Goal: Task Accomplishment & Management: Complete application form

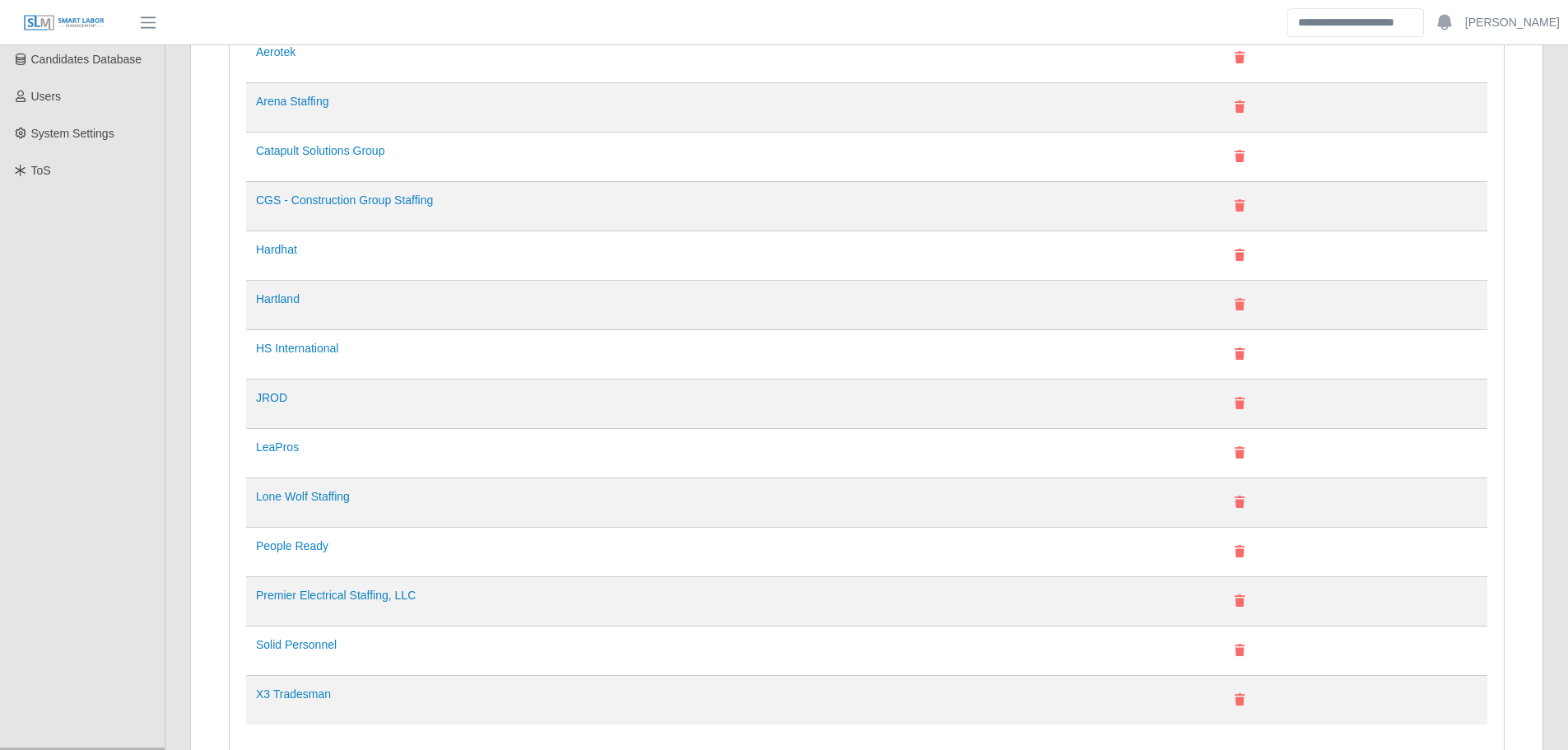
scroll to position [412, 0]
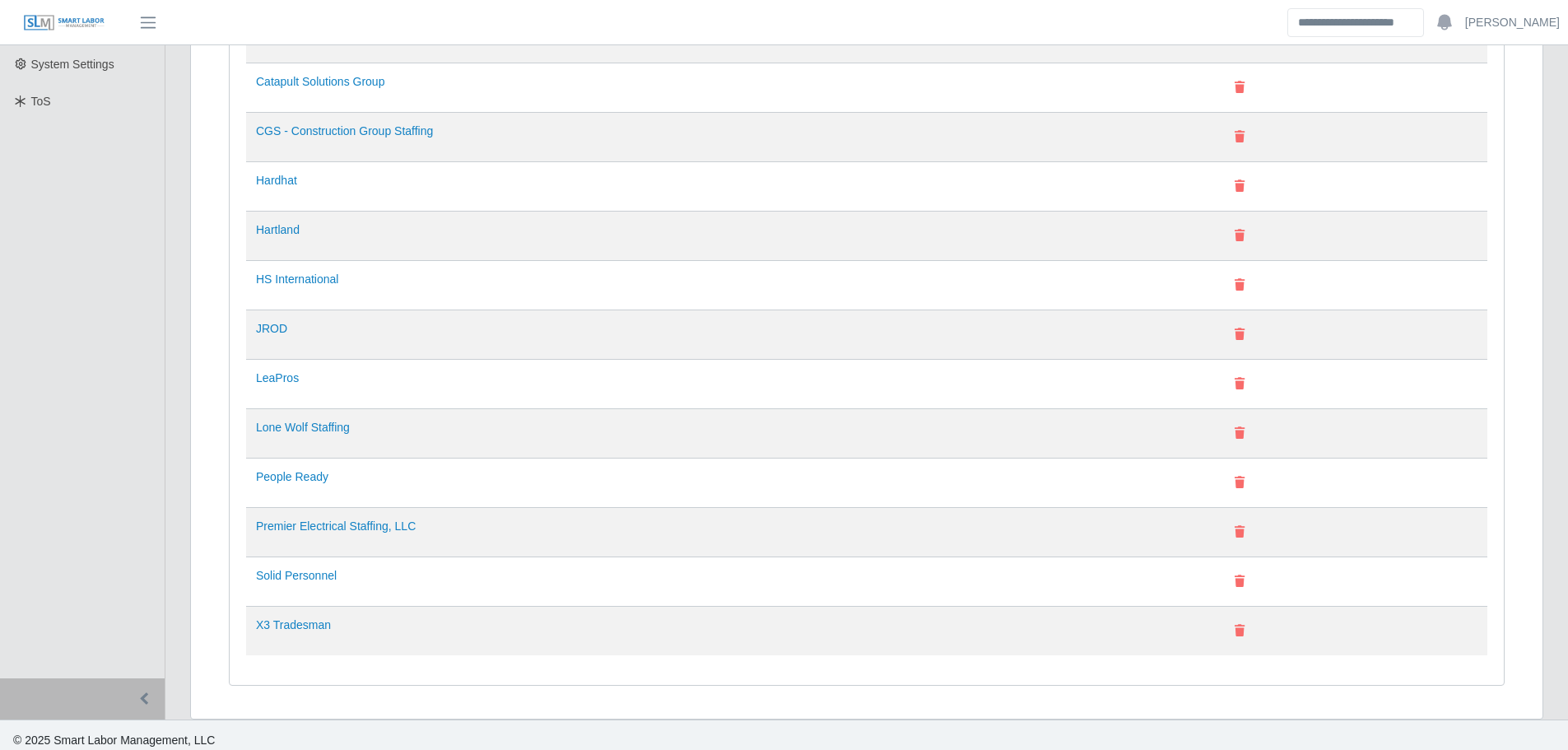
click at [279, 386] on td "LeaPros" at bounding box center [730, 384] width 968 height 50
click at [278, 378] on link "LeaPros" at bounding box center [278, 378] width 43 height 13
click at [306, 476] on link "People Ready" at bounding box center [292, 477] width 72 height 13
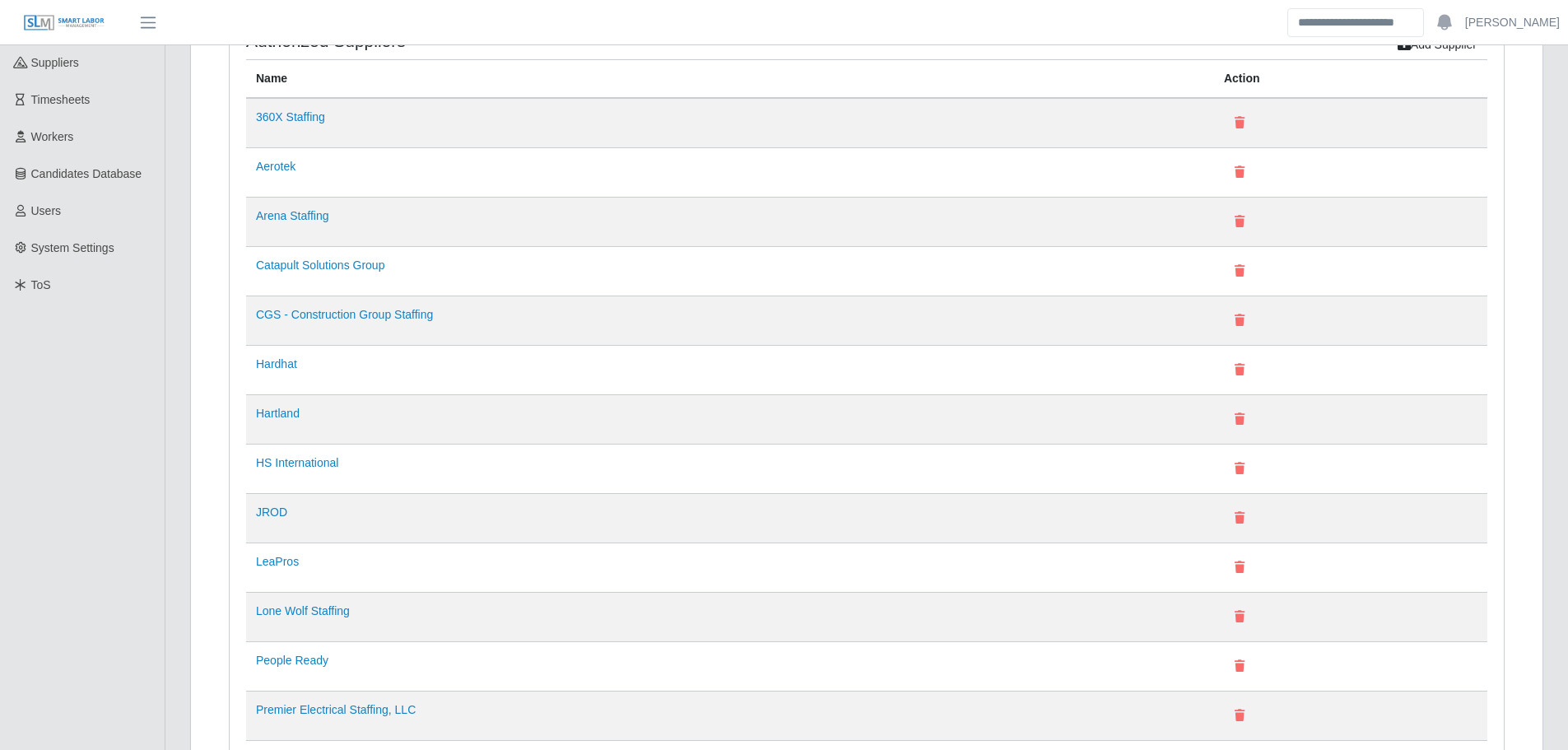
scroll to position [0, 0]
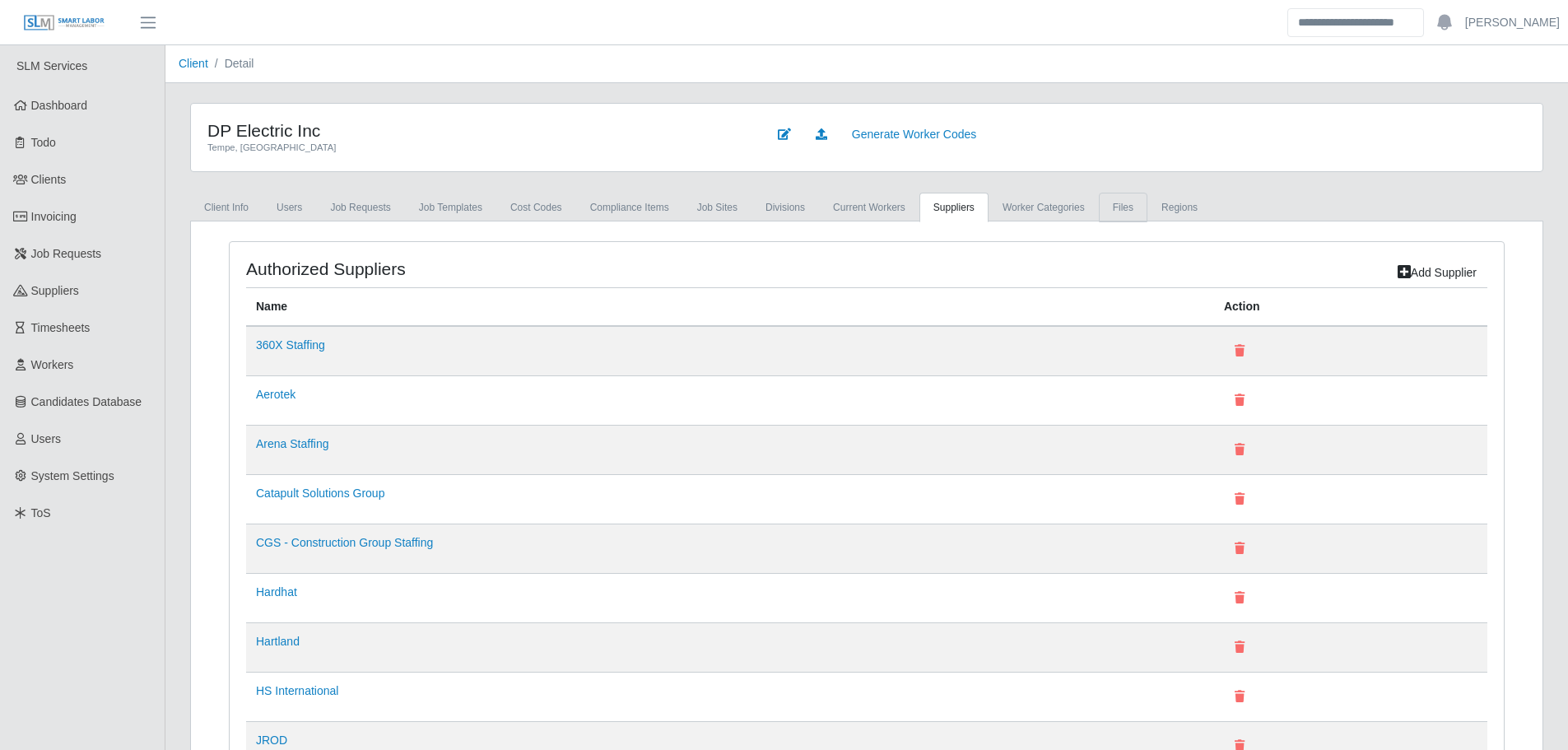
click at [1117, 210] on link "Files" at bounding box center [1123, 207] width 49 height 30
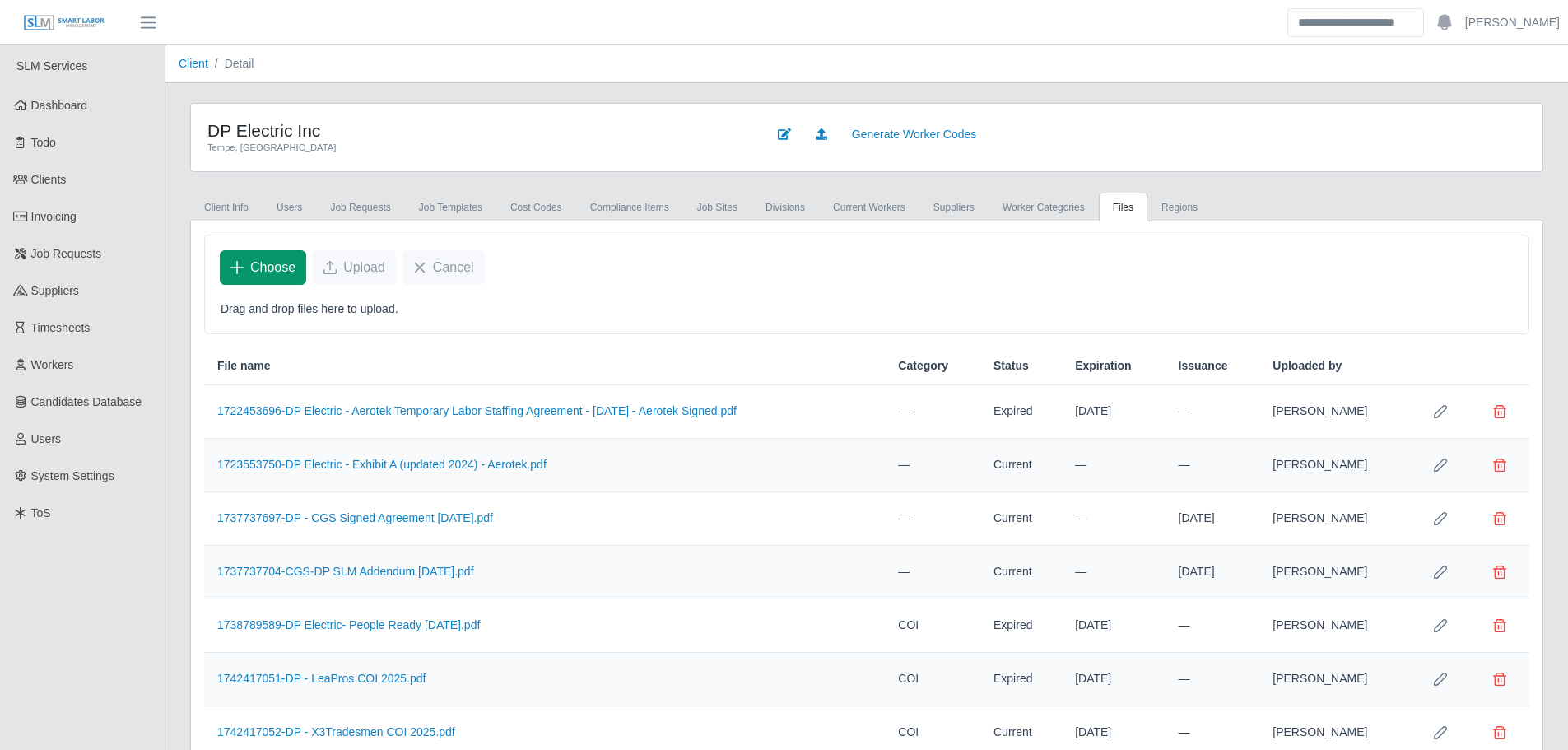
click at [265, 272] on span "Choose" at bounding box center [273, 268] width 45 height 20
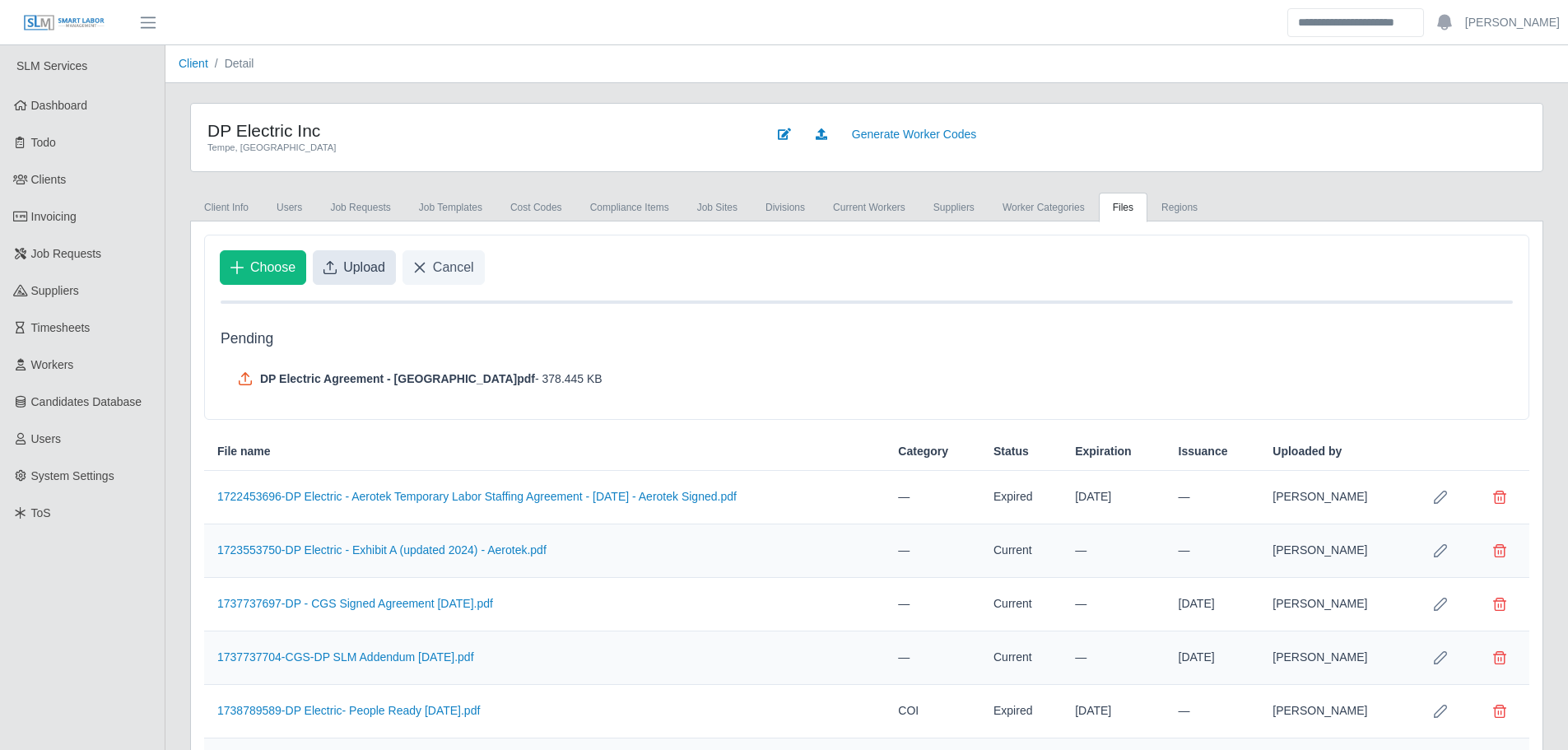
click at [353, 265] on span "Upload" at bounding box center [364, 268] width 42 height 20
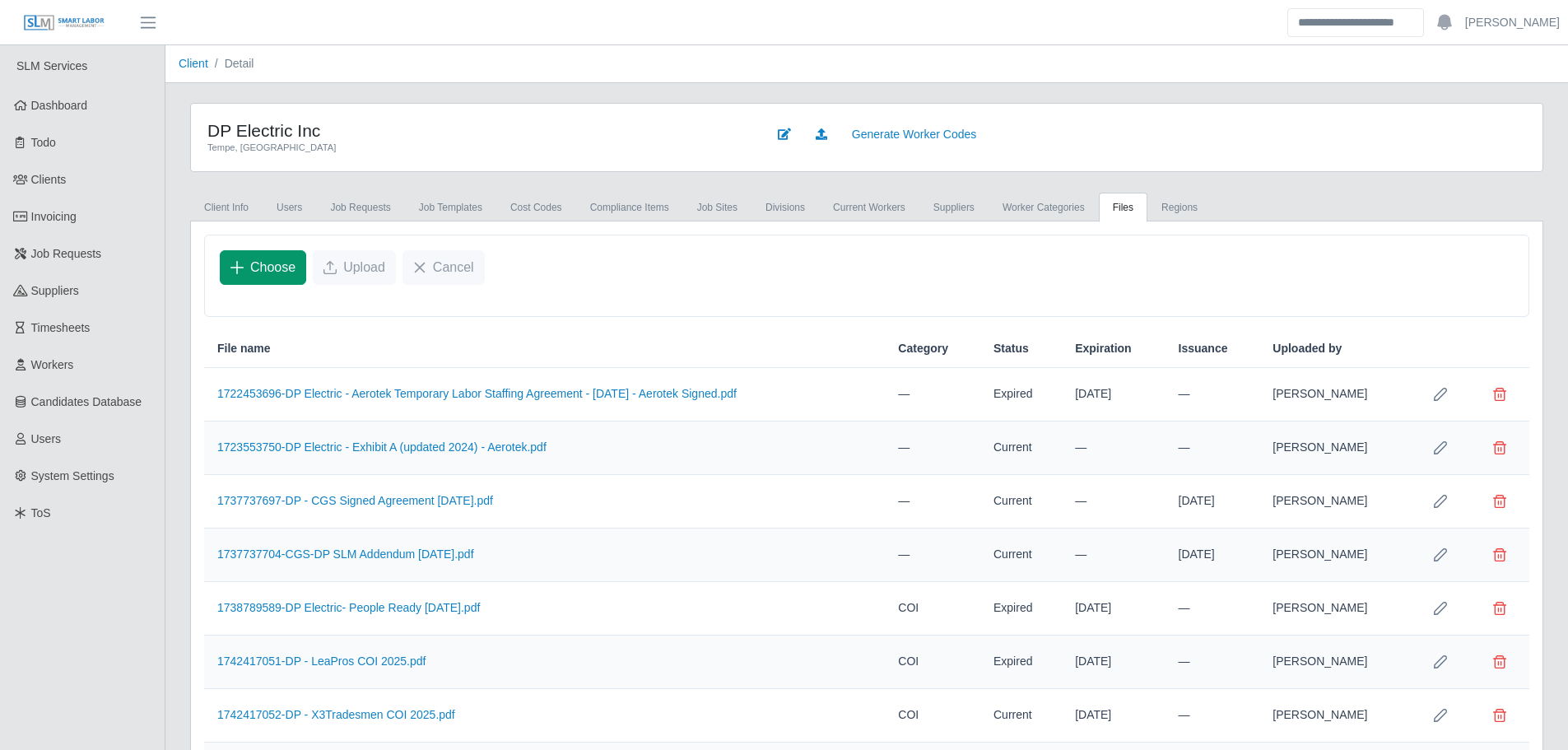
click at [282, 268] on span "Choose" at bounding box center [273, 268] width 45 height 20
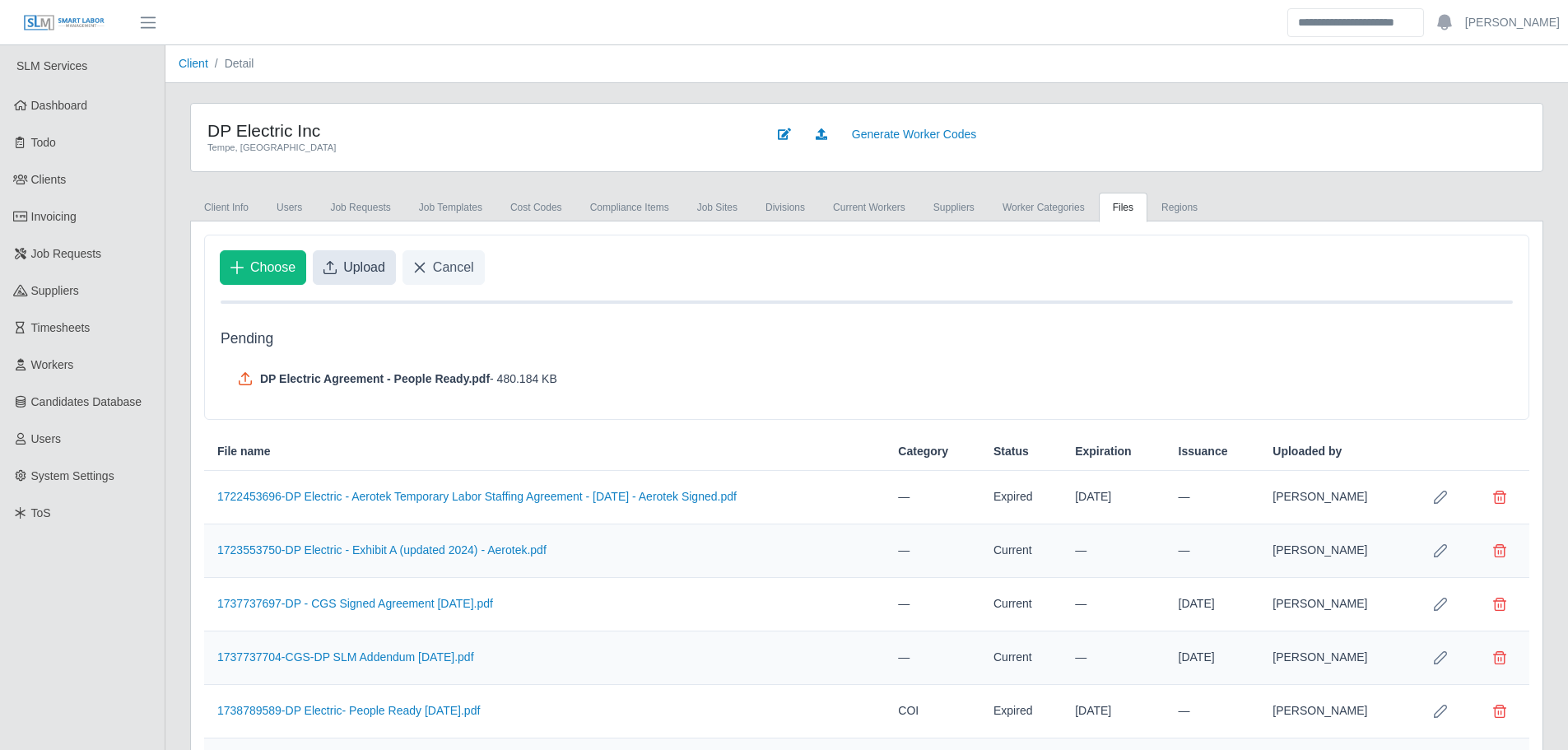
click at [338, 268] on button "Upload" at bounding box center [354, 268] width 84 height 35
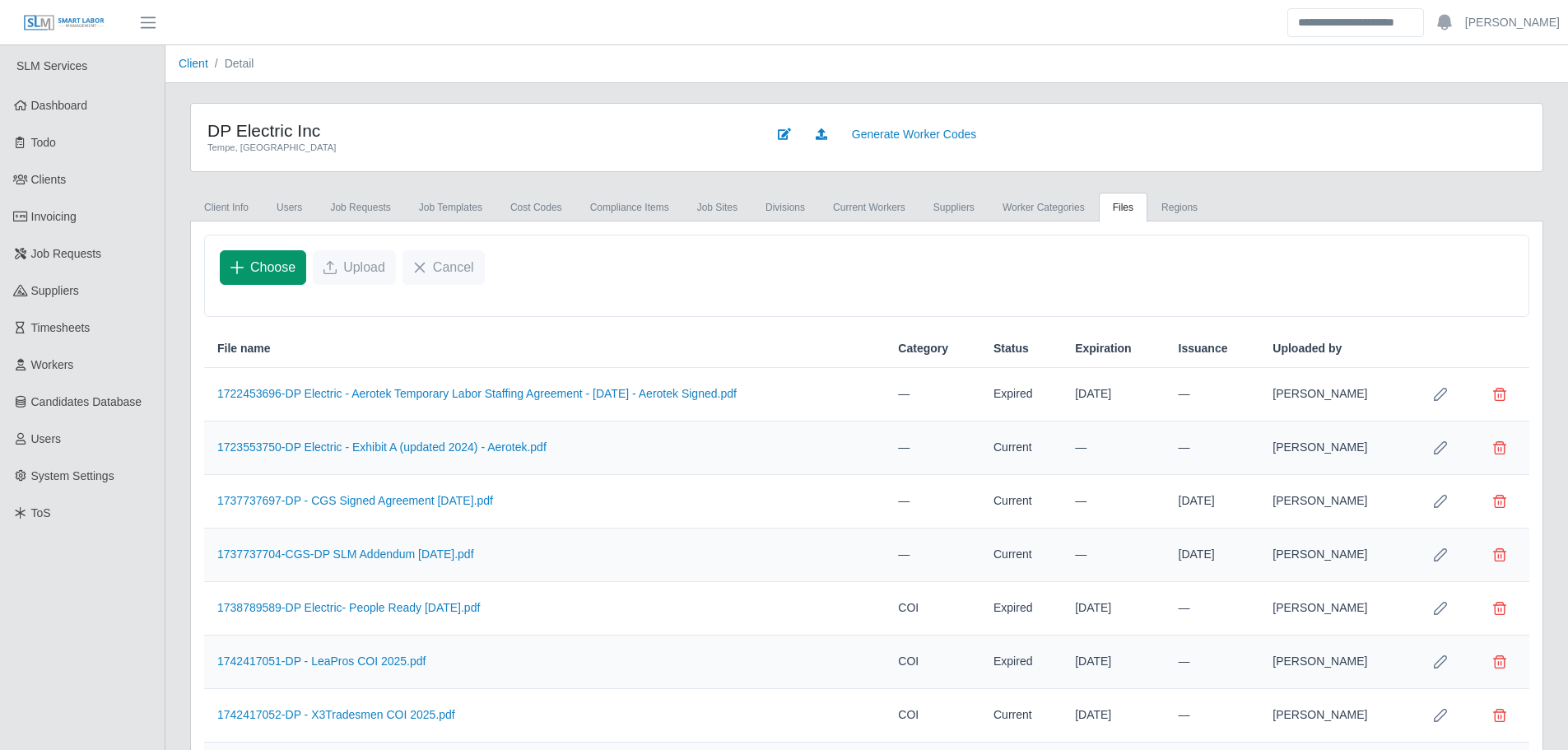
click at [252, 268] on span "Choose" at bounding box center [273, 268] width 45 height 20
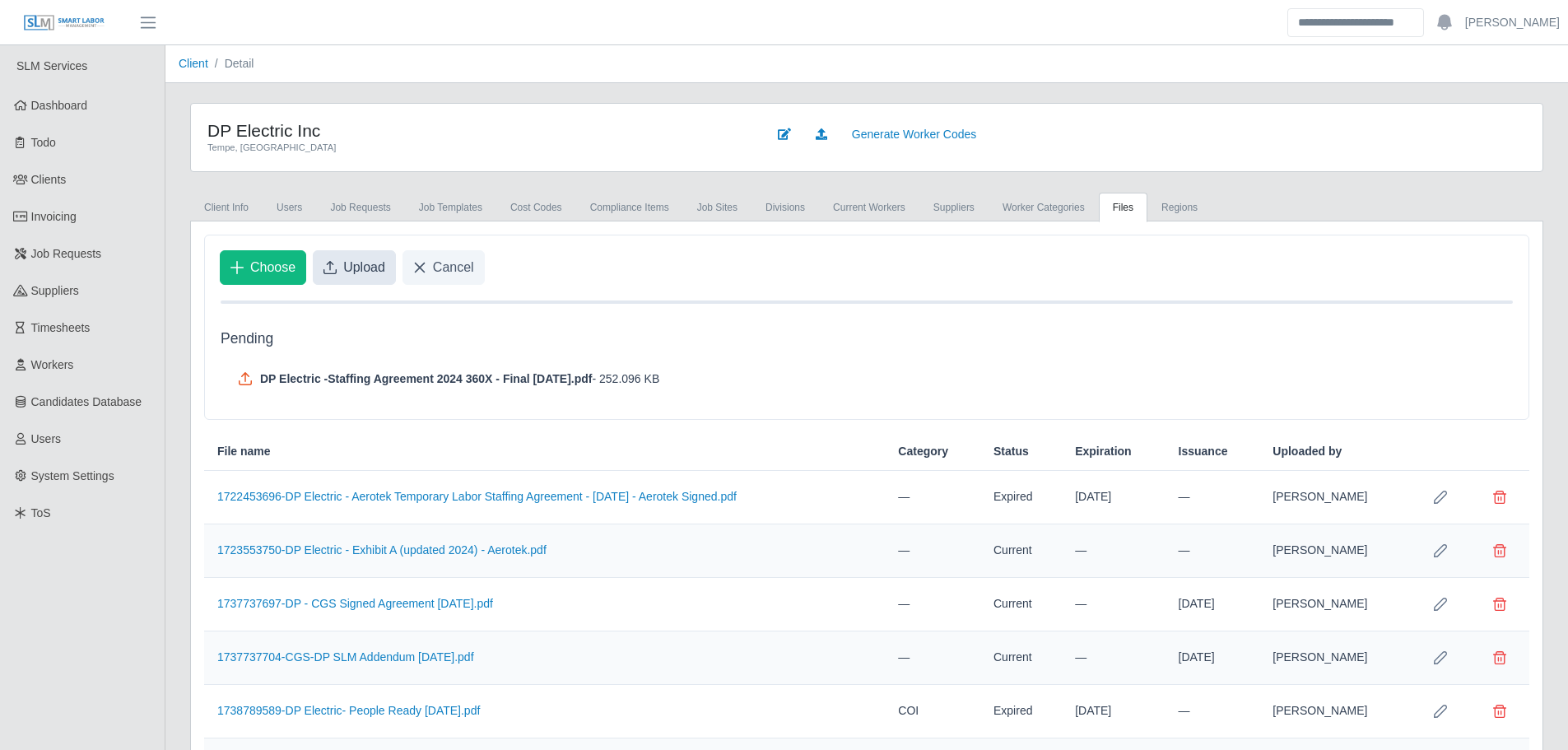
click at [352, 264] on span "Upload" at bounding box center [364, 268] width 42 height 20
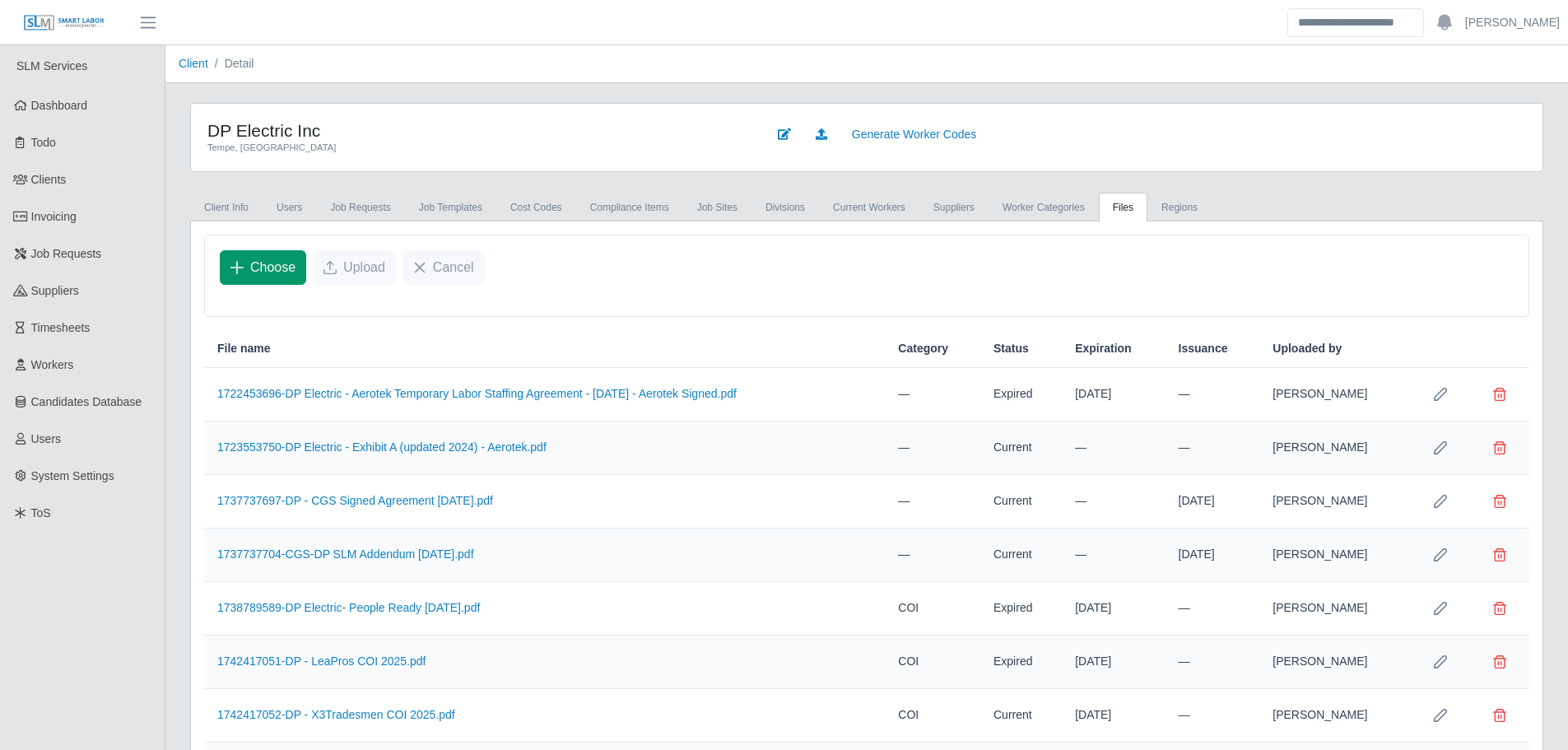
click at [262, 272] on span "Choose" at bounding box center [273, 268] width 45 height 20
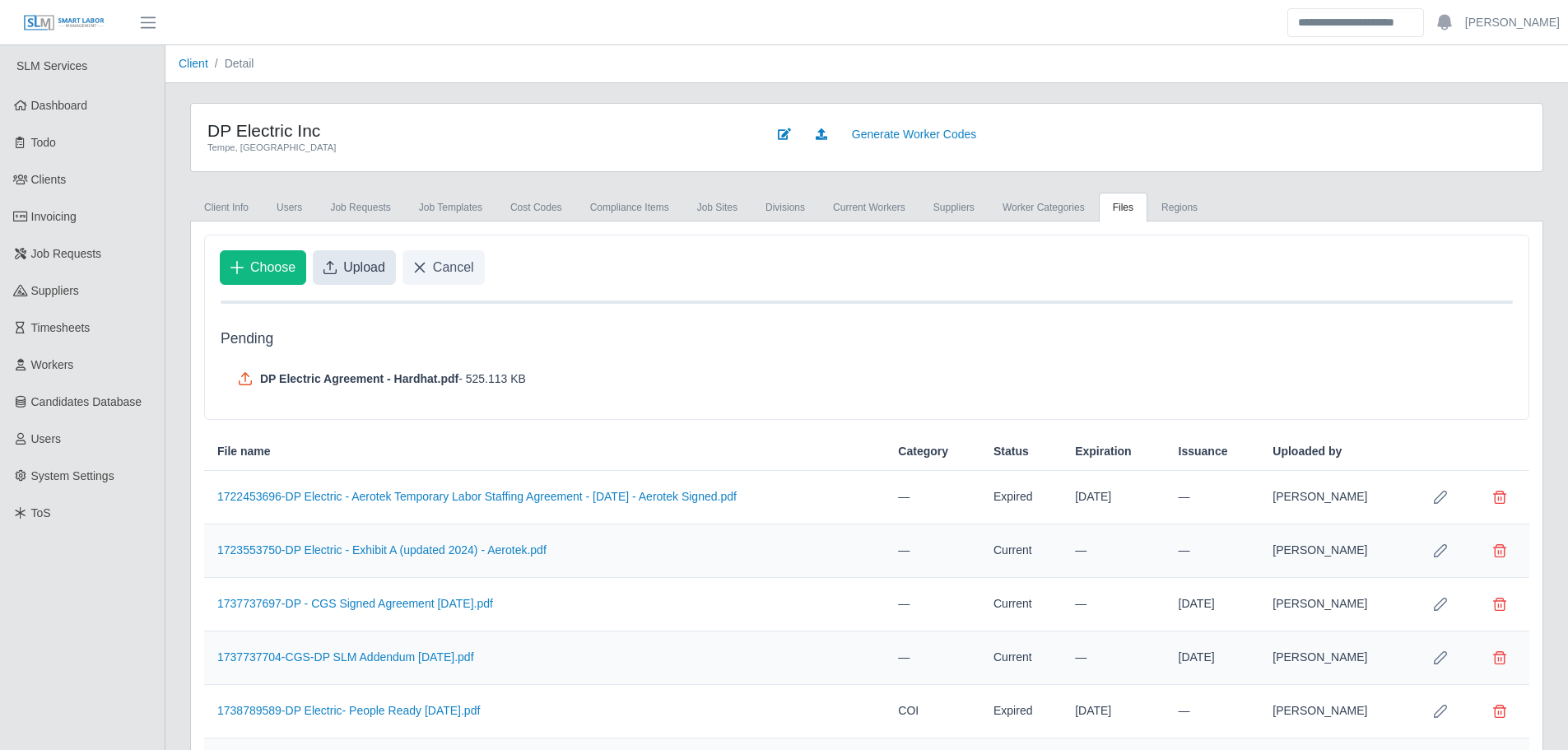
click at [345, 268] on span "Upload" at bounding box center [364, 268] width 42 height 20
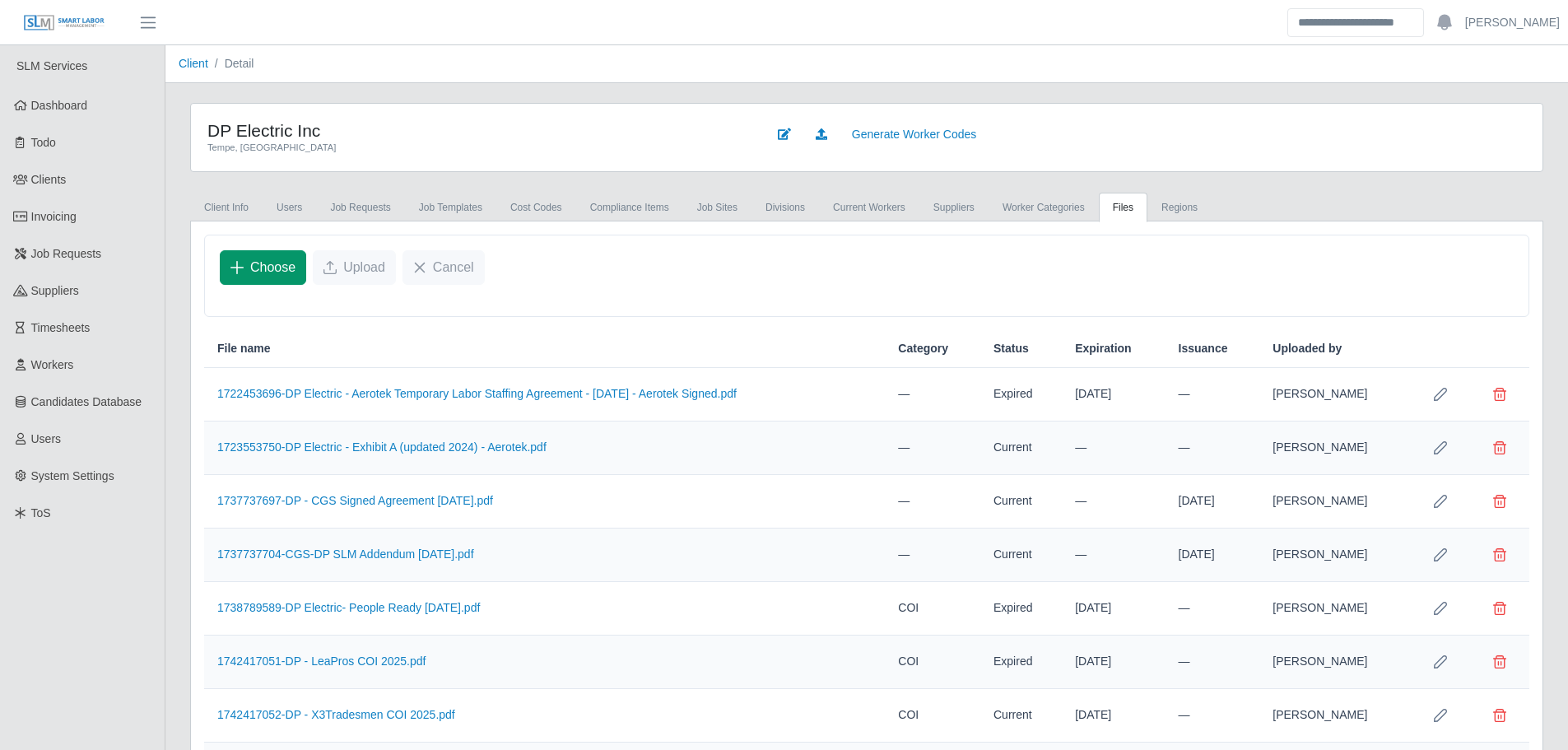
click at [249, 276] on button "Choose" at bounding box center [263, 268] width 86 height 35
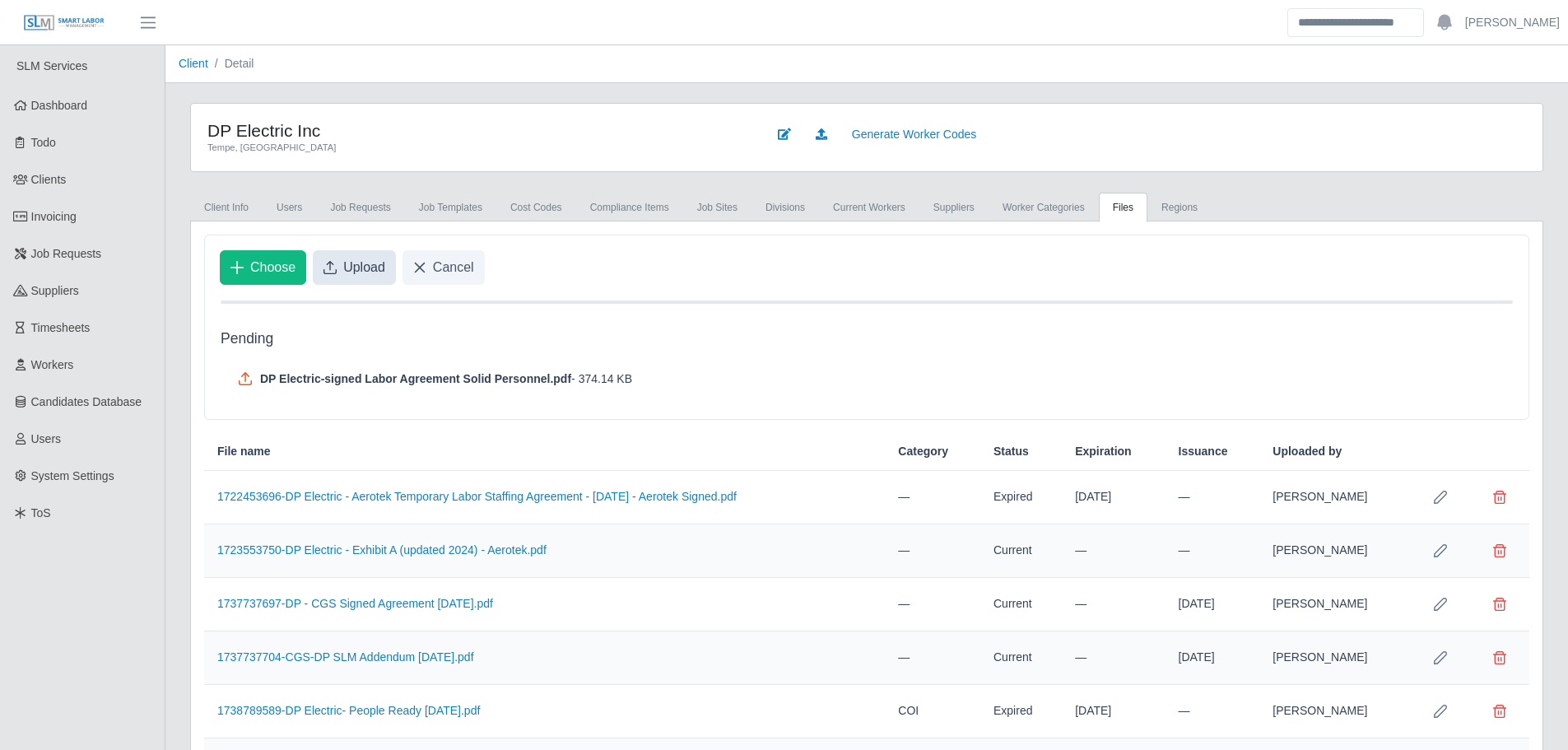
click at [339, 265] on button "Upload" at bounding box center [354, 268] width 84 height 35
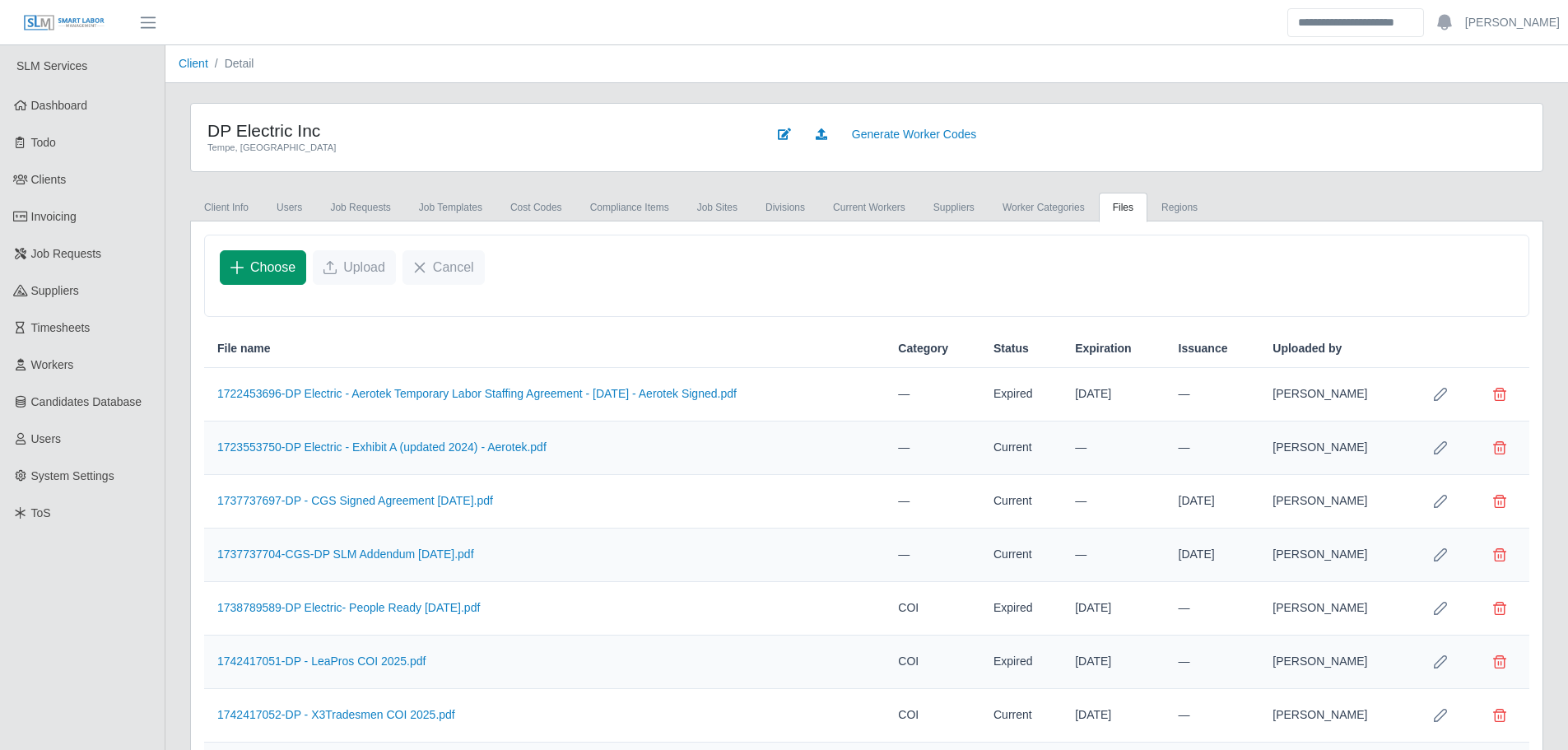
click at [277, 272] on span "Choose" at bounding box center [273, 268] width 45 height 20
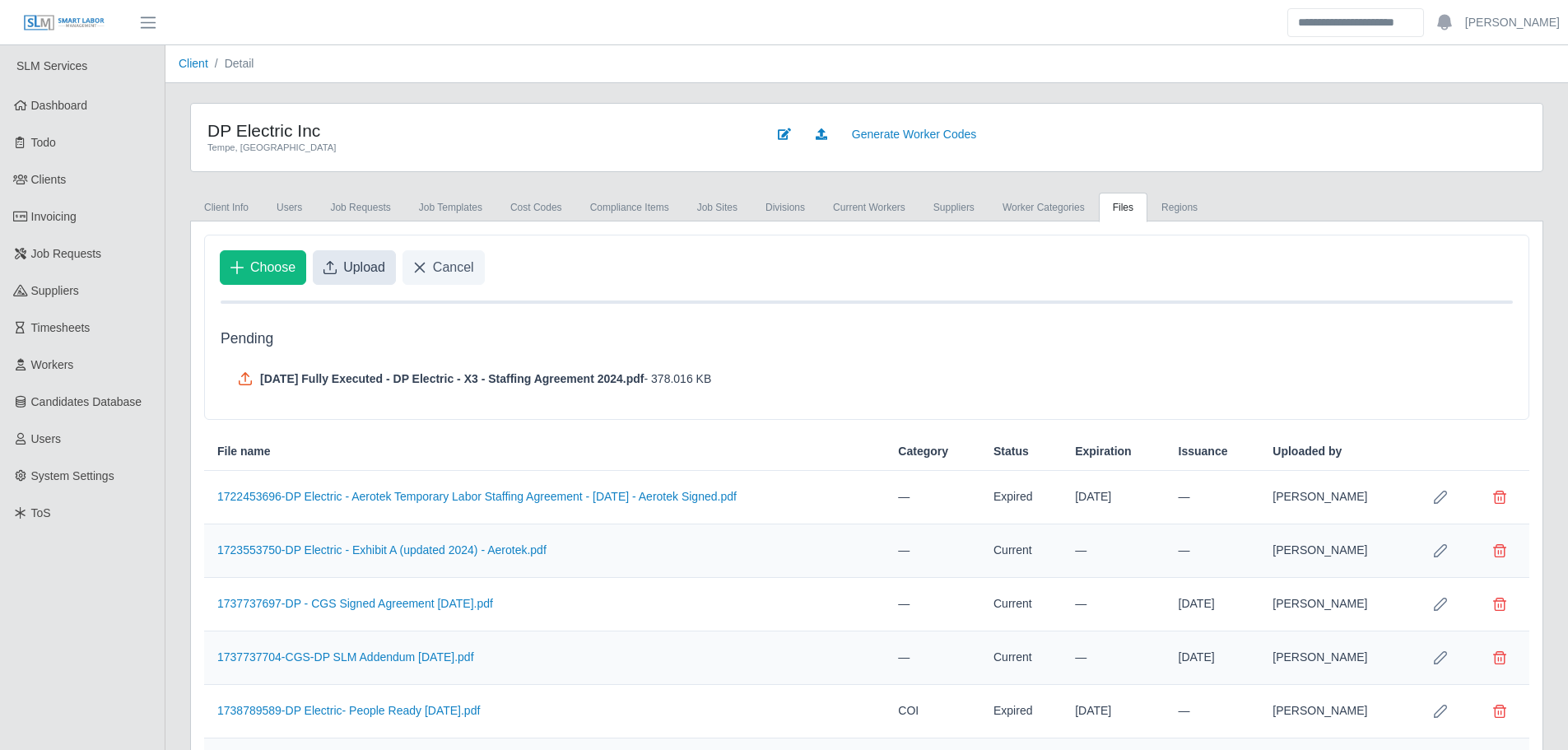
click at [348, 272] on span "Upload" at bounding box center [364, 268] width 42 height 20
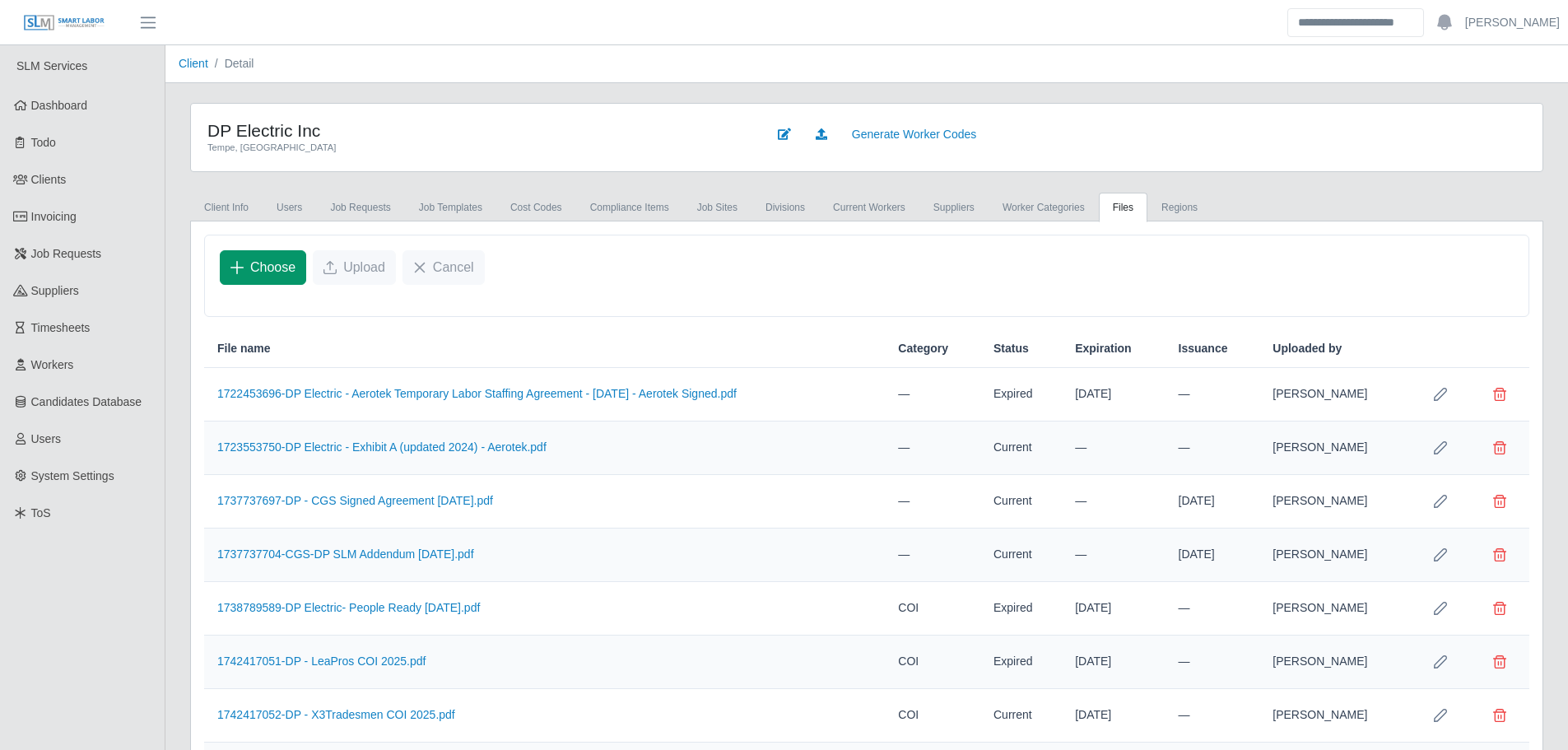
click at [247, 266] on button "Choose" at bounding box center [263, 268] width 86 height 35
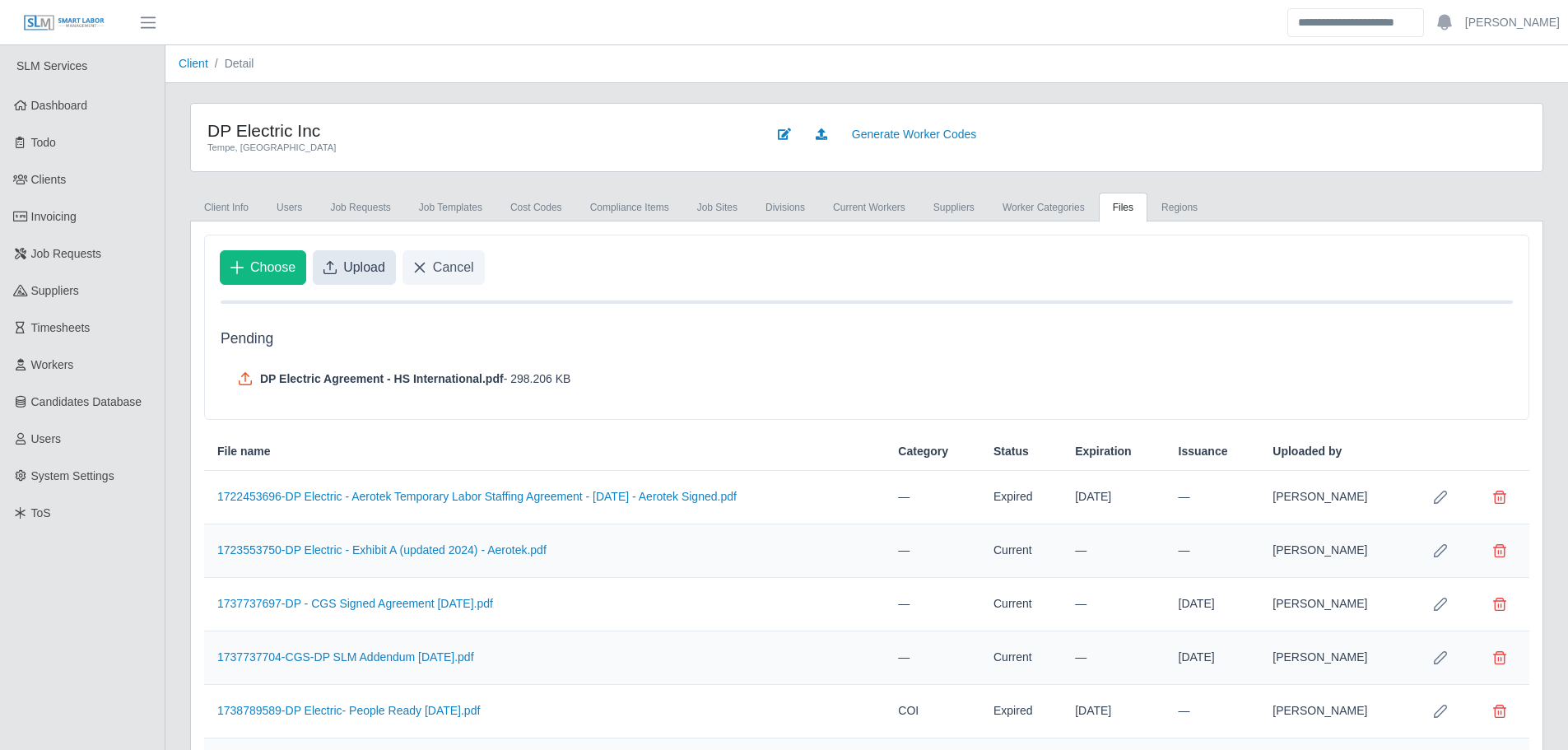
click at [347, 267] on span "Upload" at bounding box center [364, 268] width 42 height 20
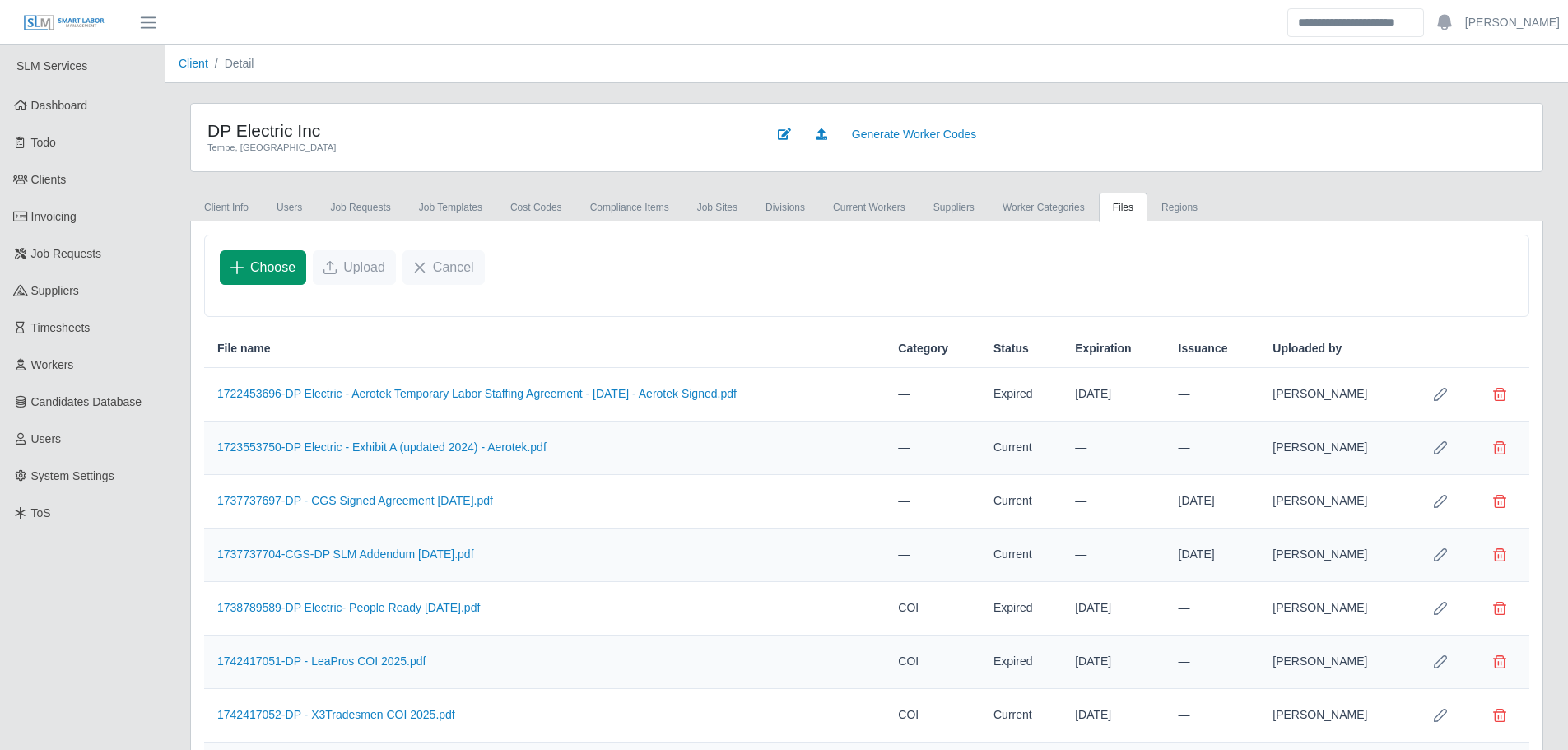
click at [274, 270] on span "Choose" at bounding box center [273, 268] width 45 height 20
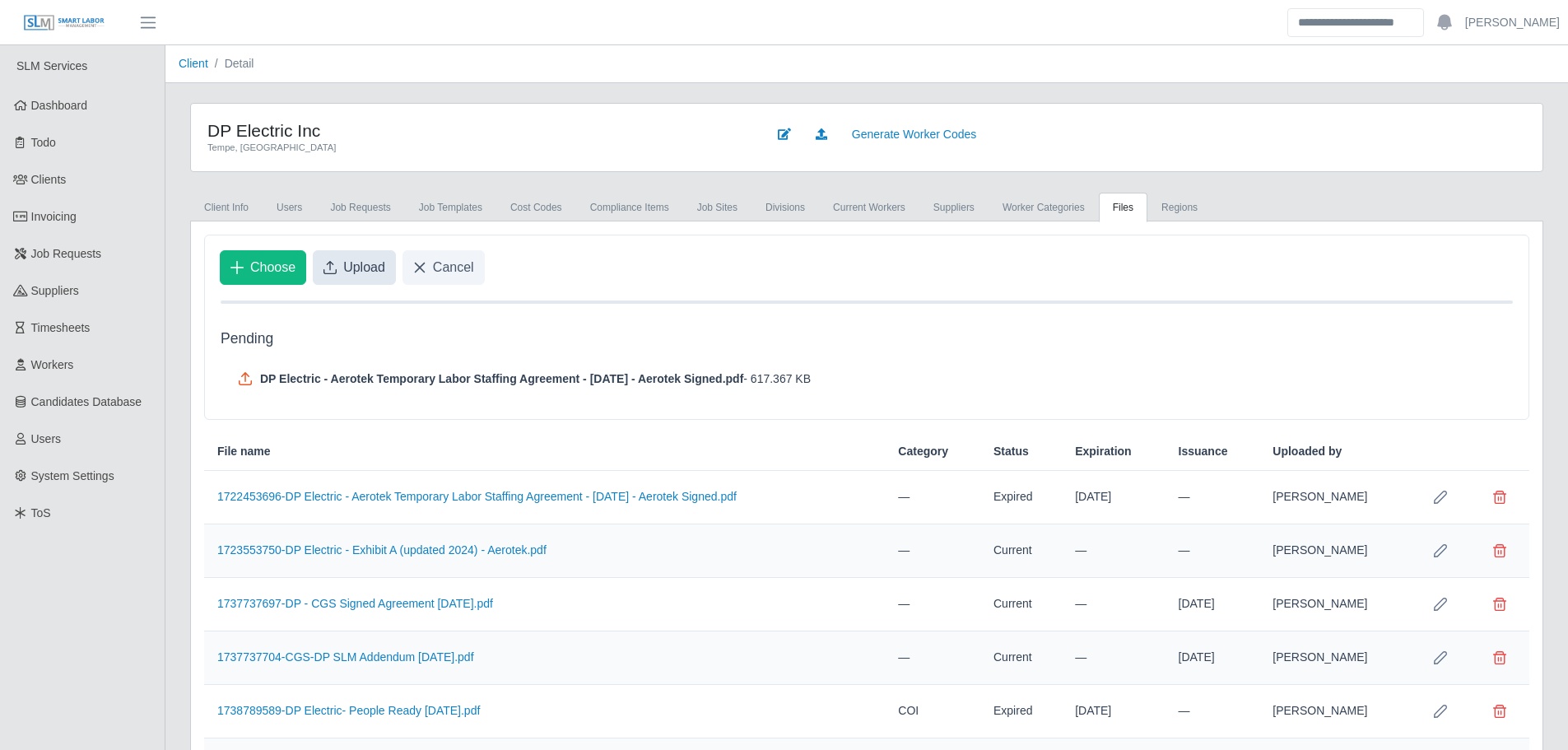
click at [353, 272] on span "Upload" at bounding box center [364, 268] width 42 height 20
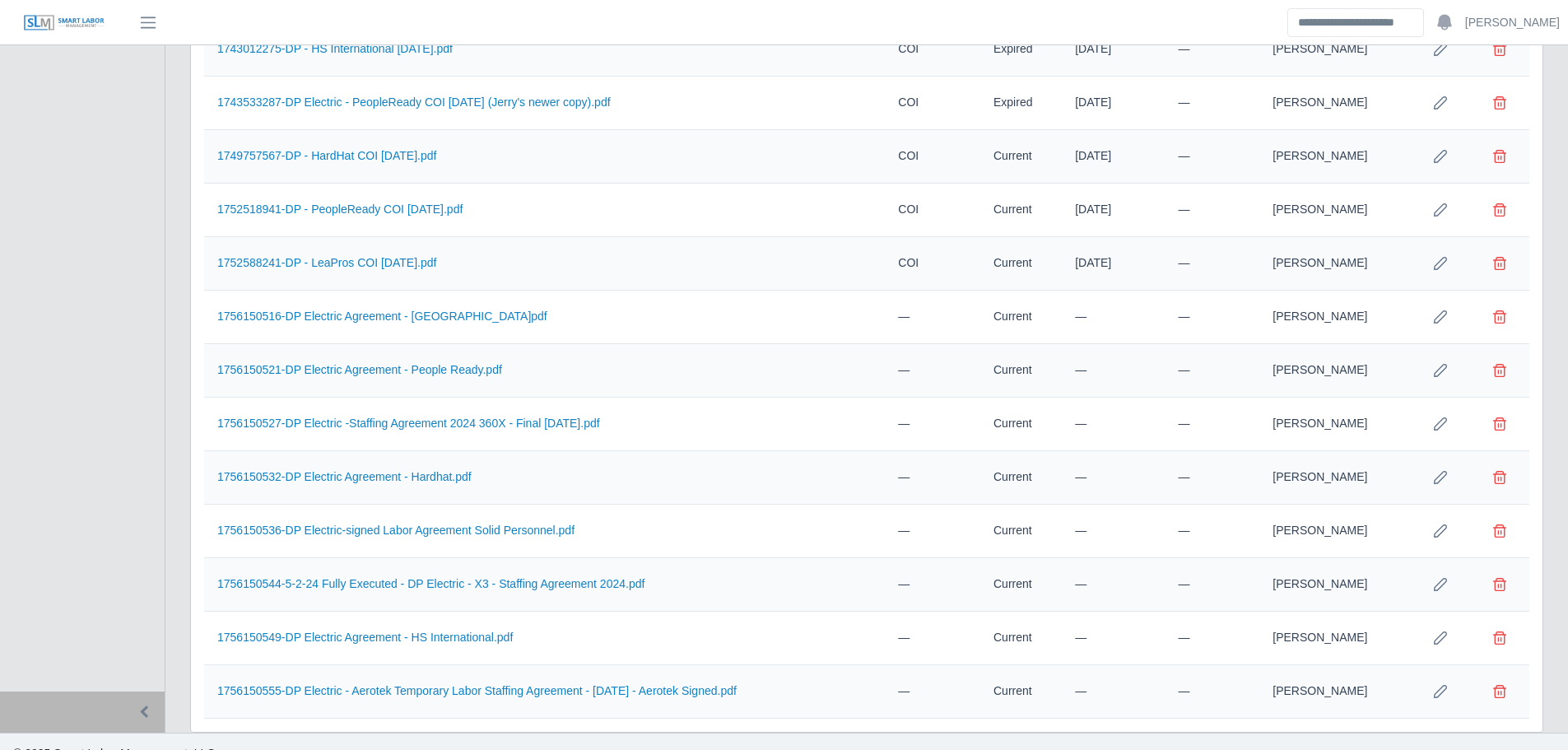
scroll to position [1064, 0]
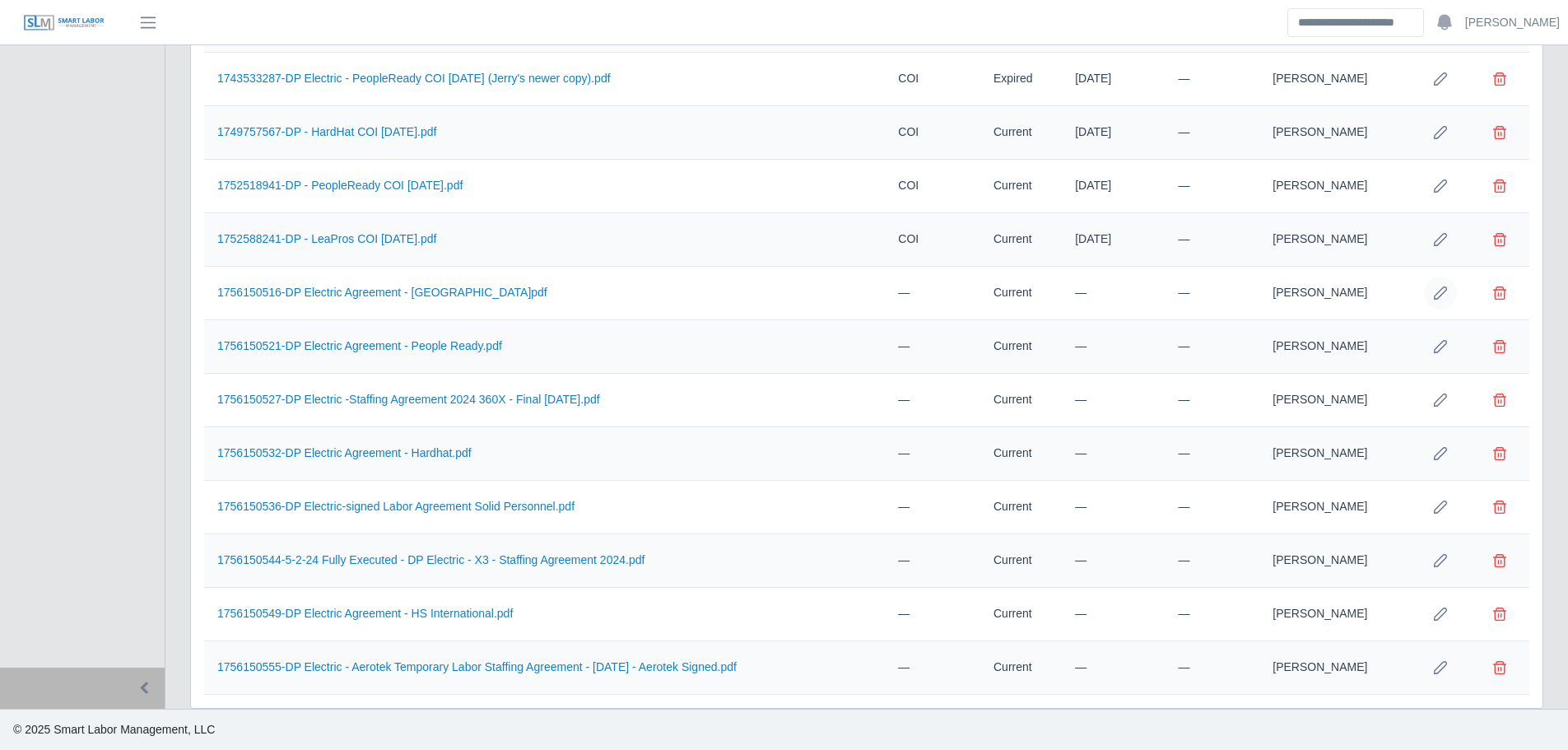
click at [1439, 298] on icon "Row Edit" at bounding box center [1440, 293] width 13 height 13
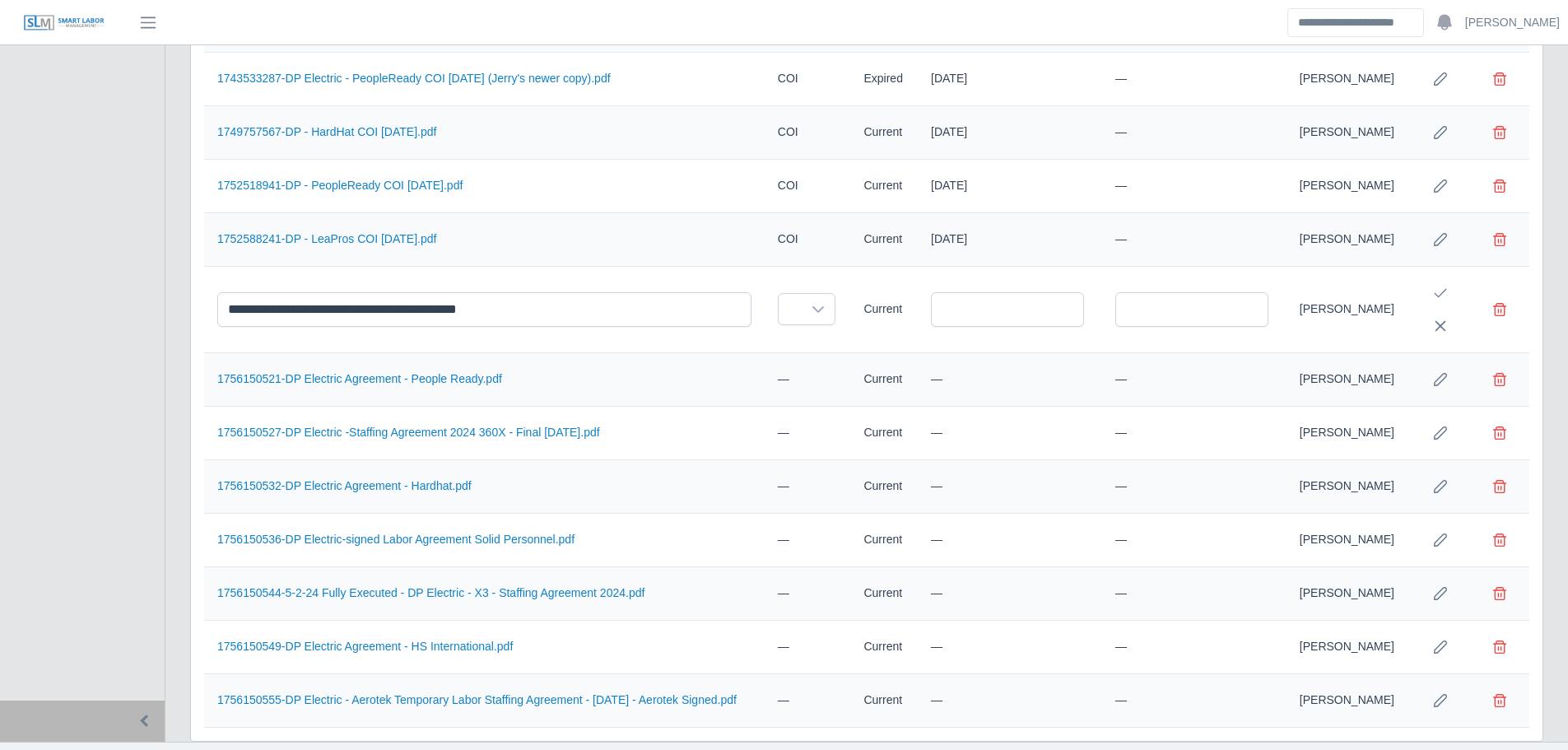
scroll to position [1097, 0]
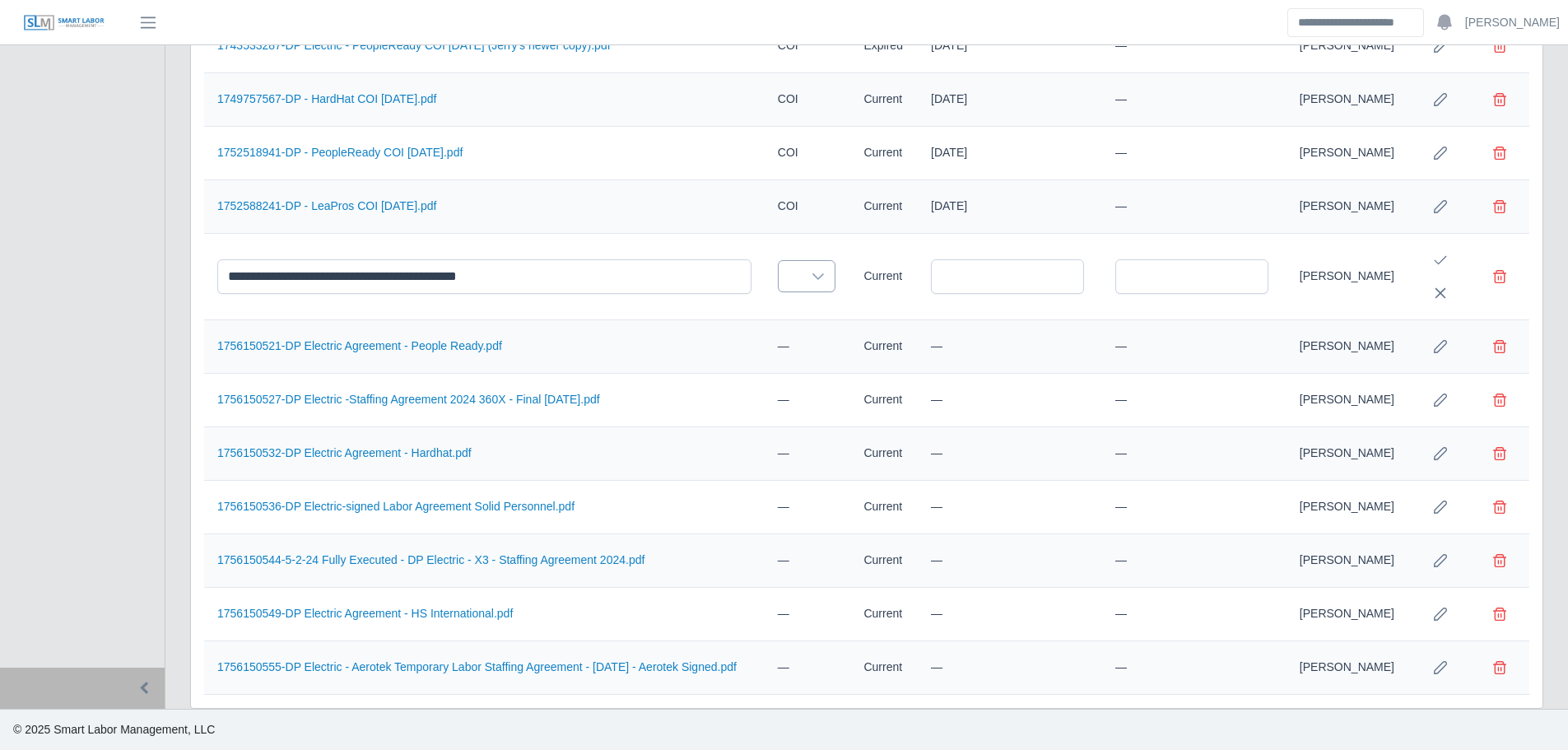
click at [812, 279] on icon at bounding box center [818, 277] width 13 height 13
click at [834, 406] on ul "Licenses Certifications Safety Training Drug Test E-Verify Osha 10 COI Staffing…" at bounding box center [869, 437] width 192 height 615
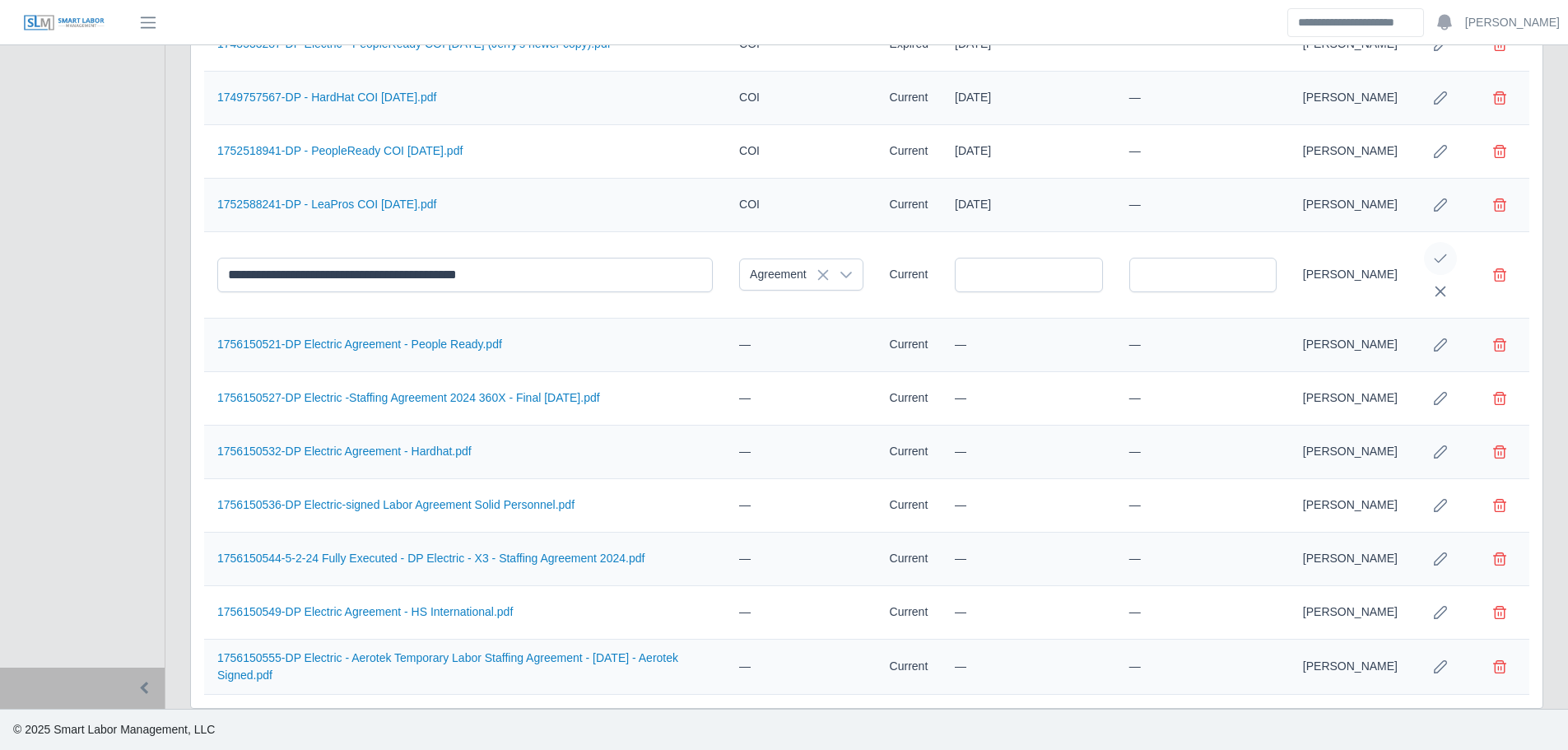
click at [1436, 259] on icon "Save Edit" at bounding box center [1440, 258] width 13 height 13
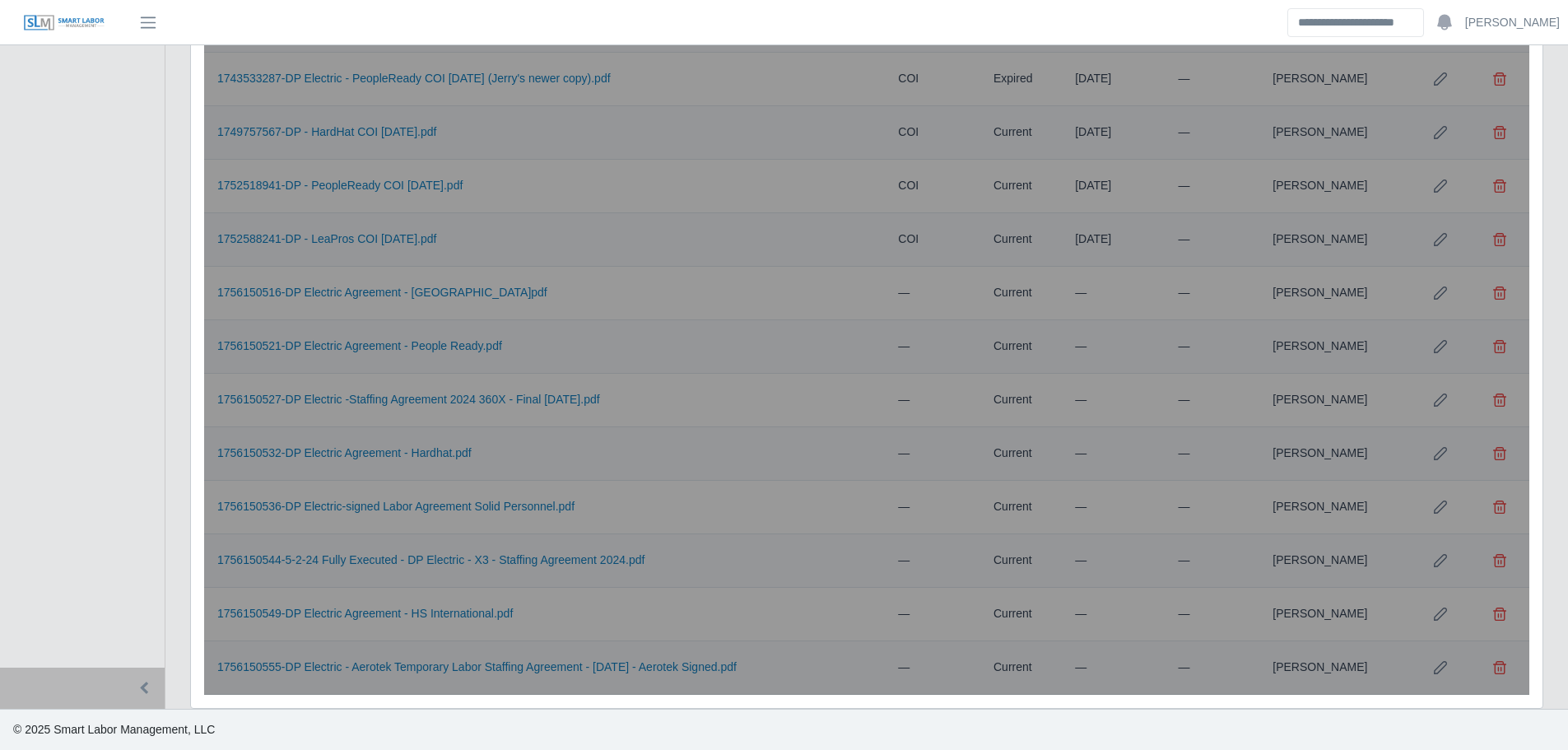
scroll to position [1064, 0]
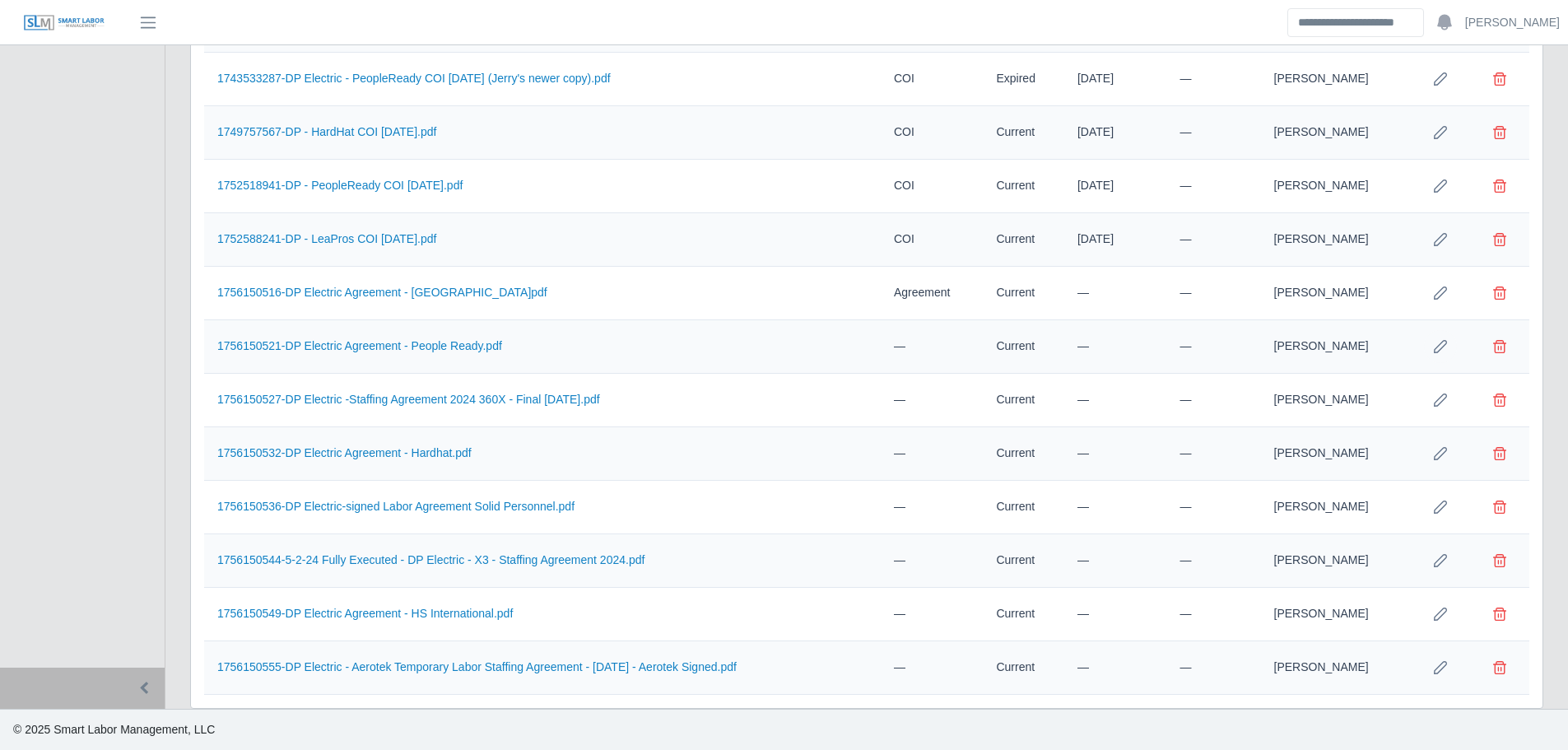
drag, startPoint x: 1434, startPoint y: 346, endPoint x: 1342, endPoint y: 350, distance: 92.1
click at [1436, 350] on icon "Row Edit" at bounding box center [1440, 346] width 13 height 13
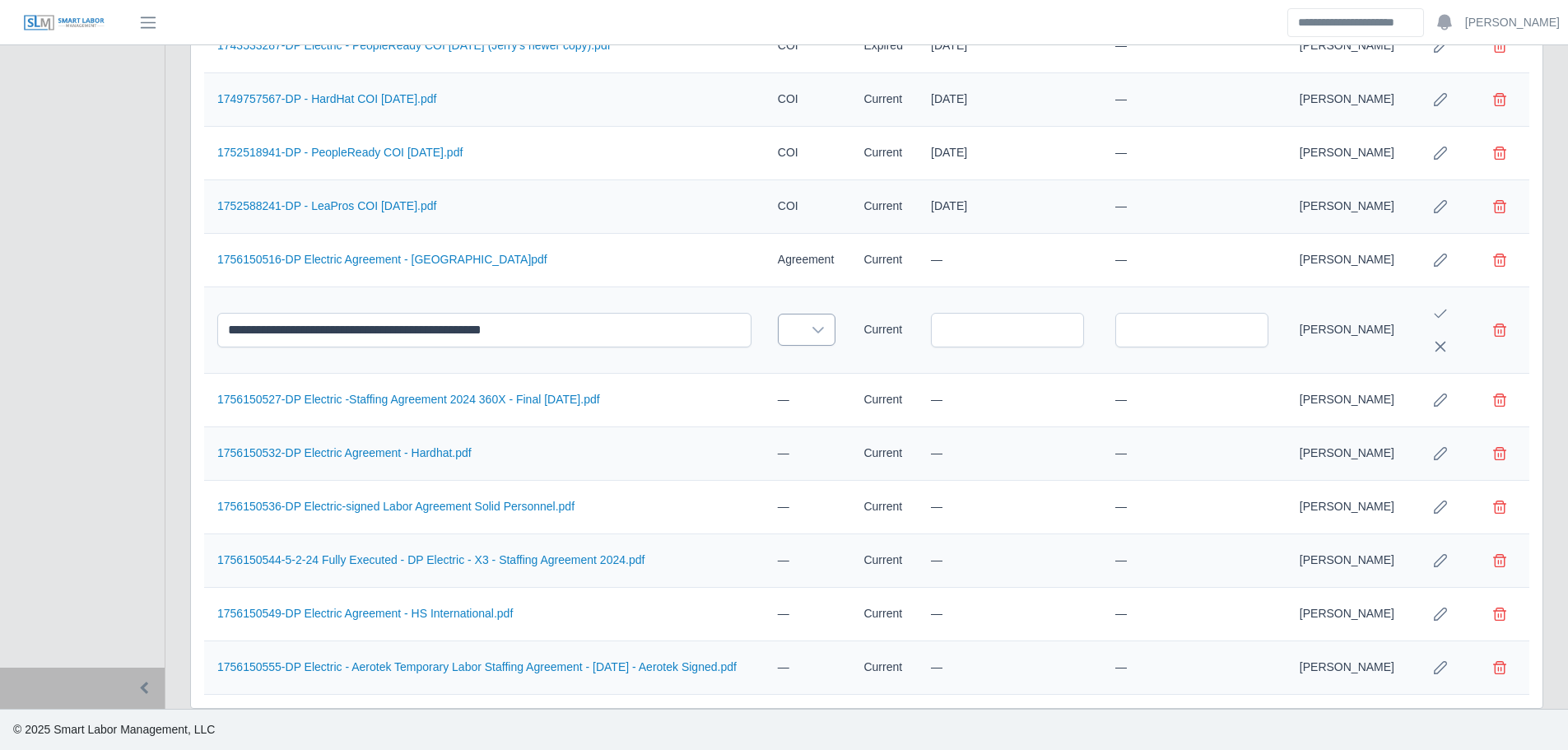
click at [812, 329] on icon at bounding box center [818, 330] width 13 height 13
click at [817, 460] on ul "Licenses Certifications Safety Training Drug Test E-Verify Osha 10 COI Staffing…" at bounding box center [869, 491] width 192 height 615
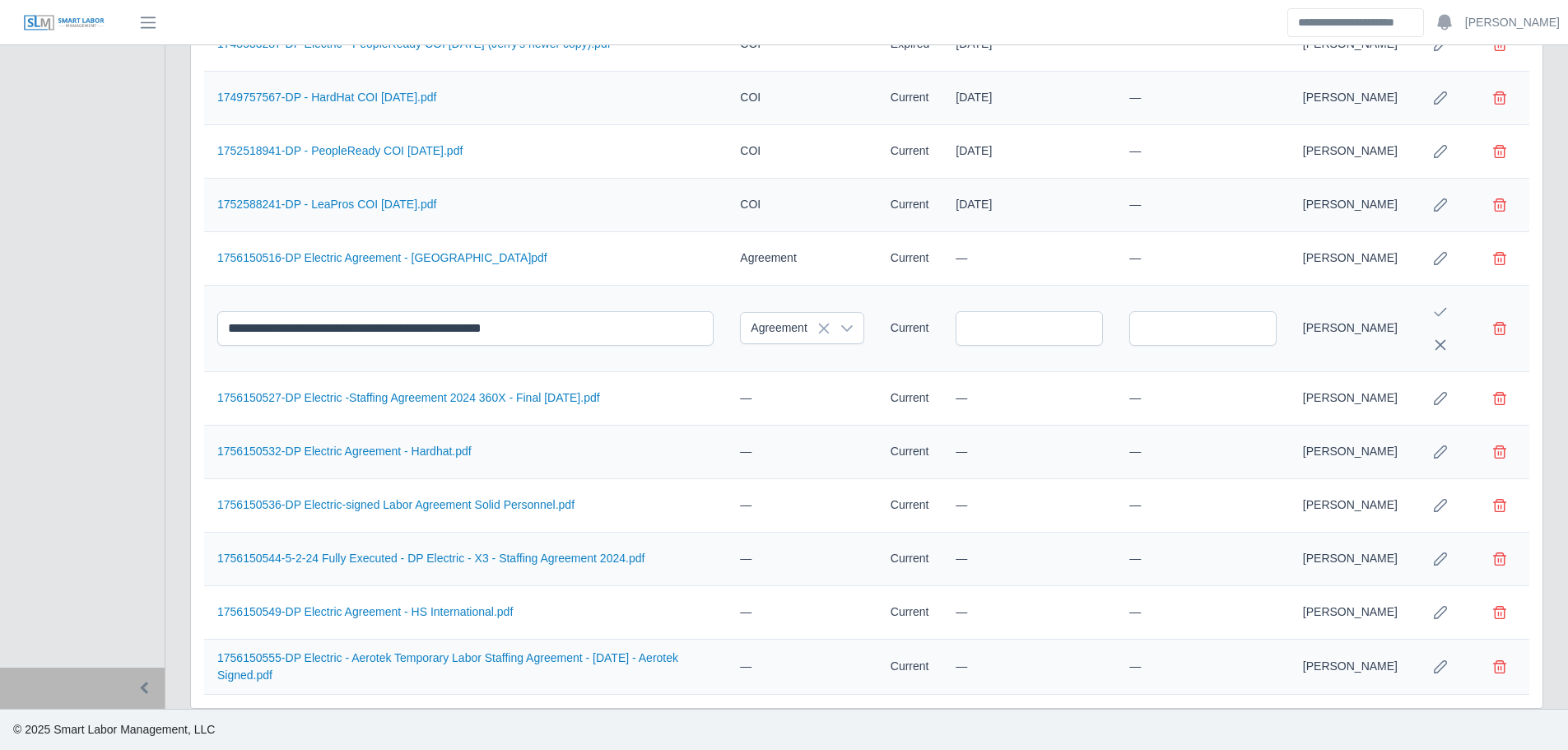
click at [1439, 309] on icon "Save Edit" at bounding box center [1440, 312] width 13 height 13
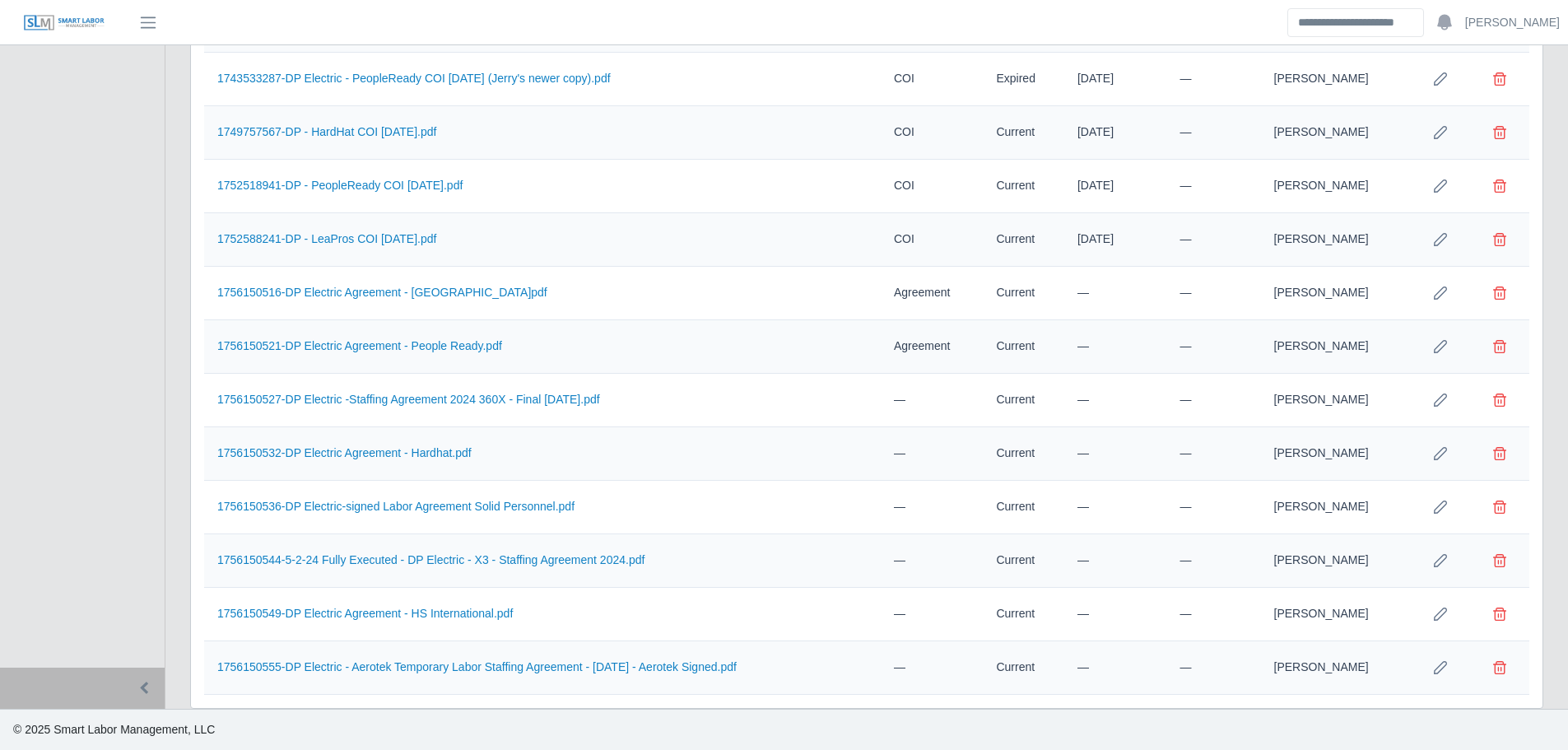
click at [1441, 404] on icon "Row Edit" at bounding box center [1440, 400] width 13 height 13
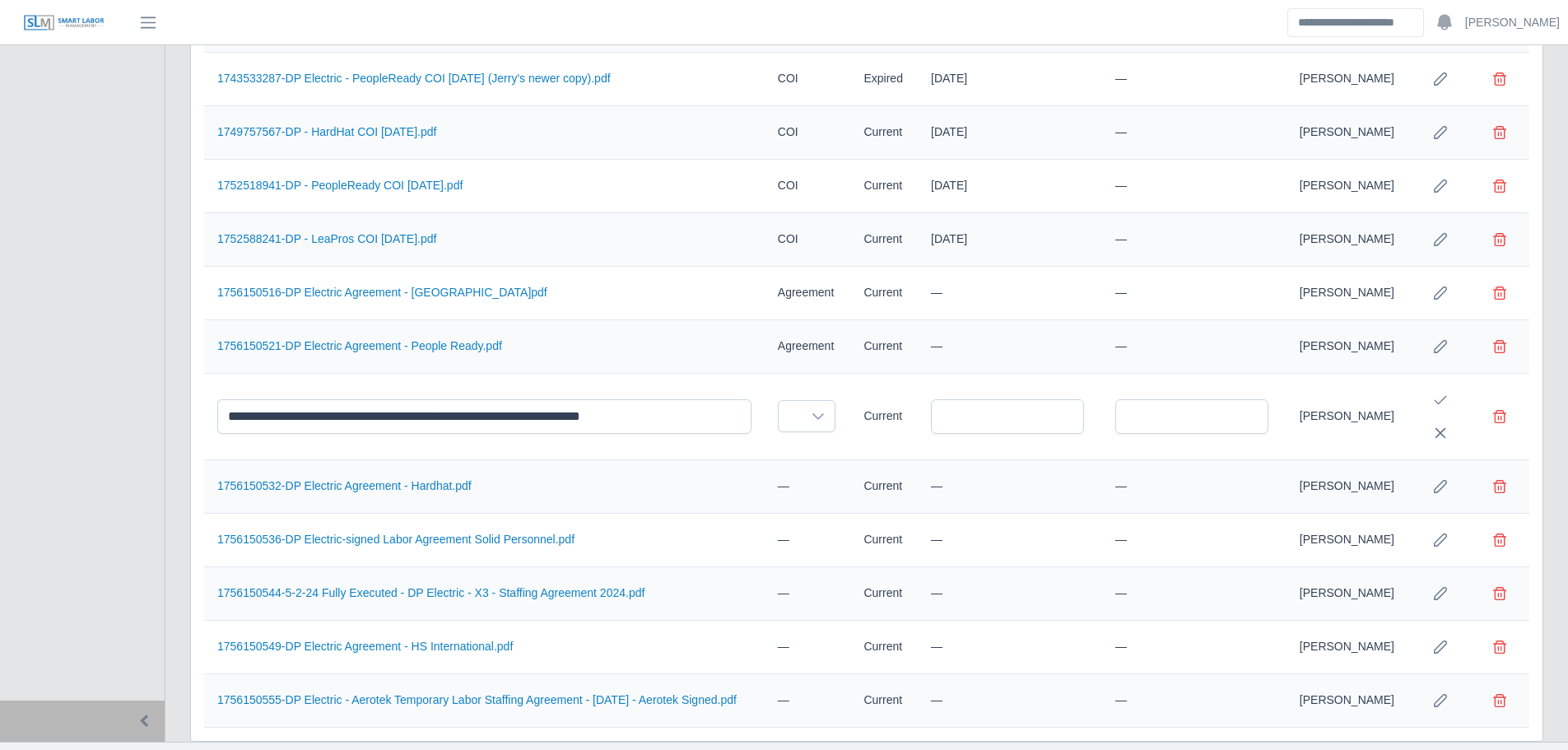
scroll to position [1097, 0]
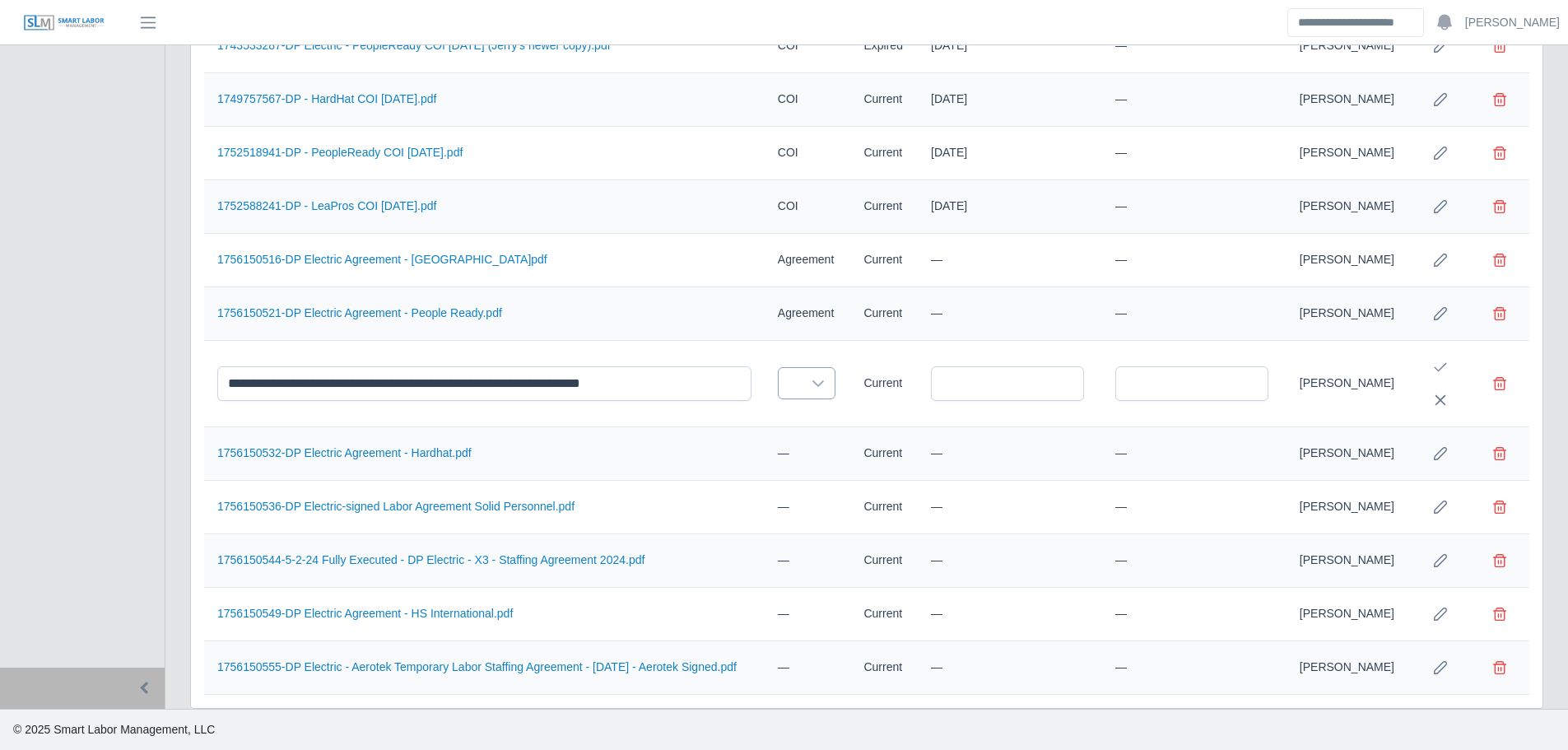
click at [814, 387] on icon at bounding box center [818, 384] width 13 height 13
click at [814, 425] on li "Agreement" at bounding box center [869, 430] width 186 height 30
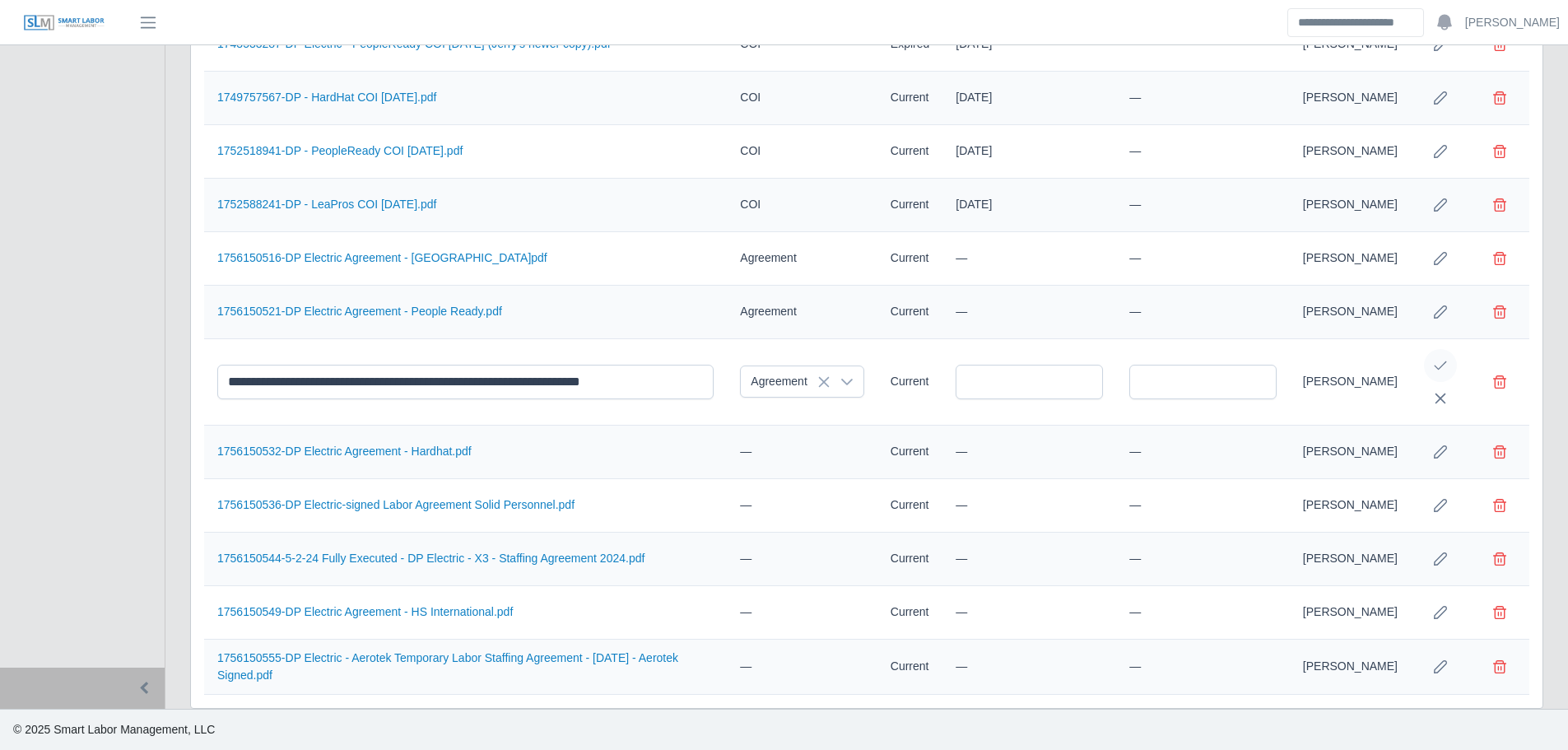
click at [1439, 361] on icon "Save Edit" at bounding box center [1440, 366] width 13 height 13
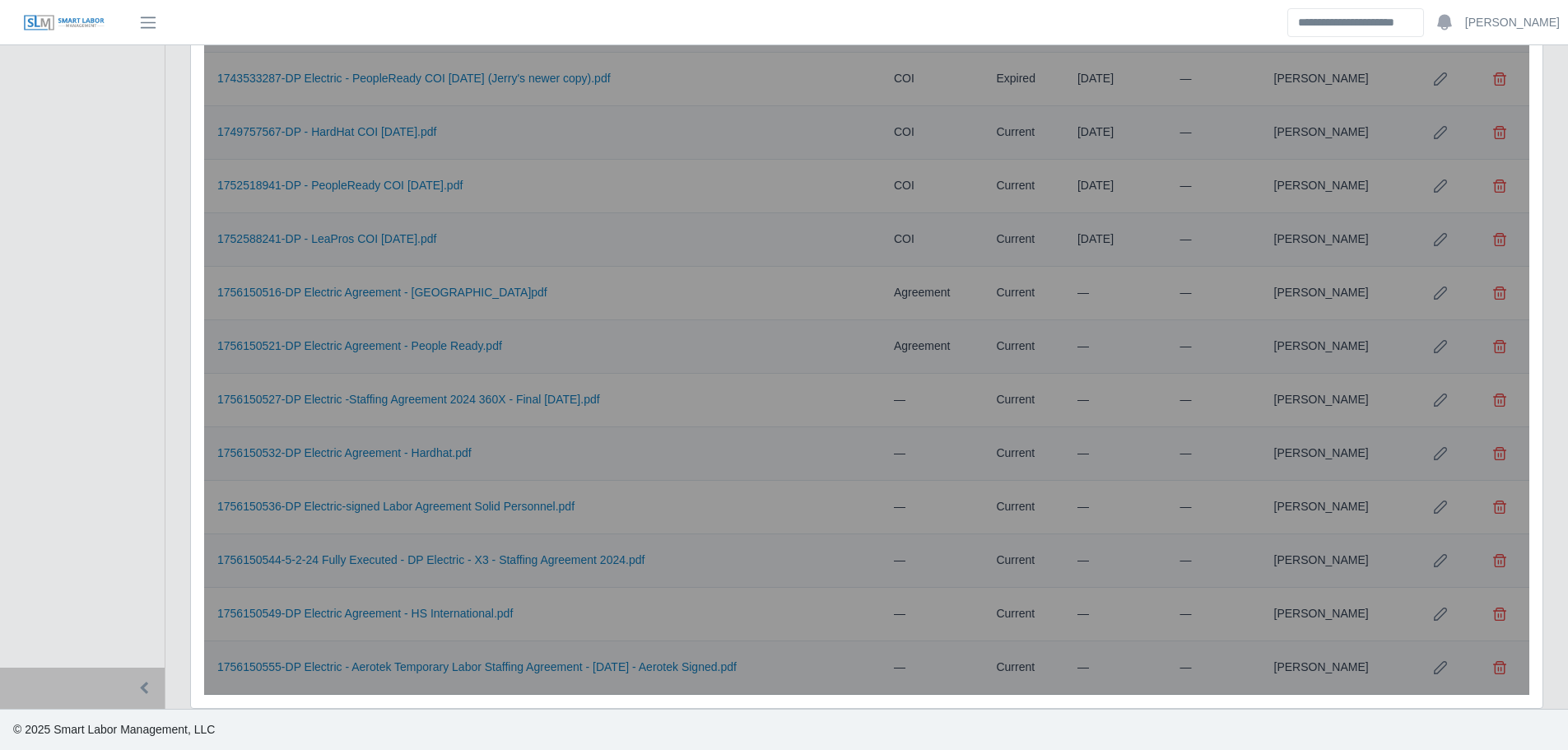
scroll to position [1064, 0]
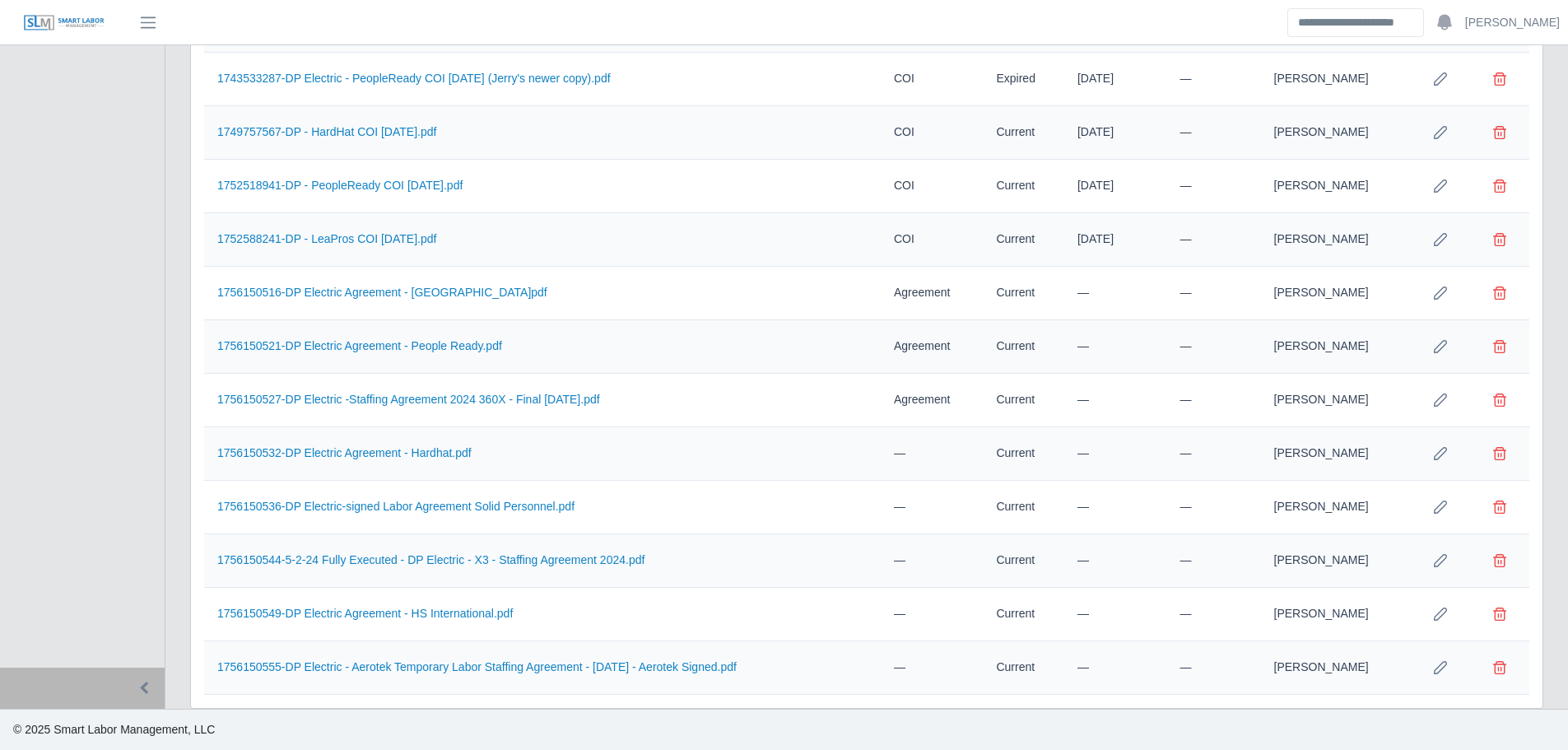
click at [1443, 451] on icon "Row Edit" at bounding box center [1440, 453] width 13 height 13
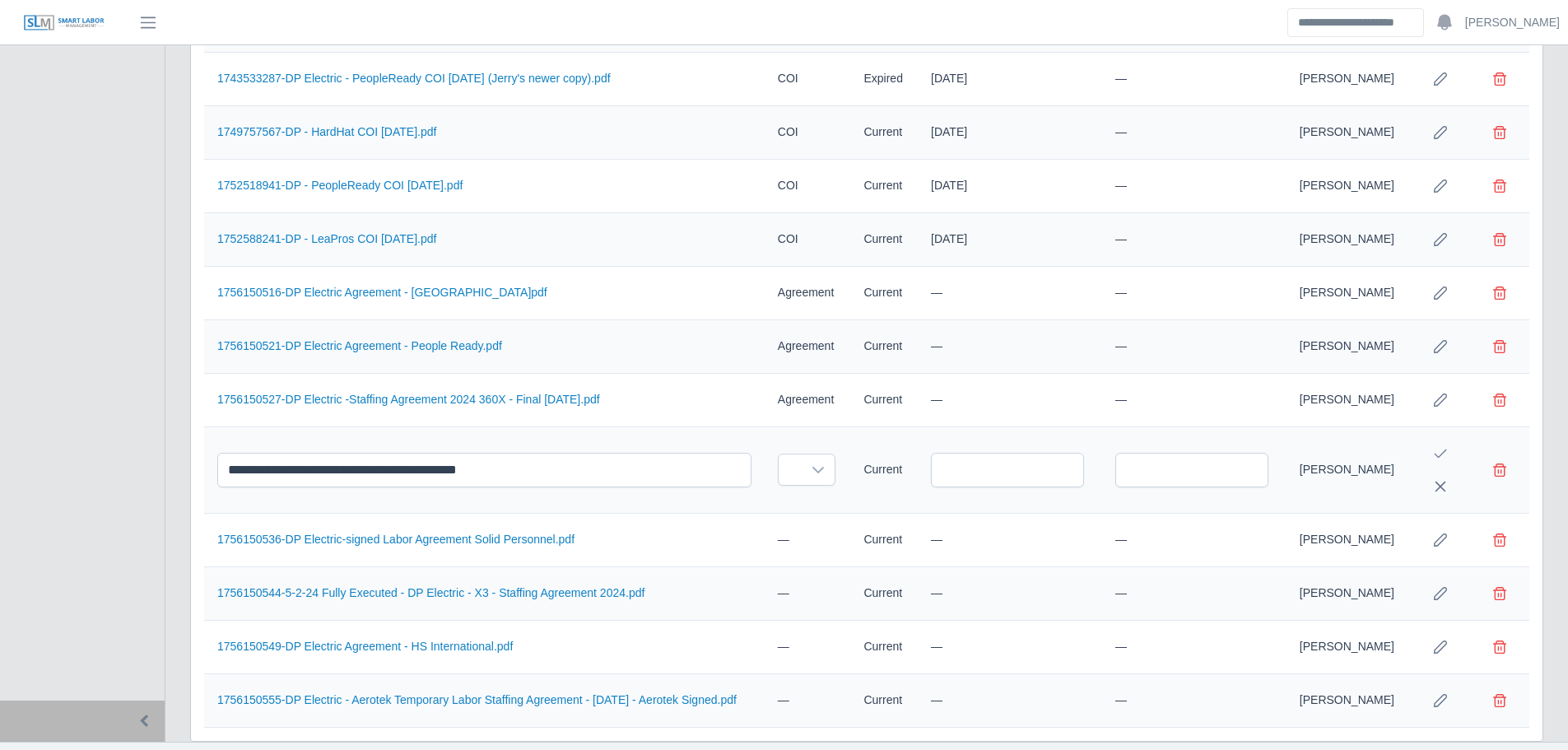
scroll to position [1097, 0]
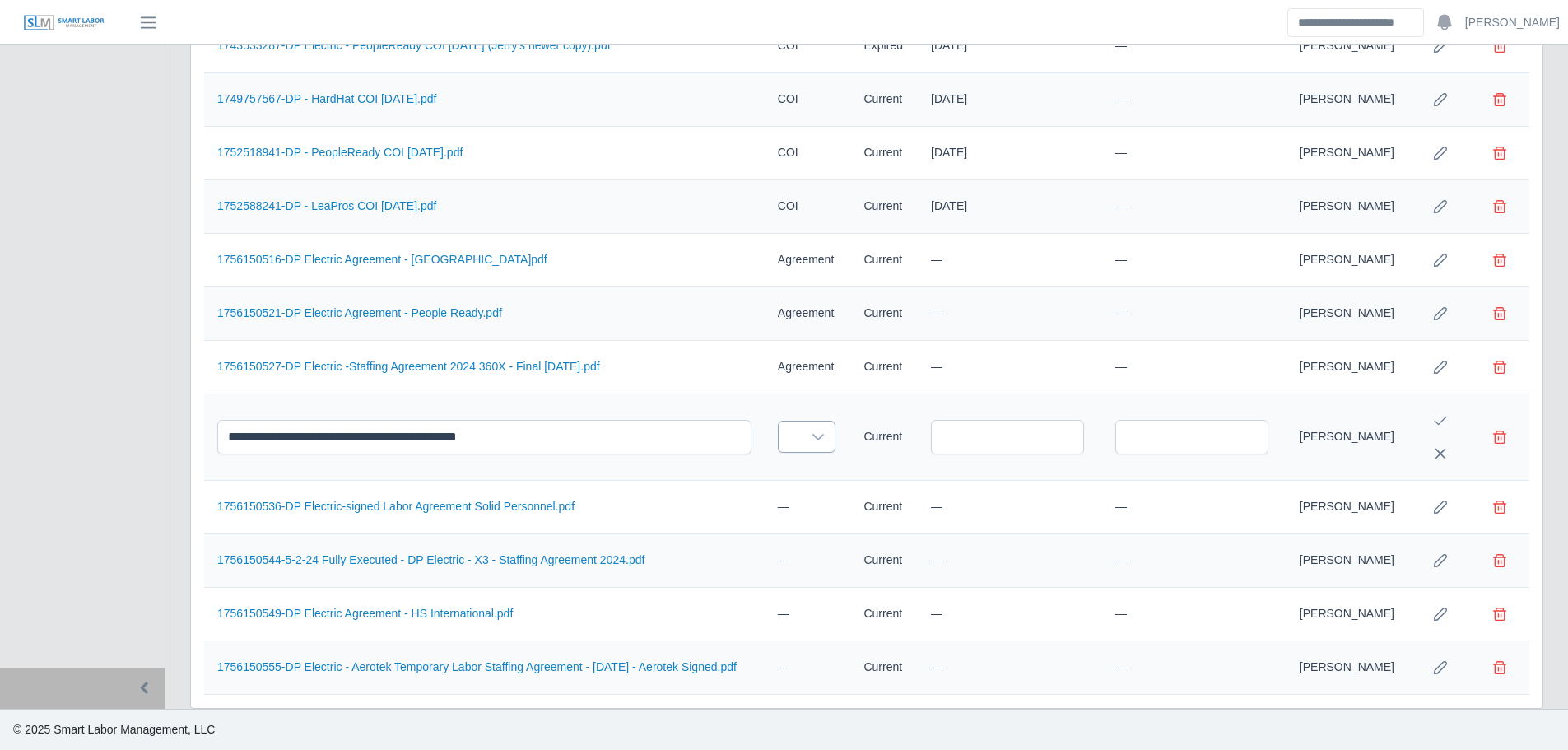
click at [816, 429] on div at bounding box center [817, 436] width 33 height 30
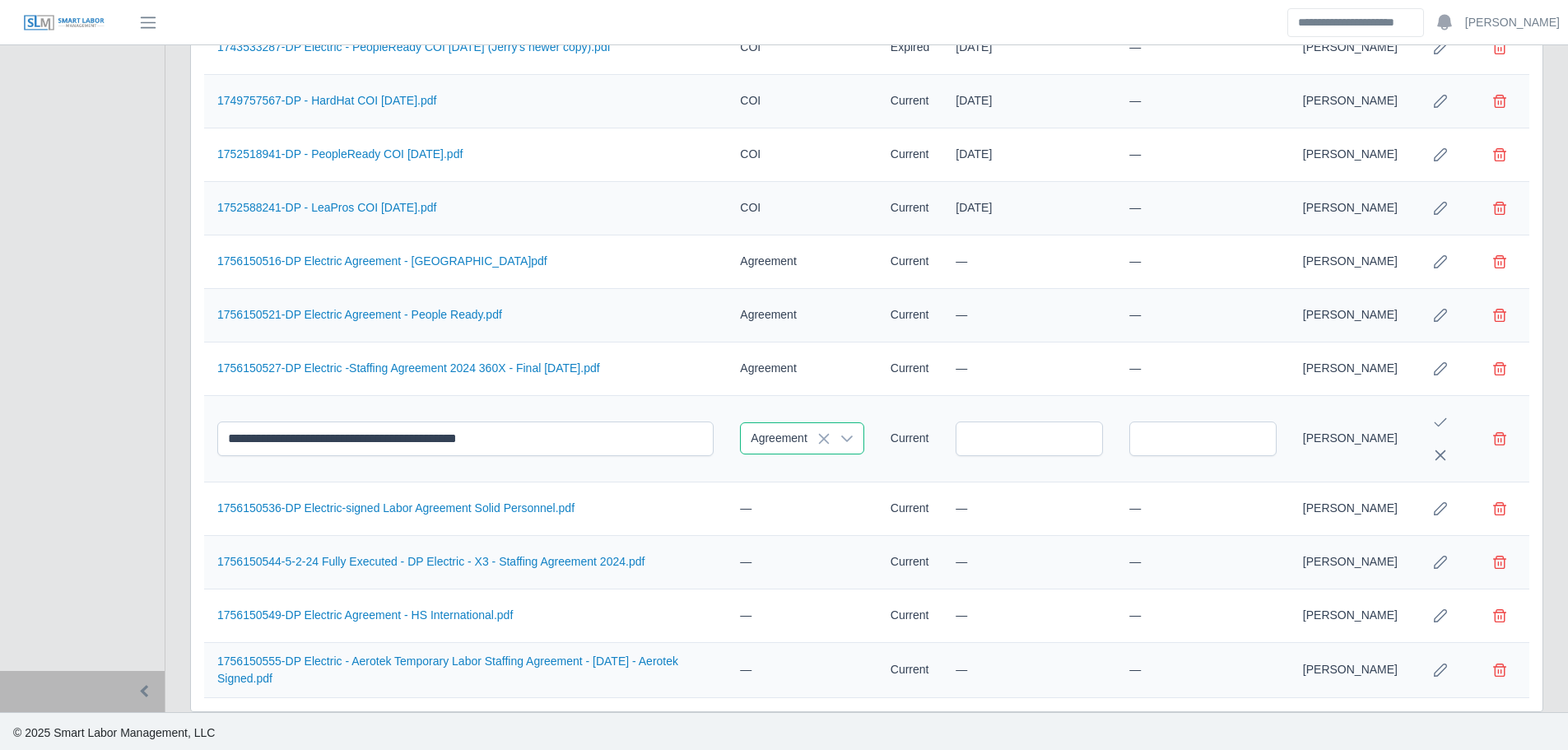
click at [812, 566] on ul "Licenses Certifications Safety Training Drug Test E-Verify Osha 10 COI Staffing…" at bounding box center [869, 598] width 192 height 615
click at [1440, 419] on icon "Save Edit" at bounding box center [1440, 420] width 13 height 13
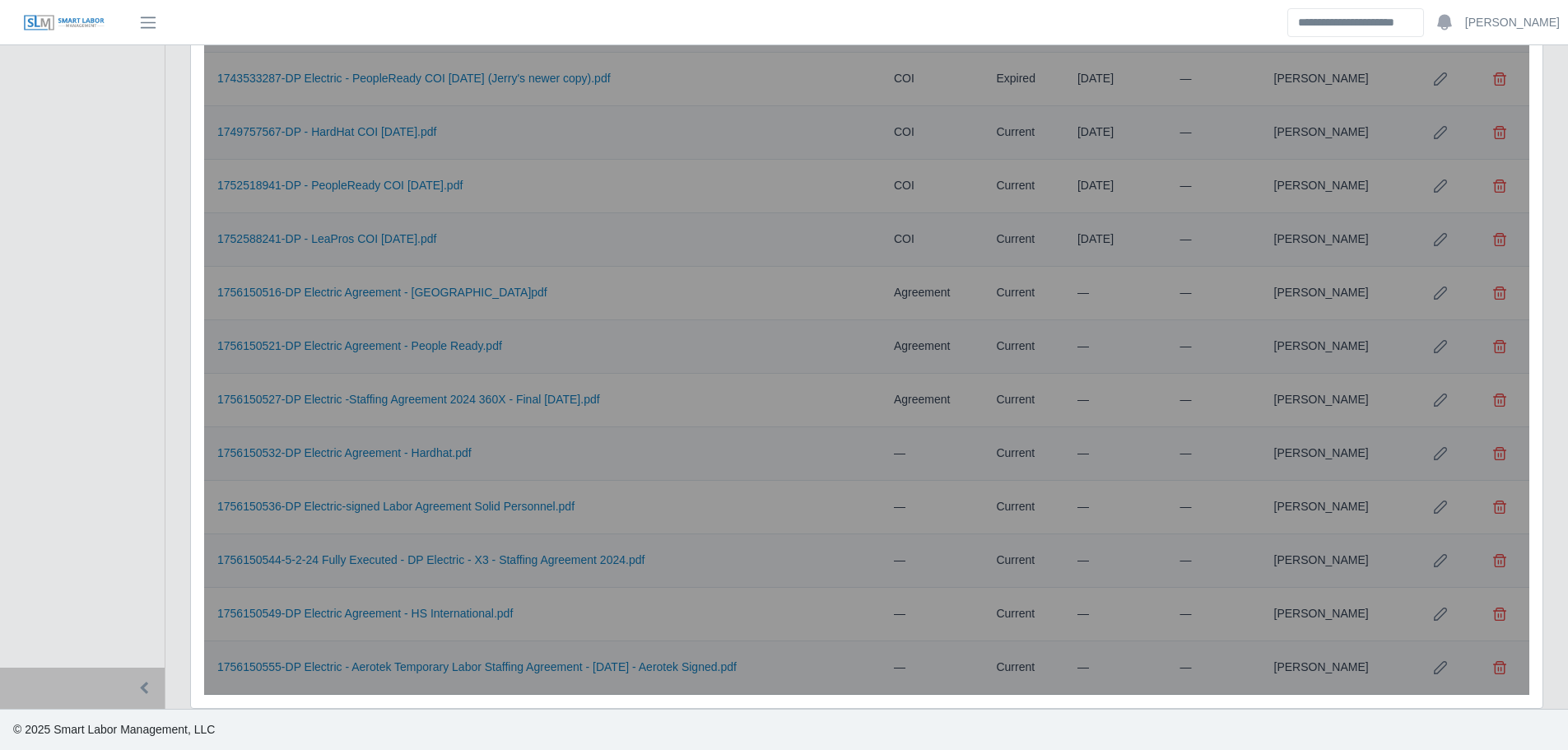
scroll to position [1064, 0]
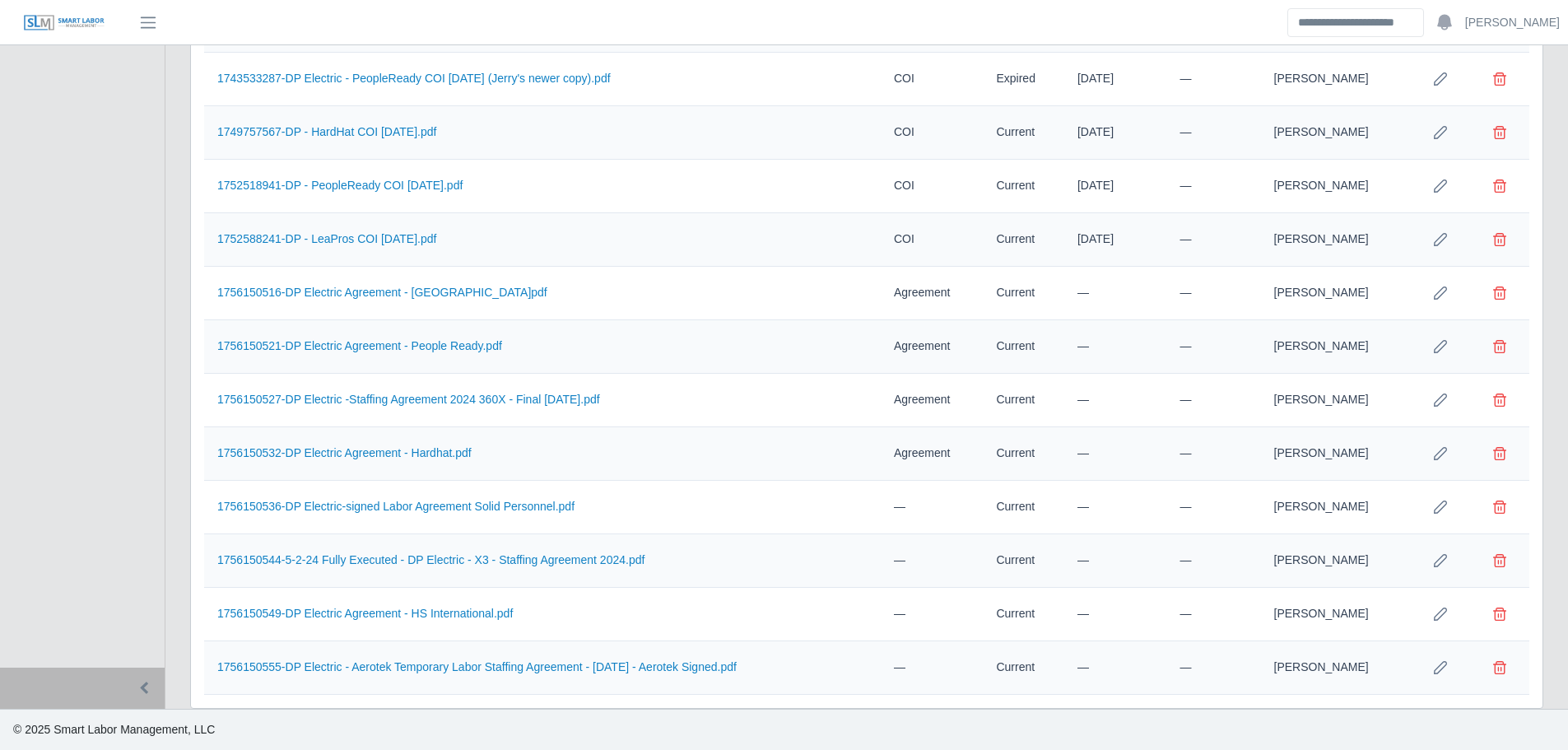
drag, startPoint x: 1441, startPoint y: 511, endPoint x: 1191, endPoint y: 516, distance: 250.0
click at [1439, 507] on icon "Row Edit" at bounding box center [1440, 507] width 13 height 13
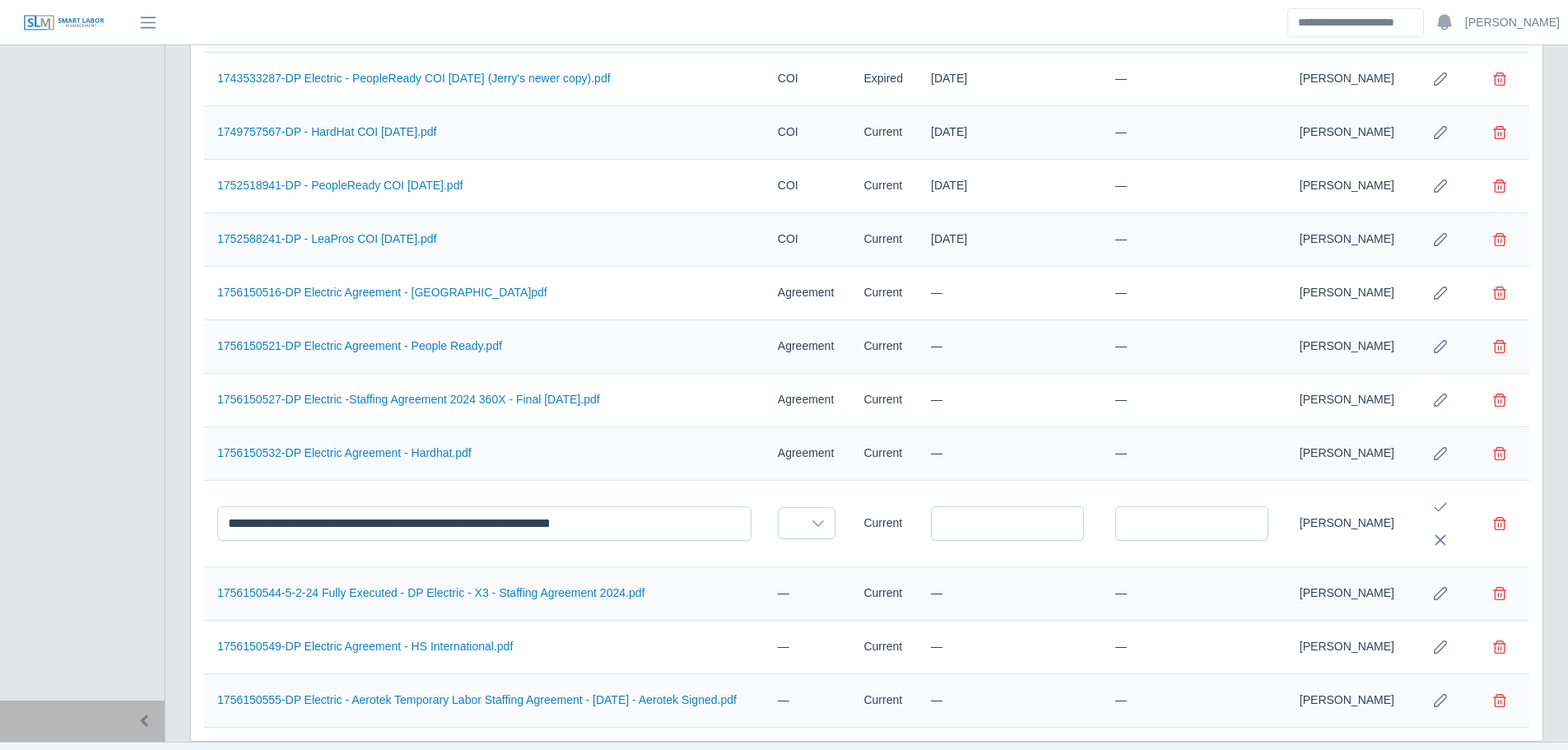
scroll to position [1097, 0]
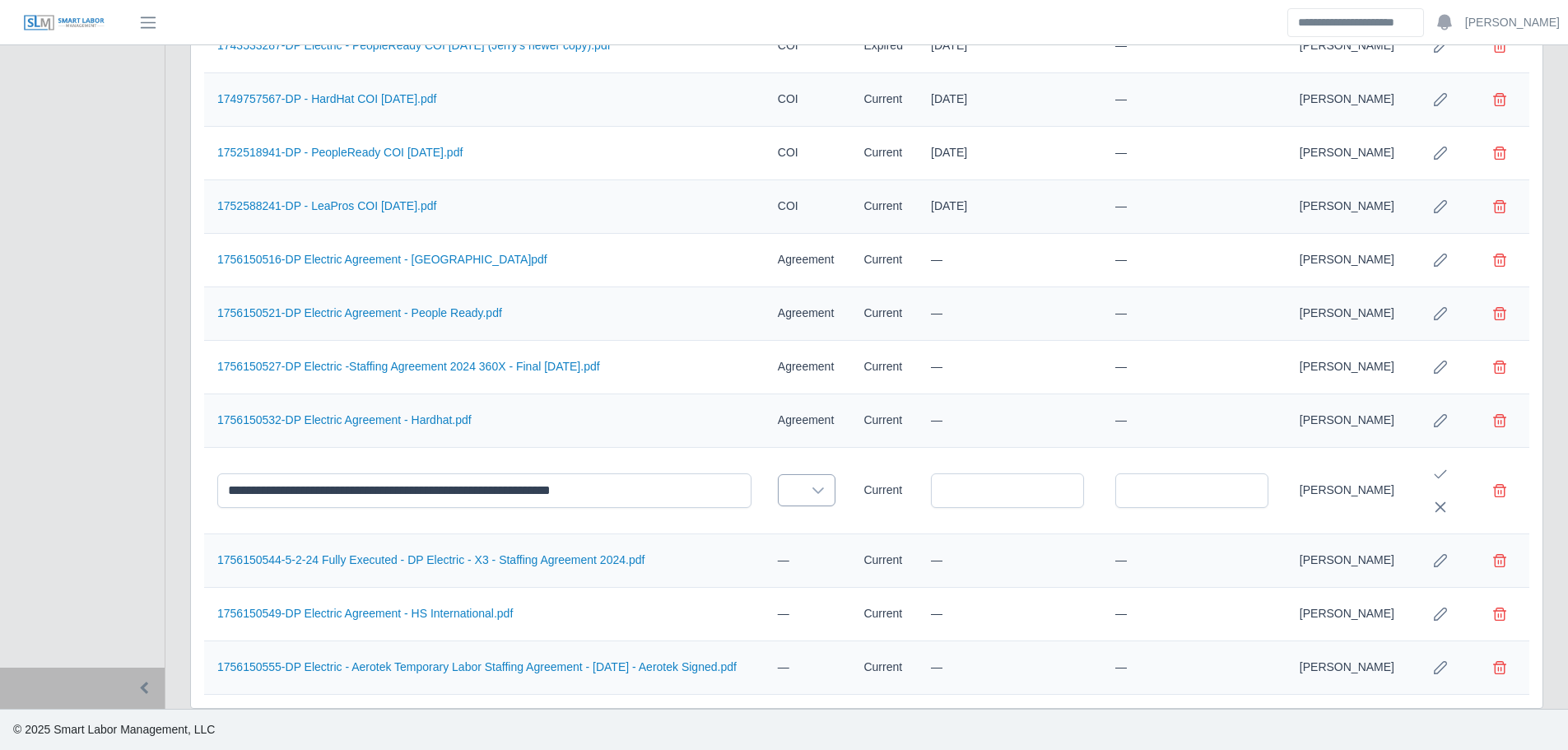
click at [820, 483] on div at bounding box center [817, 490] width 33 height 30
click at [817, 622] on ul "Licenses Certifications Safety Training Drug Test E-Verify Osha 10 COI Staffing…" at bounding box center [869, 651] width 192 height 615
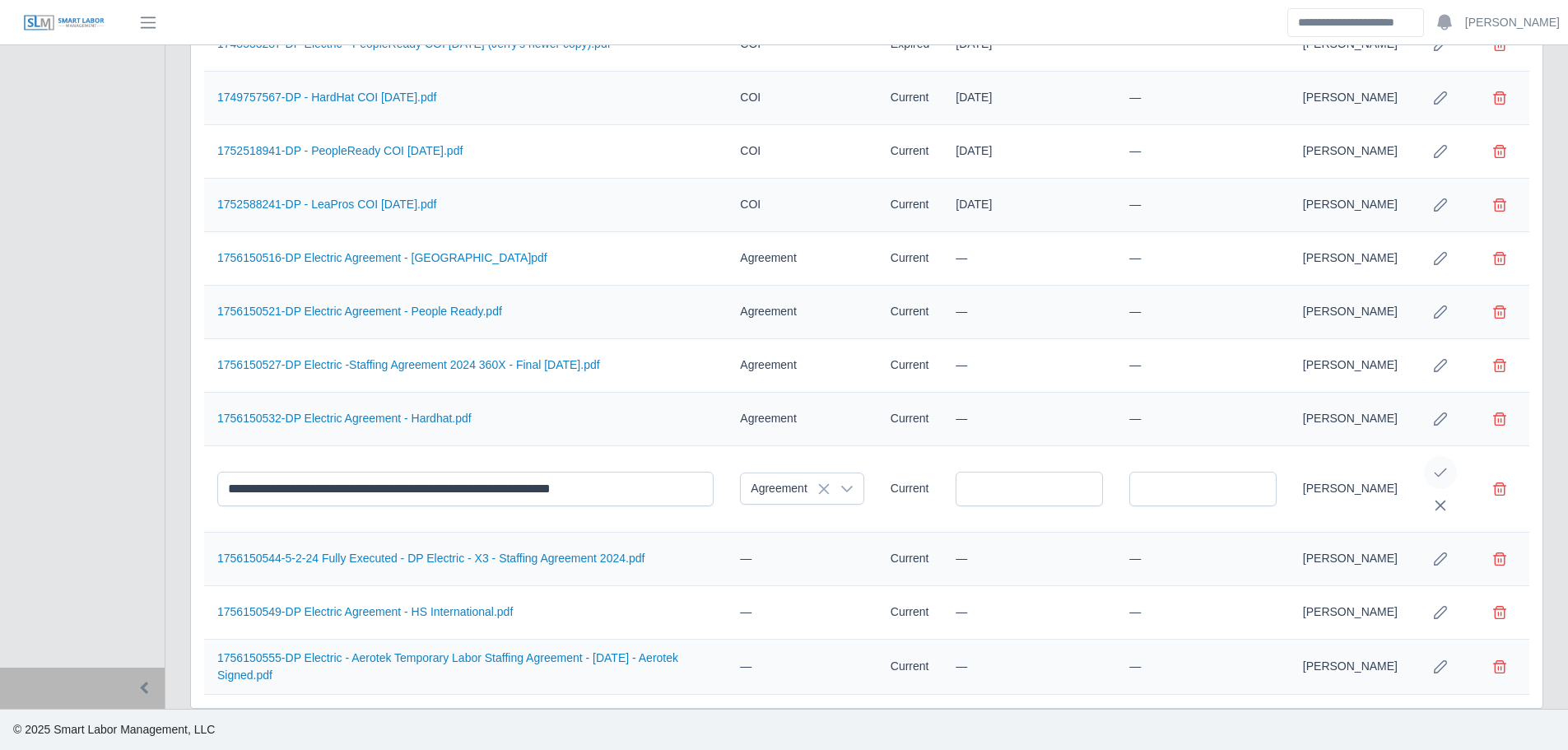
click at [1435, 466] on button "Save Edit" at bounding box center [1440, 472] width 33 height 33
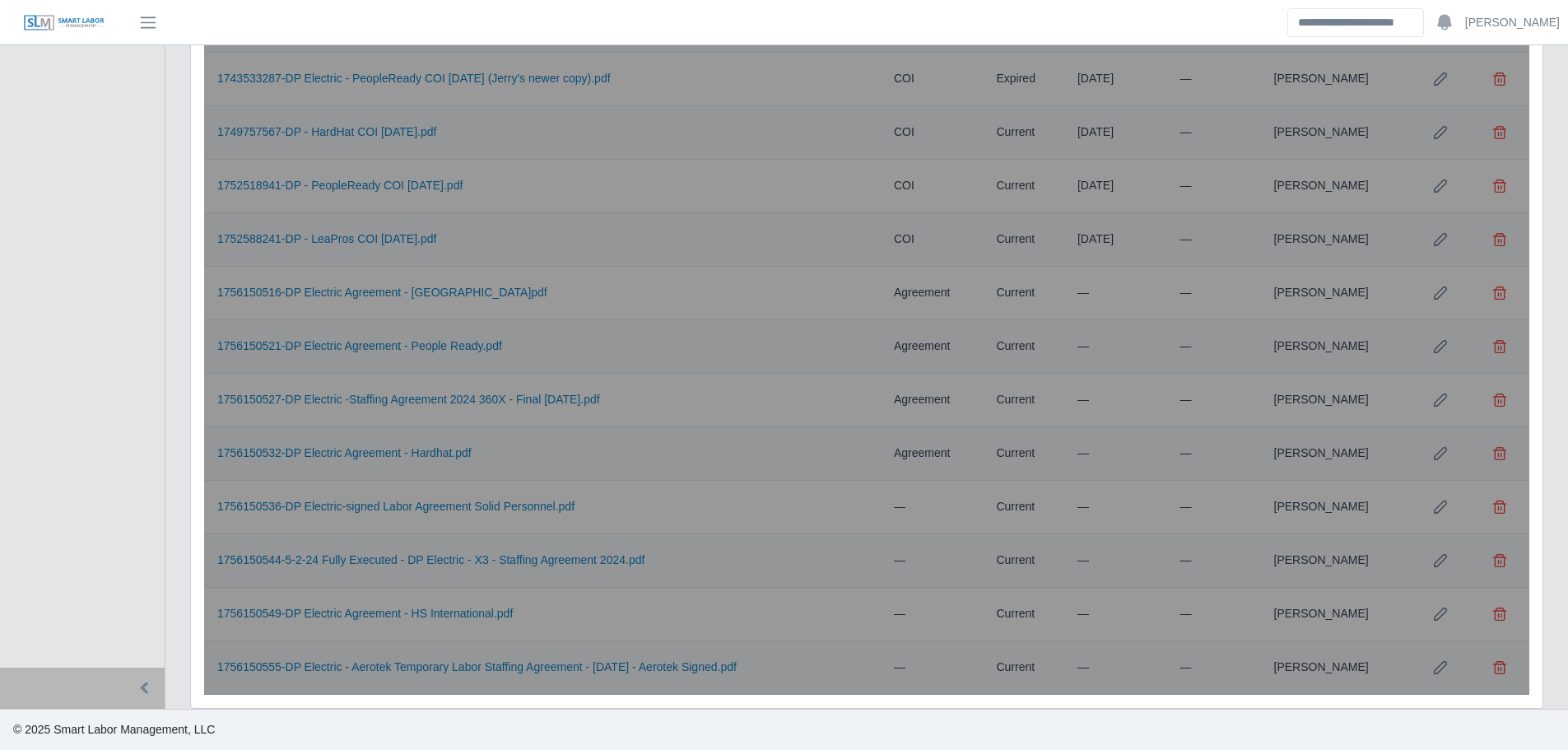
scroll to position [1064, 0]
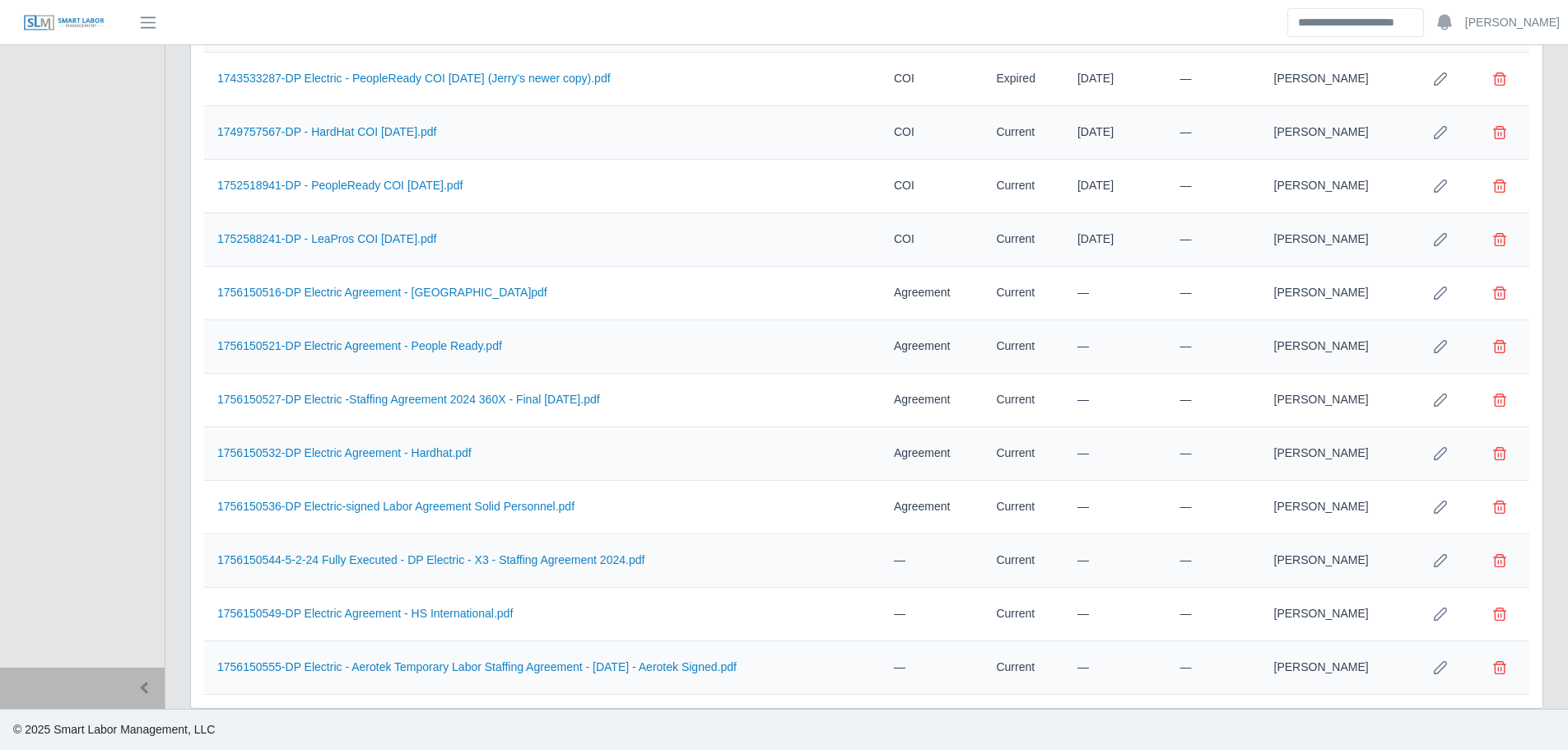
click at [1445, 560] on icon "Row Edit" at bounding box center [1440, 560] width 13 height 13
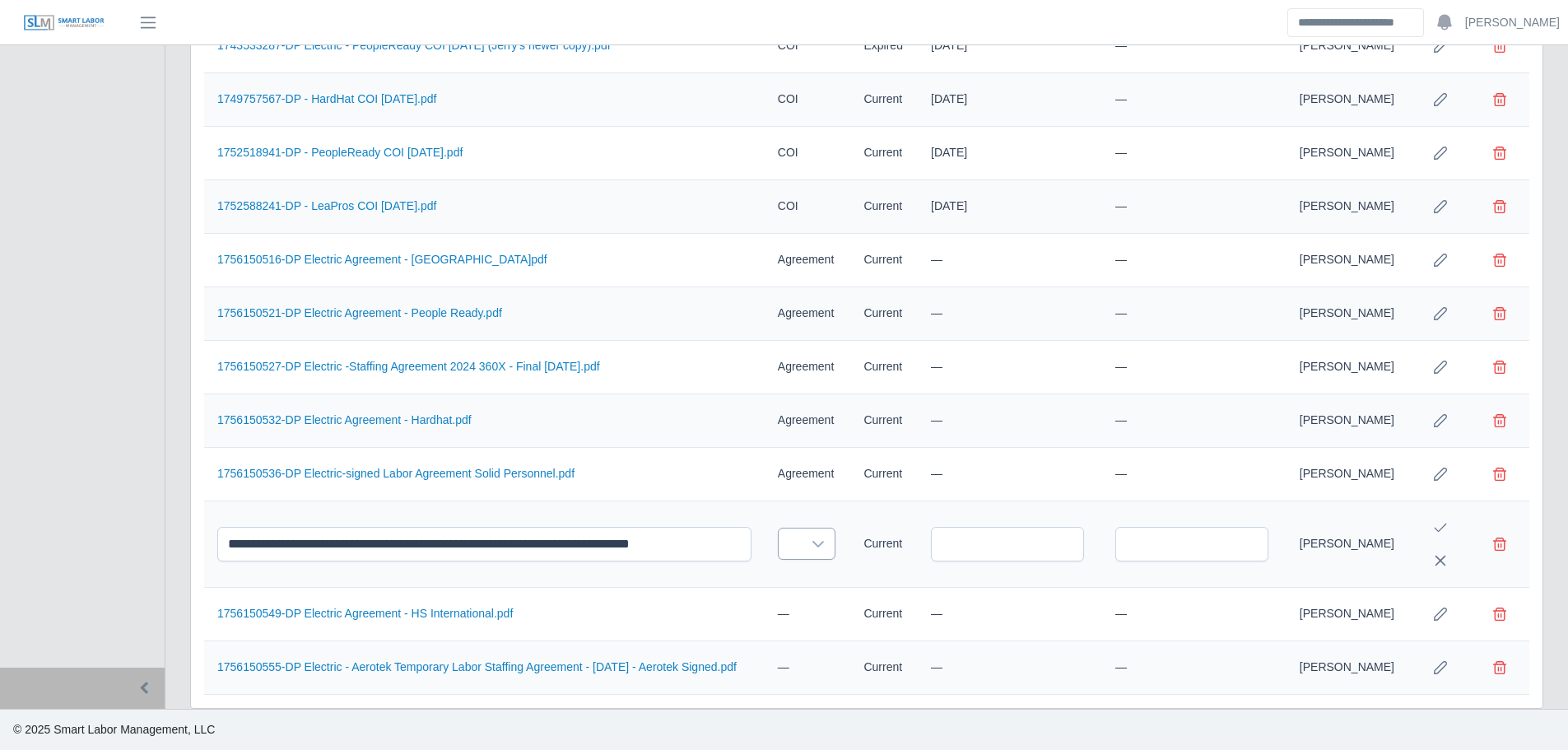
click at [812, 540] on icon at bounding box center [818, 544] width 13 height 13
click at [806, 671] on ul "Licenses Certifications Safety Training Drug Test E-Verify Osha 10 COI Staffing…" at bounding box center [869, 706] width 192 height 615
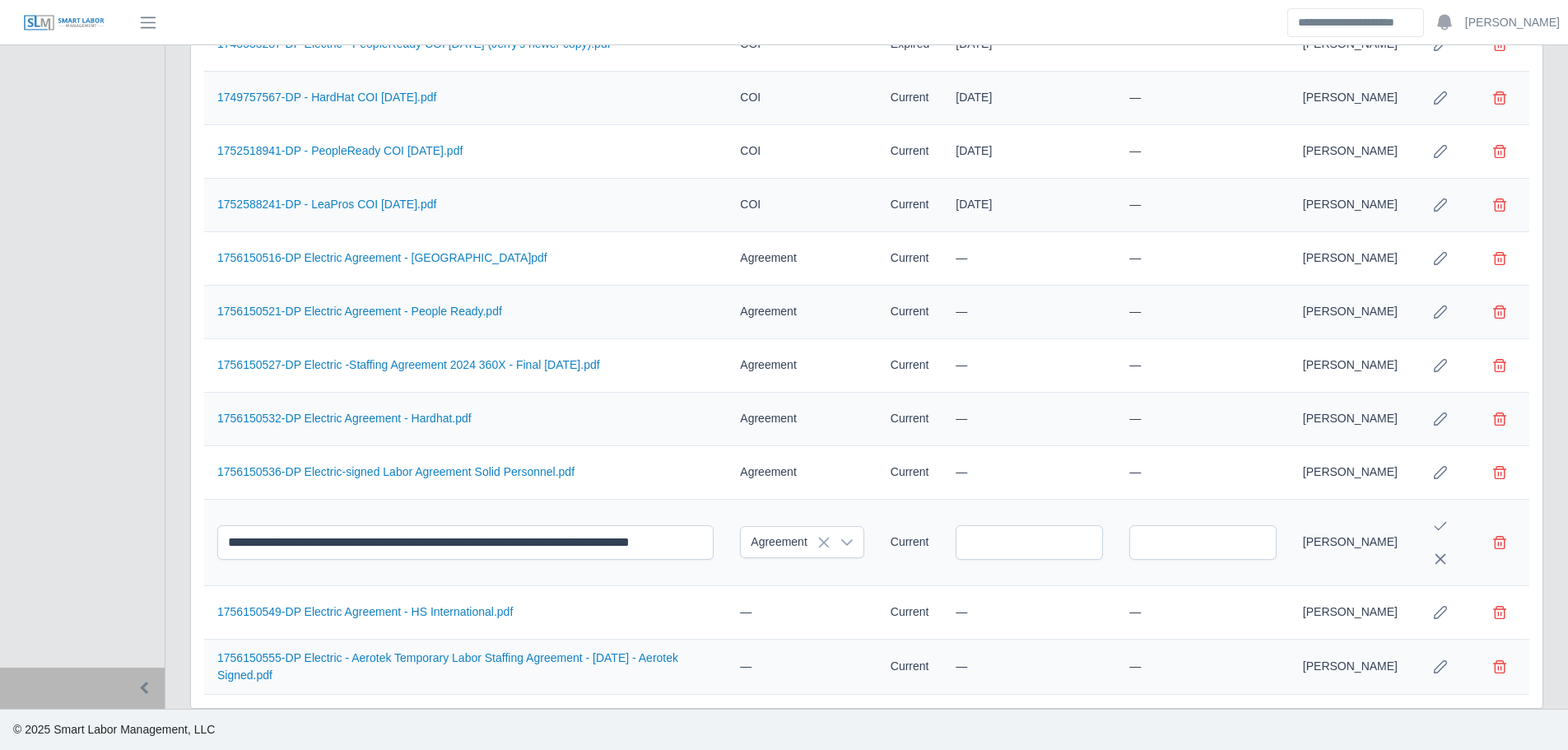
click at [1435, 527] on button "Save Edit" at bounding box center [1440, 526] width 33 height 33
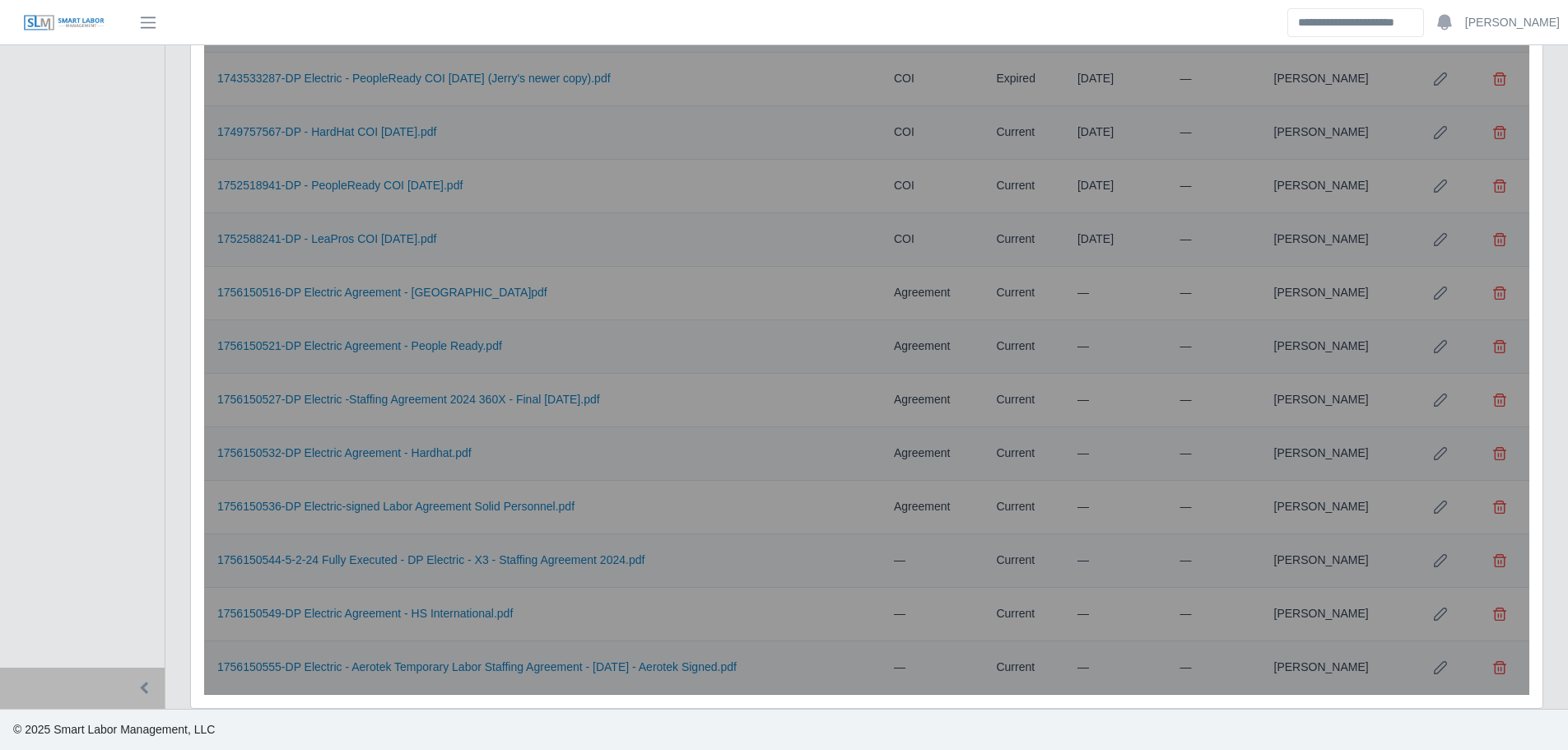
scroll to position [1064, 0]
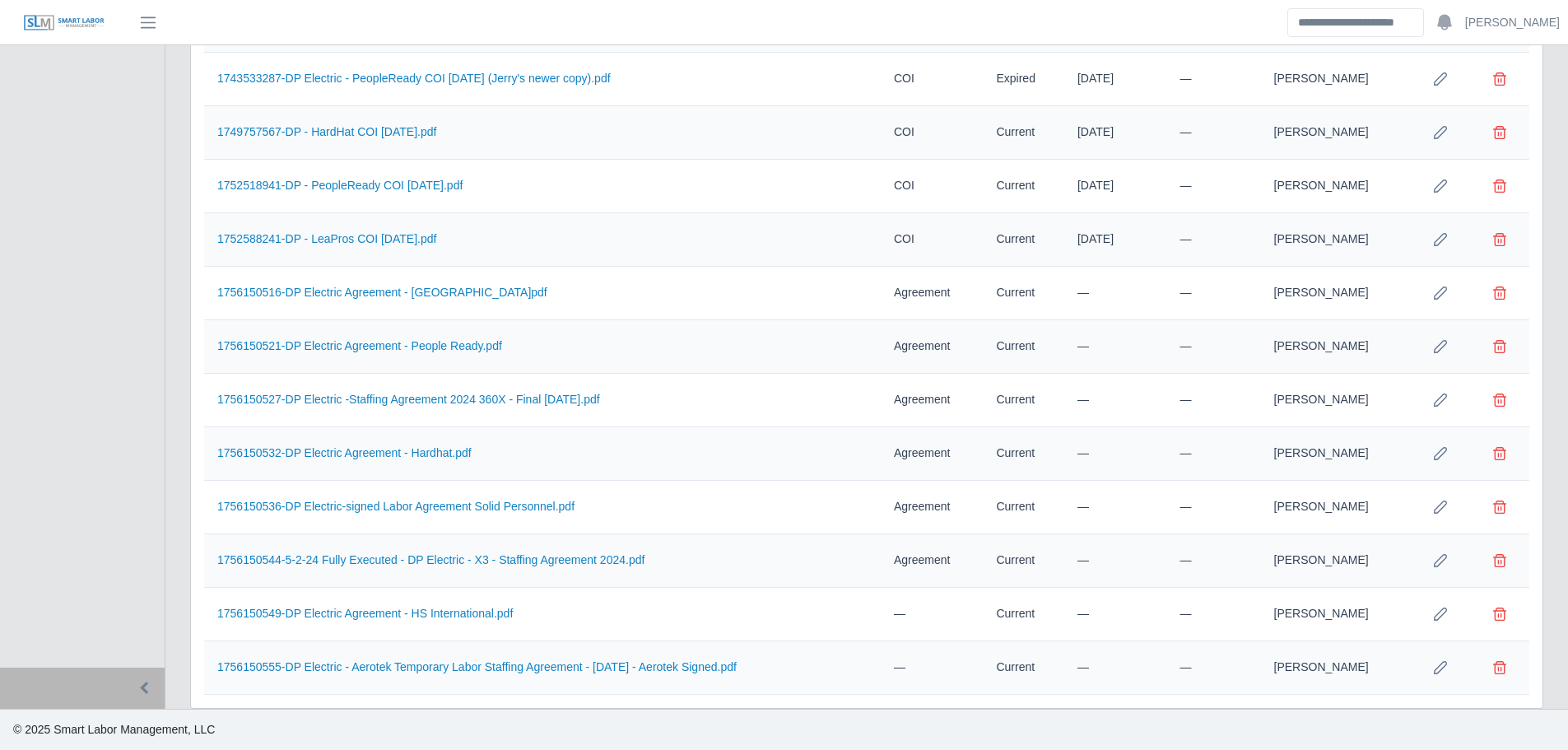
drag, startPoint x: 1437, startPoint y: 616, endPoint x: 1325, endPoint y: 614, distance: 112.0
click at [1438, 616] on icon "Row Edit" at bounding box center [1440, 614] width 13 height 13
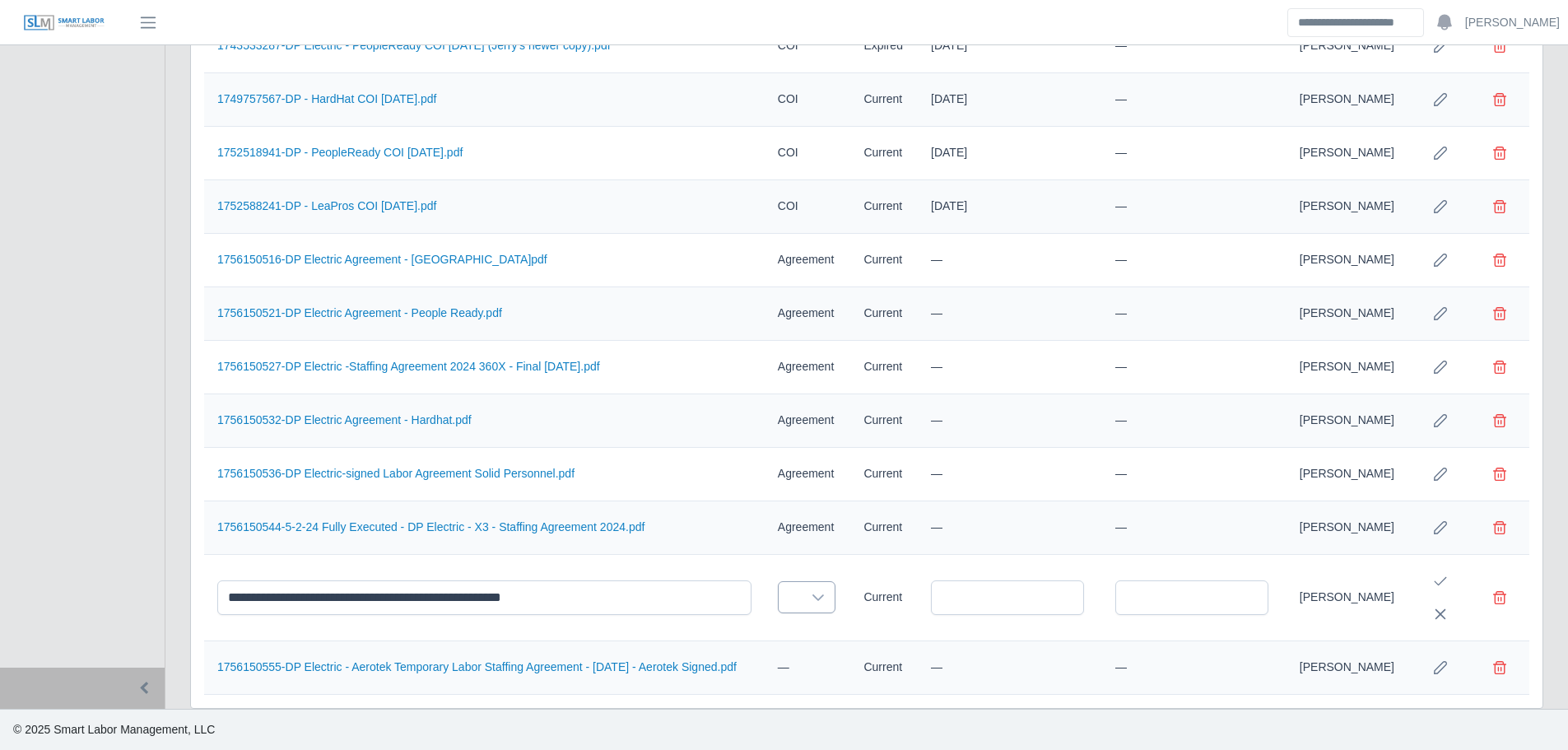
click at [804, 591] on div at bounding box center [817, 597] width 33 height 30
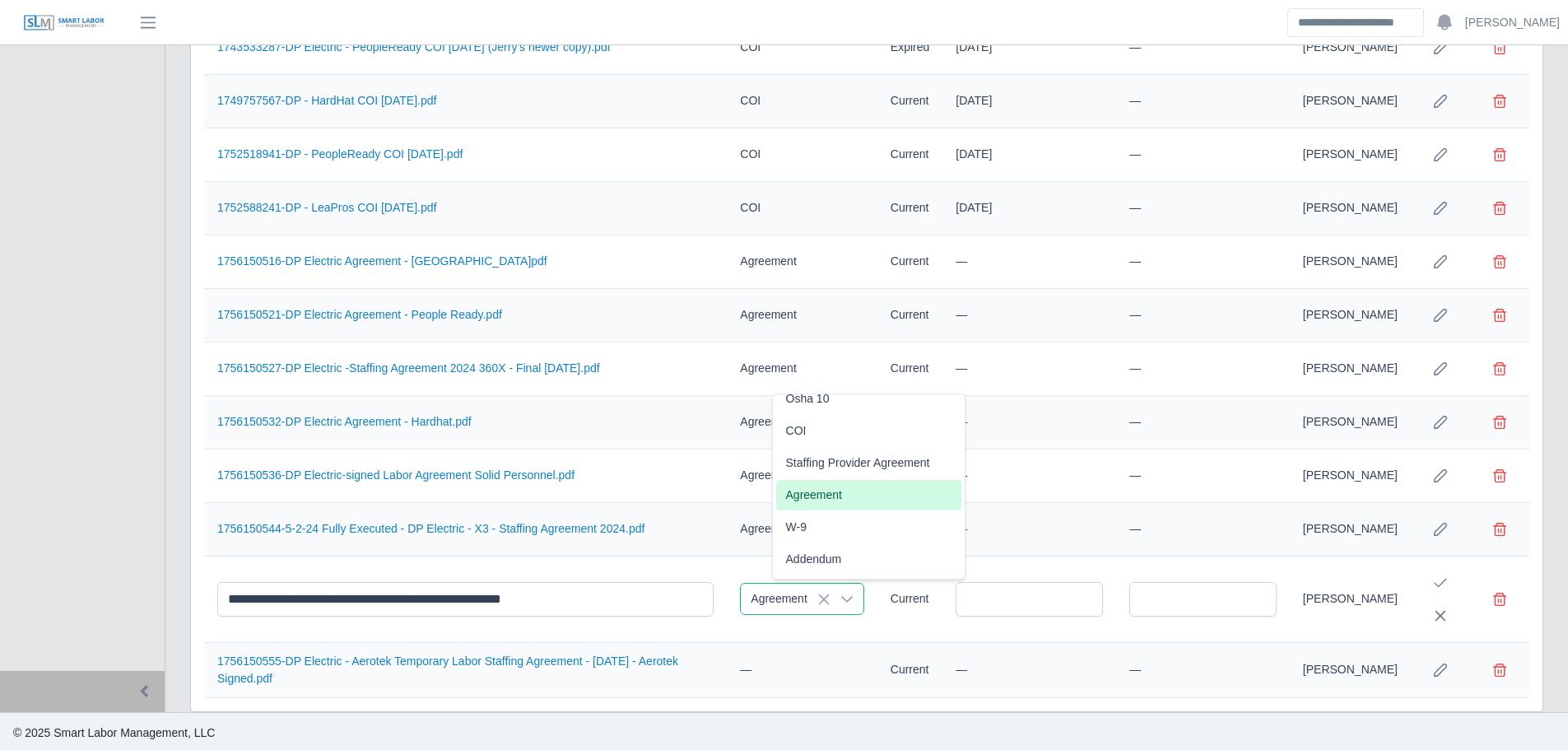
scroll to position [1117, 0]
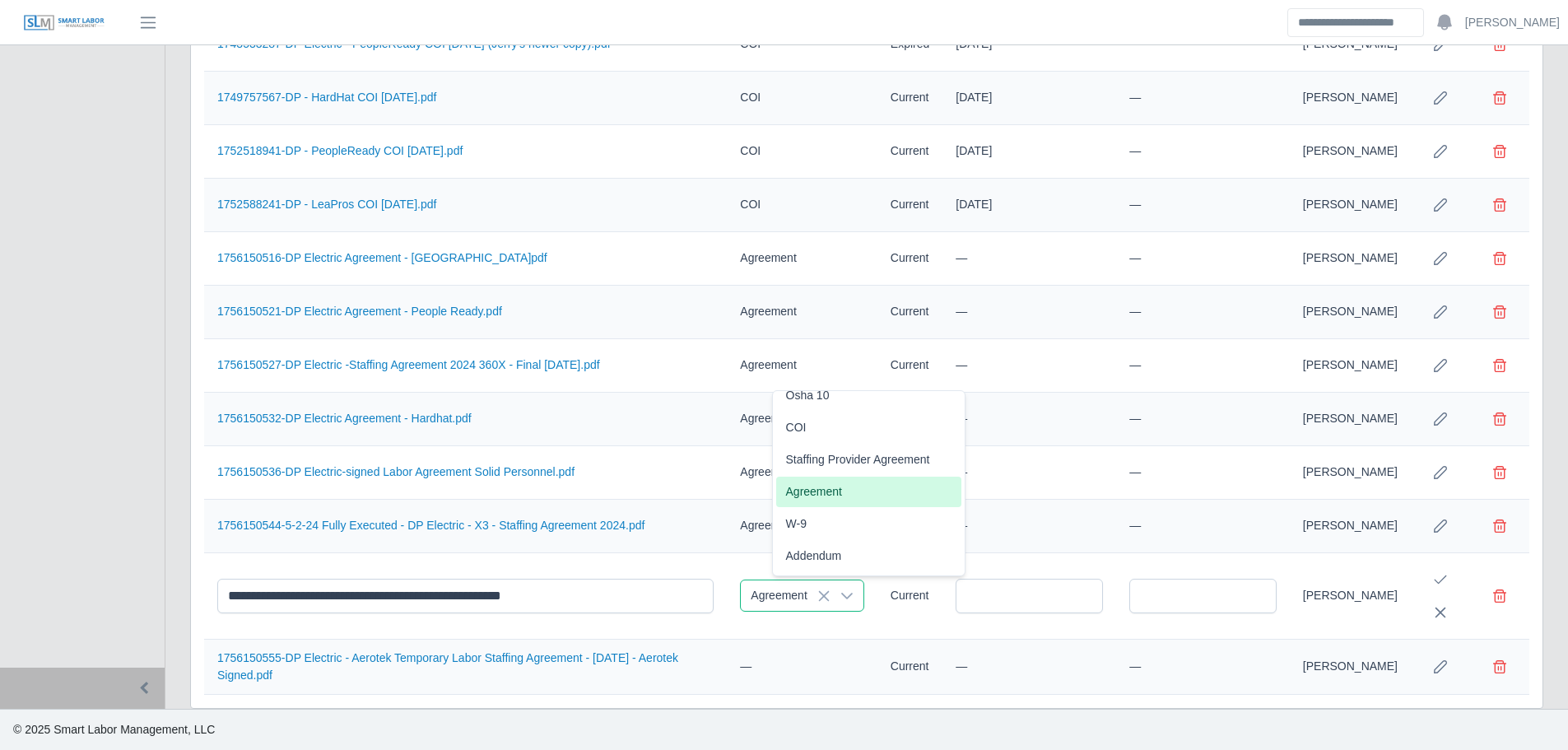
click at [815, 495] on ul "Licenses Certifications Safety Training Drug Test E-Verify Osha 10 COI Staffing…" at bounding box center [869, 524] width 192 height 615
click at [1434, 581] on icon "Save Edit" at bounding box center [1440, 580] width 13 height 13
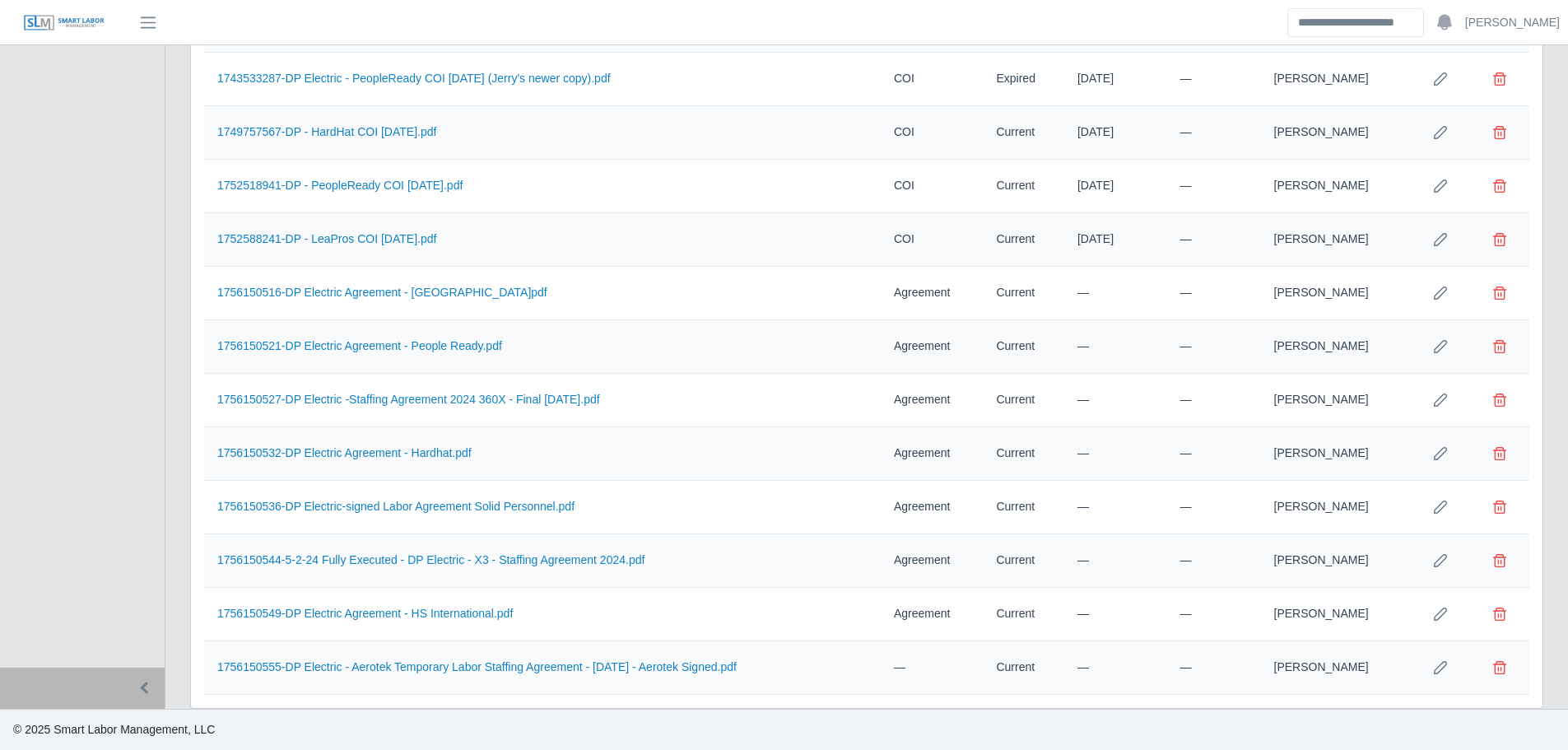
drag, startPoint x: 1441, startPoint y: 666, endPoint x: 1396, endPoint y: 662, distance: 45.2
click at [1439, 665] on icon "Row Edit" at bounding box center [1440, 667] width 13 height 13
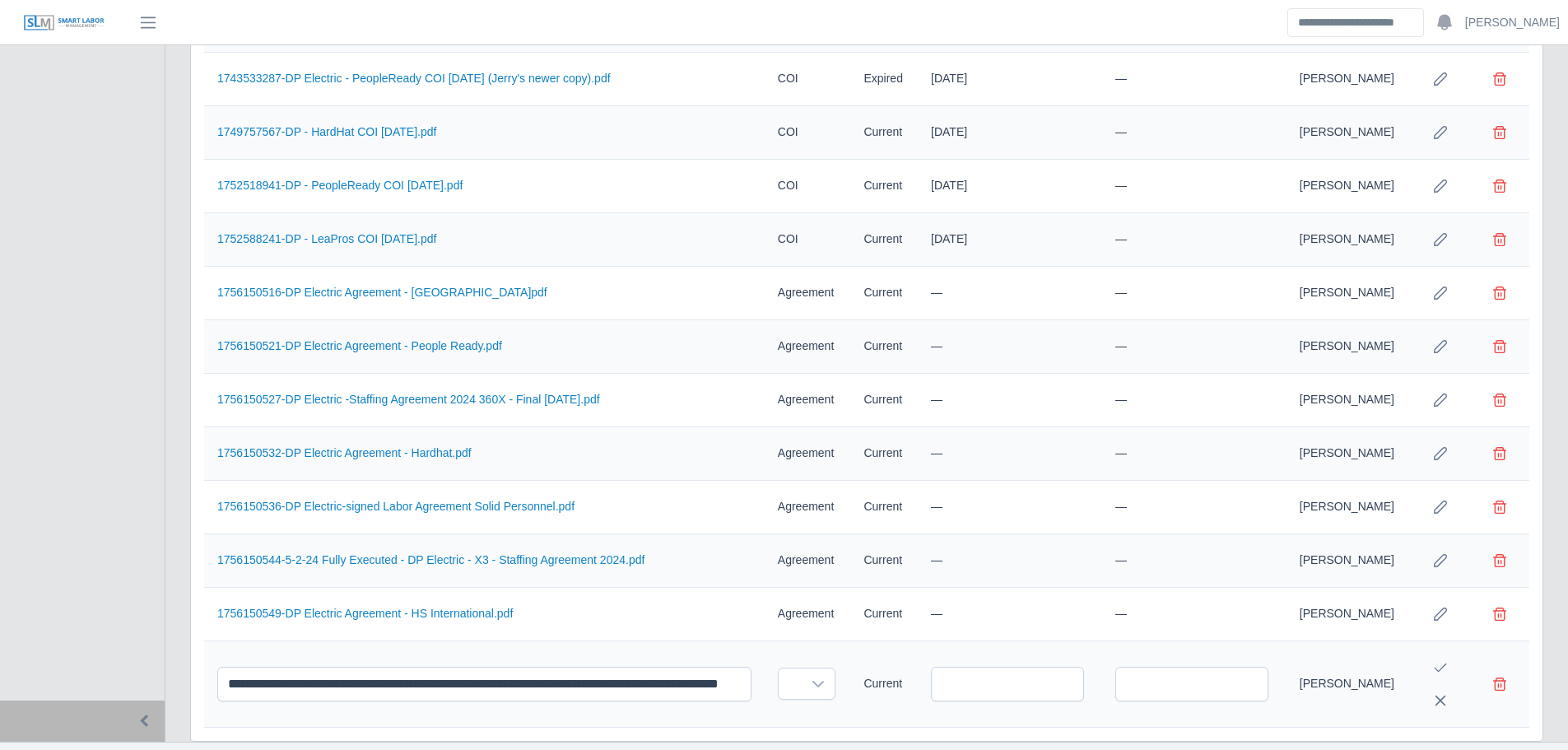
scroll to position [1097, 0]
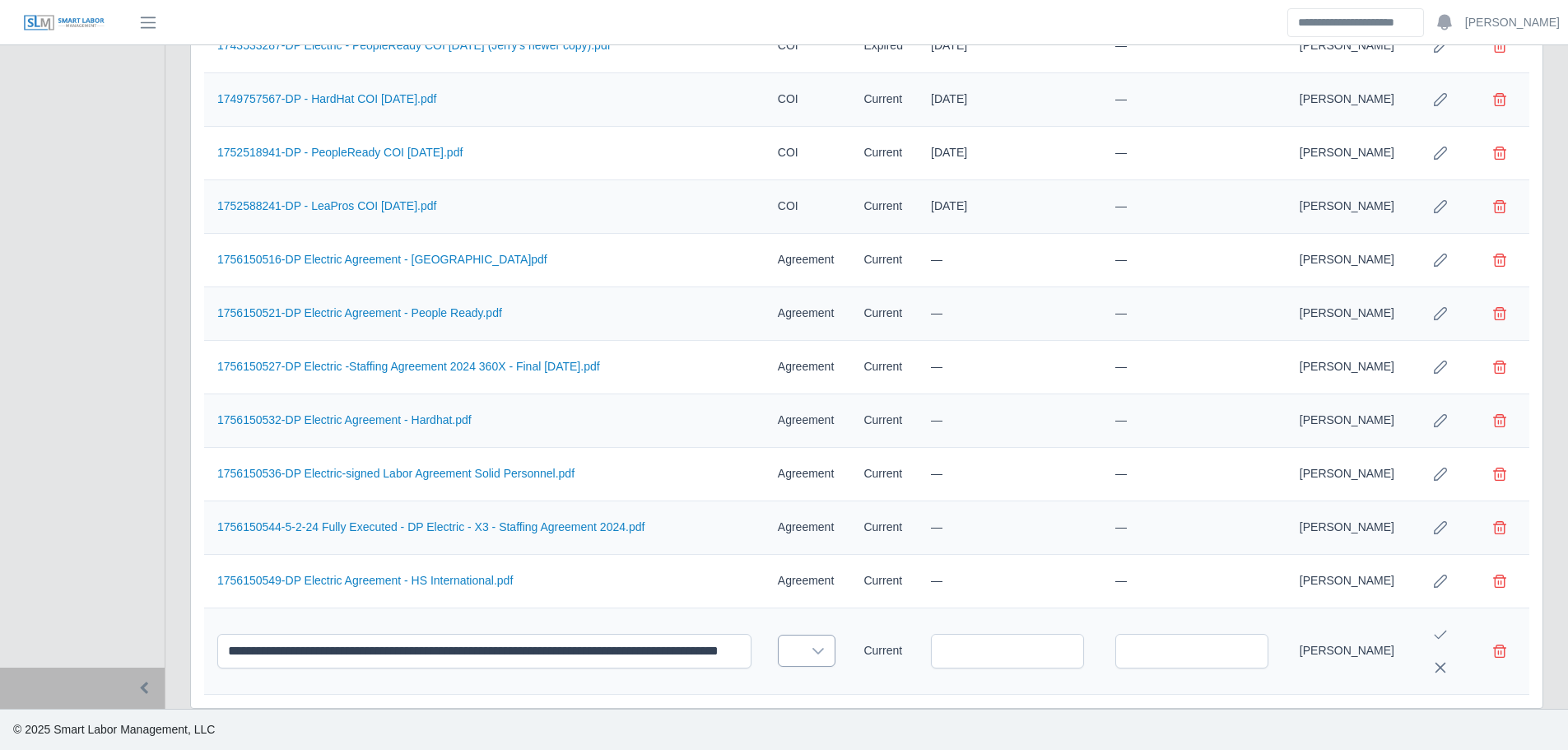
click at [815, 649] on icon at bounding box center [818, 651] width 13 height 13
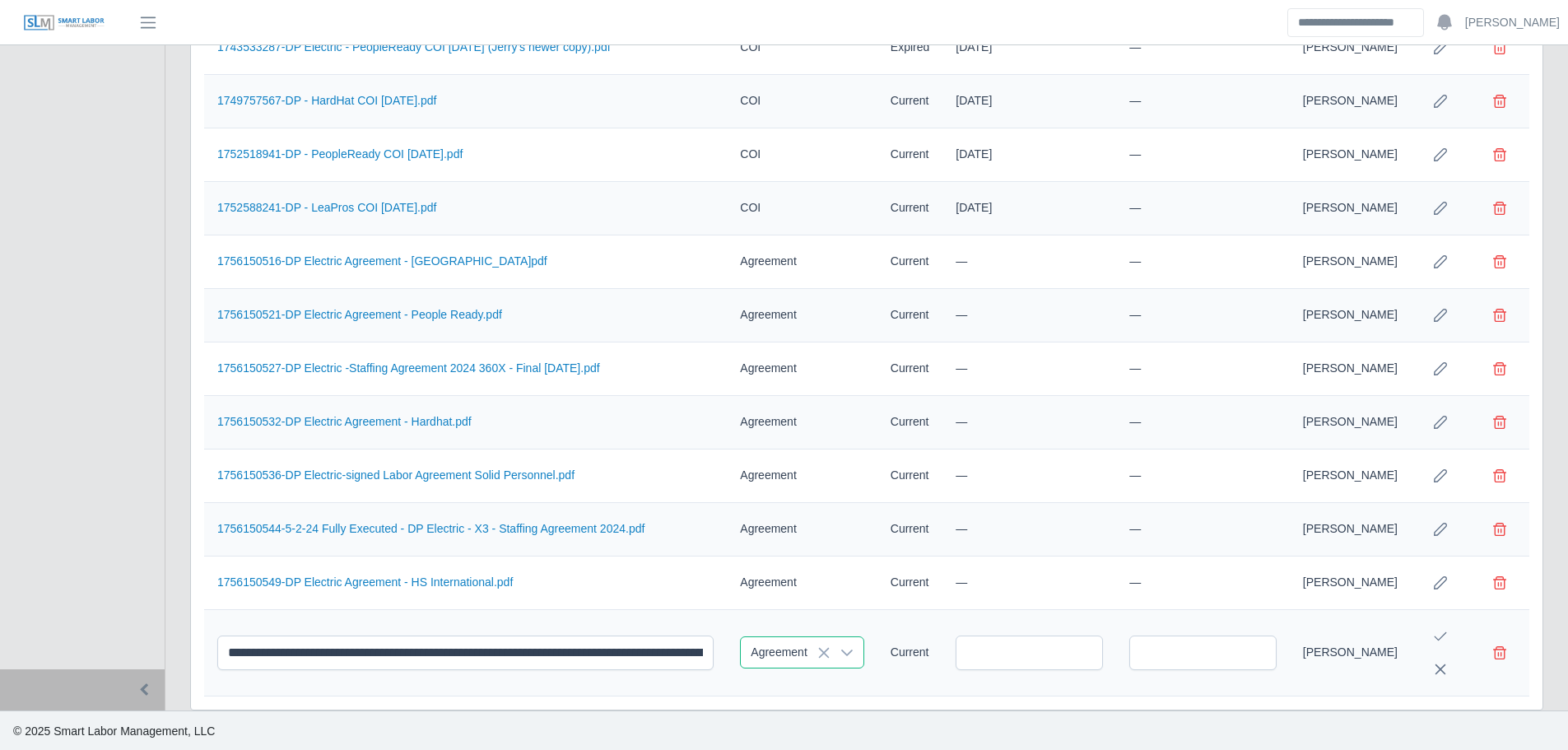
scroll to position [0, 0]
click at [830, 548] on ul "Licenses Certifications Safety Training Drug Test E-Verify Osha 10 COI Staffing…" at bounding box center [869, 579] width 192 height 615
click at [1436, 635] on icon "Save Edit" at bounding box center [1440, 635] width 13 height 13
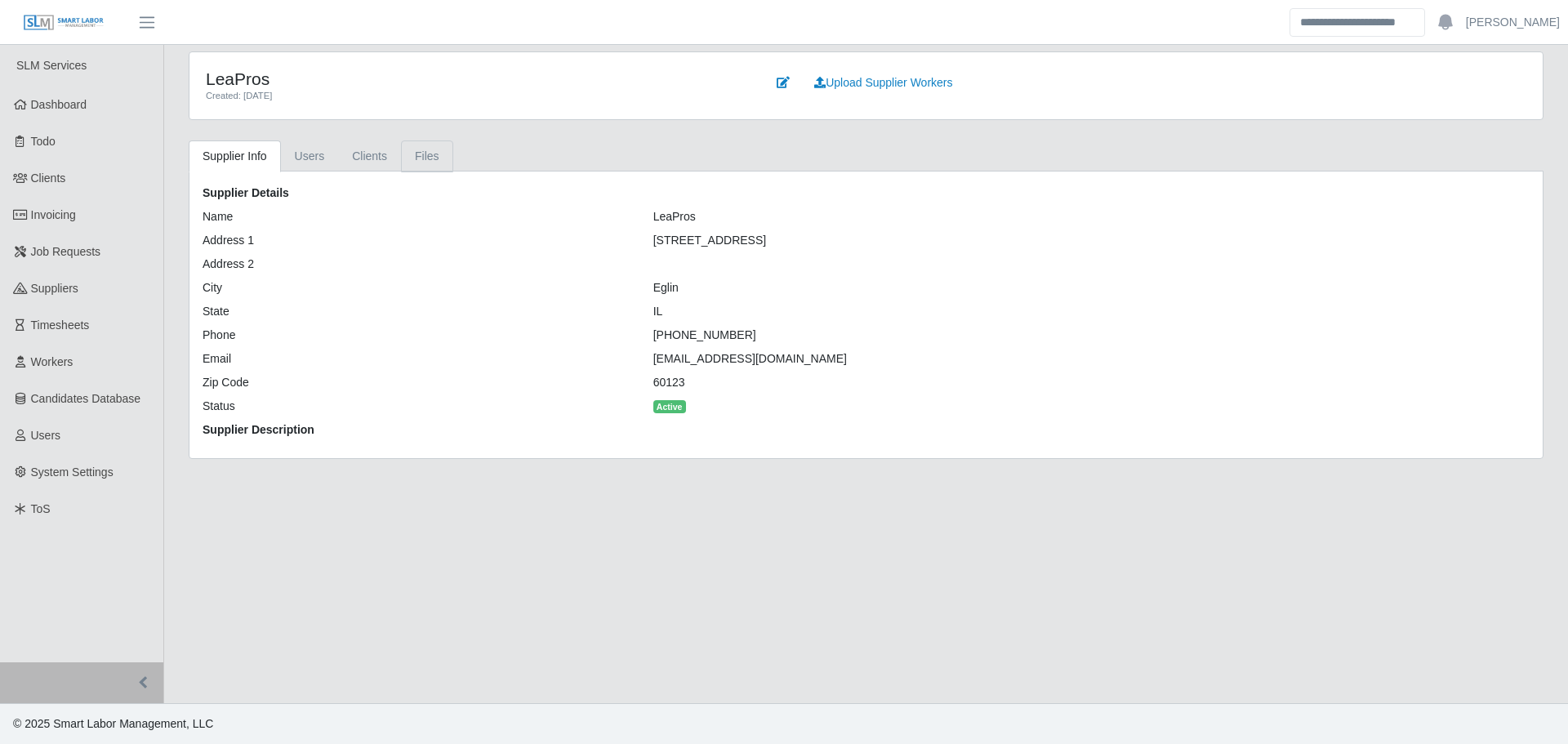
click at [412, 163] on link "Files" at bounding box center [427, 156] width 52 height 32
click at [416, 158] on link "Files" at bounding box center [427, 156] width 52 height 32
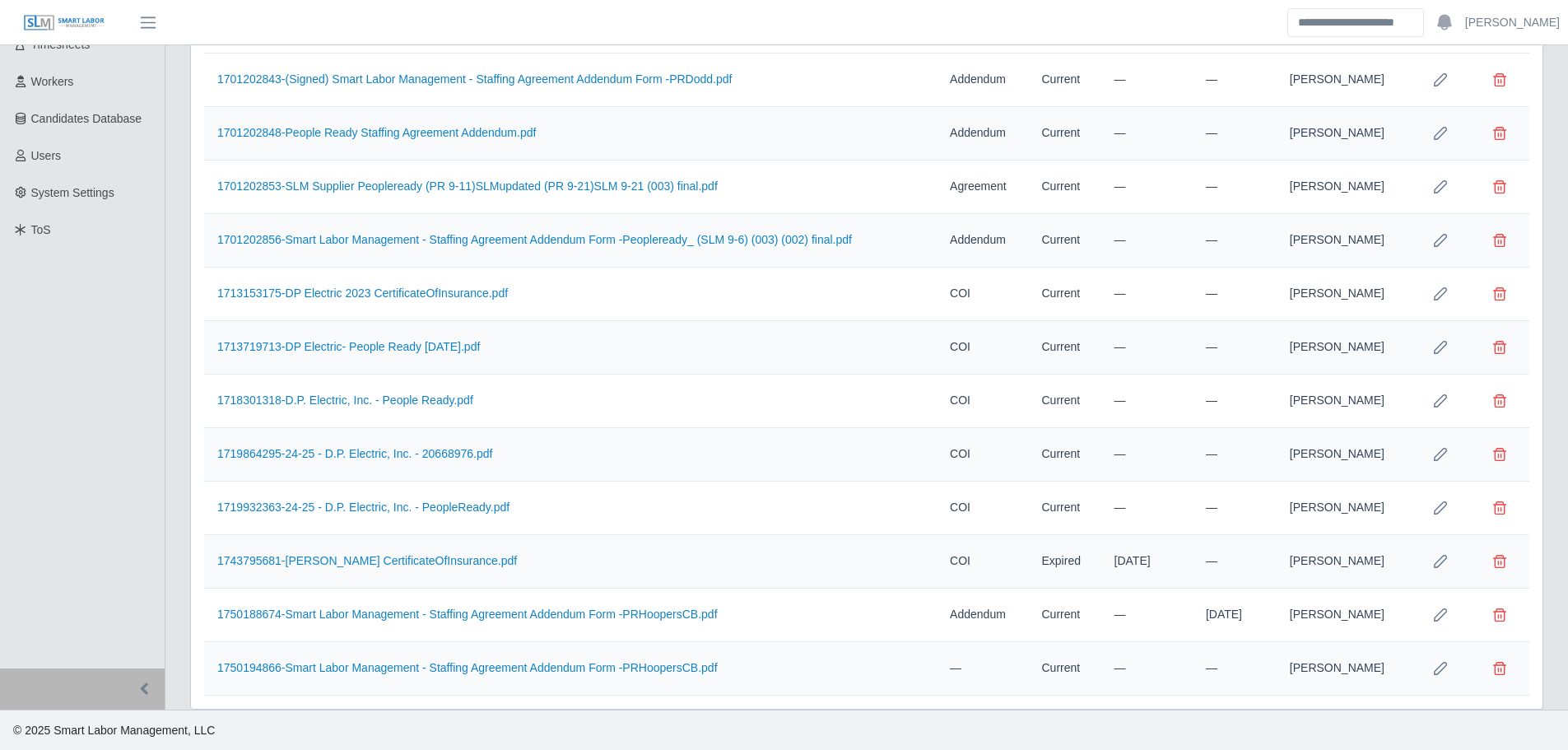
scroll to position [284, 0]
click at [413, 402] on link "1718301318-D.P. Electric, Inc. - People Ready.pdf" at bounding box center [345, 399] width 256 height 13
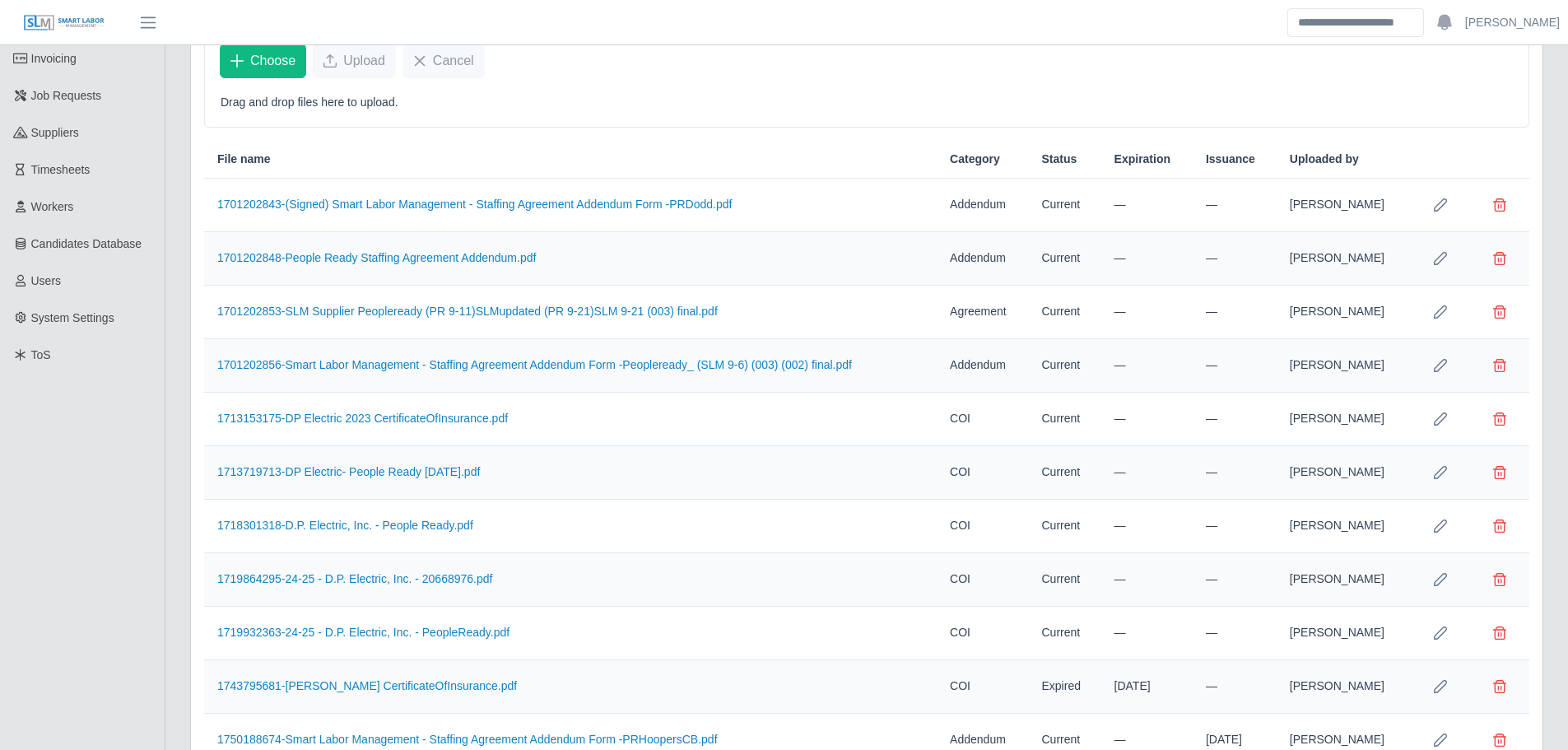
scroll to position [119, 0]
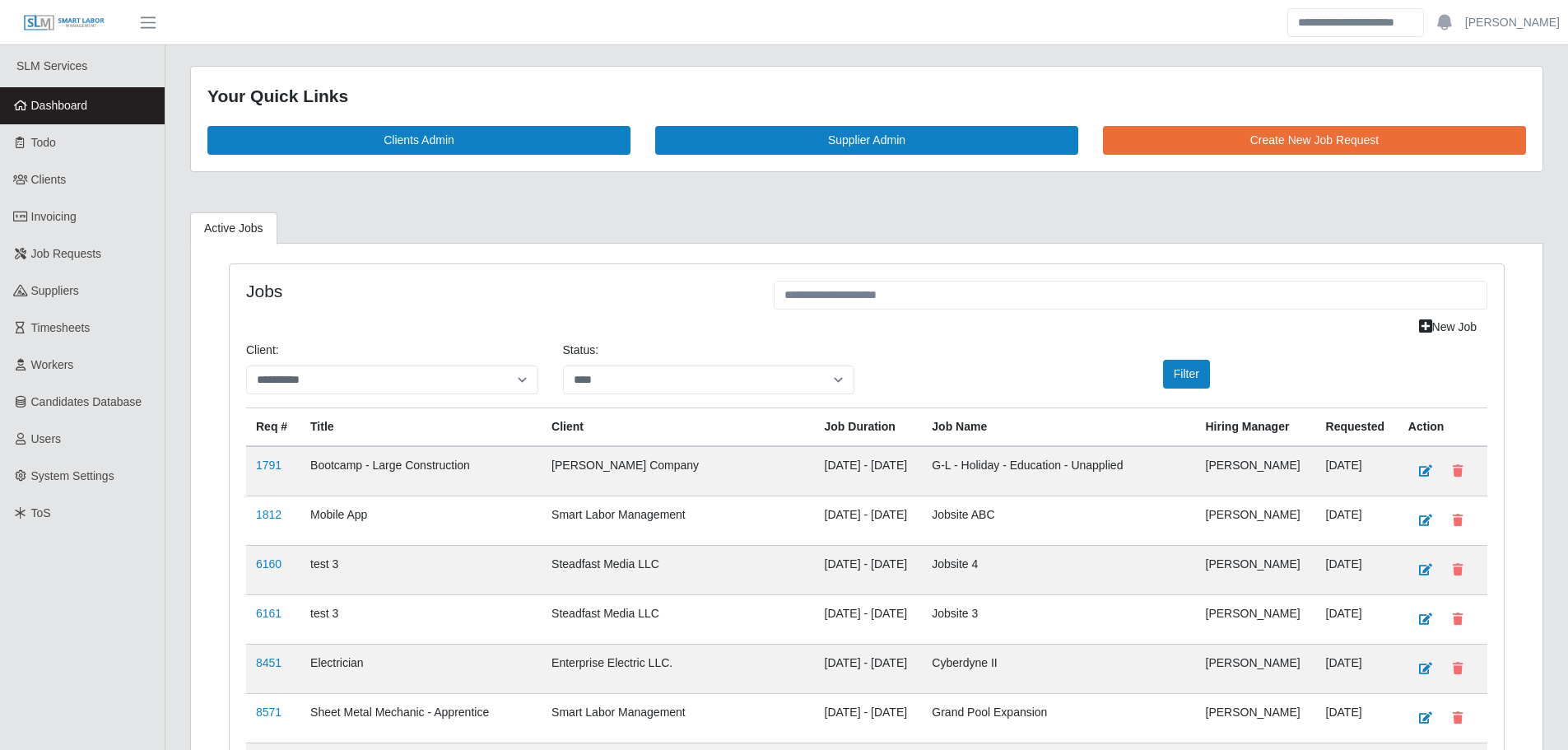
select select "****"
click at [125, 97] on link "Dashboard" at bounding box center [82, 105] width 164 height 37
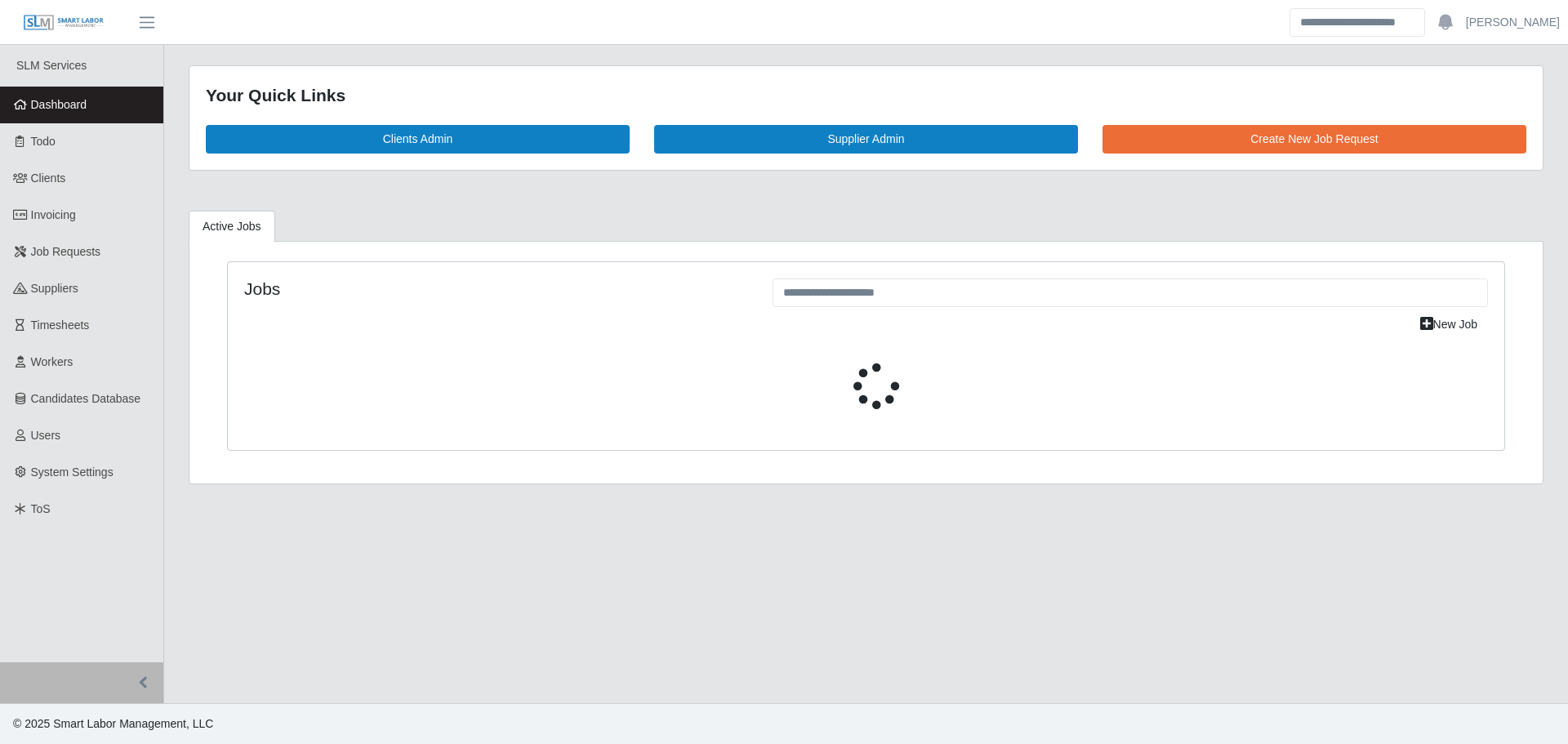
select select "****"
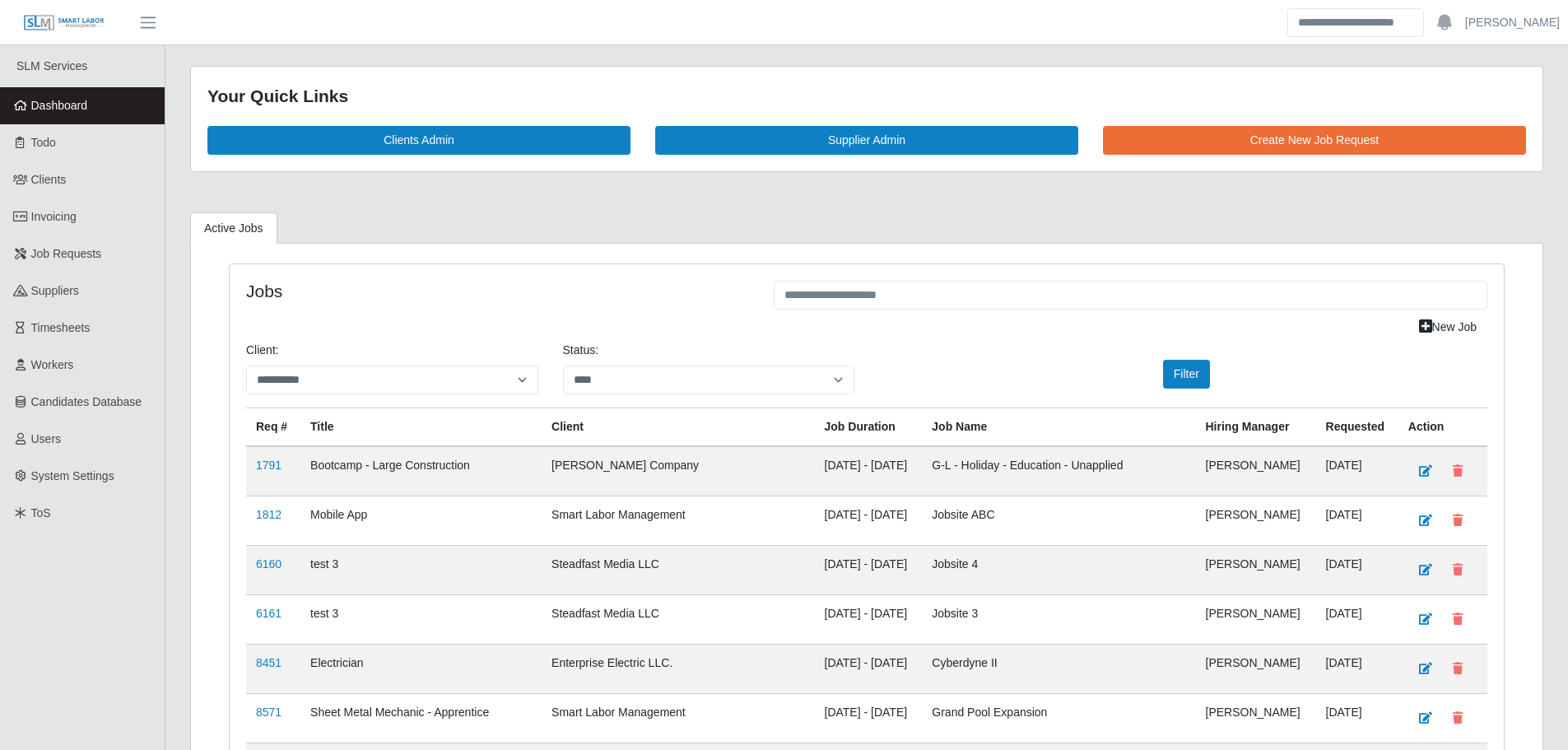
click at [117, 104] on link "Dashboard" at bounding box center [82, 105] width 164 height 37
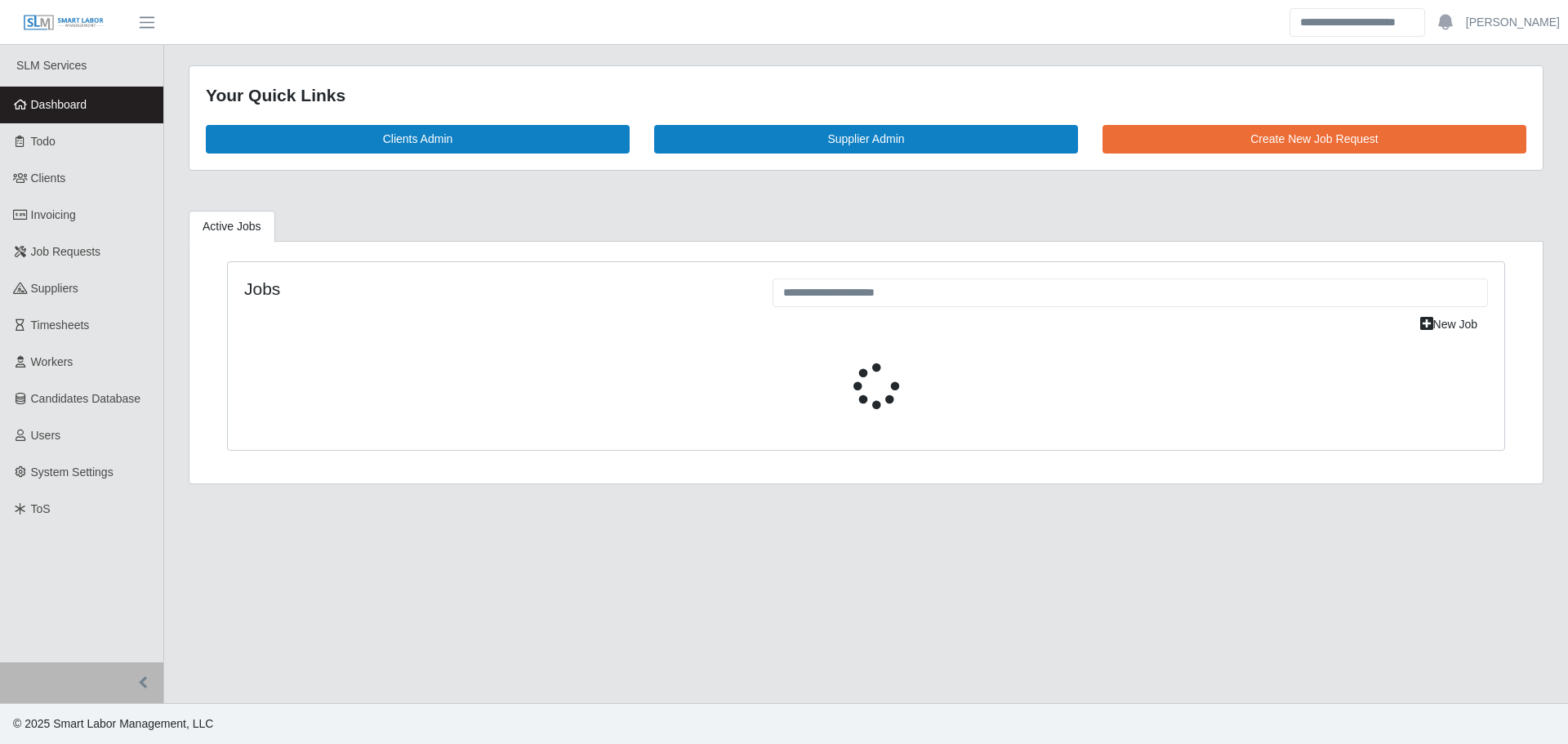
select select "****"
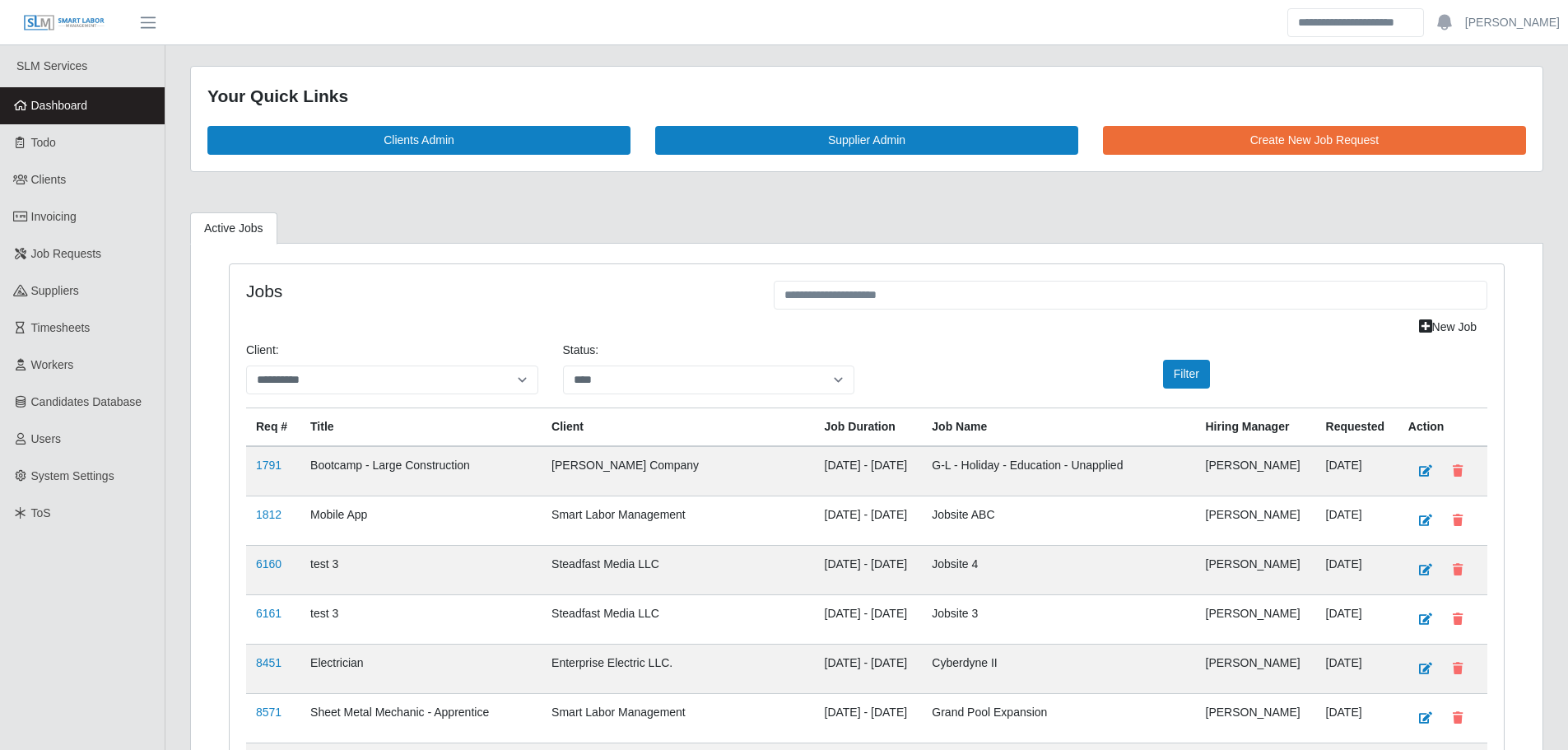
drag, startPoint x: 30, startPoint y: 97, endPoint x: 72, endPoint y: 80, distance: 45.3
click at [30, 97] on link "Dashboard" at bounding box center [82, 105] width 164 height 37
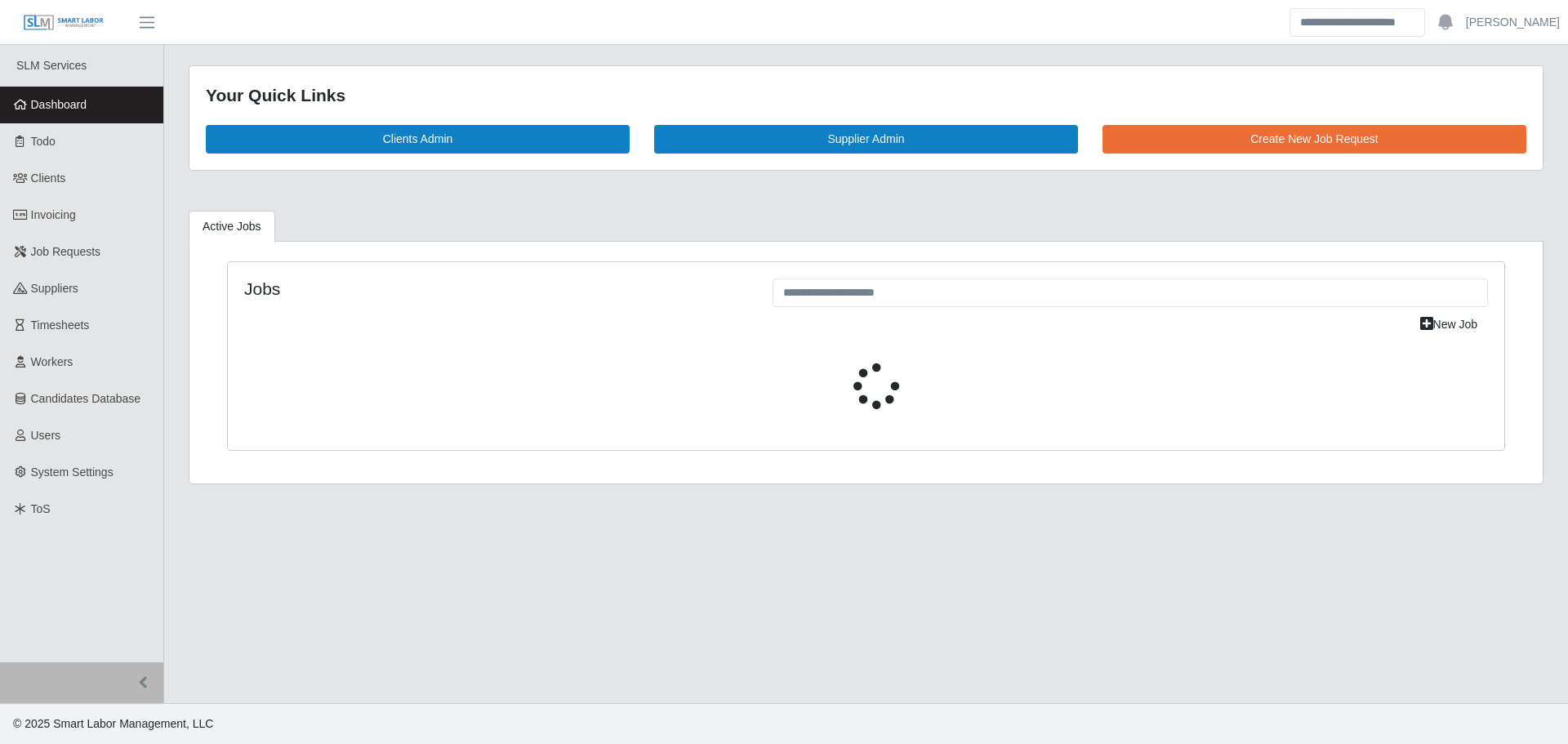
select select "****"
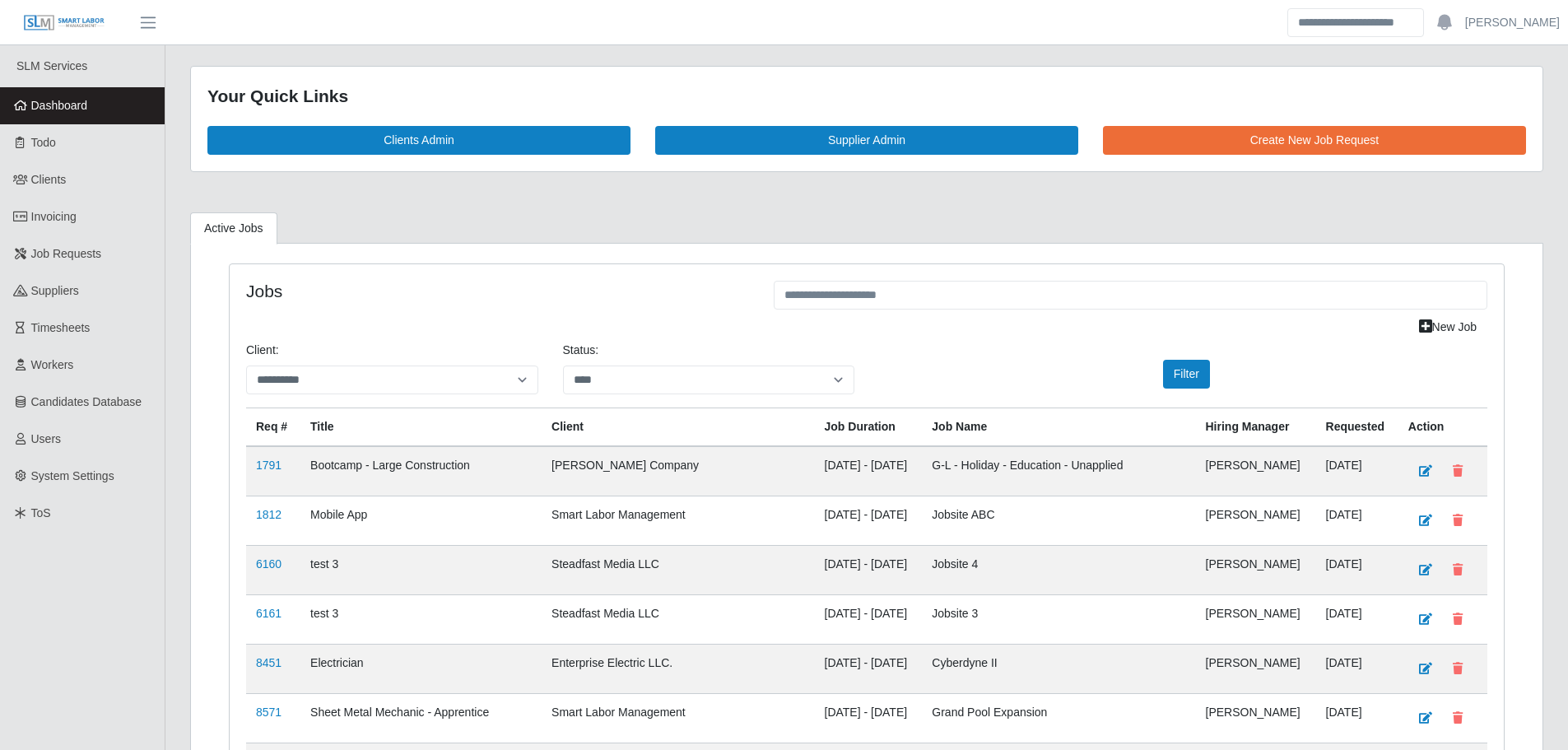
click at [96, 109] on link "Dashboard" at bounding box center [82, 105] width 164 height 37
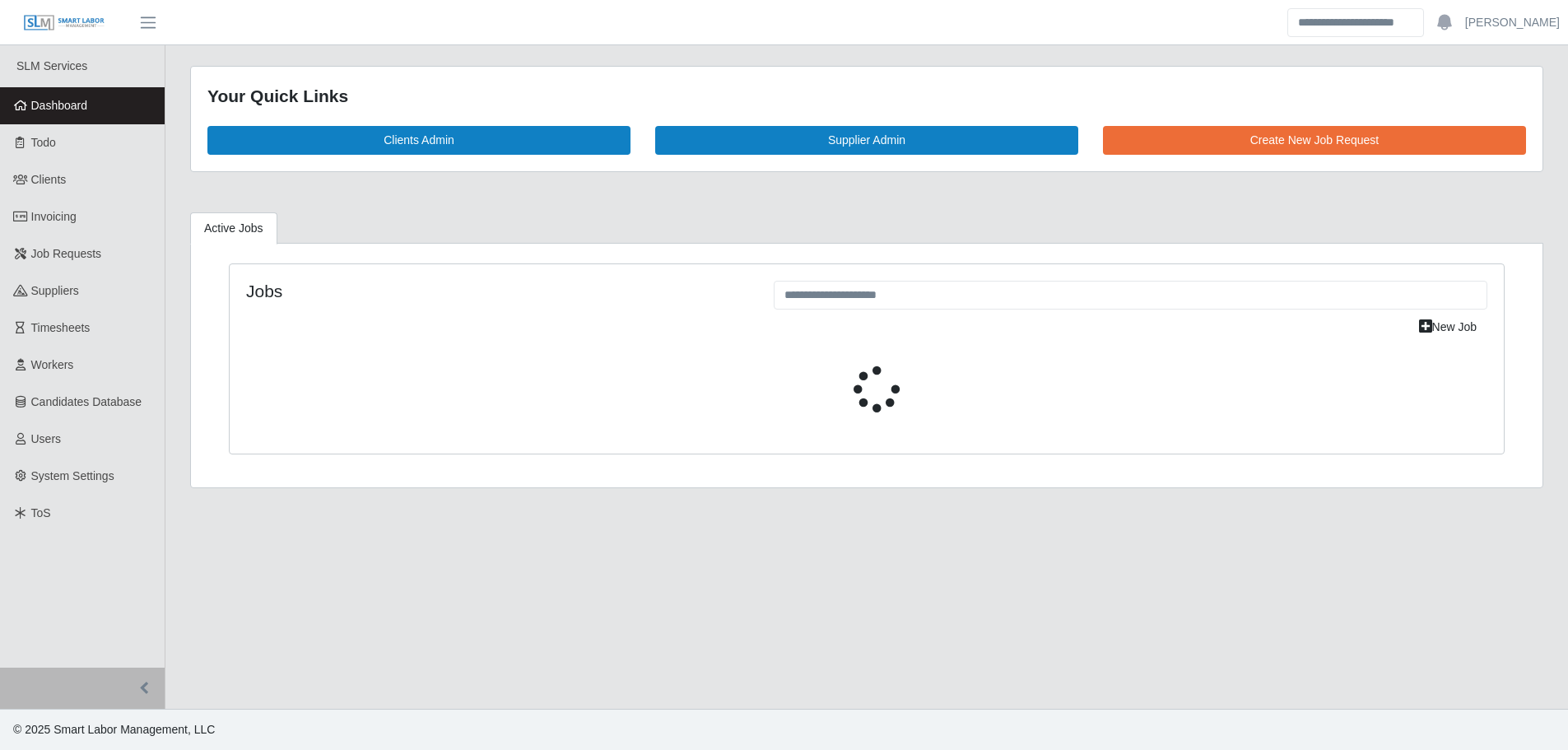
select select "****"
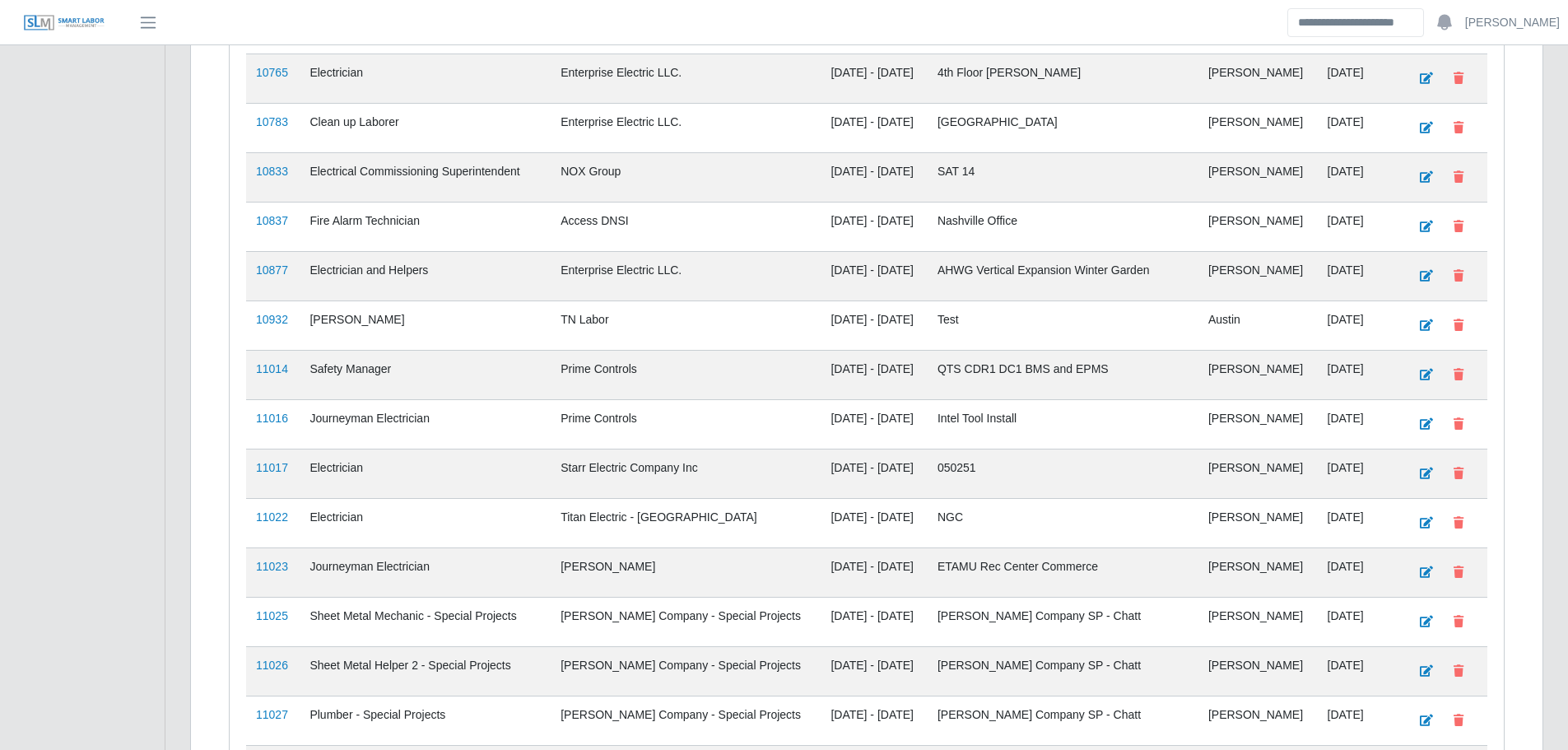
scroll to position [1722, 0]
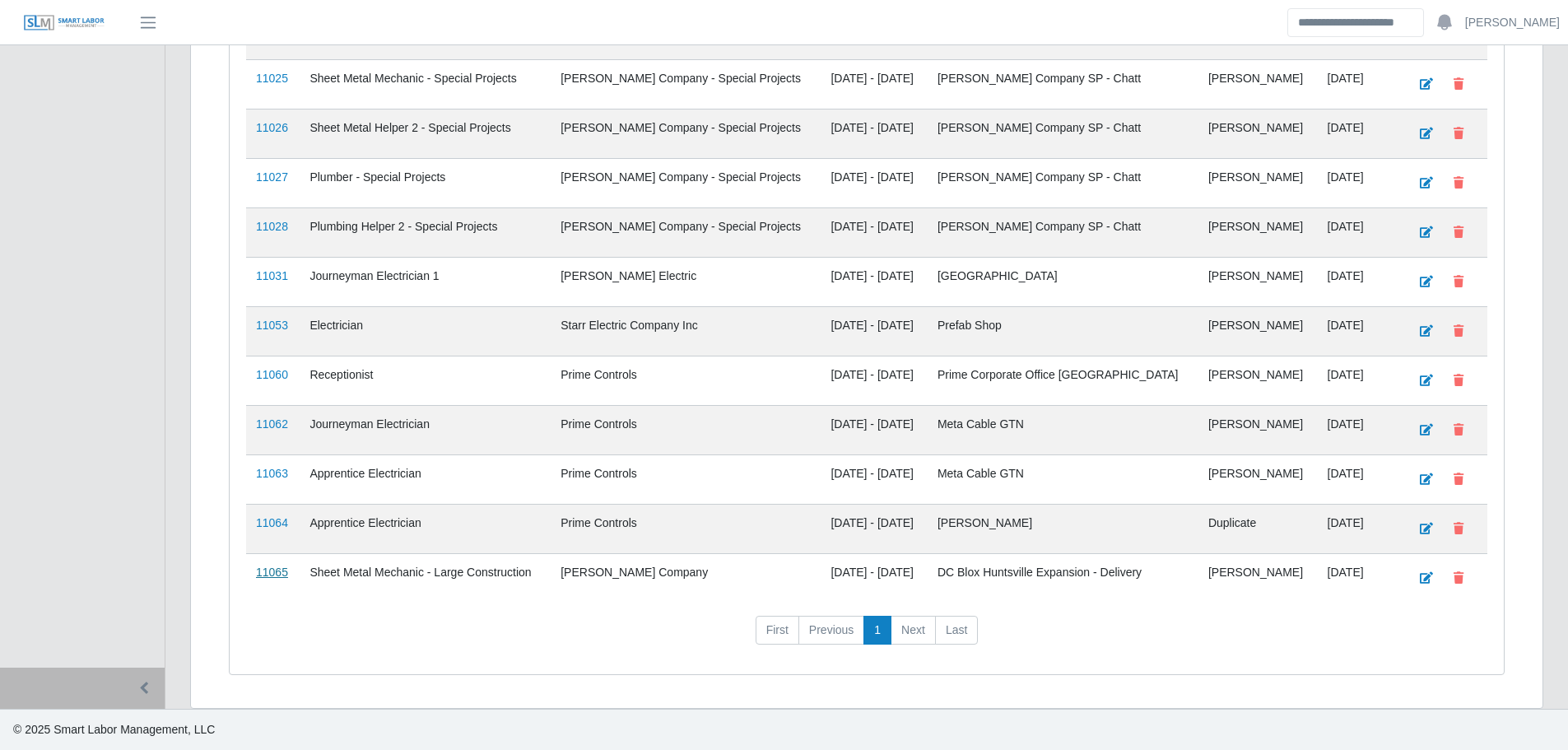
click at [263, 578] on link "11065" at bounding box center [272, 573] width 32 height 13
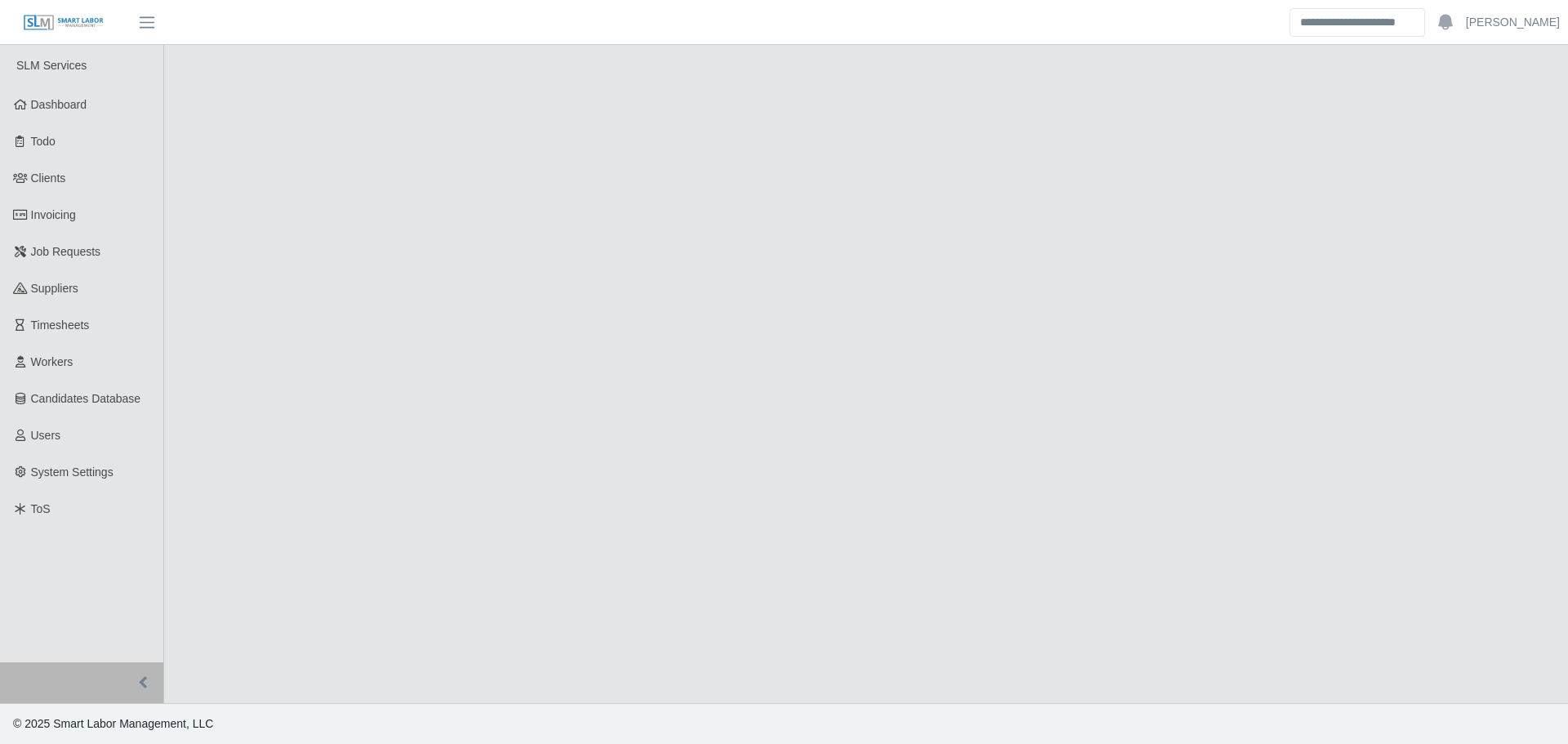
select select "******"
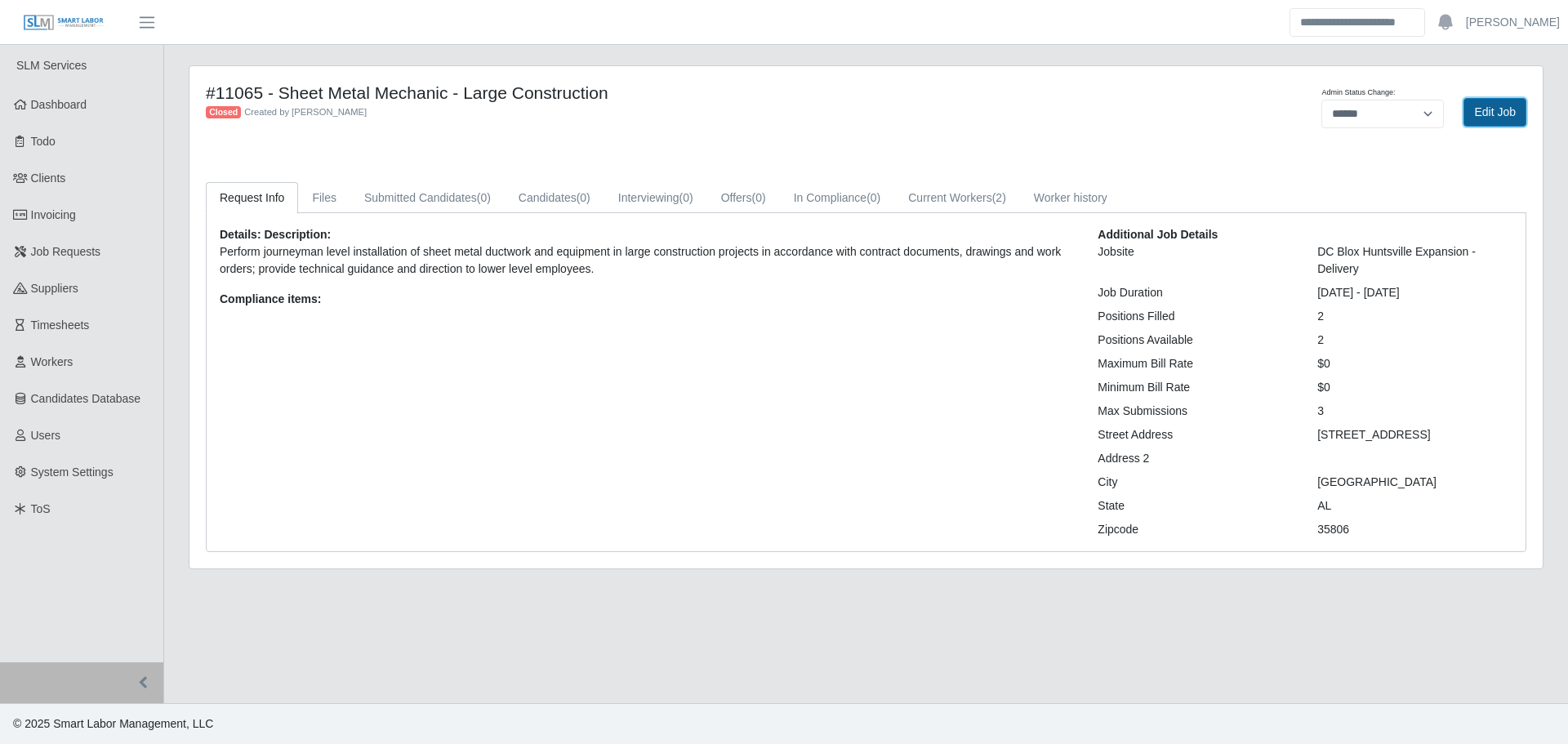
click at [1494, 116] on link "Edit Job" at bounding box center [1495, 112] width 63 height 29
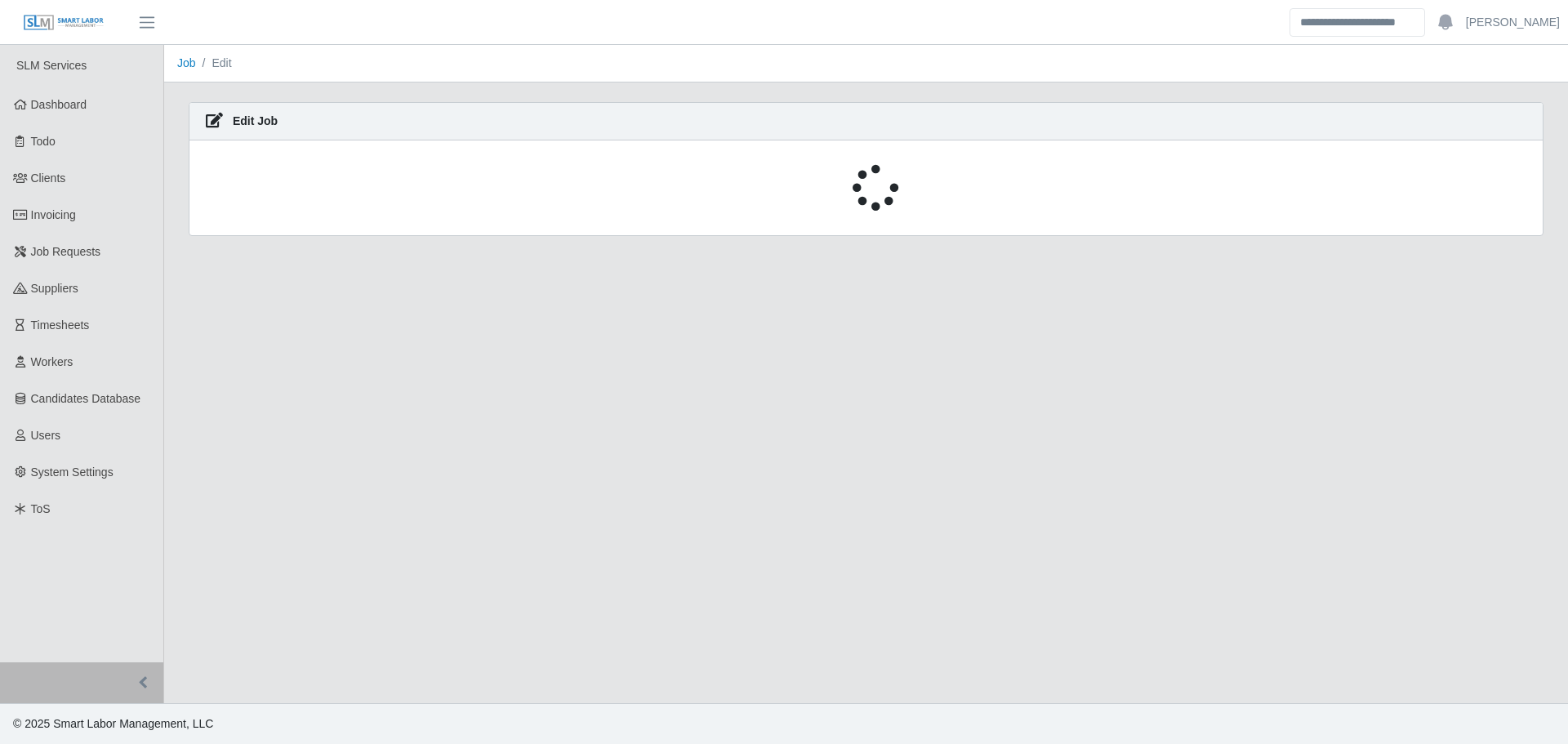
select select "******"
select select "****"
select select "***"
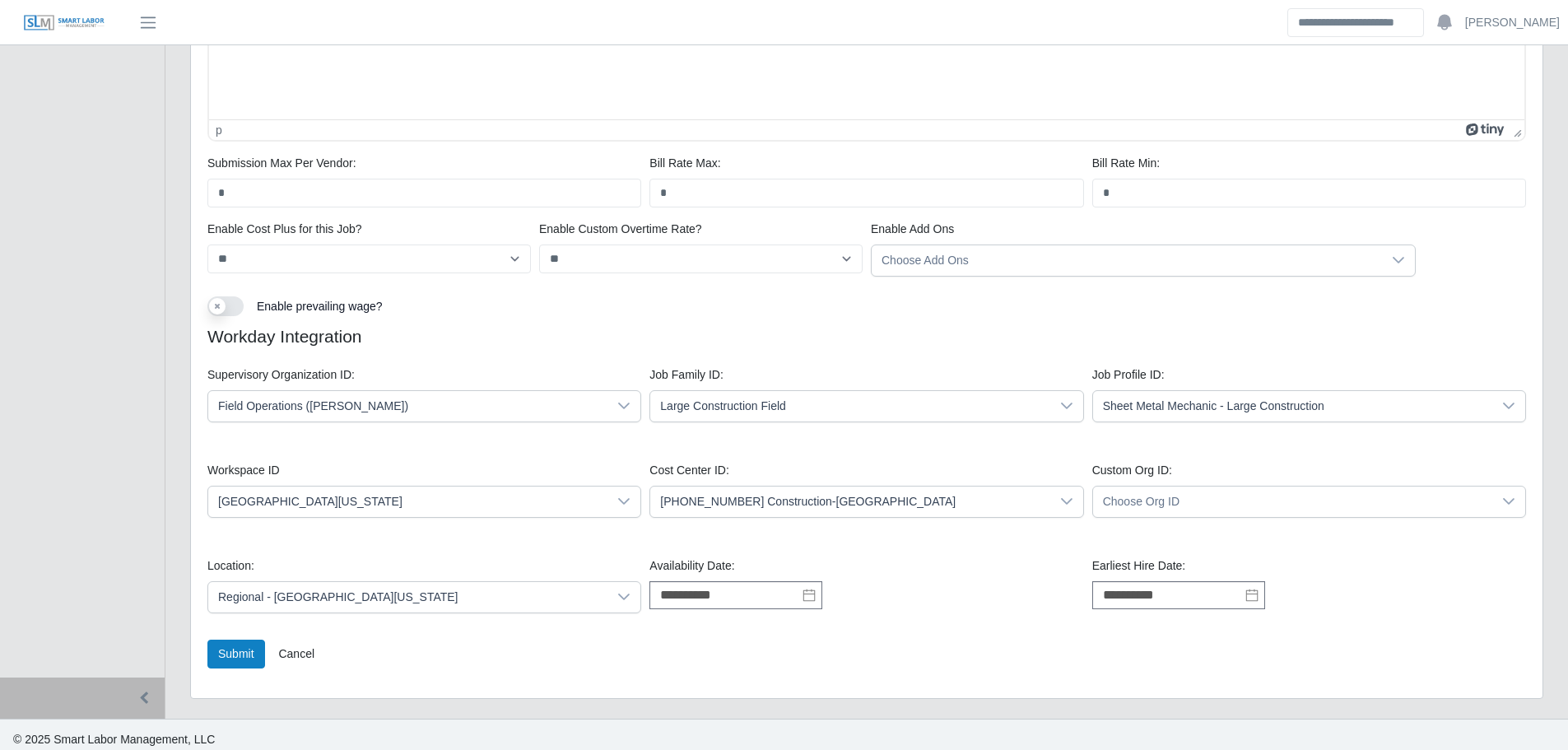
scroll to position [1061, 0]
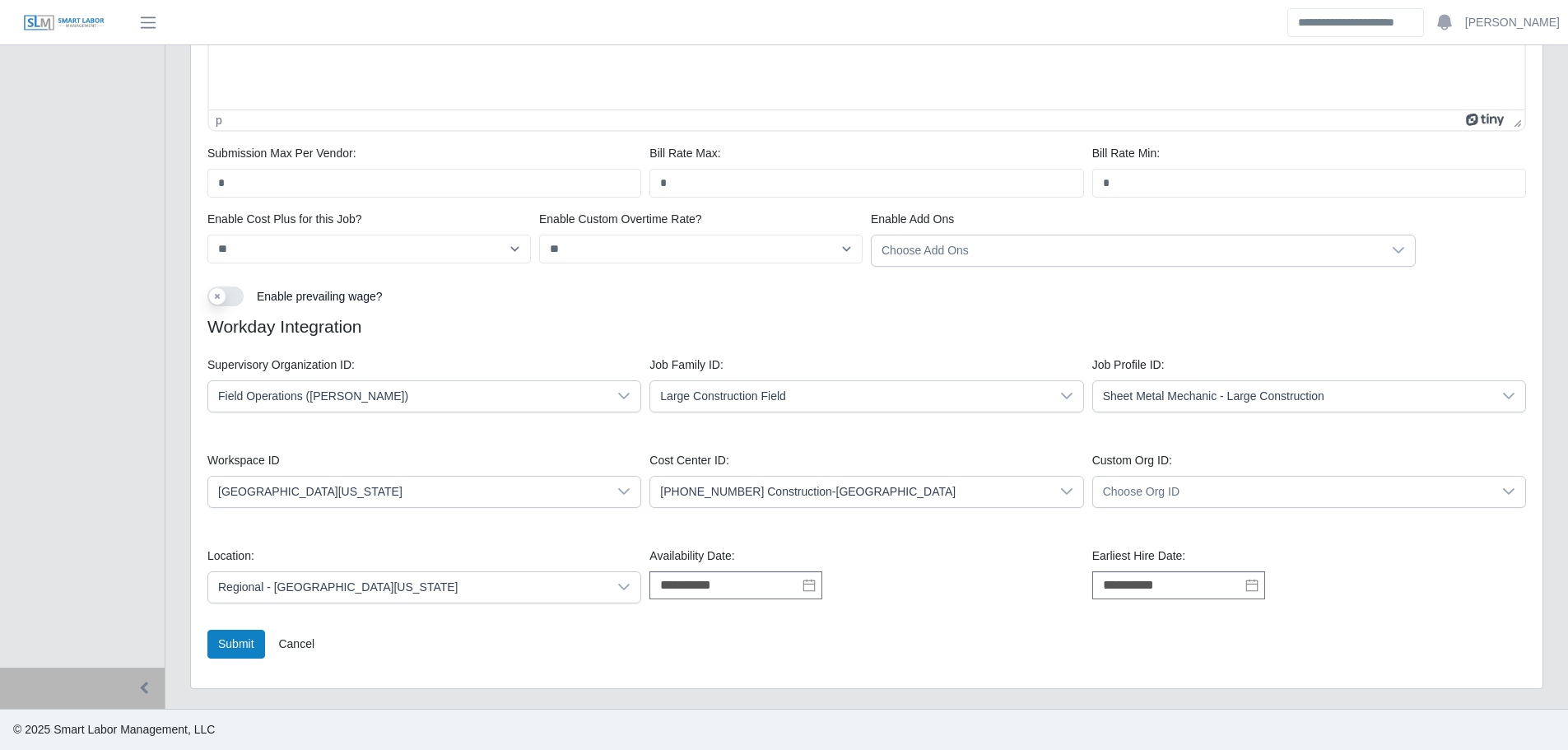
click at [999, 395] on span "Large Construction Field" at bounding box center [849, 396] width 399 height 30
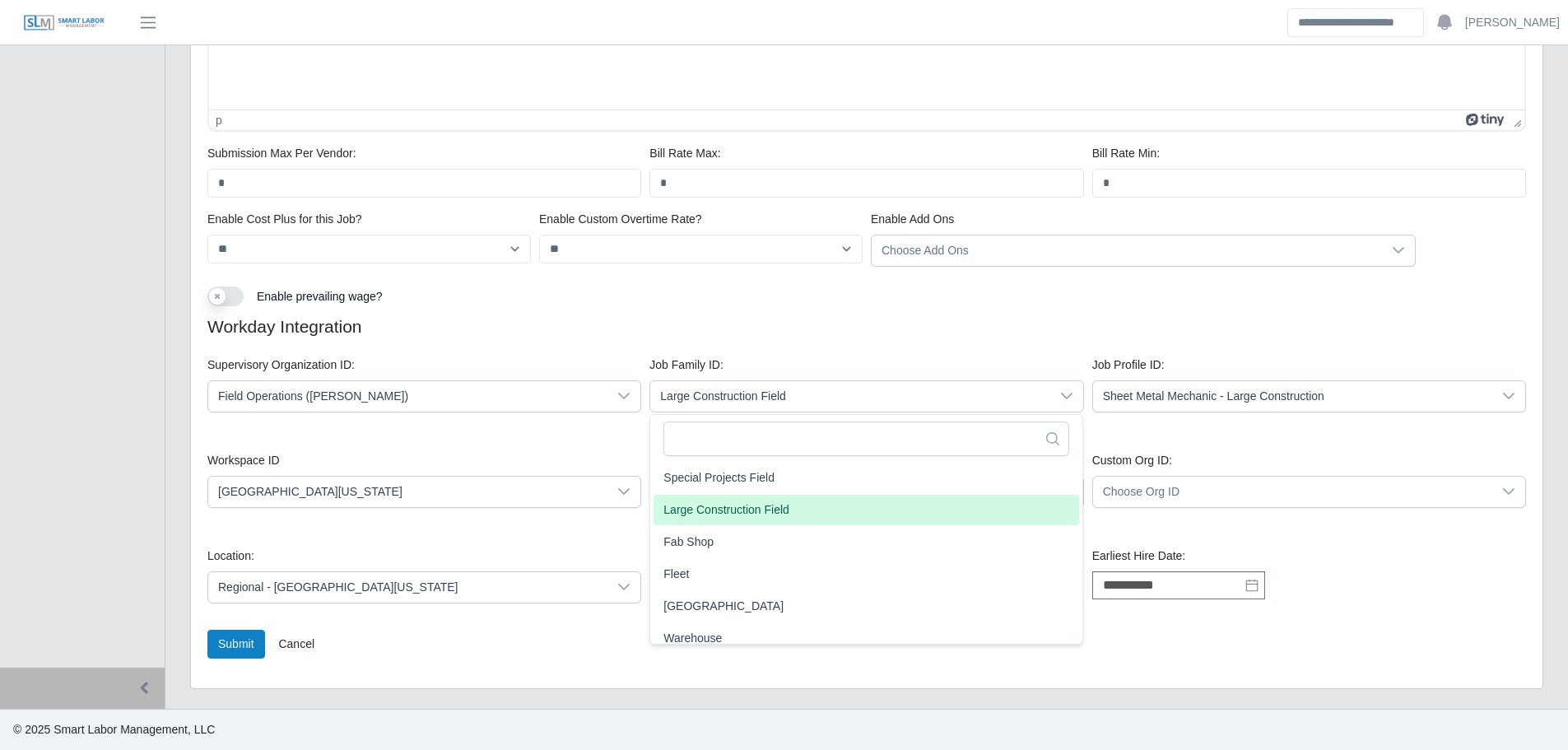
click at [1009, 392] on span "Large Construction Field" at bounding box center [849, 396] width 399 height 30
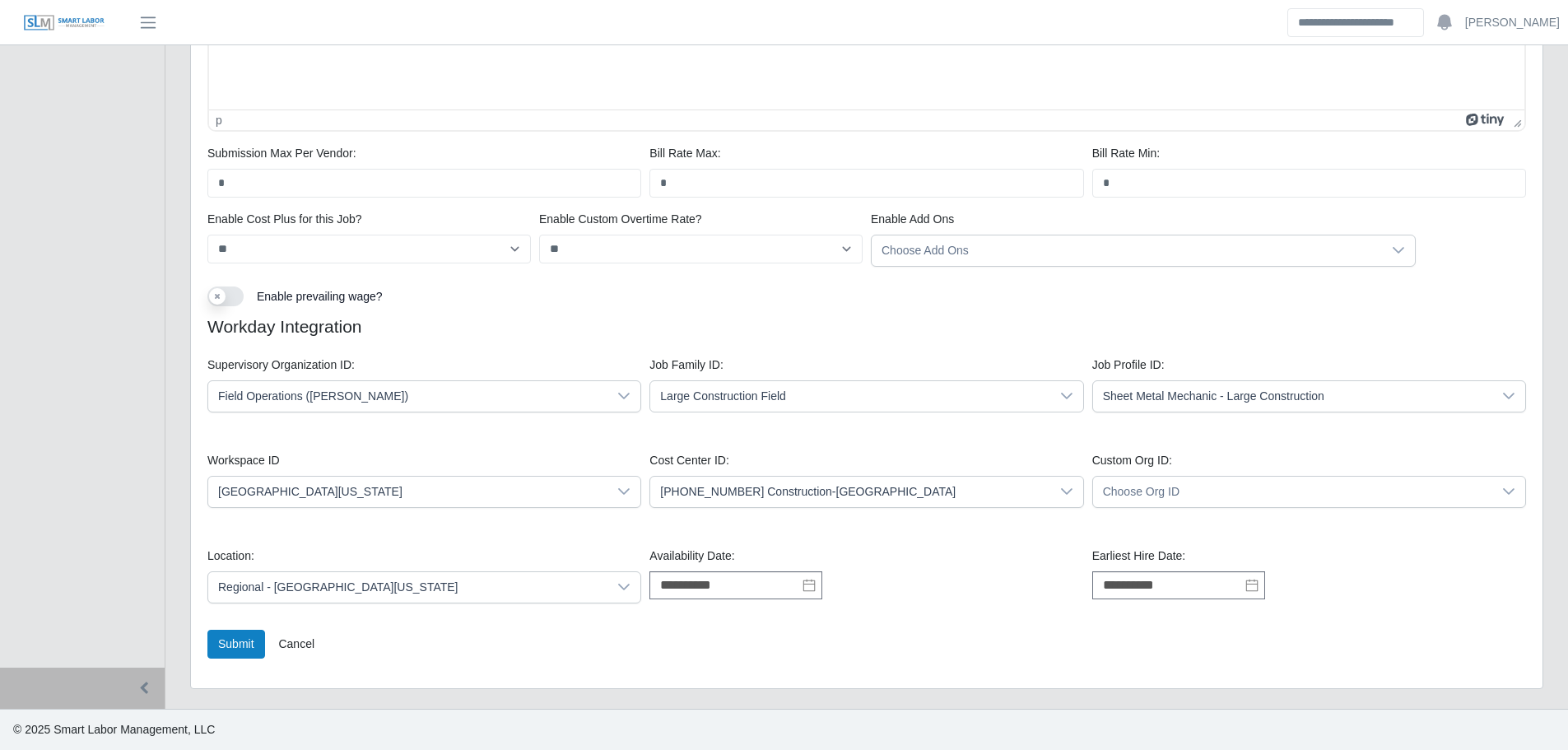
click at [1286, 398] on span "Sheet Metal Mechanic - Large Construction" at bounding box center [1292, 396] width 399 height 30
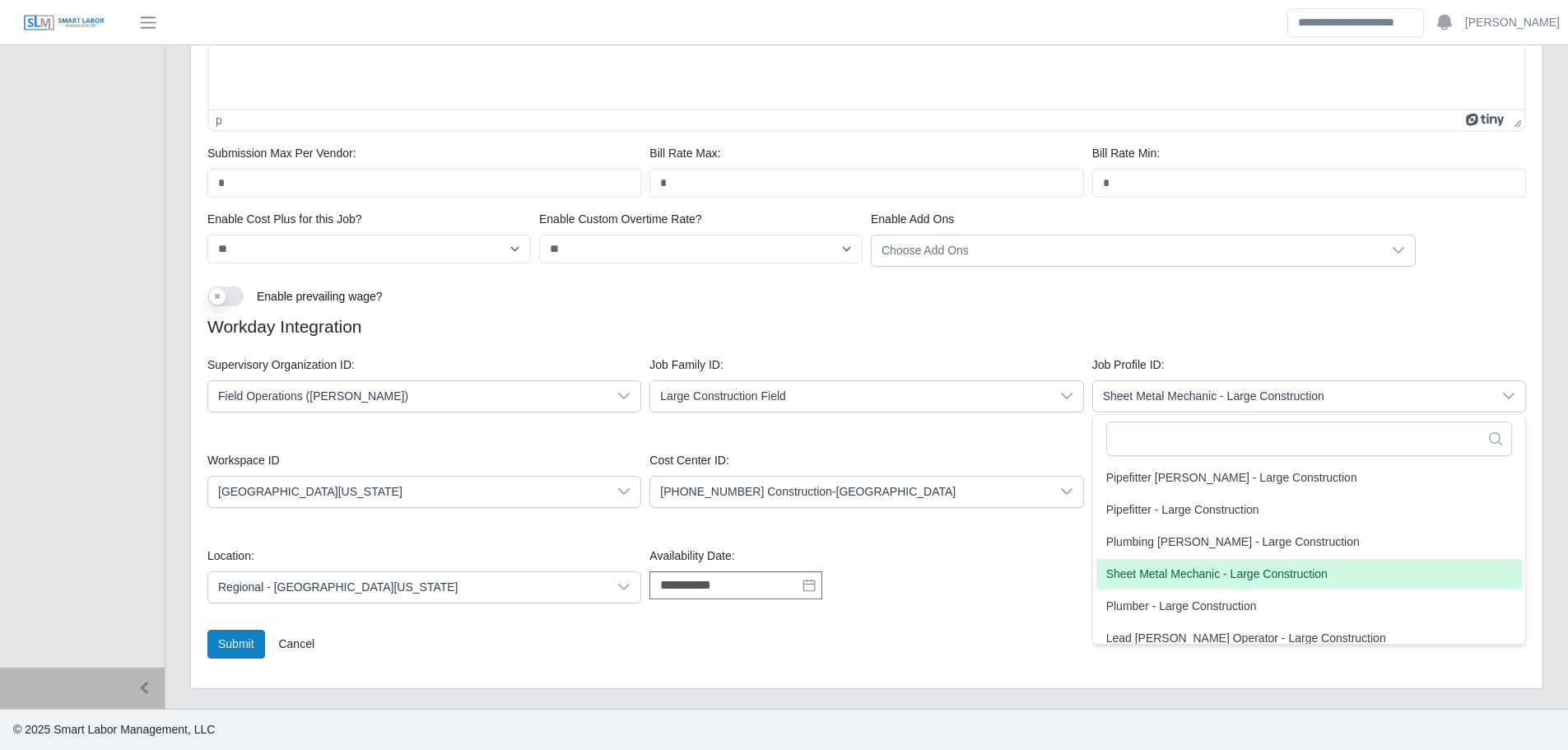
click at [1289, 392] on span "Sheet Metal Mechanic - Large Construction" at bounding box center [1292, 396] width 399 height 30
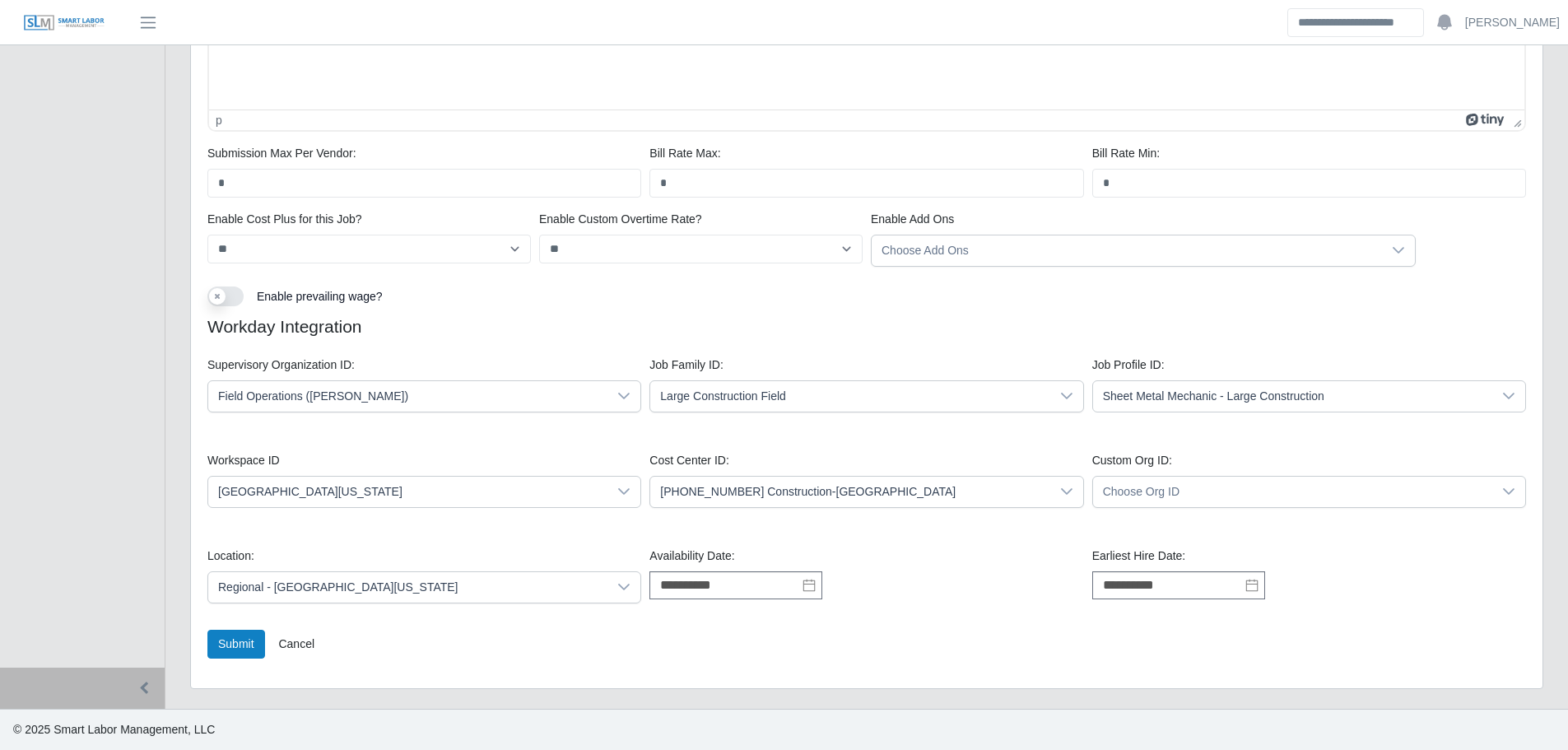
click at [387, 497] on span "[GEOGRAPHIC_DATA][US_STATE]" at bounding box center [407, 492] width 399 height 30
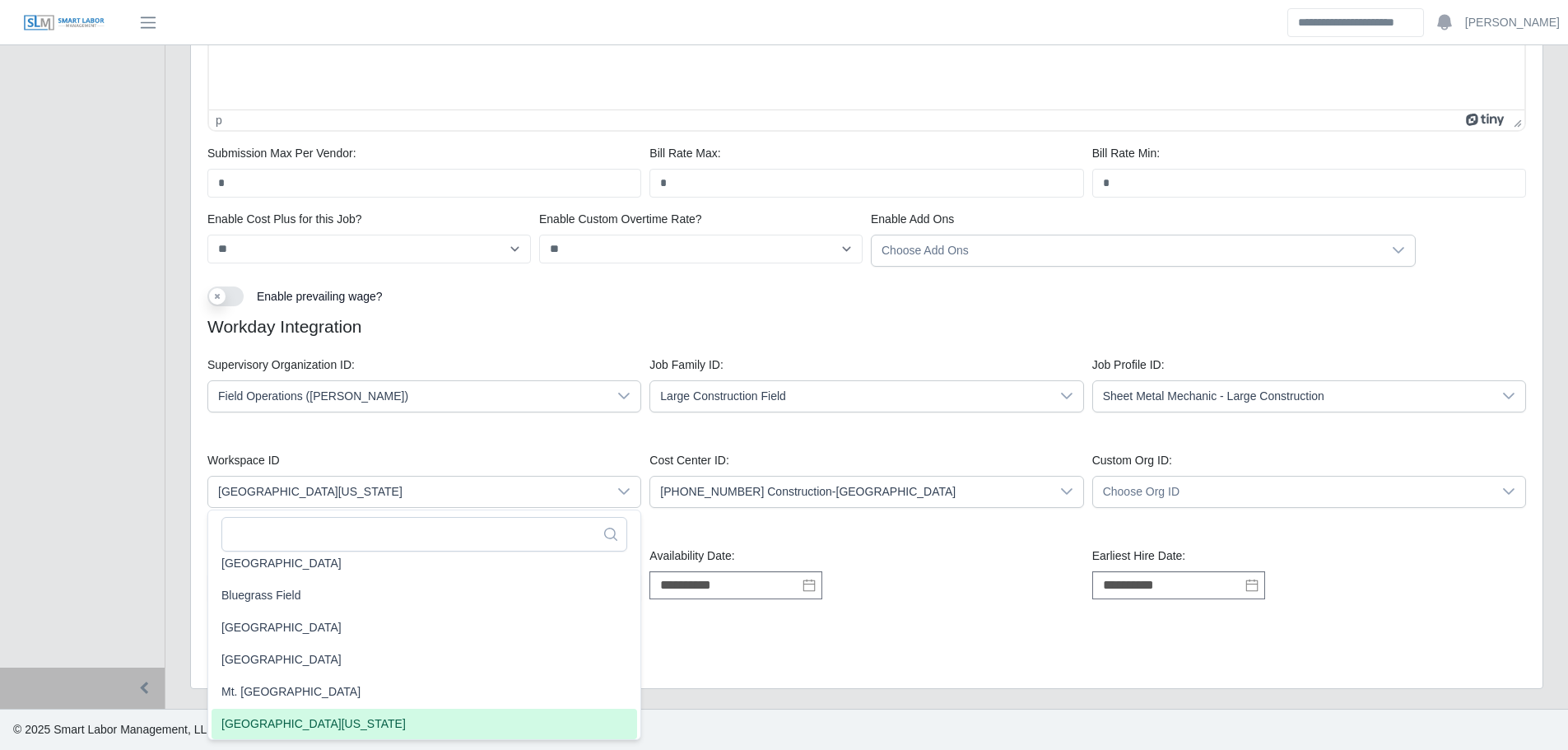
scroll to position [4, 0]
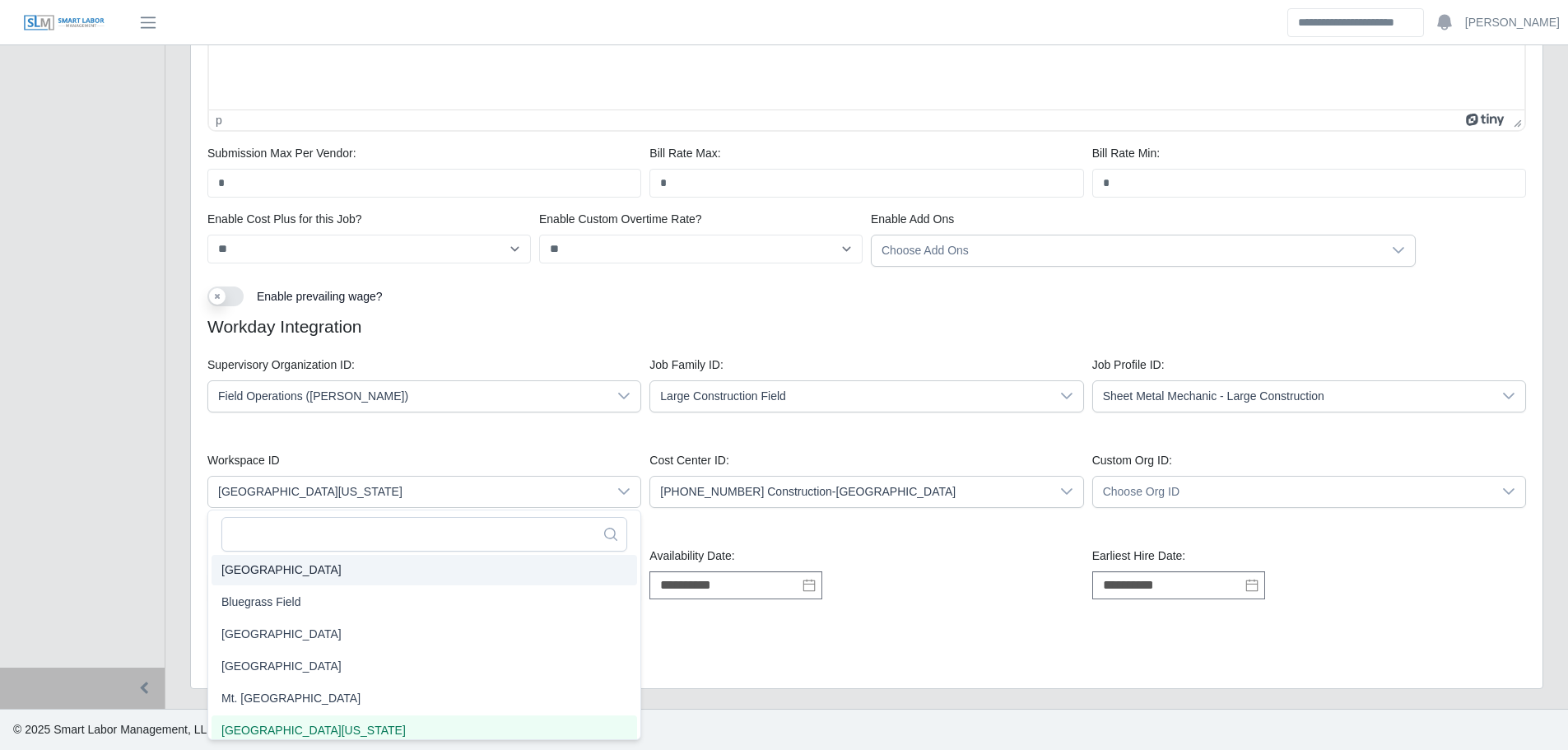
click at [503, 484] on span "[GEOGRAPHIC_DATA][US_STATE]" at bounding box center [407, 492] width 399 height 30
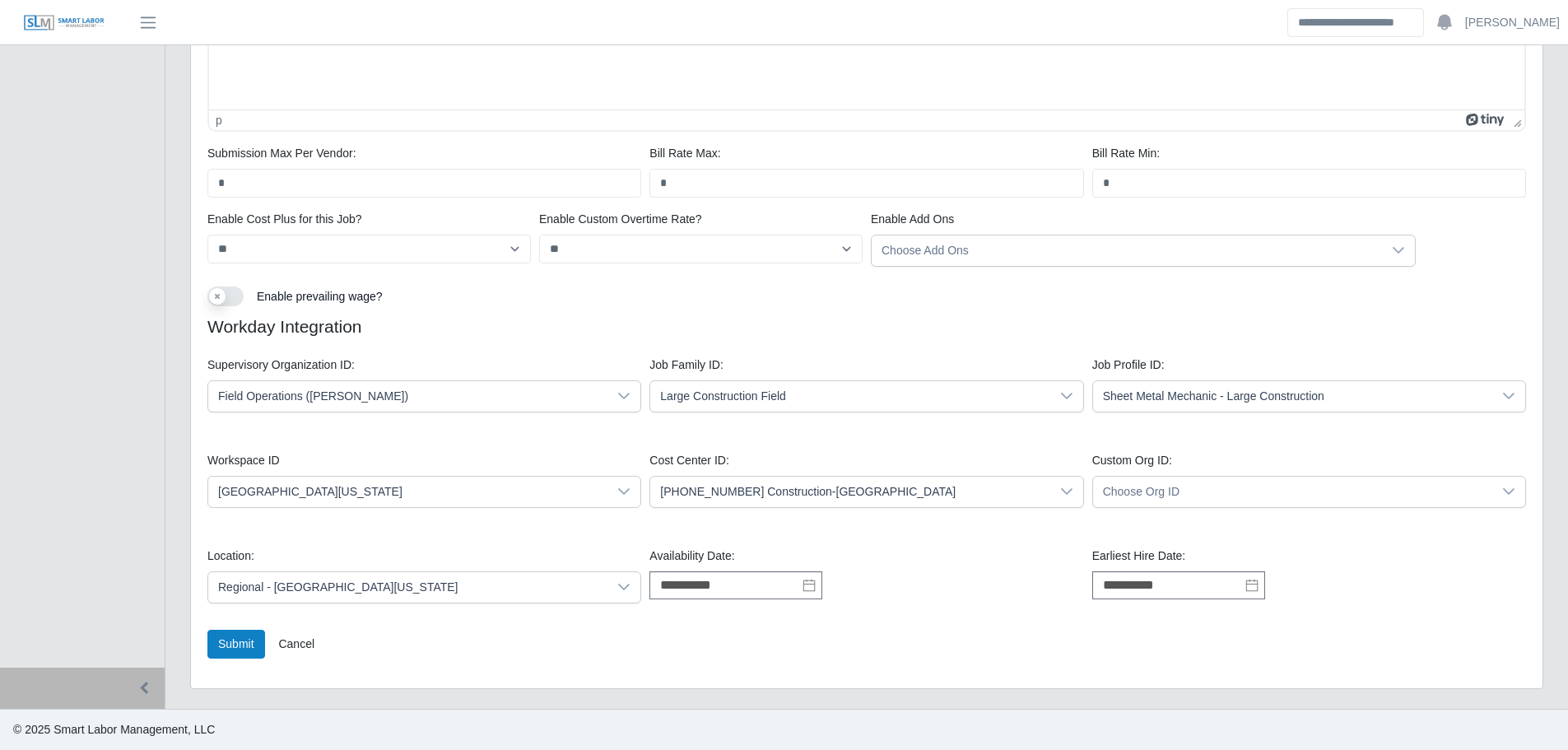
click at [990, 499] on span "[PHONE_NUMBER] Construction-[GEOGRAPHIC_DATA]" at bounding box center [849, 492] width 399 height 30
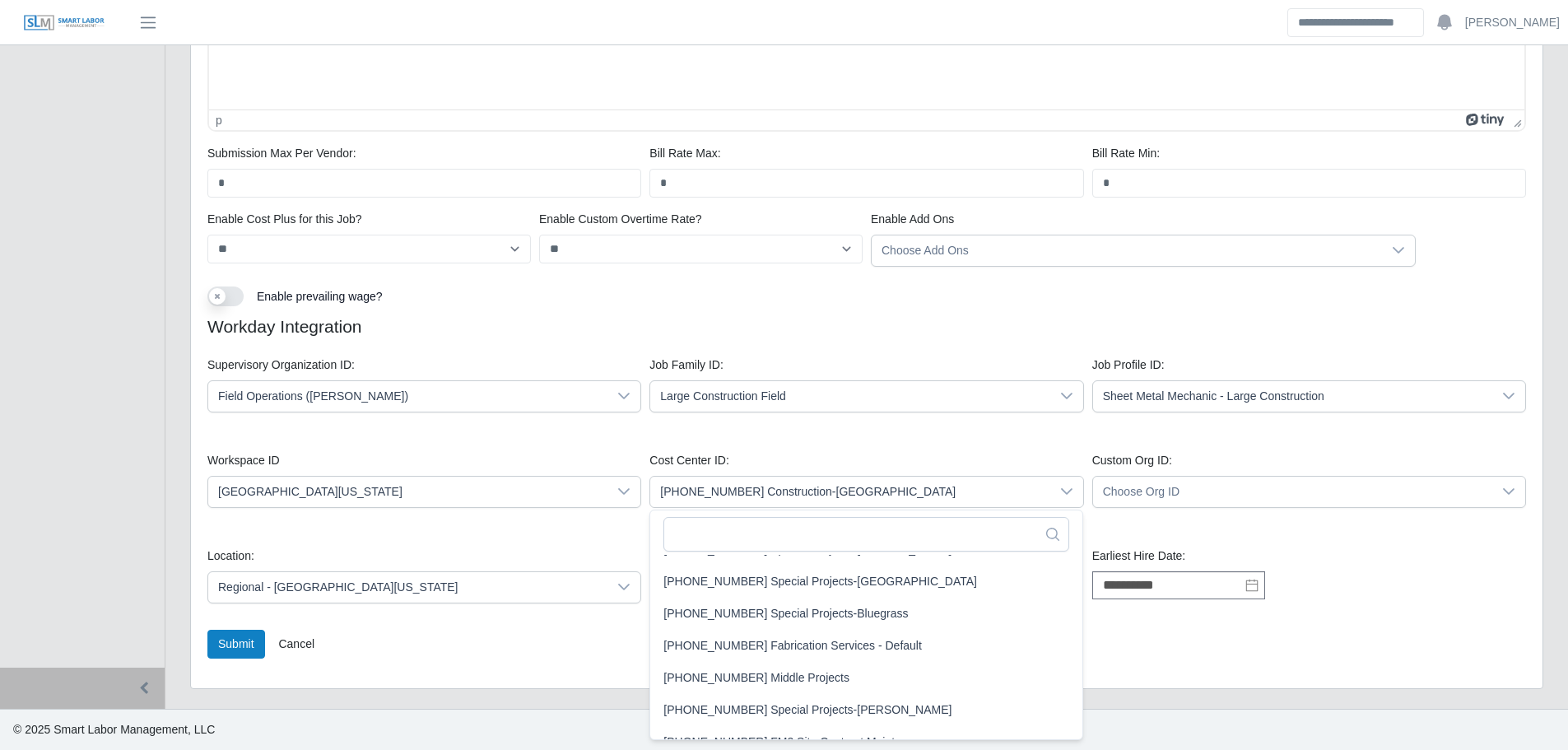
scroll to position [35, 0]
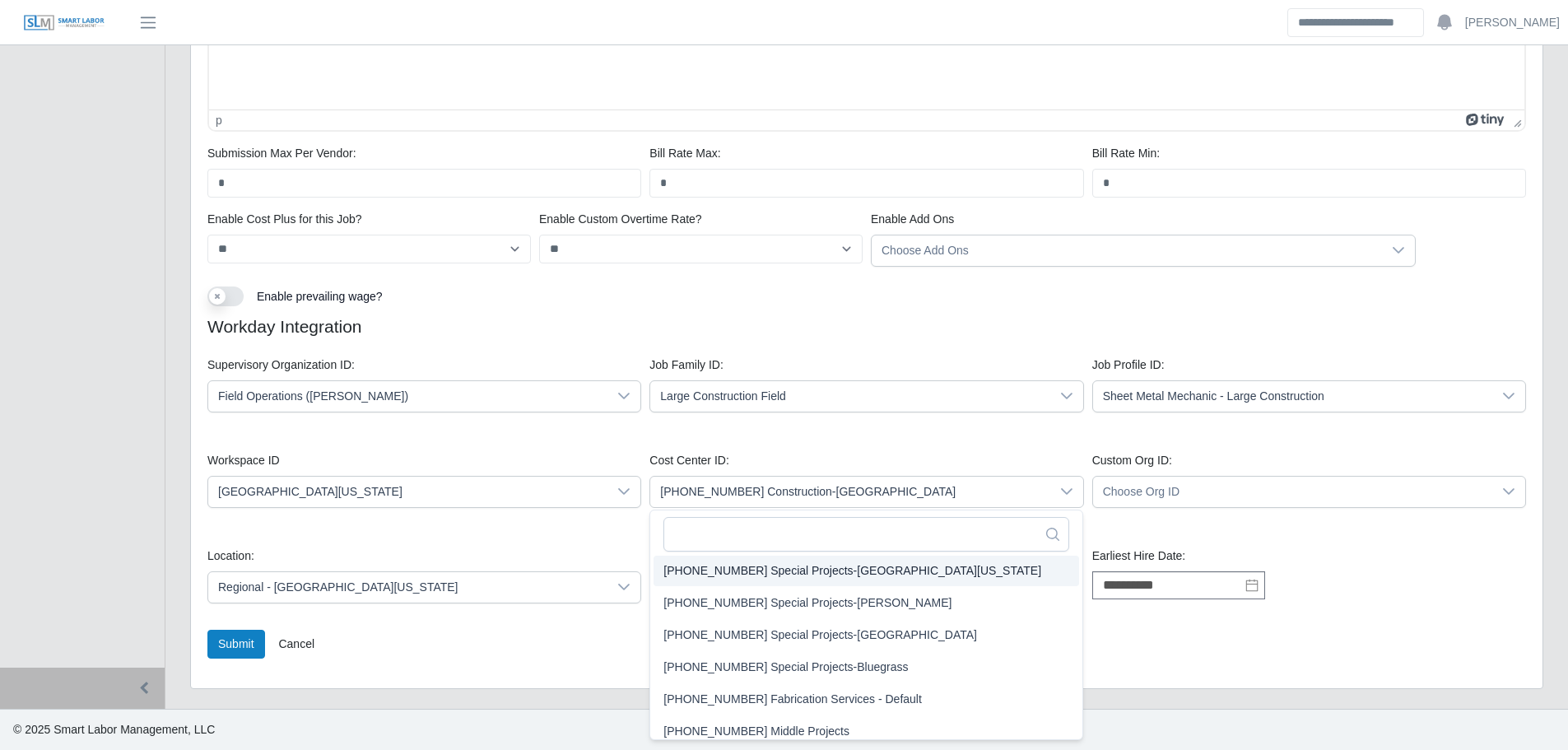
click at [1394, 557] on div "**********" at bounding box center [1309, 575] width 442 height 56
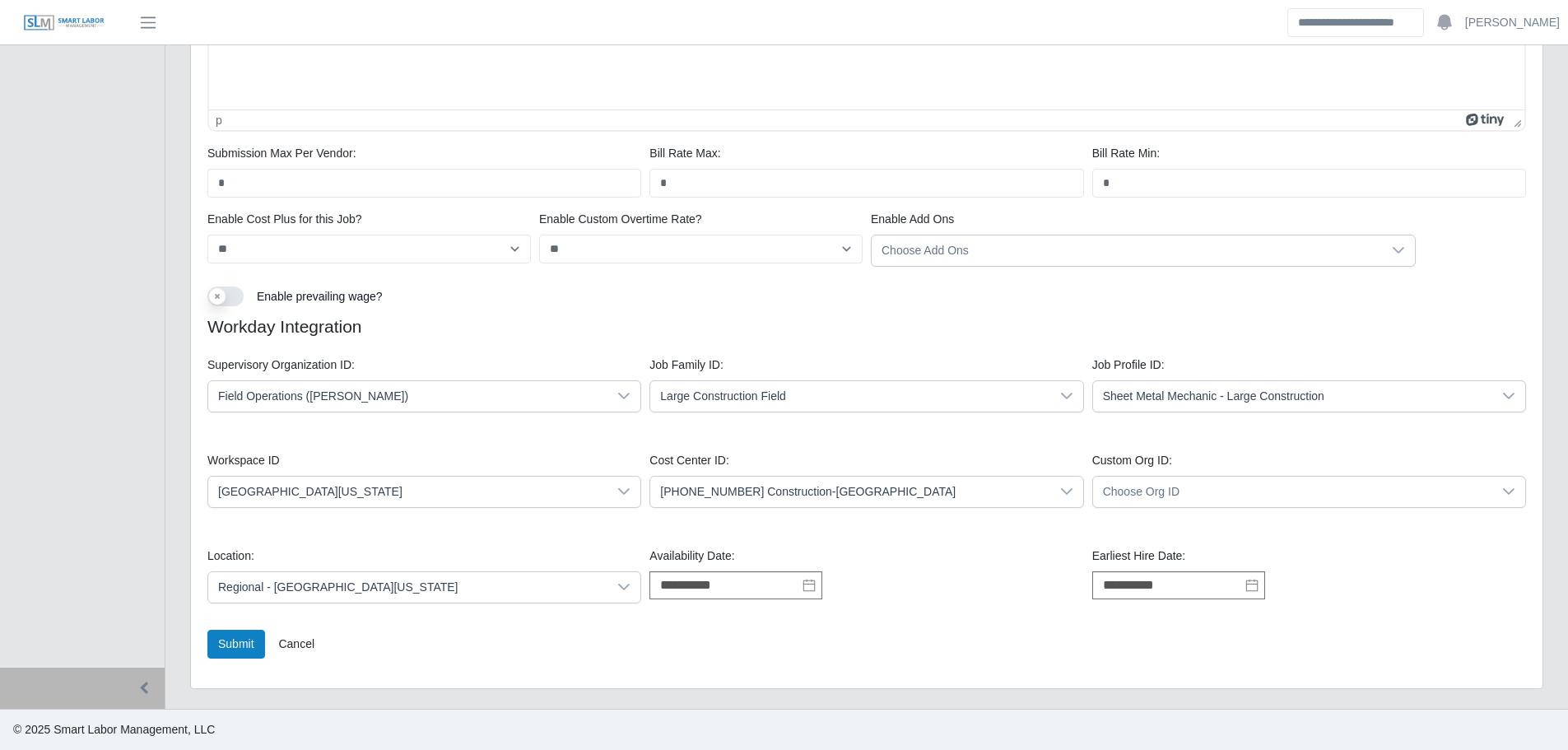
click at [378, 594] on span "Regional - [GEOGRAPHIC_DATA][US_STATE]" at bounding box center [407, 588] width 399 height 30
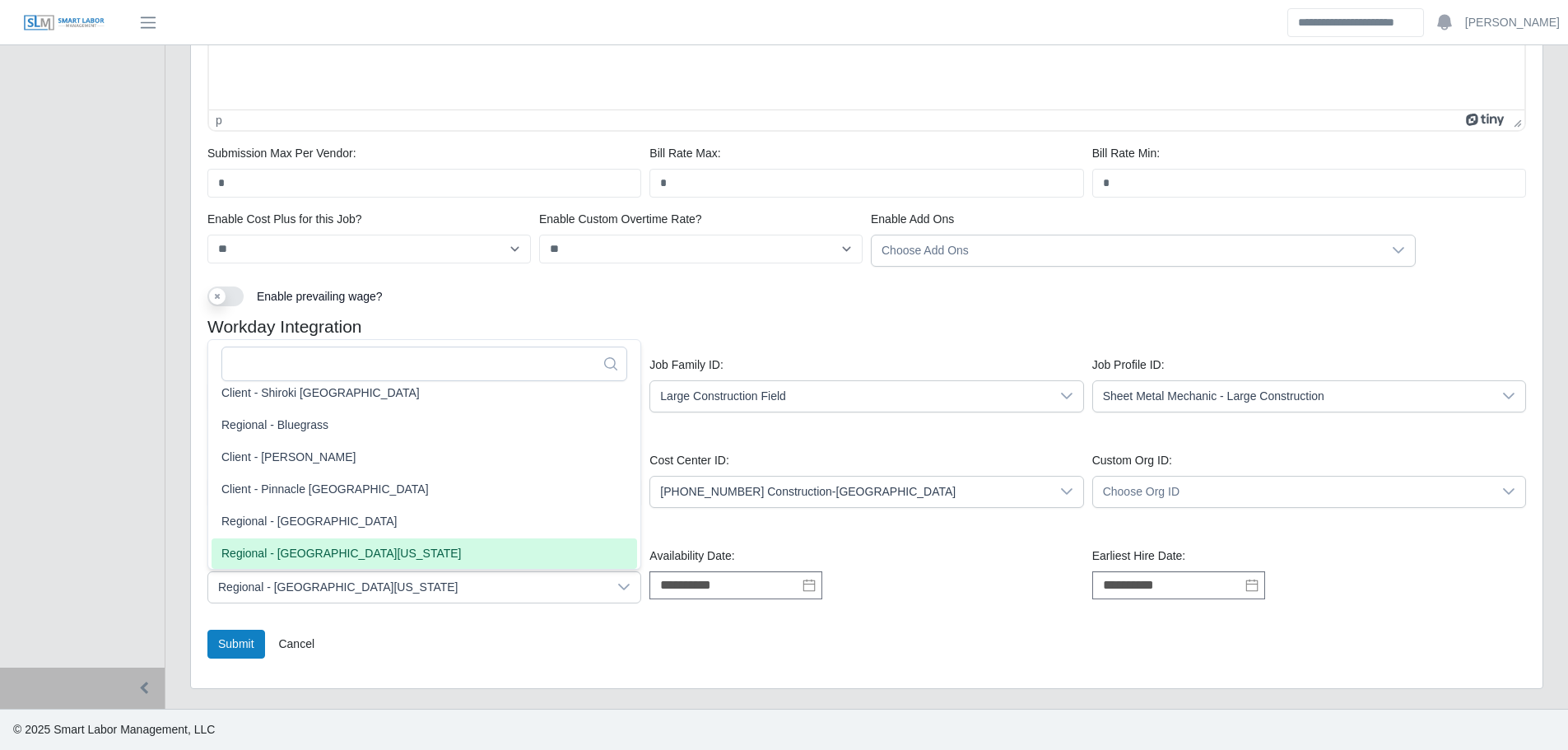
click at [764, 664] on div "Submit Cancel" at bounding box center [867, 651] width 1327 height 42
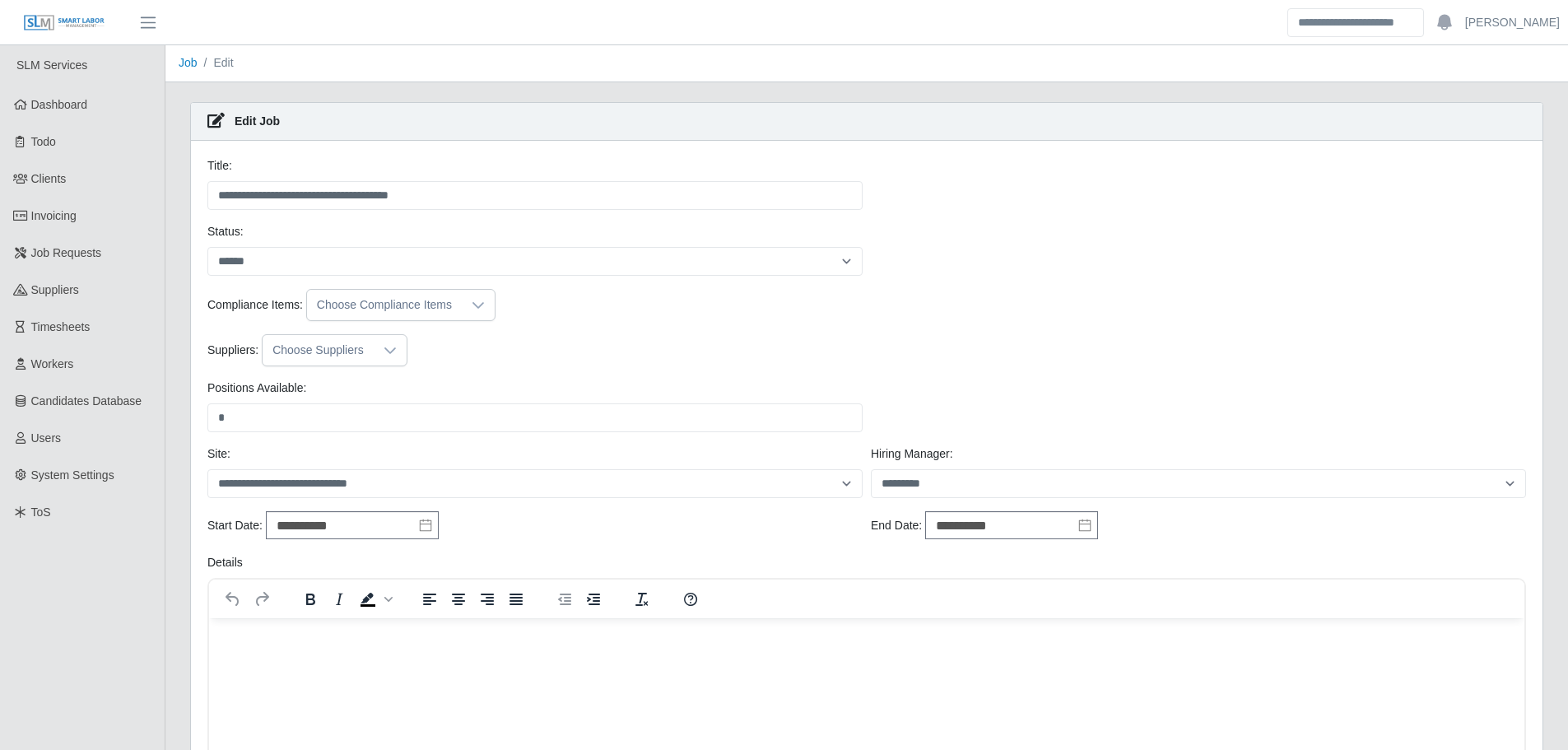
scroll to position [0, 0]
click at [124, 113] on link "Dashboard" at bounding box center [82, 105] width 164 height 37
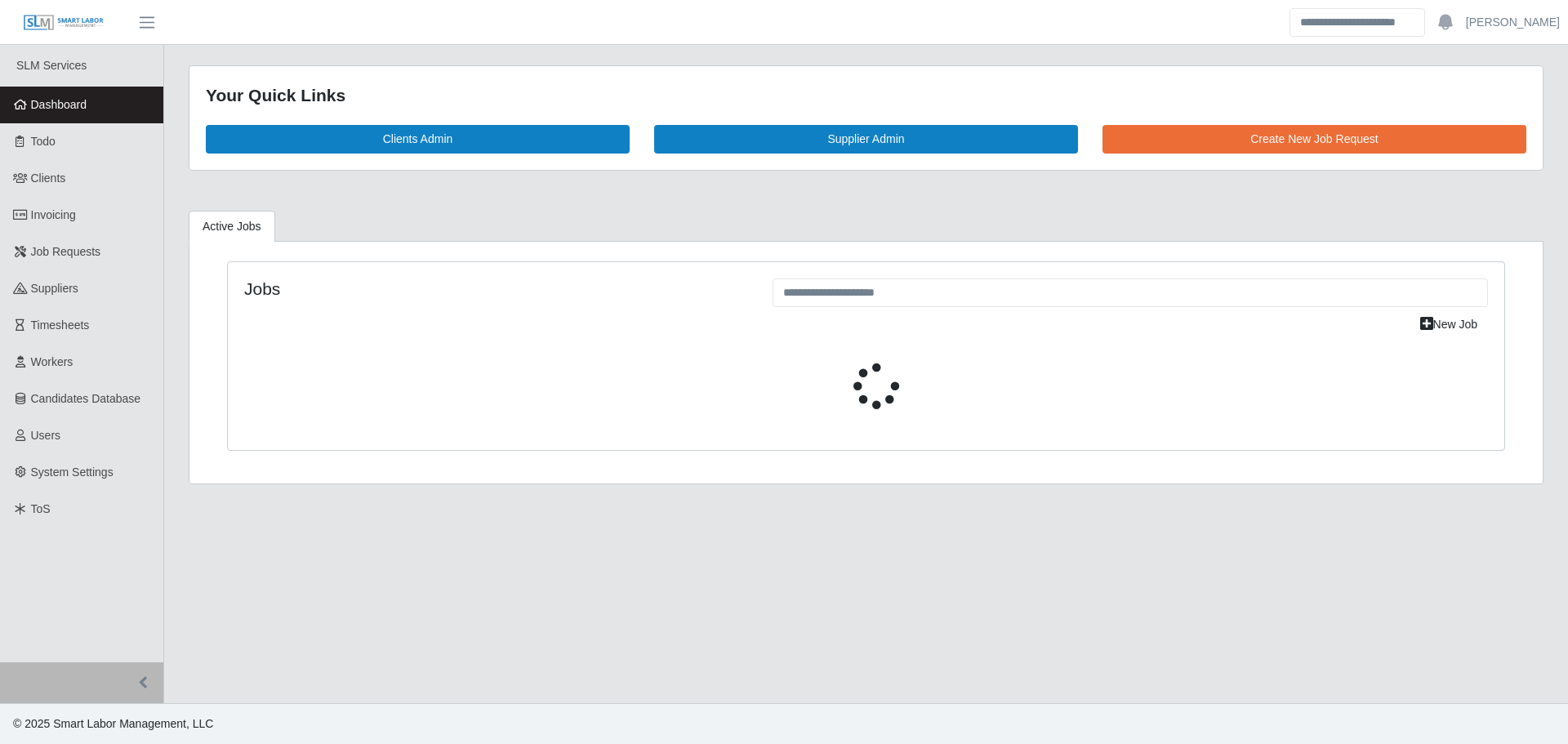
select select "****"
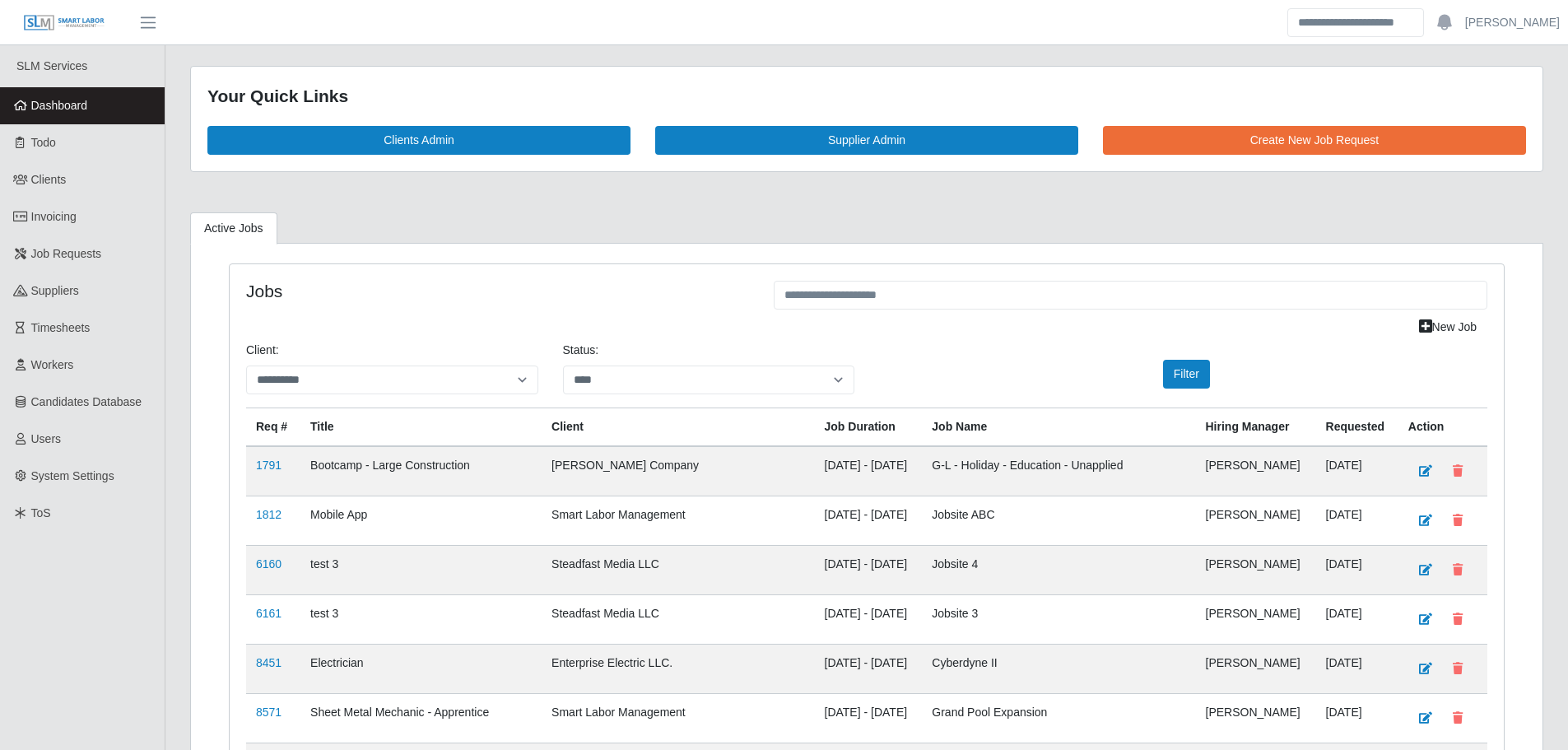
click at [124, 110] on link "Dashboard" at bounding box center [82, 105] width 164 height 37
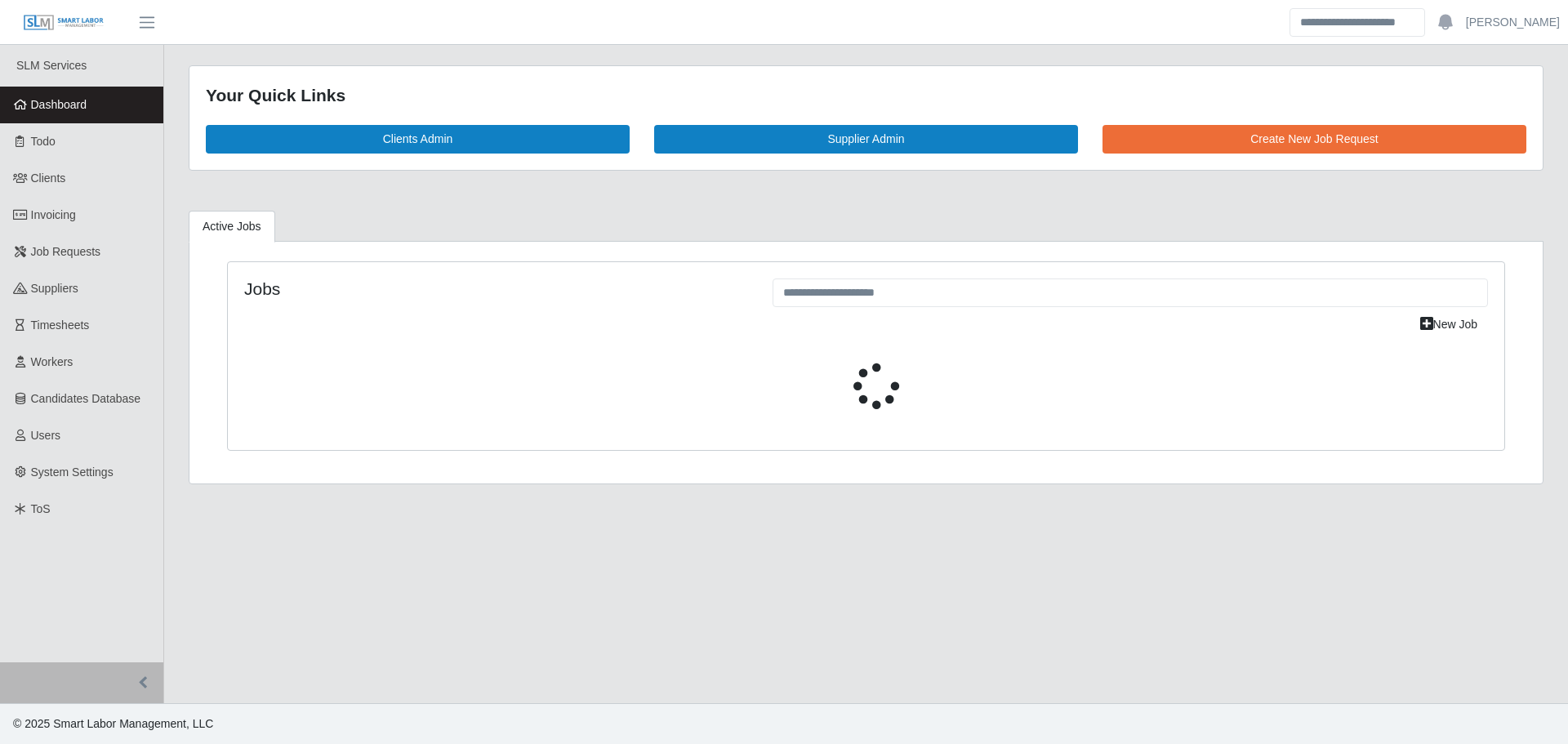
select select "****"
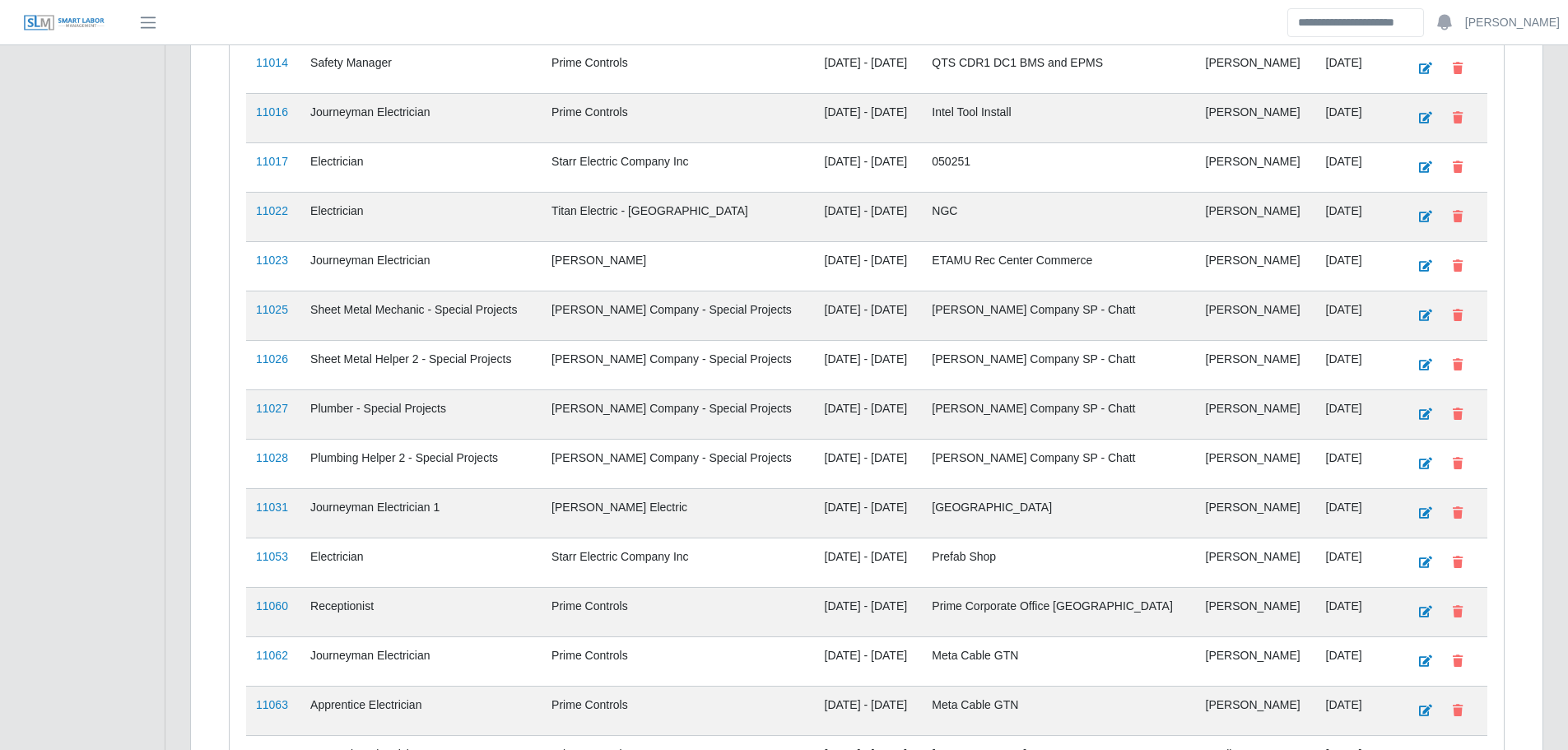
scroll to position [1540, 0]
click at [277, 456] on link "11028" at bounding box center [272, 457] width 32 height 13
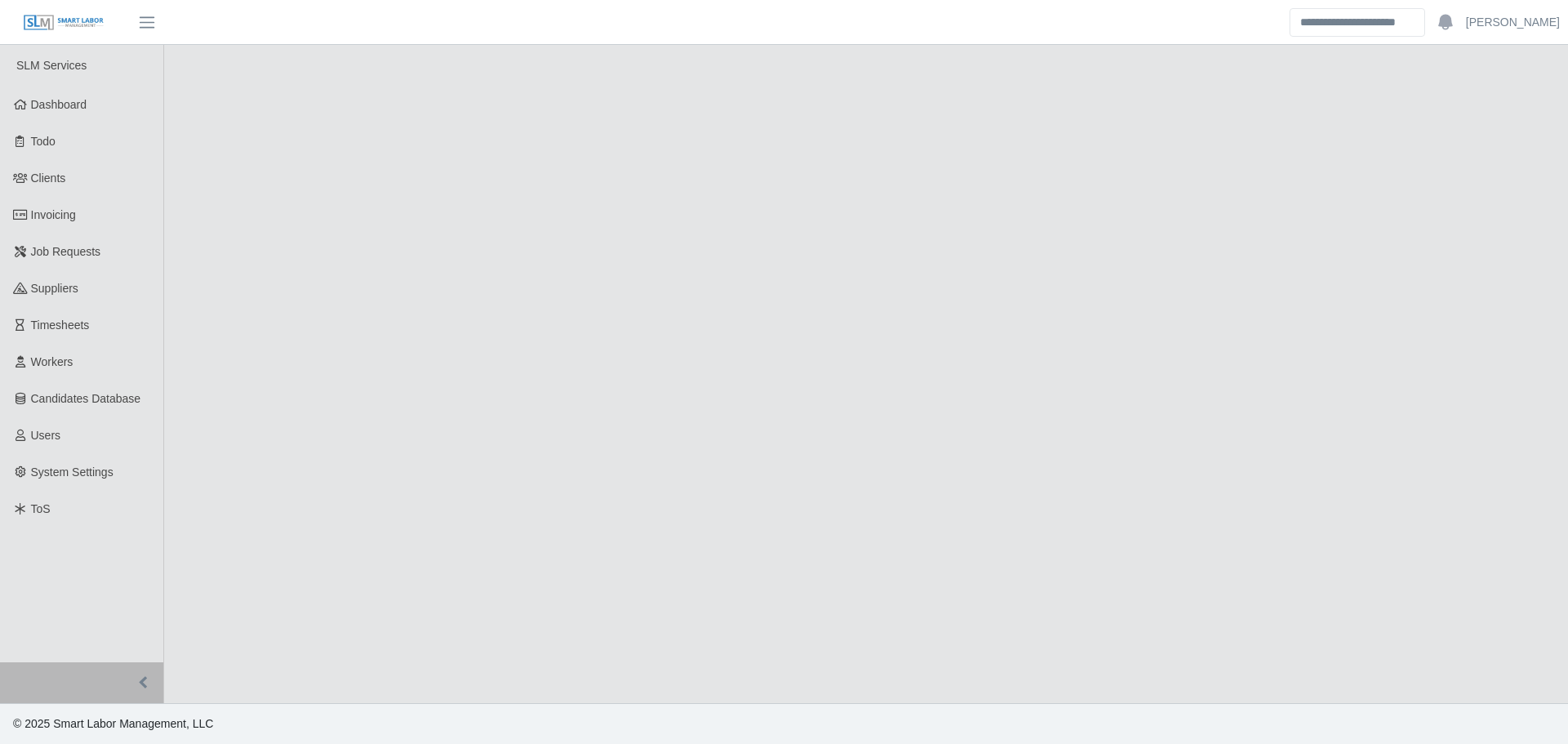
select select "****"
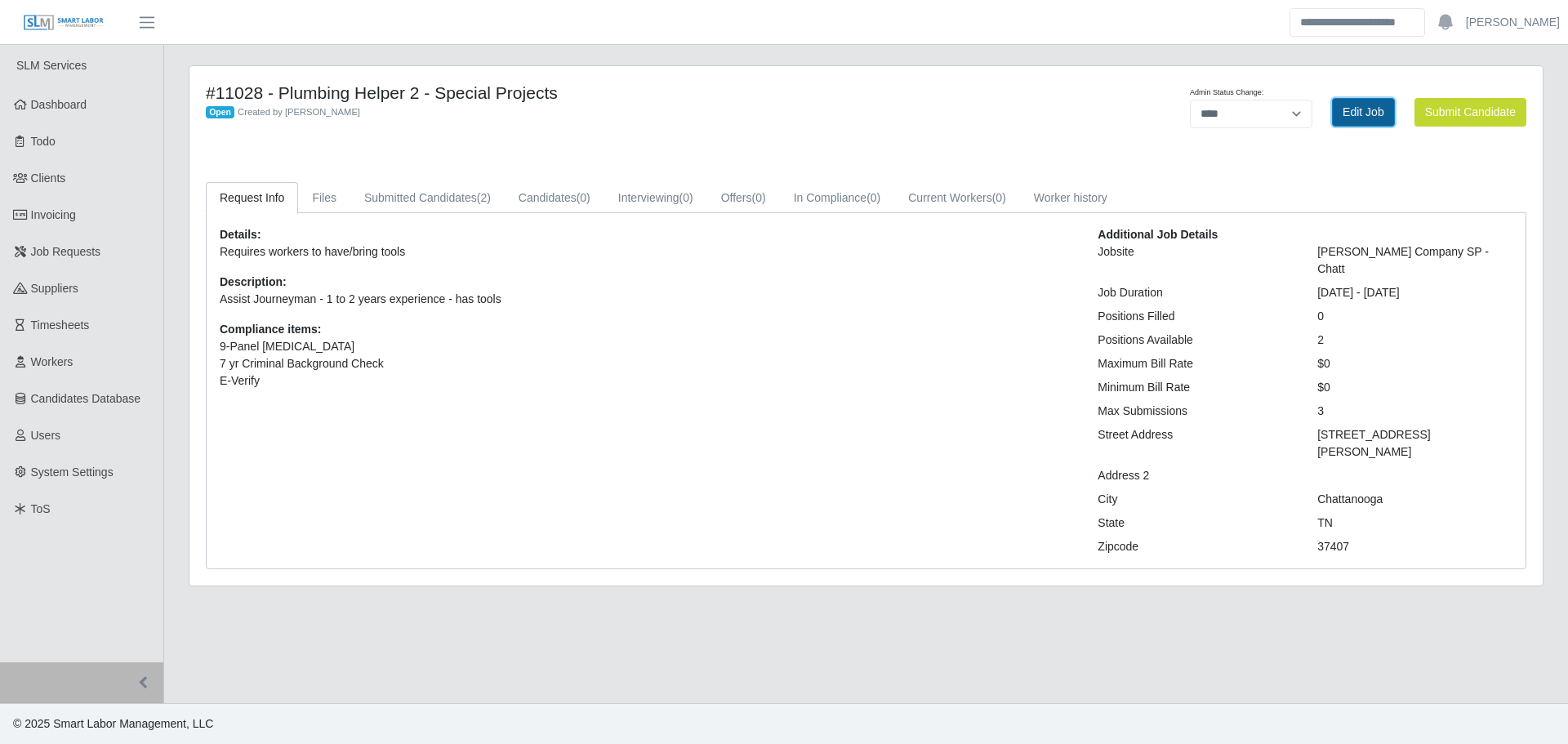
click at [1356, 110] on link "Edit Job" at bounding box center [1364, 112] width 63 height 29
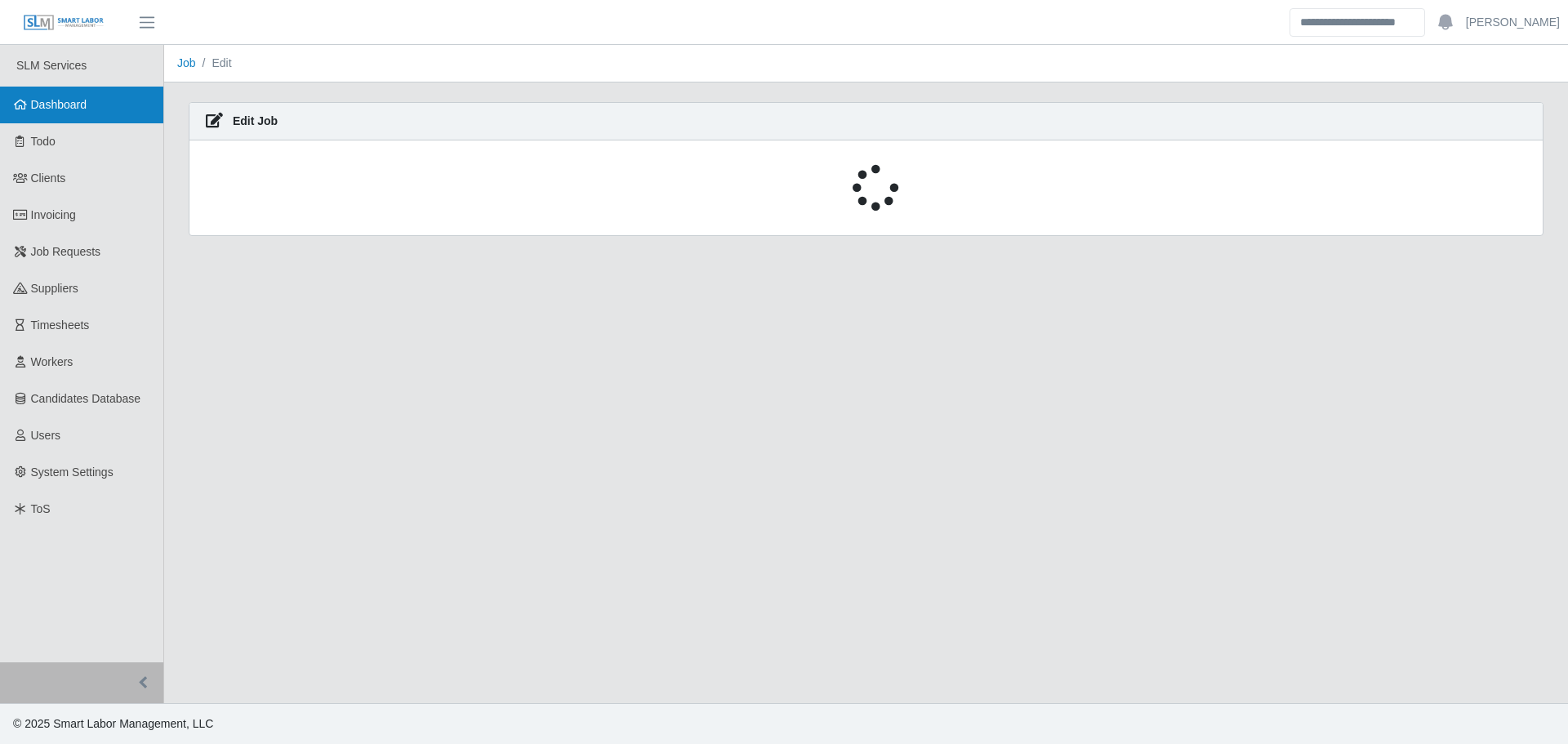
click at [42, 101] on span "Dashboard" at bounding box center [59, 104] width 57 height 13
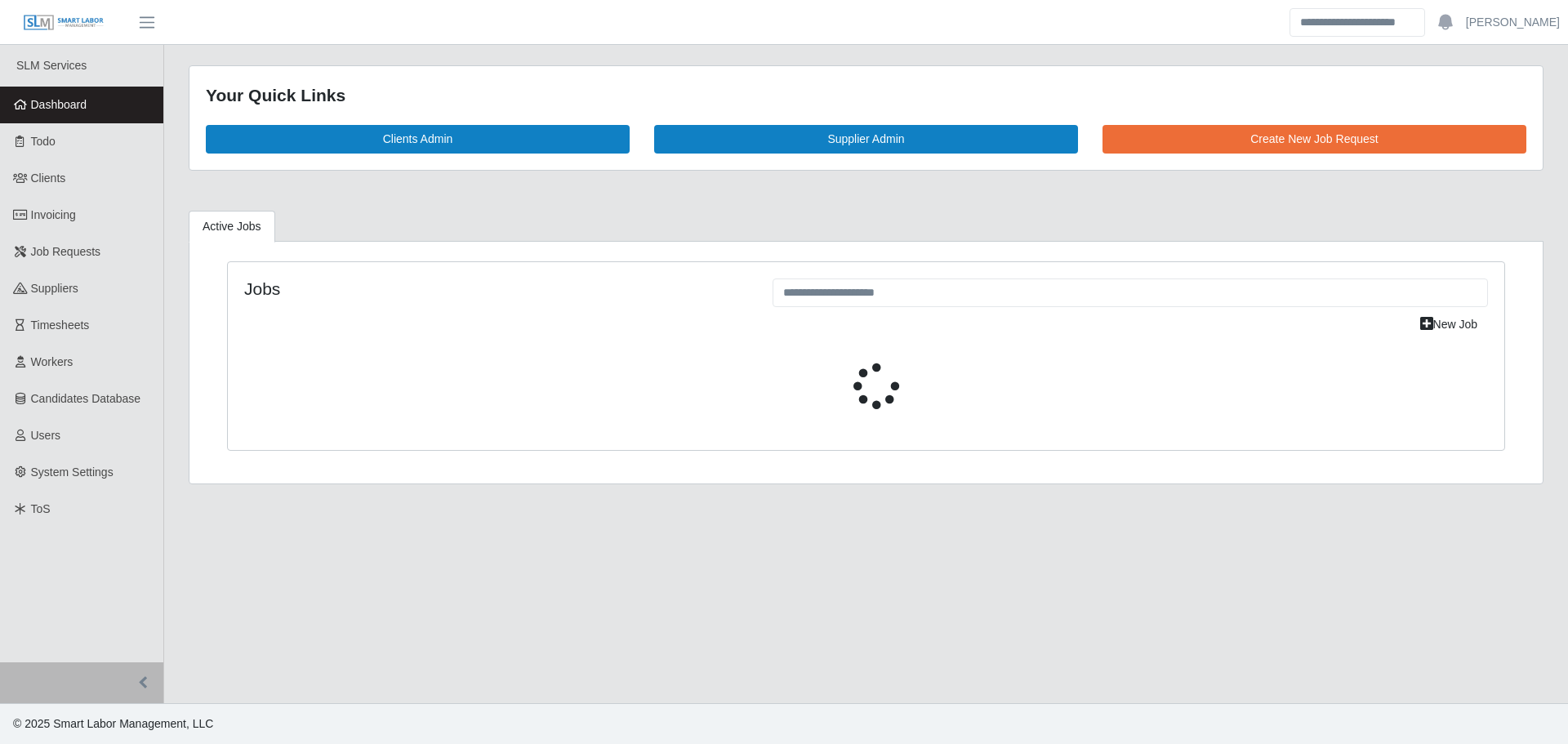
select select "****"
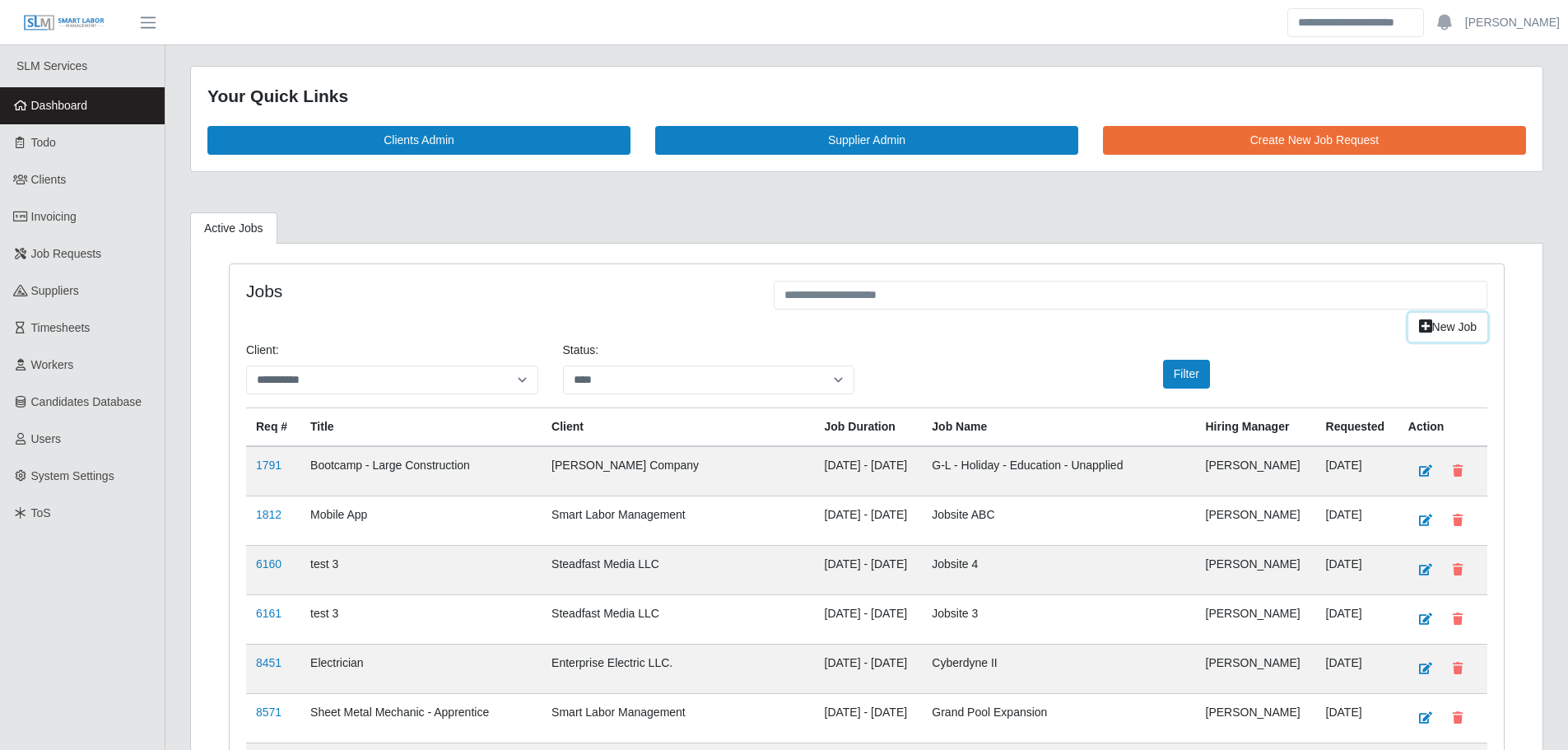
click at [1442, 331] on link "New Job" at bounding box center [1448, 327] width 79 height 29
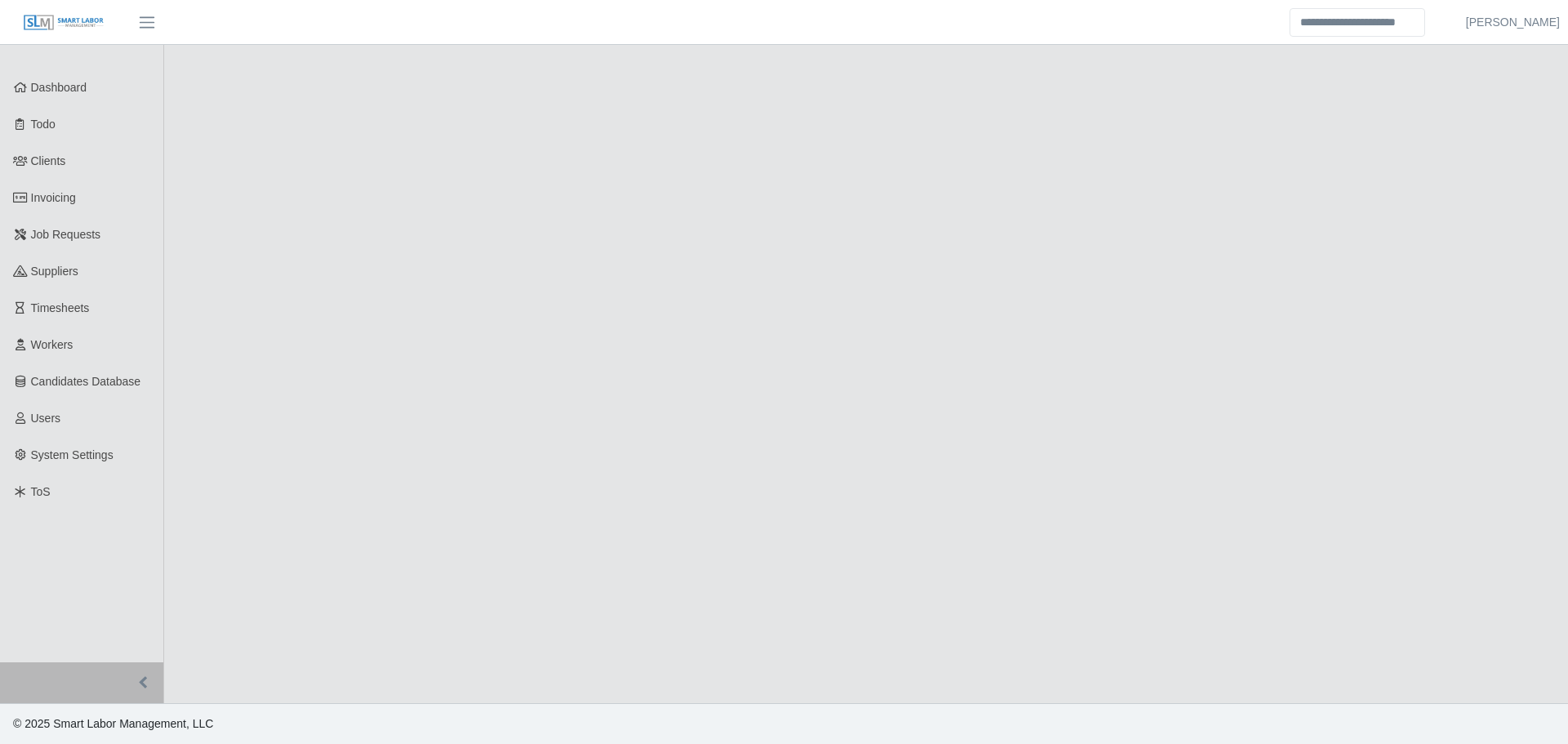
select select
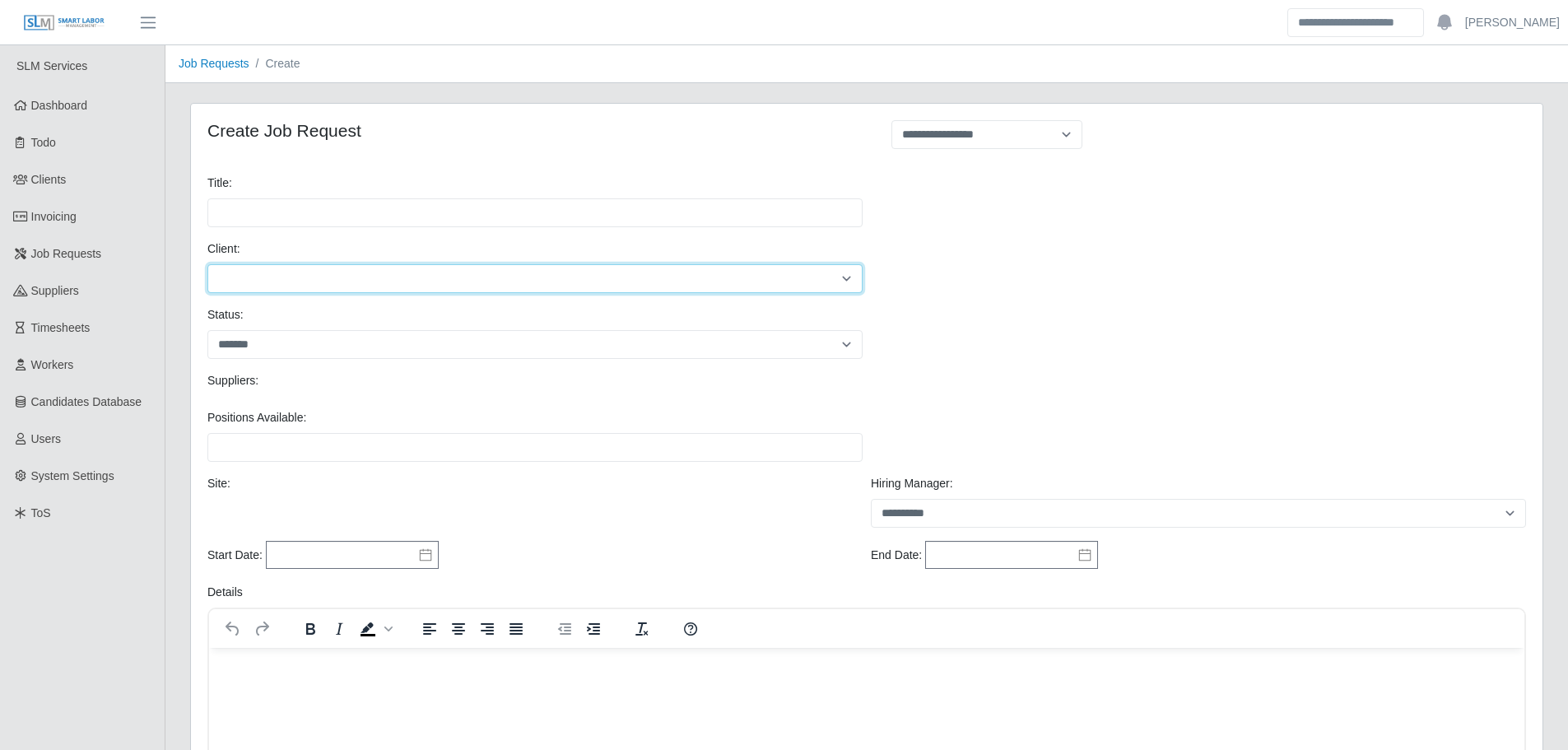
click at [268, 286] on select "**********" at bounding box center [535, 279] width 655 height 29
select select "*"
click at [207, 265] on select "**********" at bounding box center [535, 279] width 655 height 29
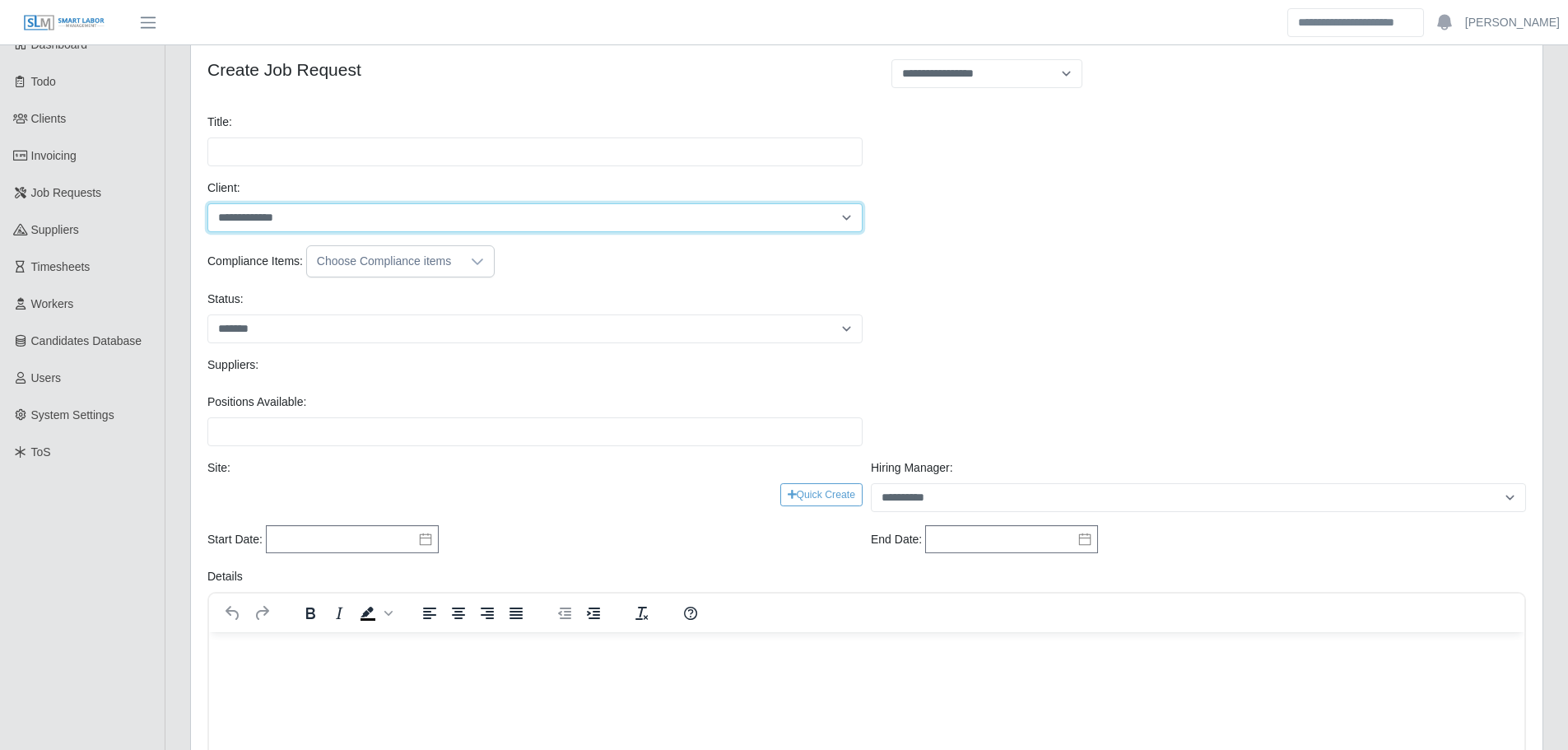
scroll to position [1135, 0]
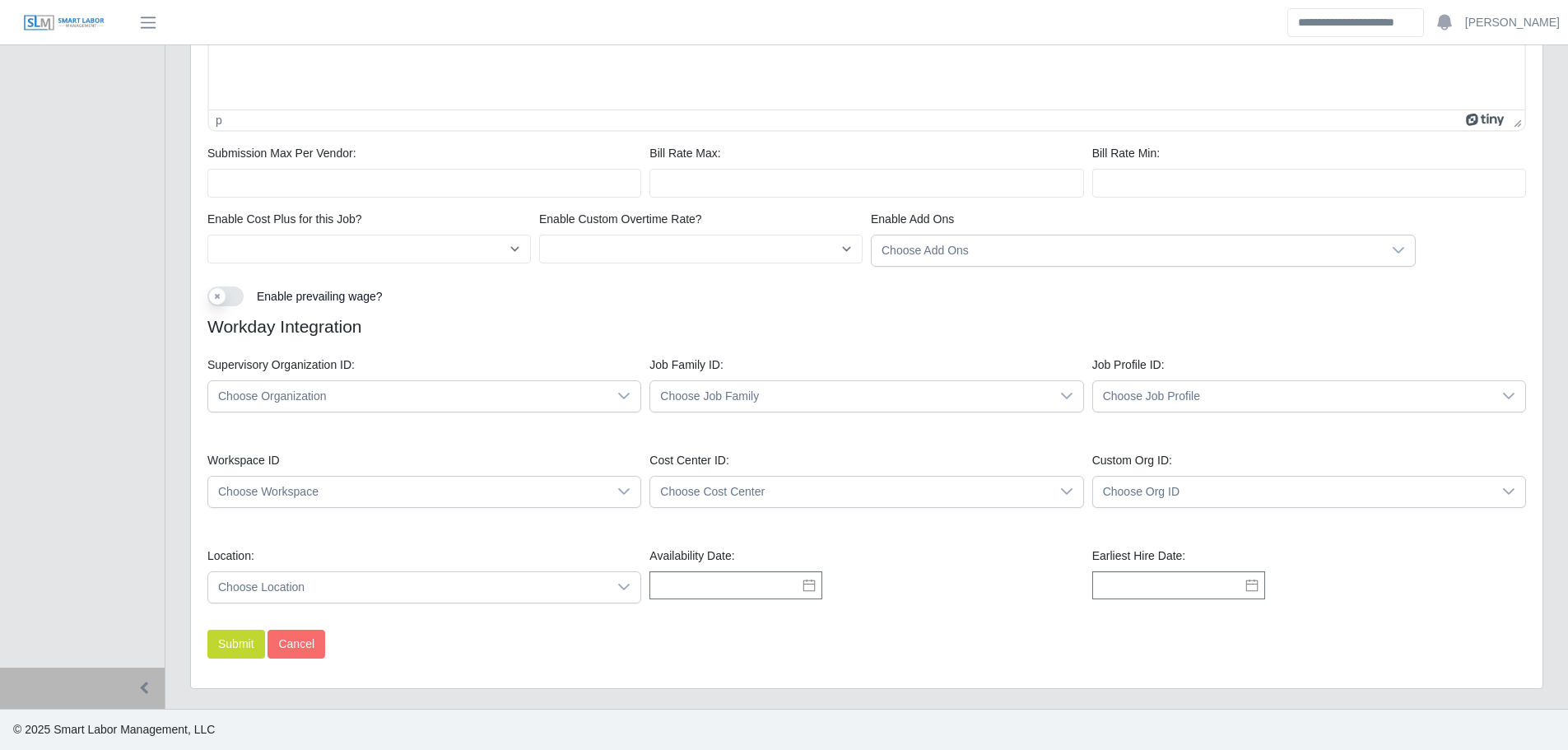
click at [387, 403] on span "Choose Organization" at bounding box center [407, 396] width 399 height 30
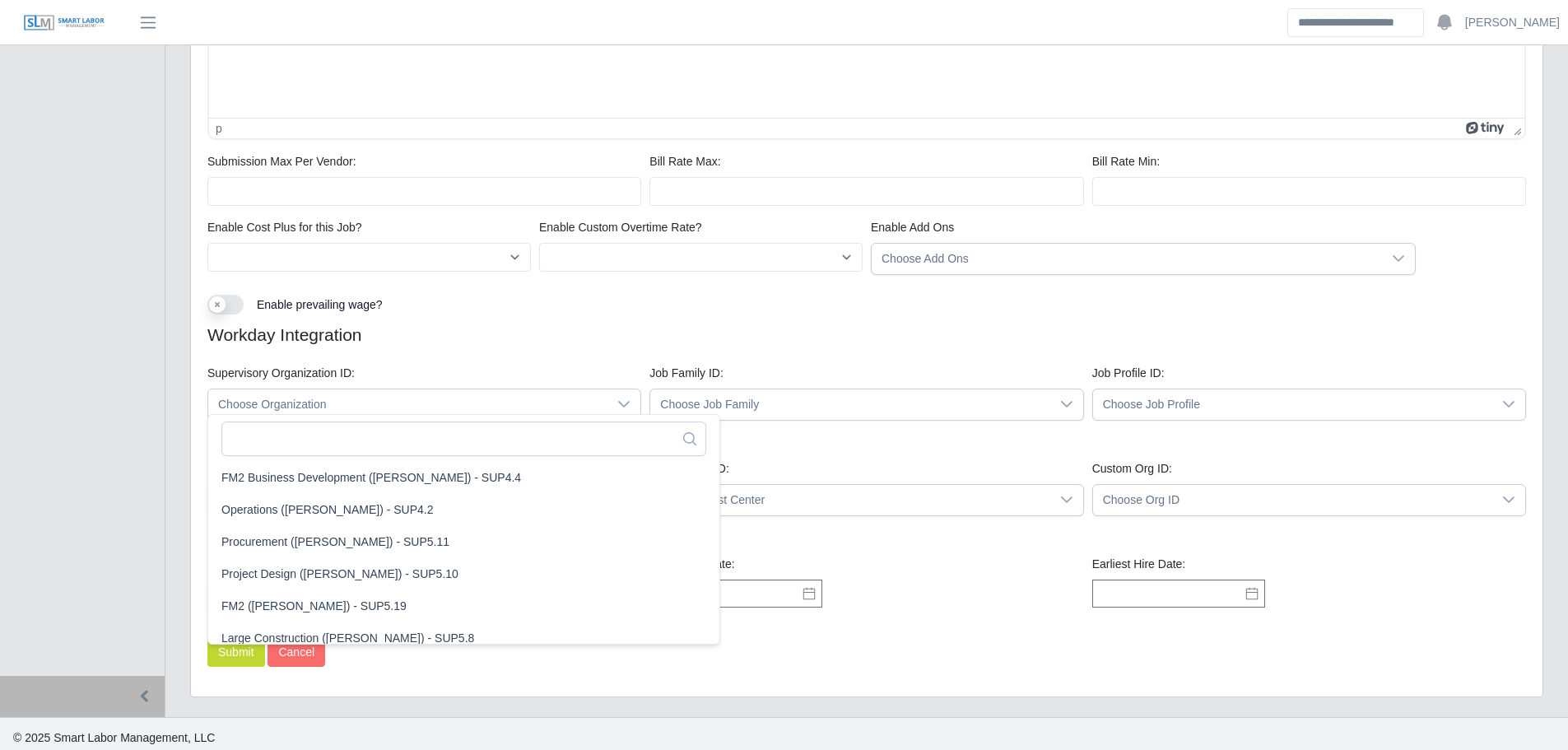
scroll to position [1146, 0]
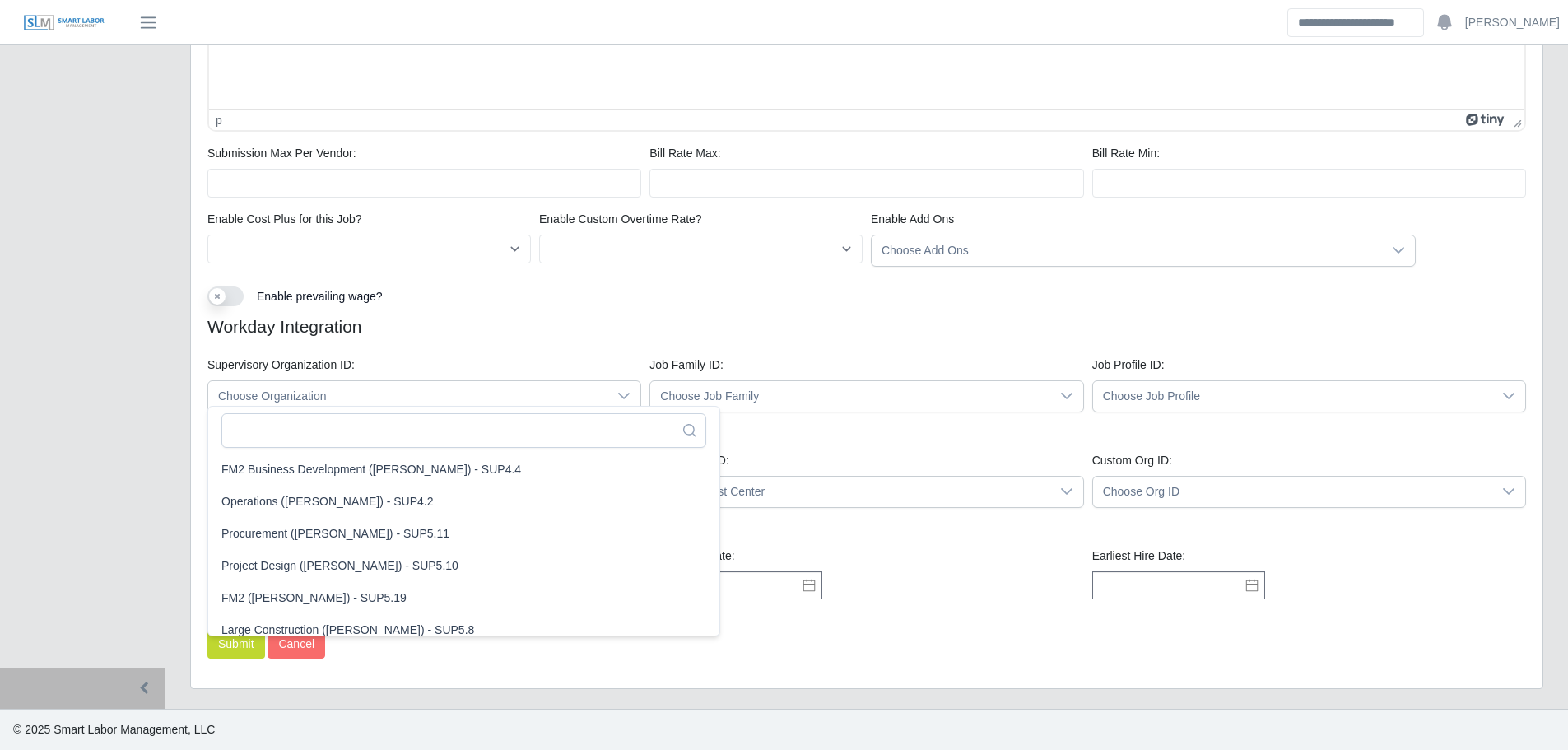
click at [455, 390] on span "Choose Organization" at bounding box center [407, 396] width 399 height 30
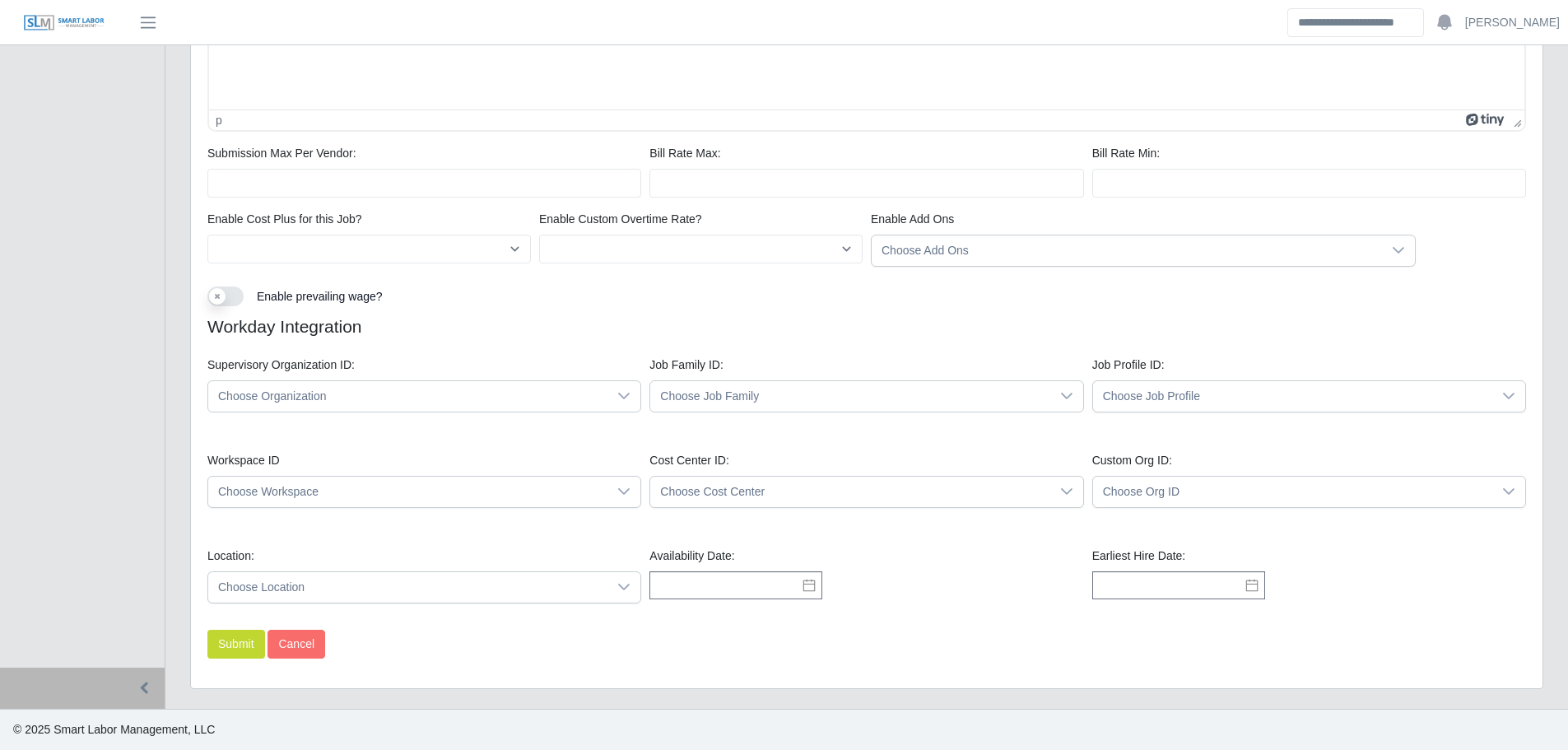
click at [819, 399] on span "Choose Job Family" at bounding box center [849, 396] width 399 height 30
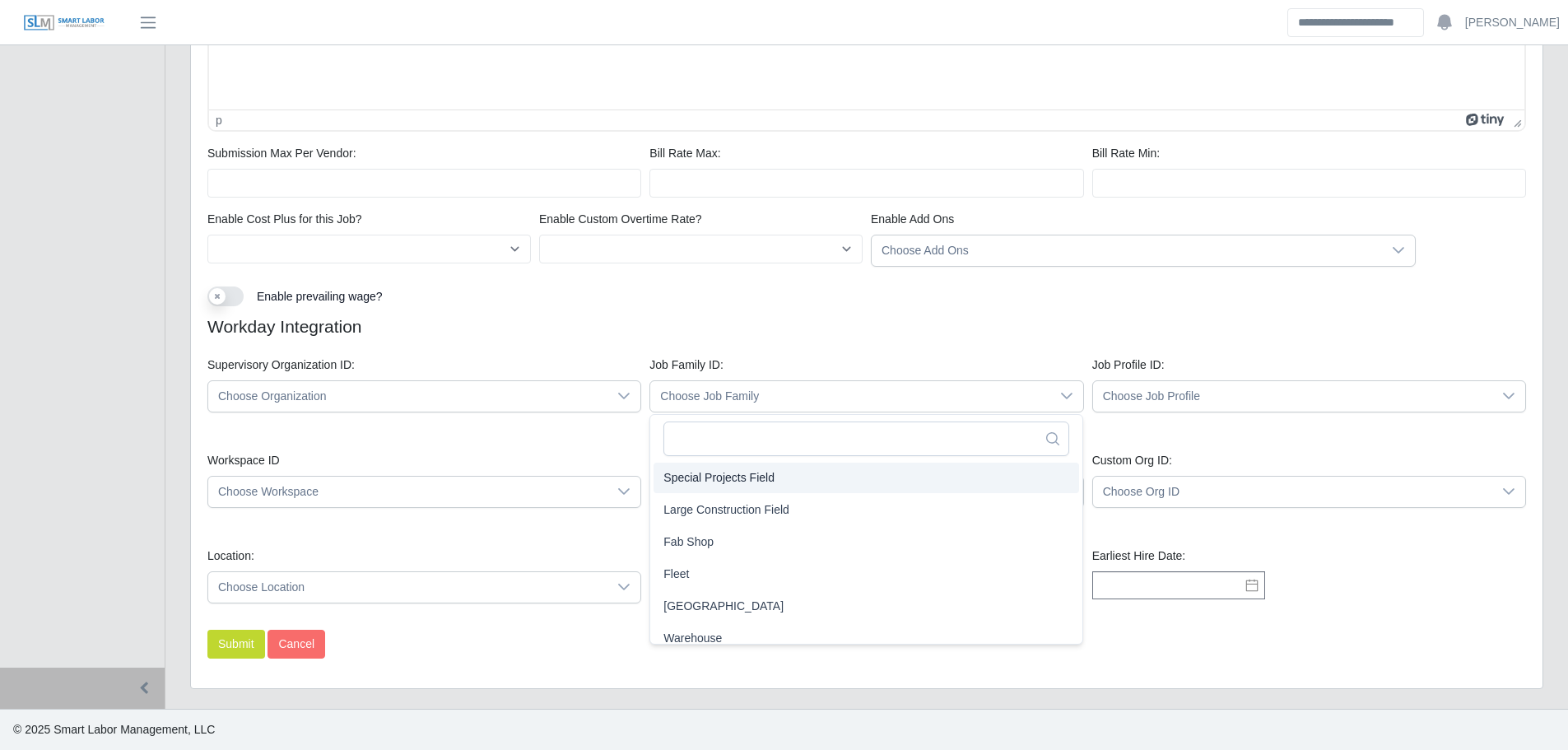
click at [1189, 401] on span "Choose Job Profile" at bounding box center [1292, 396] width 399 height 30
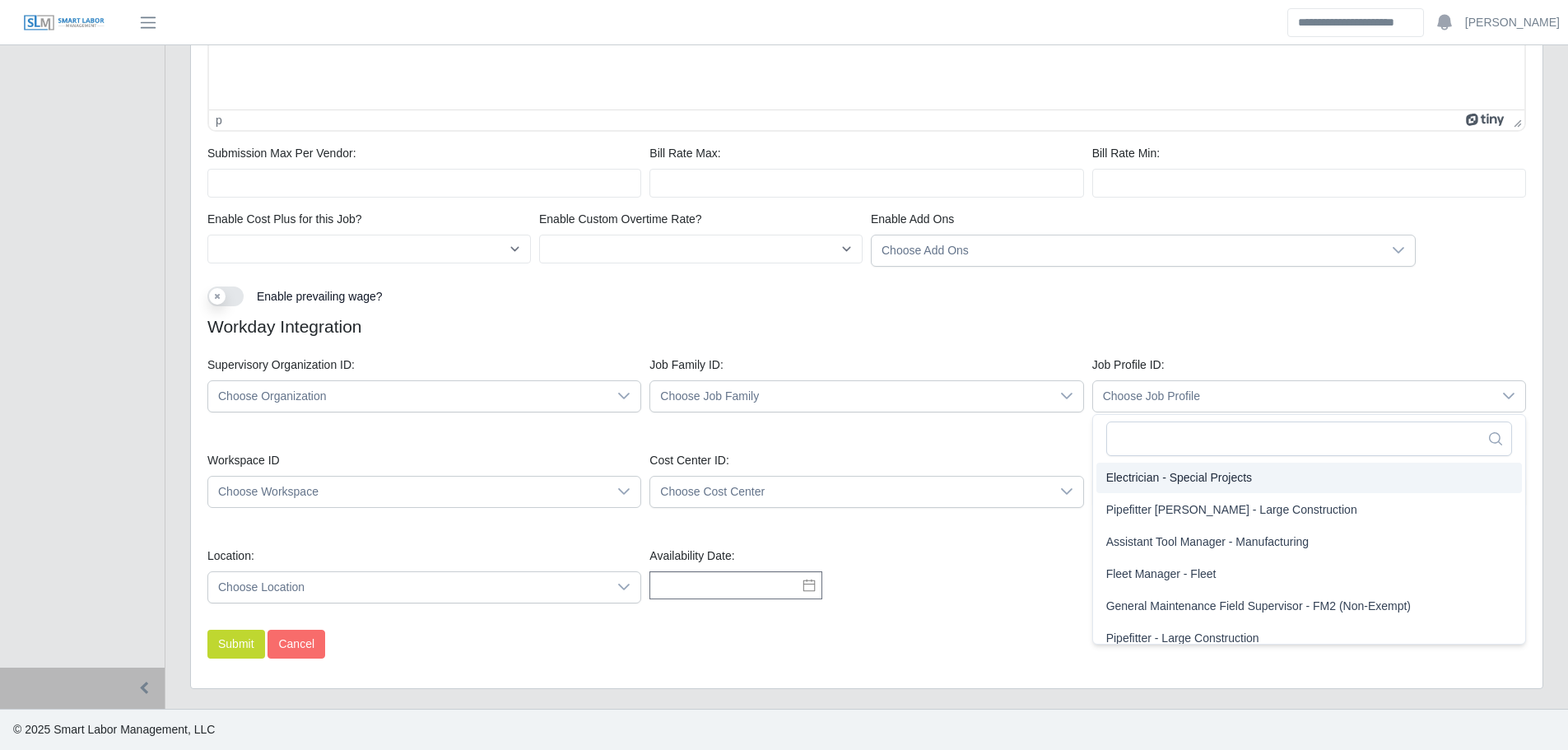
click at [392, 493] on span "Choose Workspace" at bounding box center [407, 492] width 399 height 30
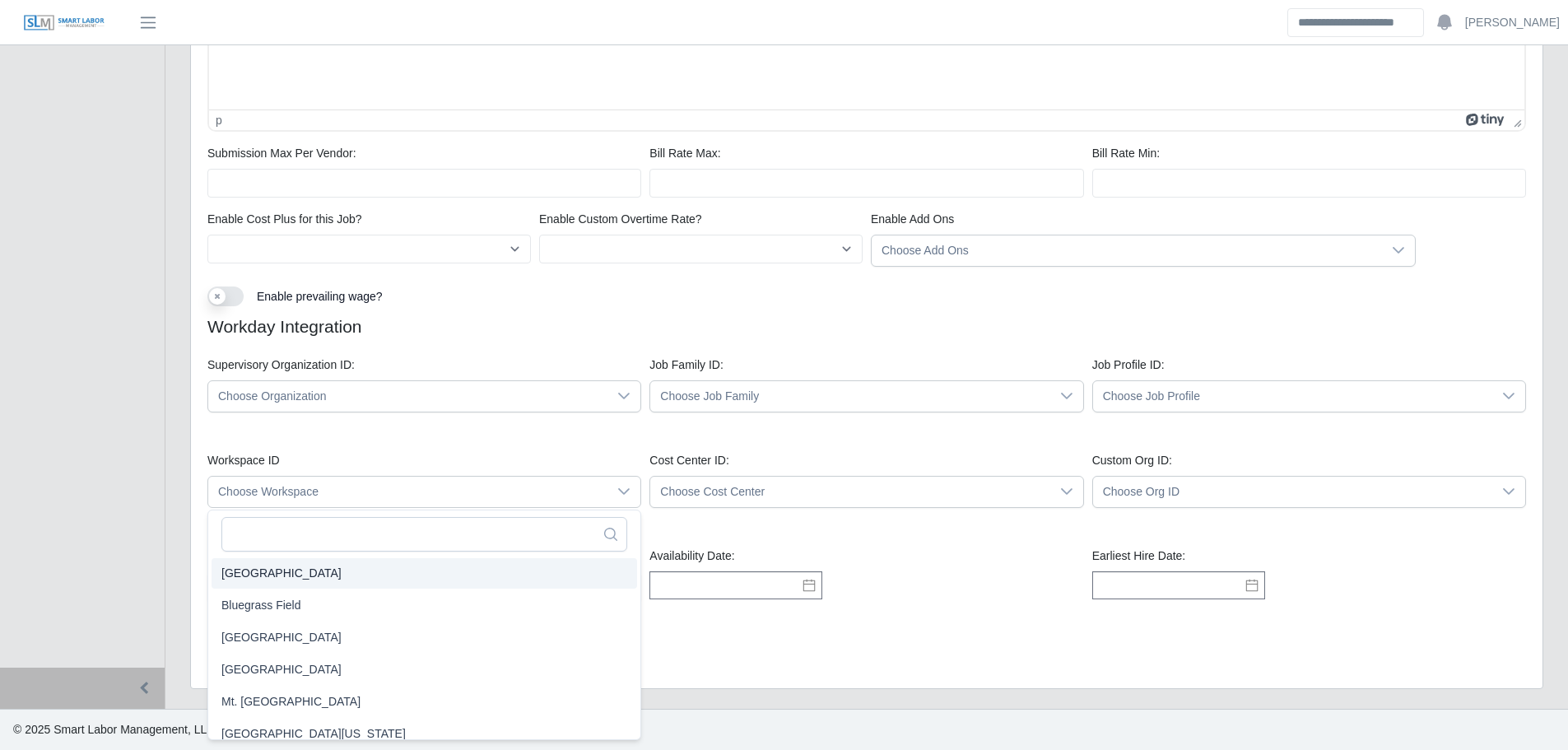
click at [397, 490] on span "Choose Workspace" at bounding box center [407, 492] width 399 height 30
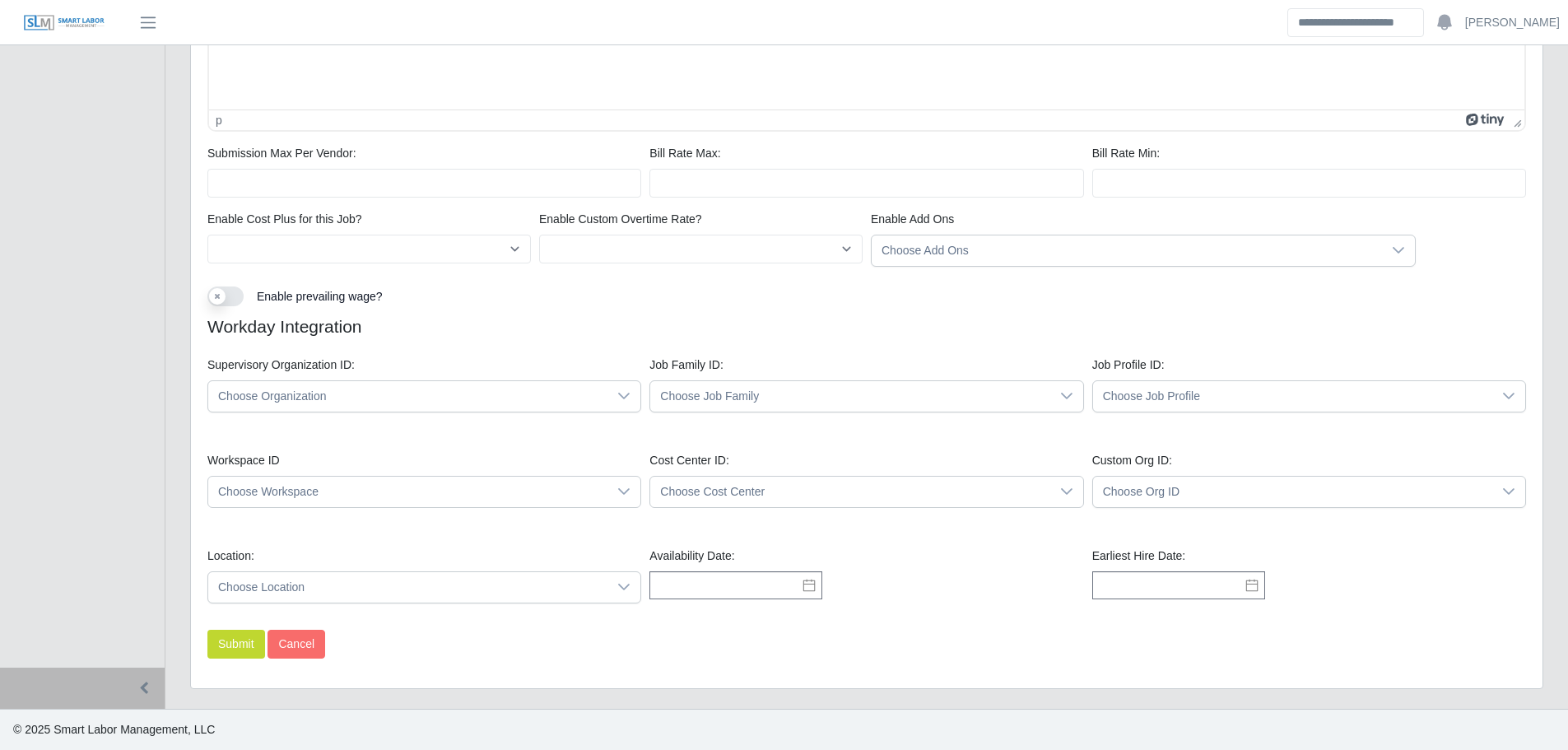
click at [738, 506] on span "Choose Cost Center" at bounding box center [849, 492] width 399 height 30
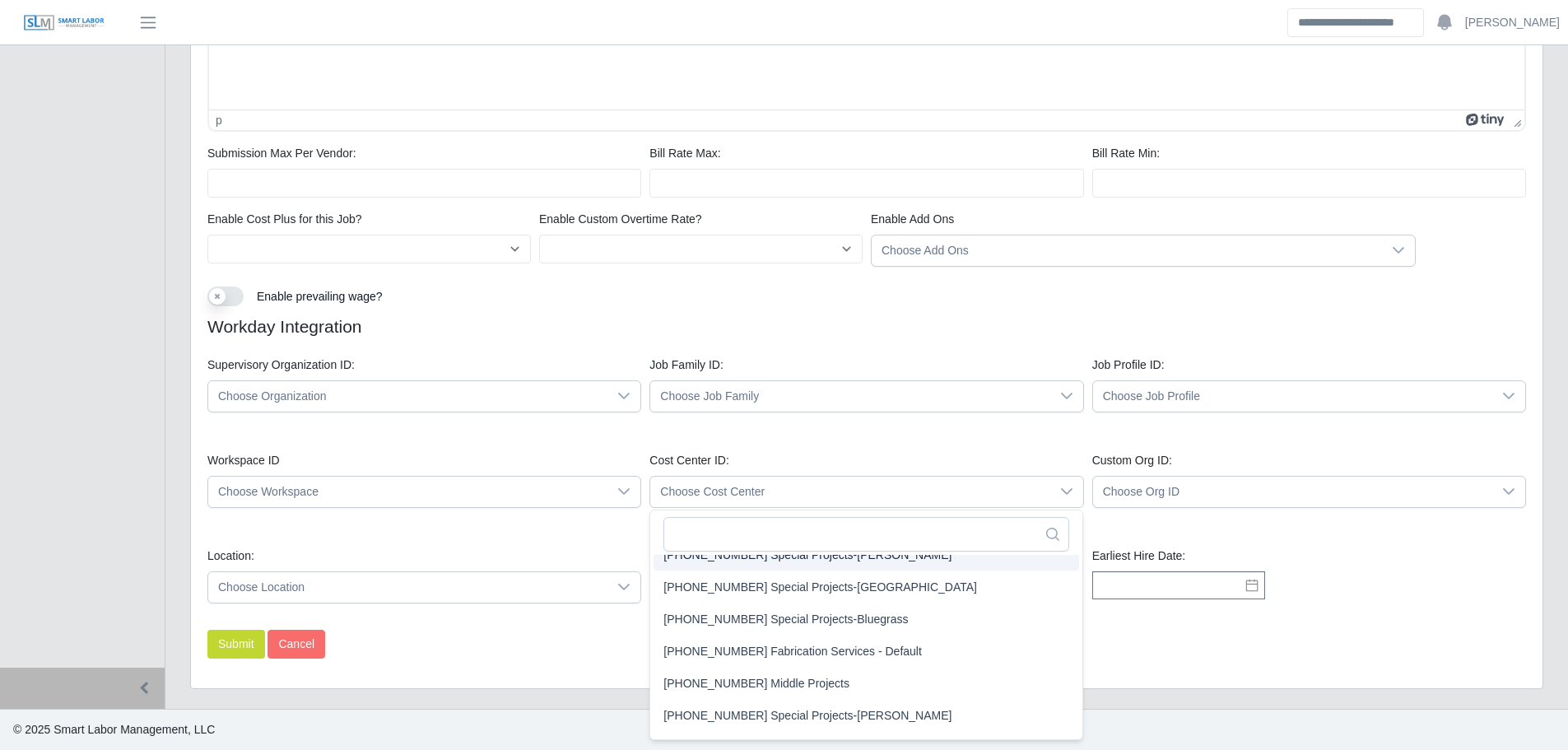
scroll to position [68, 0]
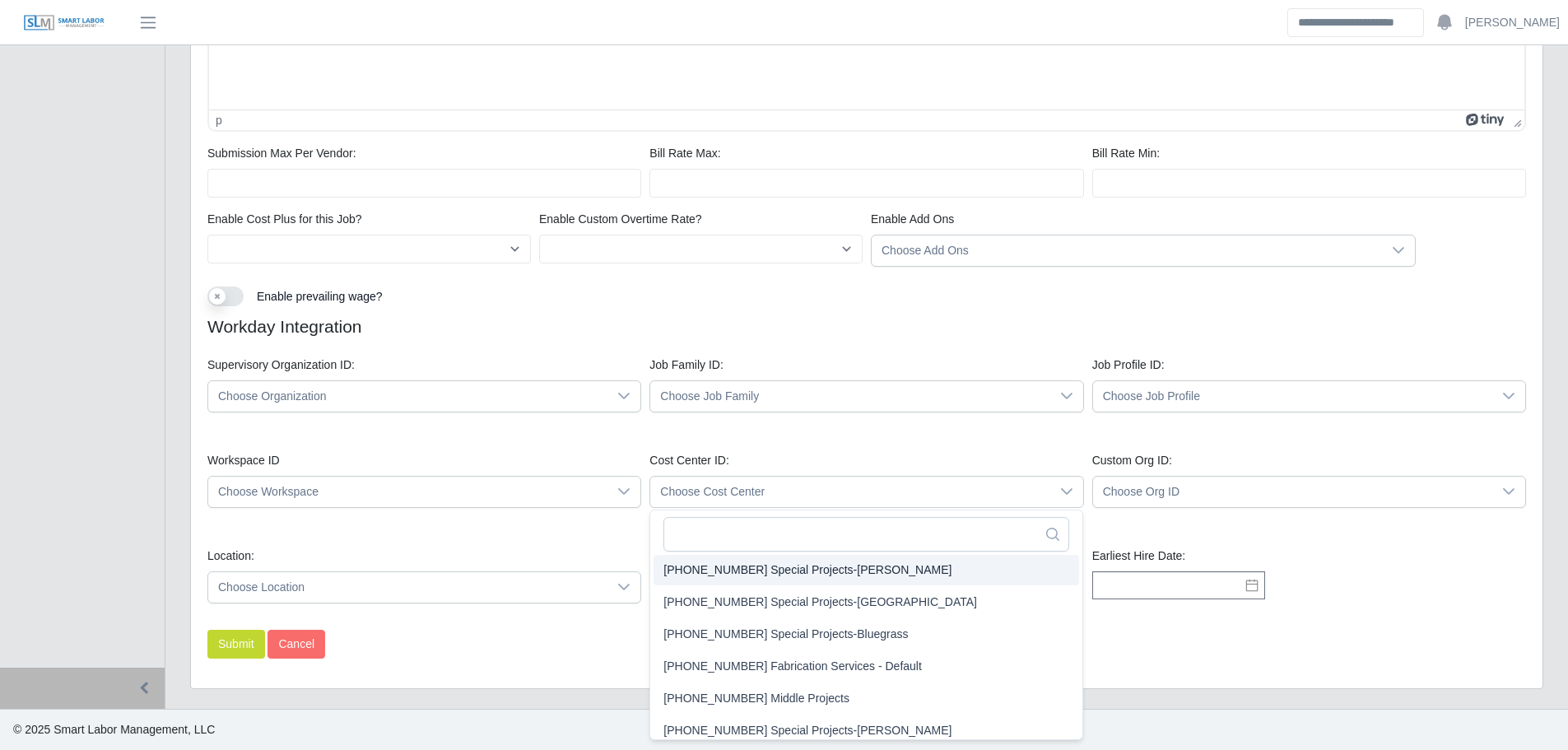
click at [1181, 482] on span "Choose Org ID" at bounding box center [1292, 492] width 399 height 30
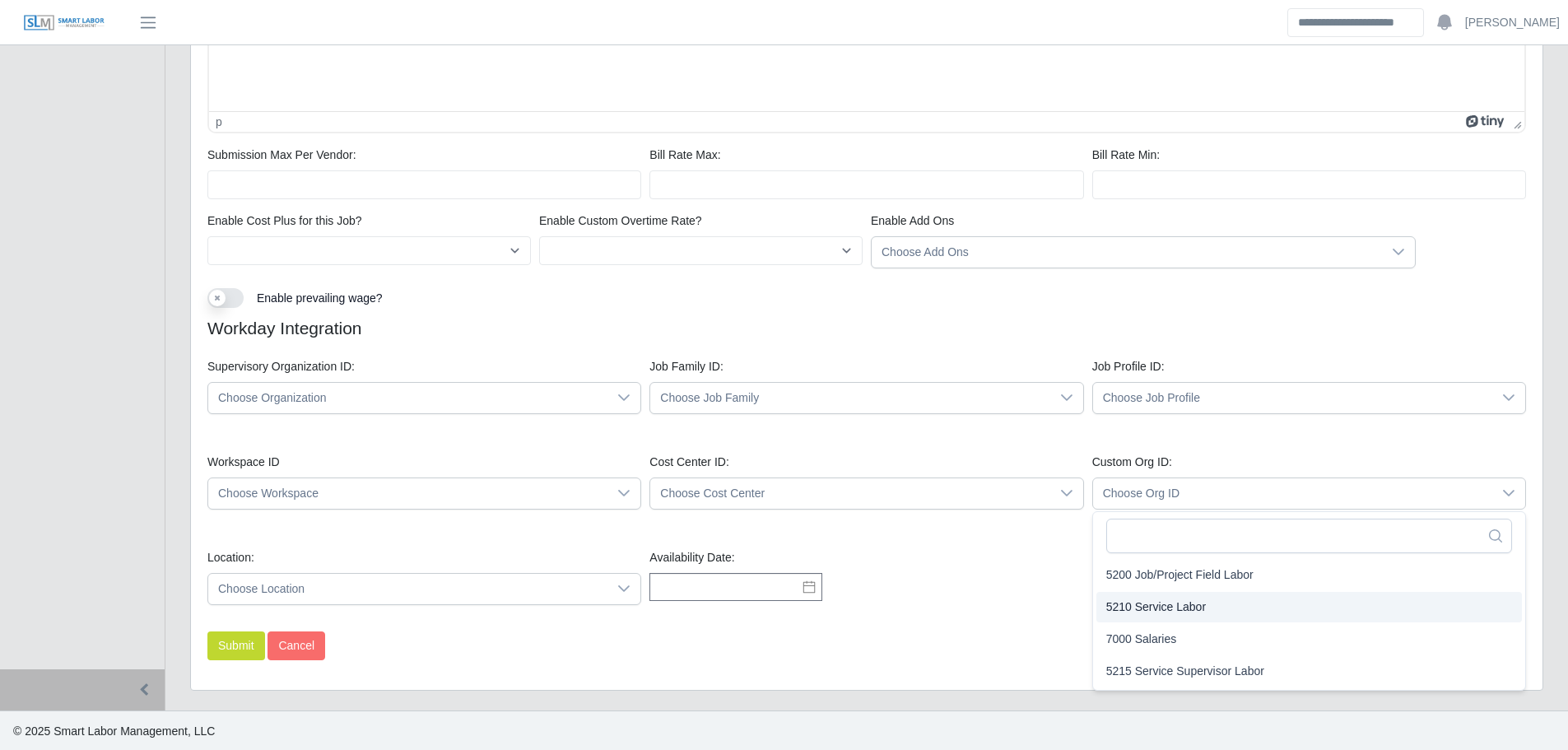
scroll to position [1146, 0]
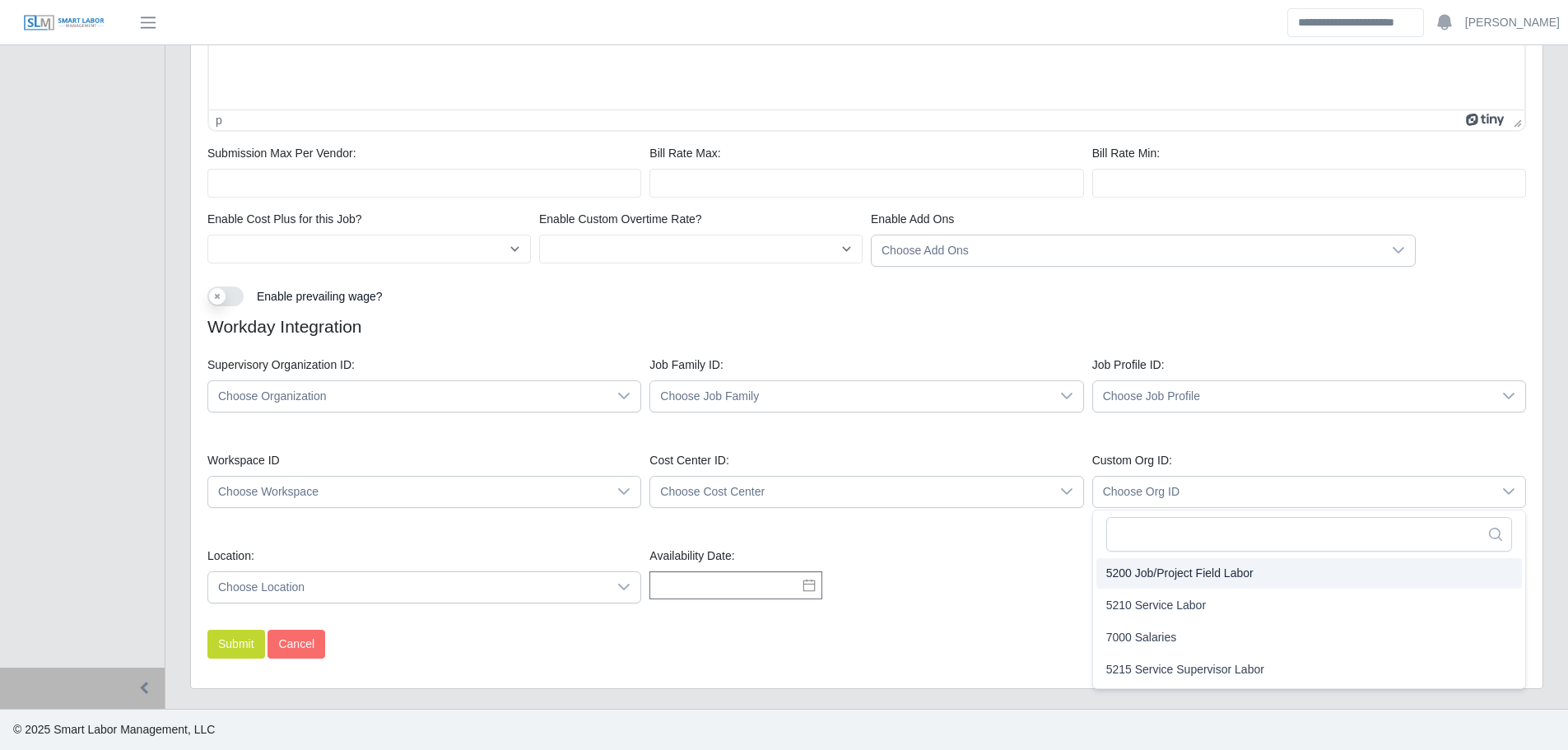
click at [1202, 487] on span "Choose Org ID" at bounding box center [1292, 492] width 399 height 30
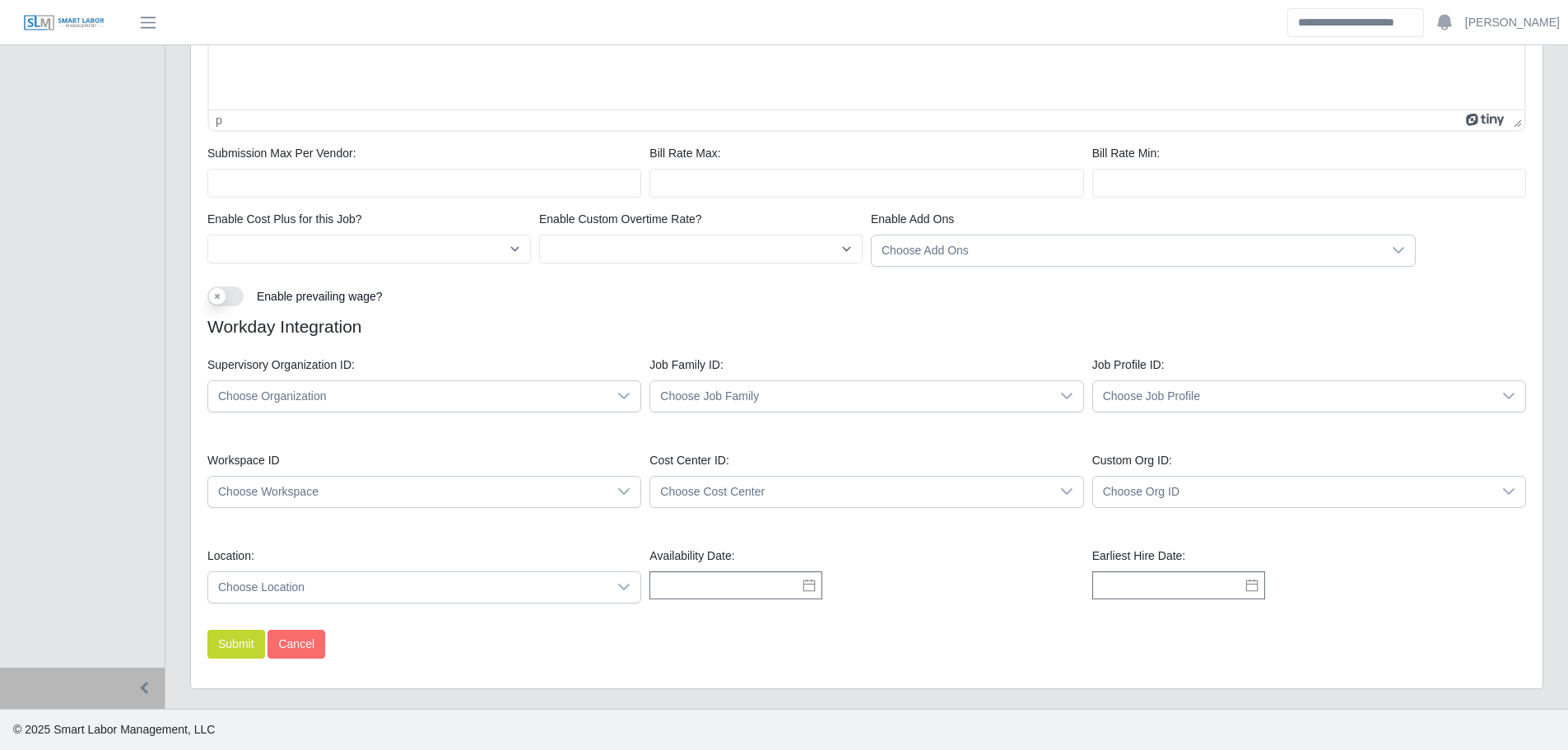
click at [926, 495] on span "Choose Cost Center" at bounding box center [849, 492] width 399 height 30
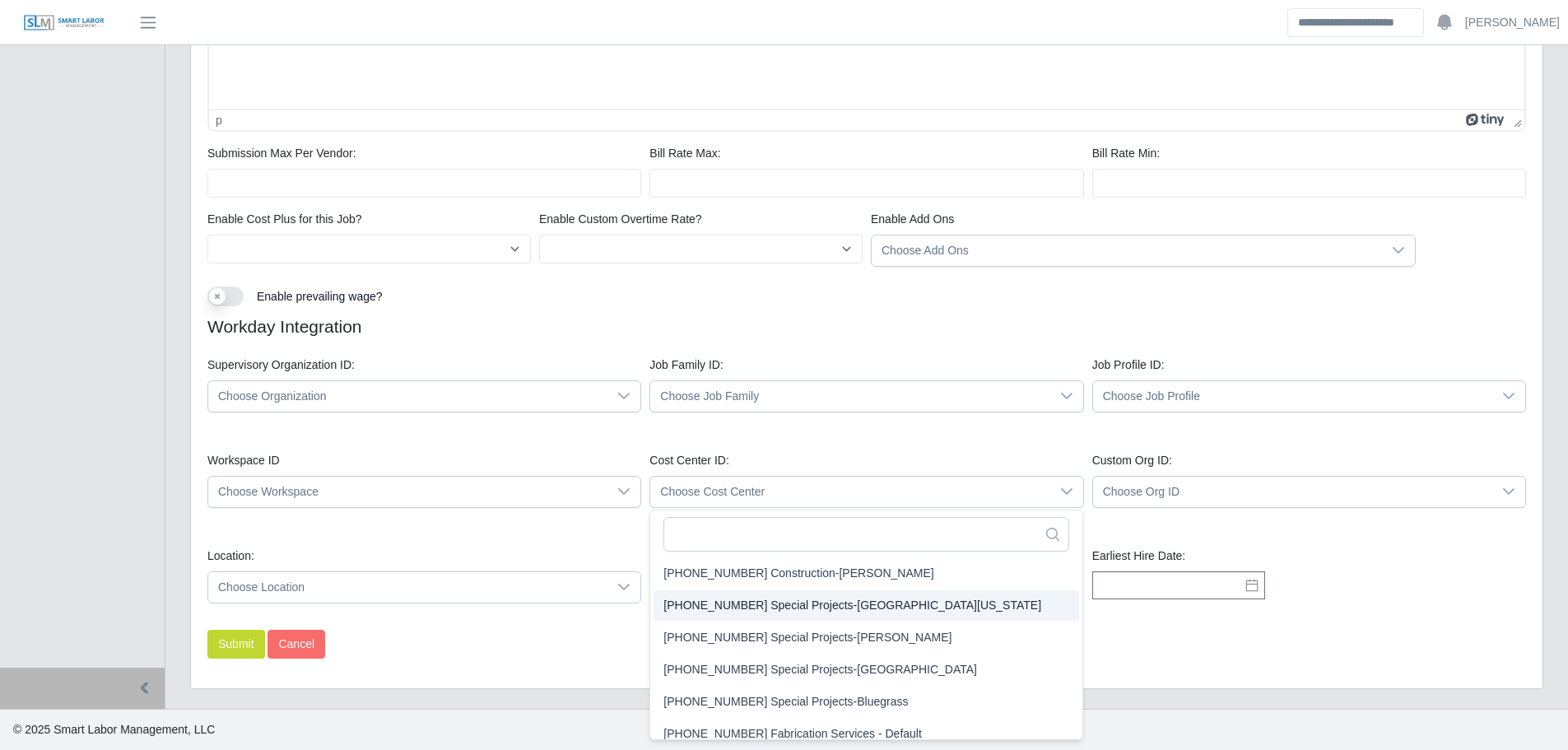
click at [373, 588] on span "Choose Location" at bounding box center [407, 588] width 399 height 30
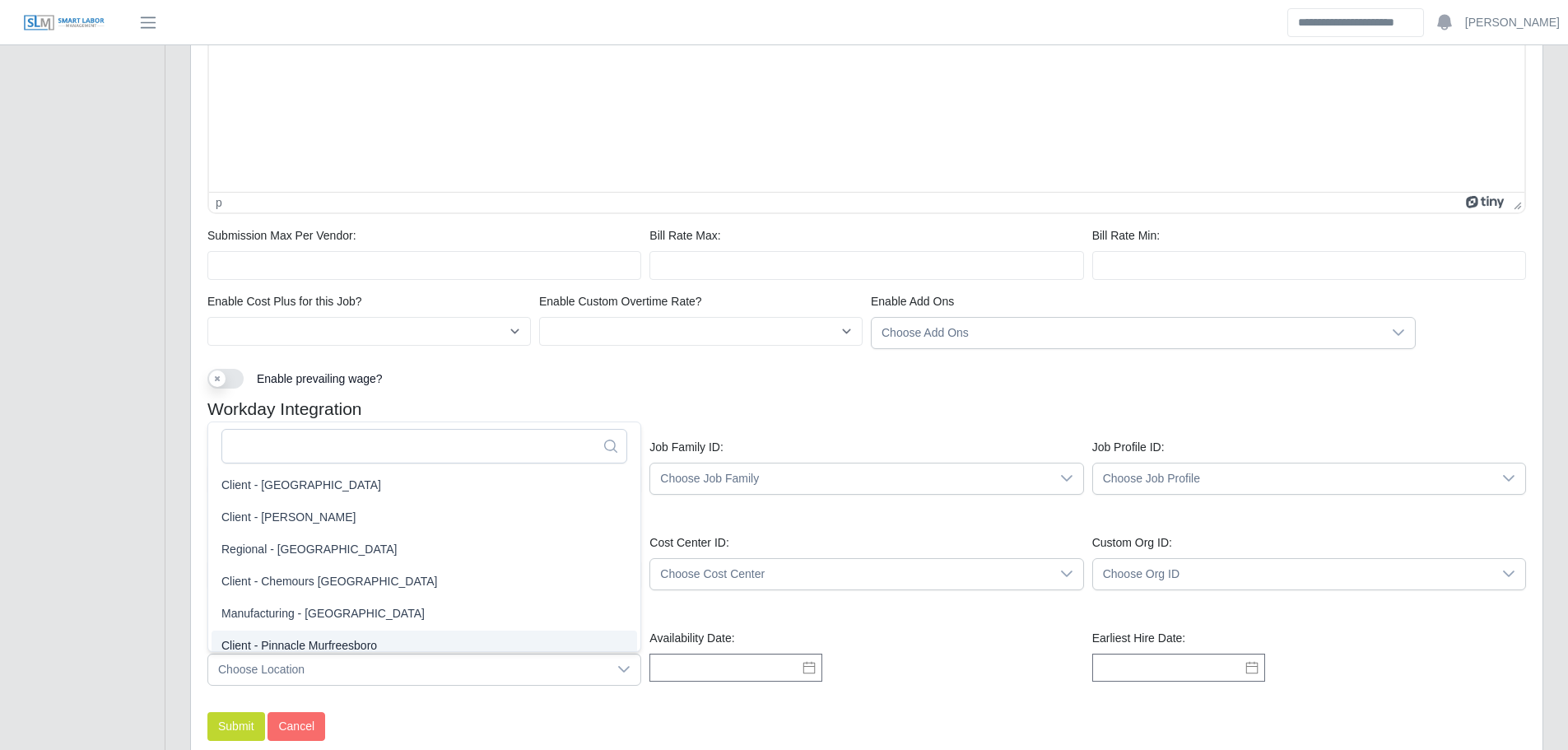
scroll to position [10, 0]
drag, startPoint x: 671, startPoint y: 717, endPoint x: 670, endPoint y: 704, distance: 13.0
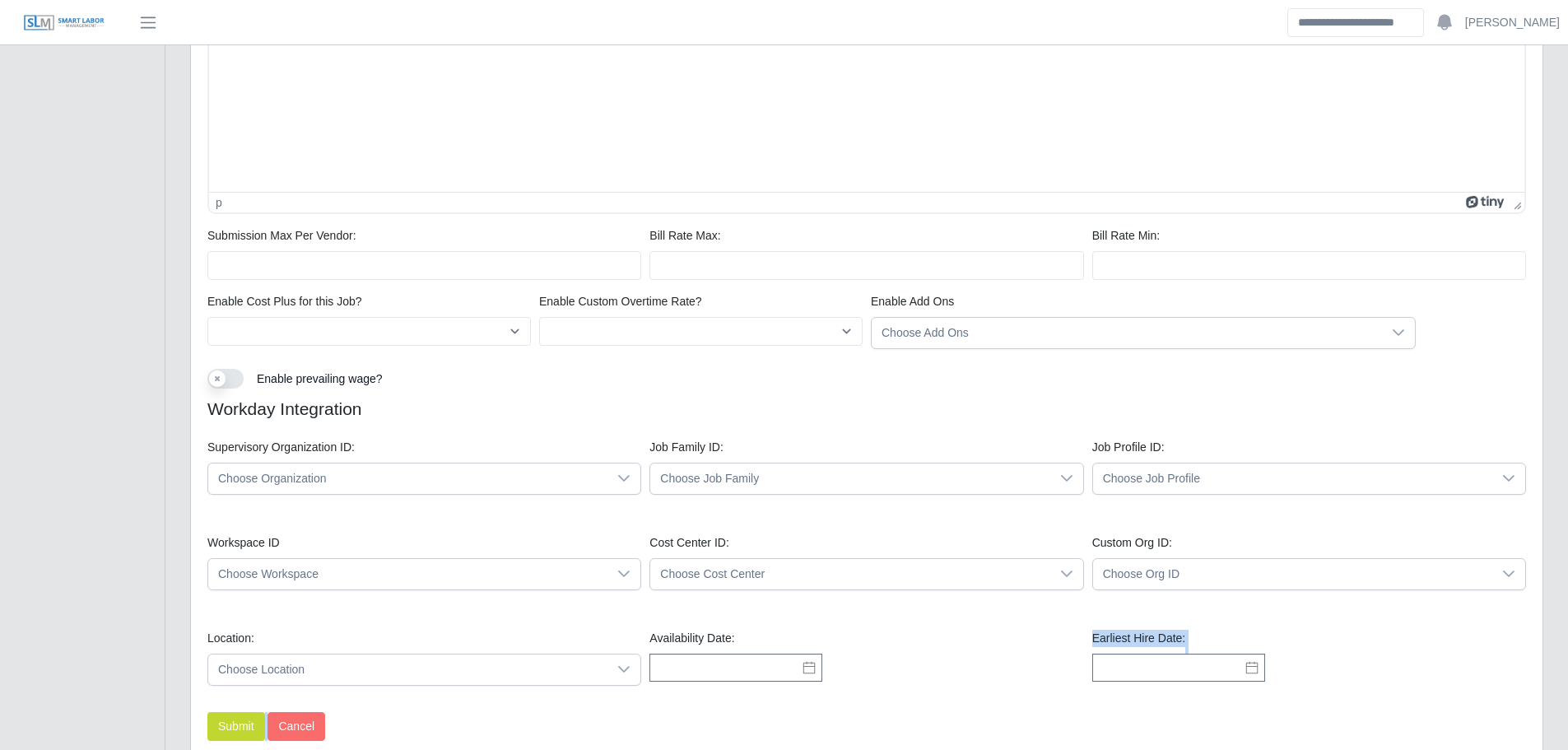
click at [916, 686] on div "Location: Choose Location Availability Date: Earliest Hire Date:" at bounding box center [867, 665] width 1327 height 96
click at [921, 635] on div "Availability Date:" at bounding box center [866, 658] width 442 height 56
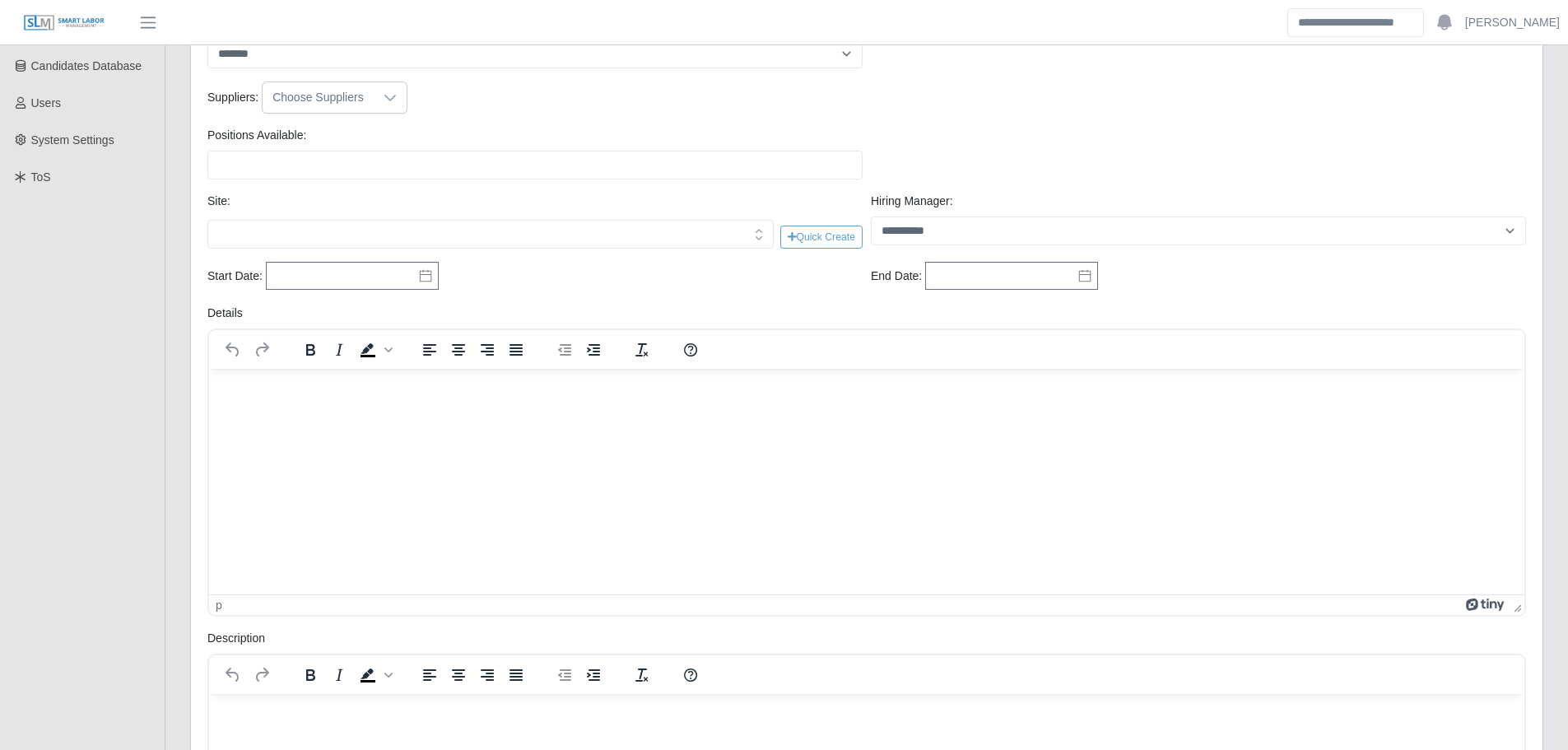
scroll to position [76, 0]
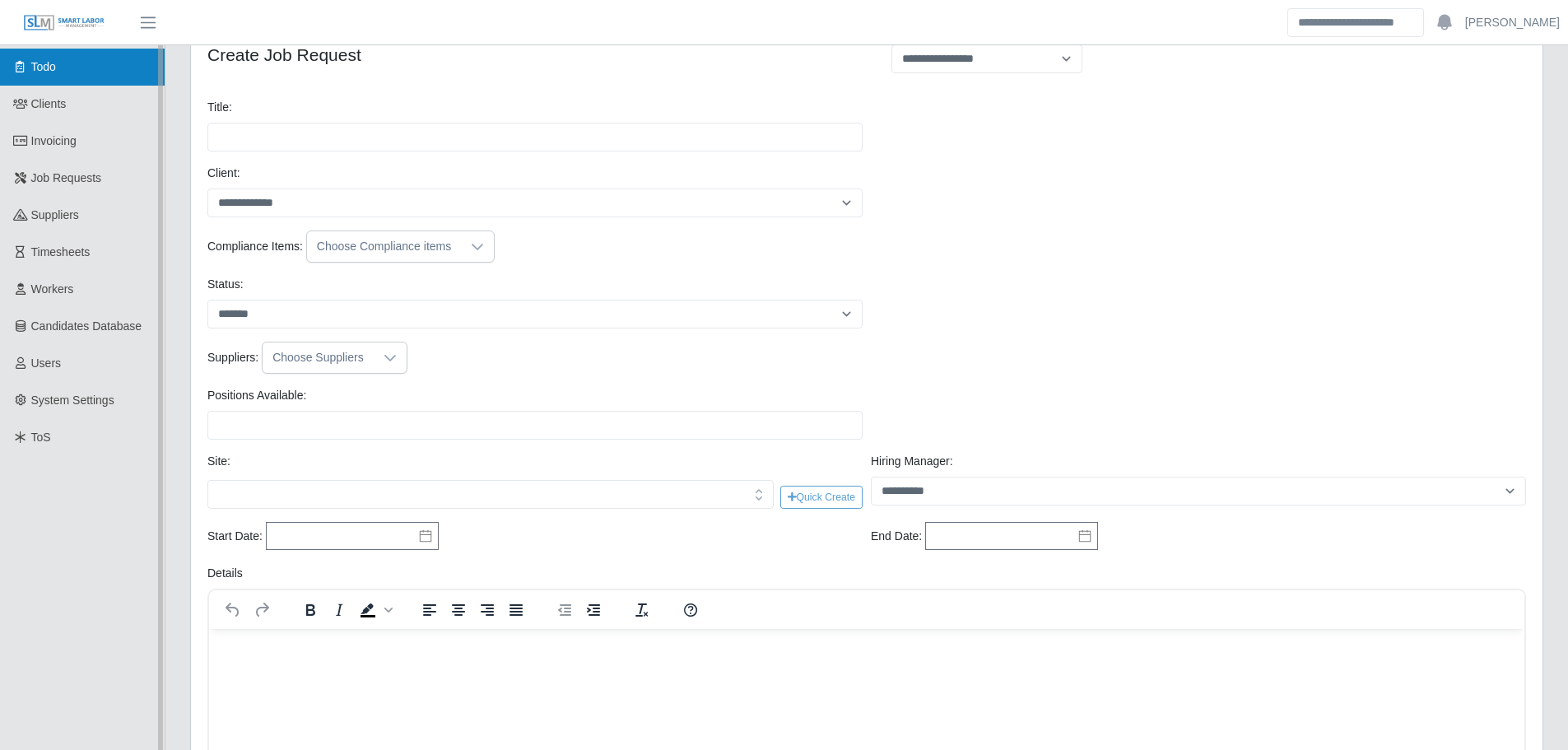
click at [30, 75] on link "Todo" at bounding box center [82, 67] width 164 height 37
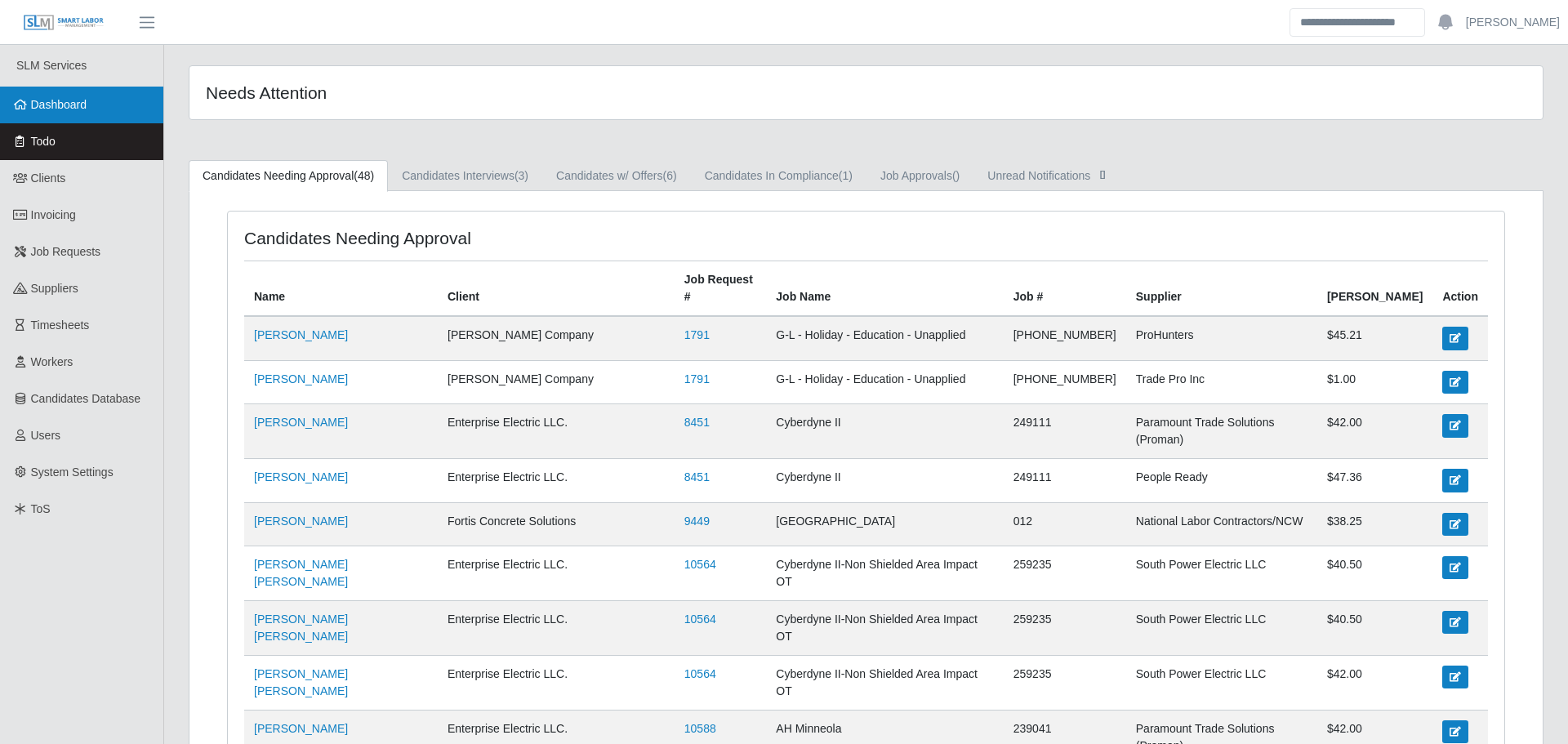
click at [55, 98] on span "Dashboard" at bounding box center [59, 104] width 57 height 13
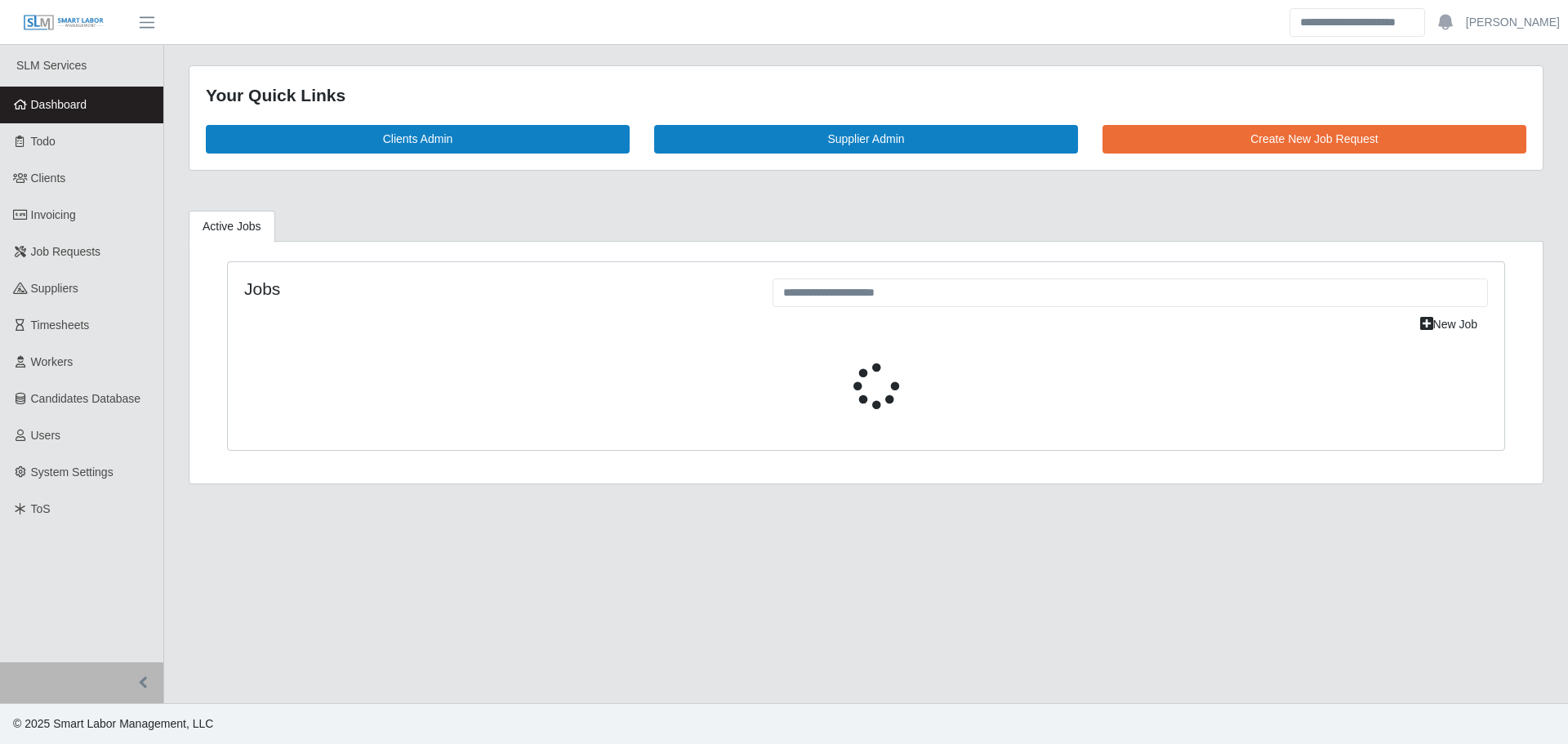
select select "****"
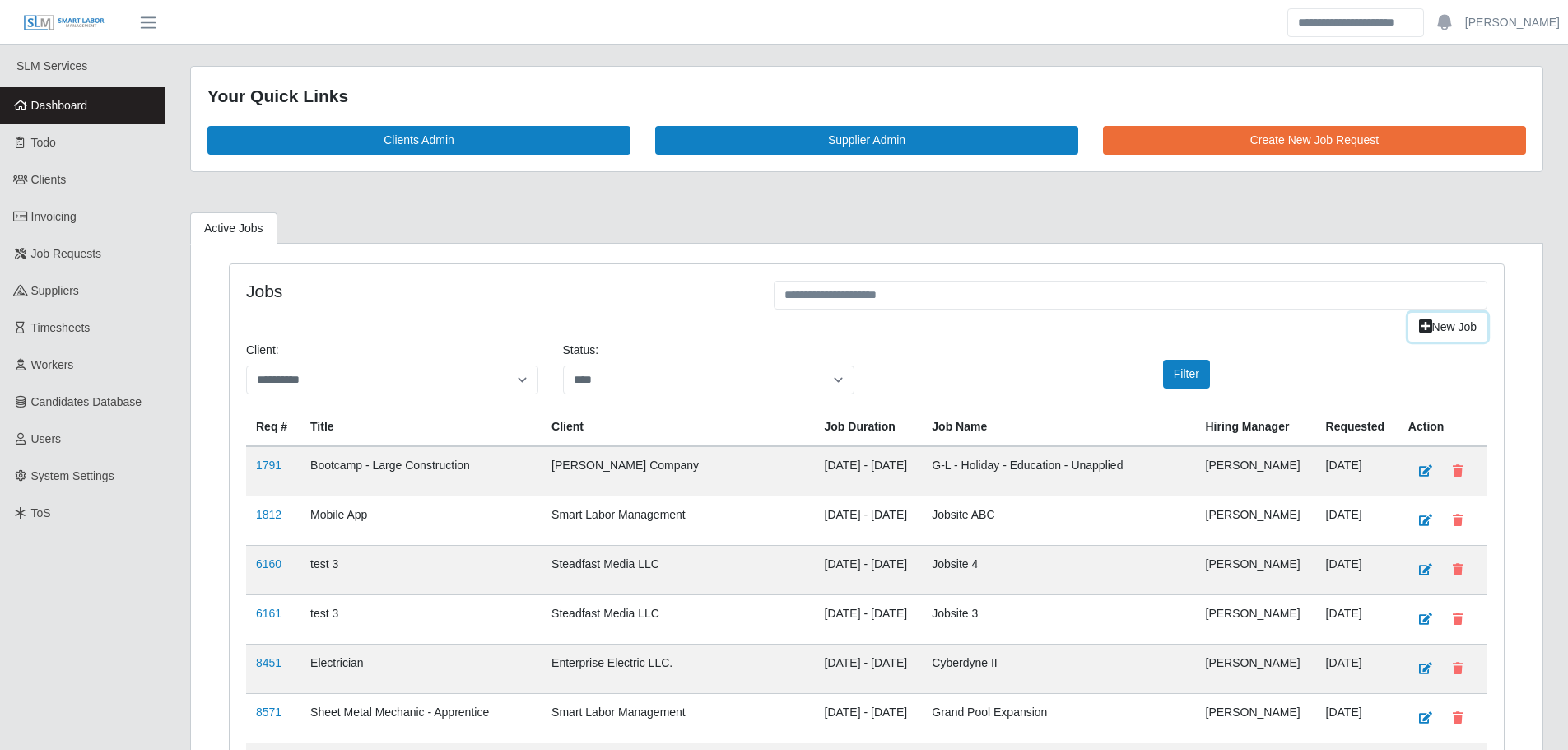
click at [1452, 328] on link "New Job" at bounding box center [1448, 327] width 79 height 29
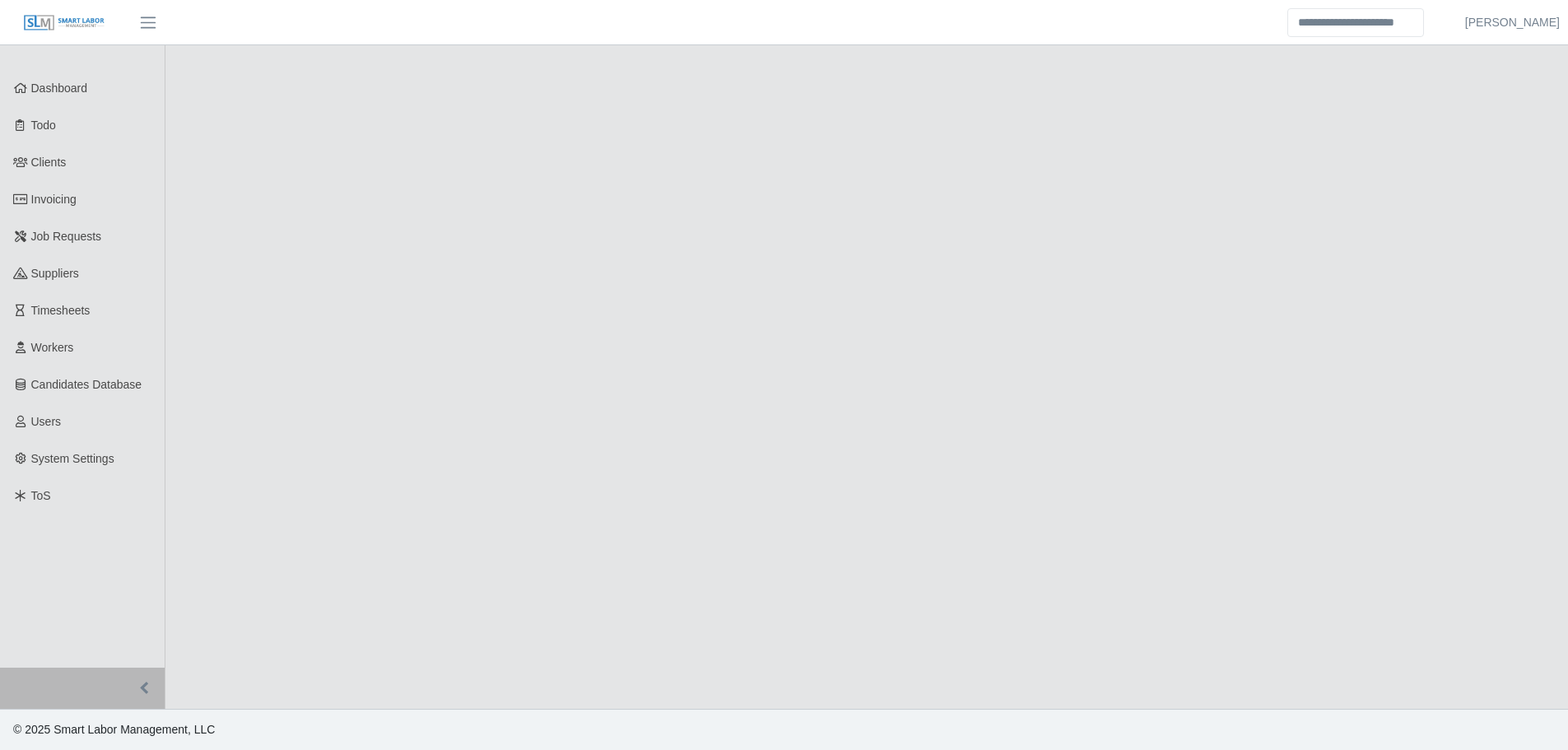
select select
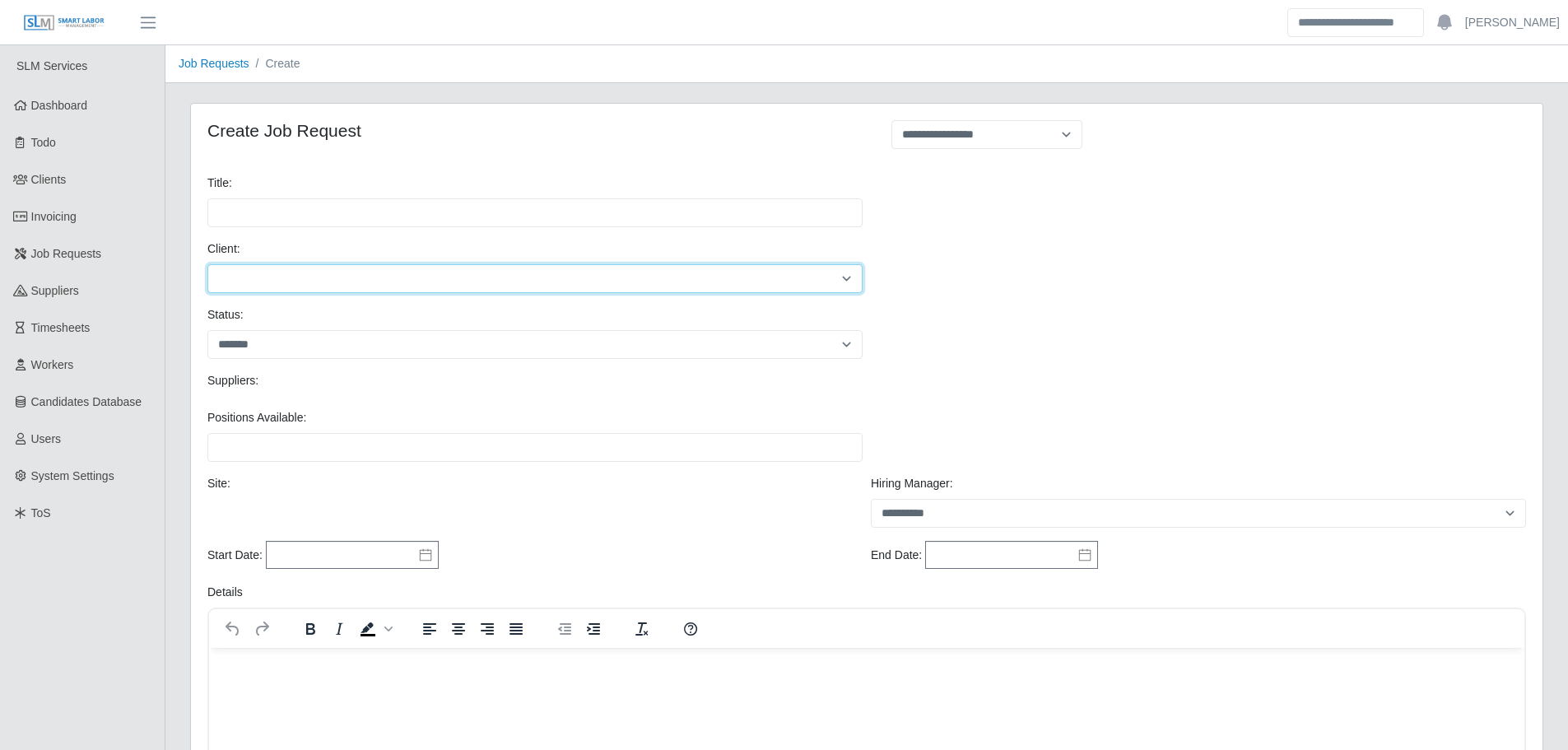
drag, startPoint x: 280, startPoint y: 283, endPoint x: 284, endPoint y: 291, distance: 8.9
click at [280, 283] on select "**********" at bounding box center [535, 279] width 655 height 29
select select "*"
click at [207, 265] on select "**********" at bounding box center [535, 279] width 655 height 29
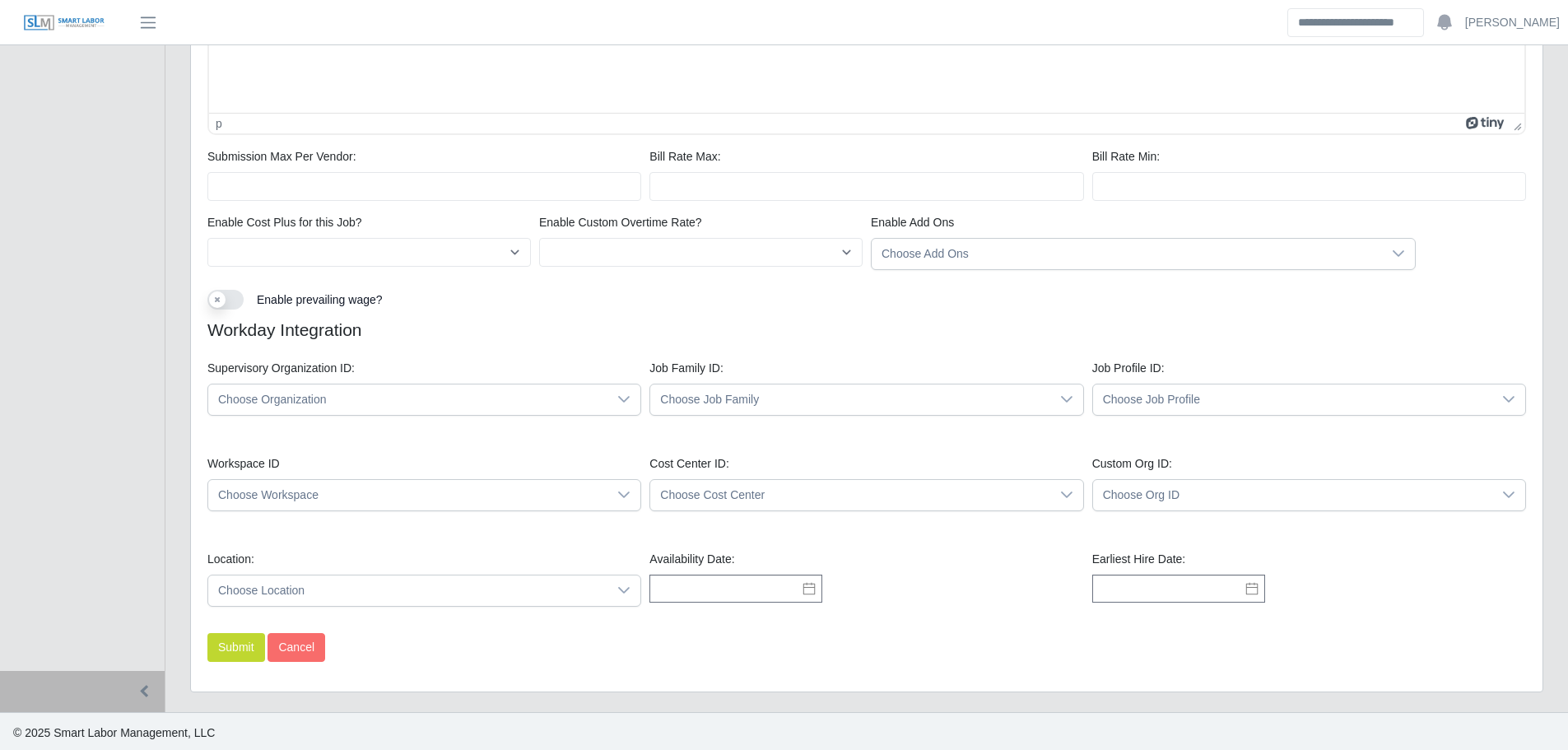
scroll to position [1138, 0]
click at [494, 338] on div "Workday Integration Supervisory Organization ID: Choose Organization Job Family…" at bounding box center [866, 473] width 1318 height 314
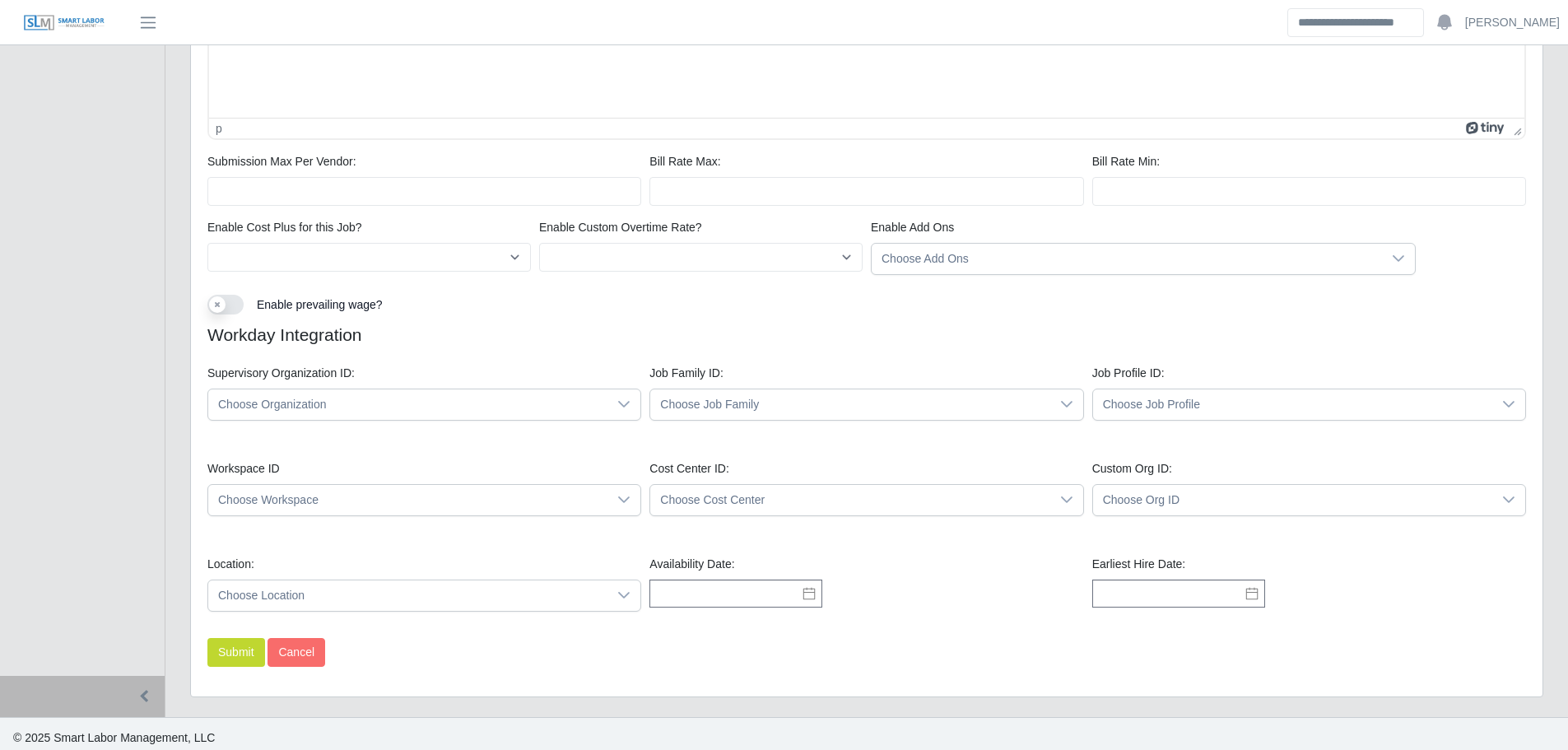
scroll to position [1146, 0]
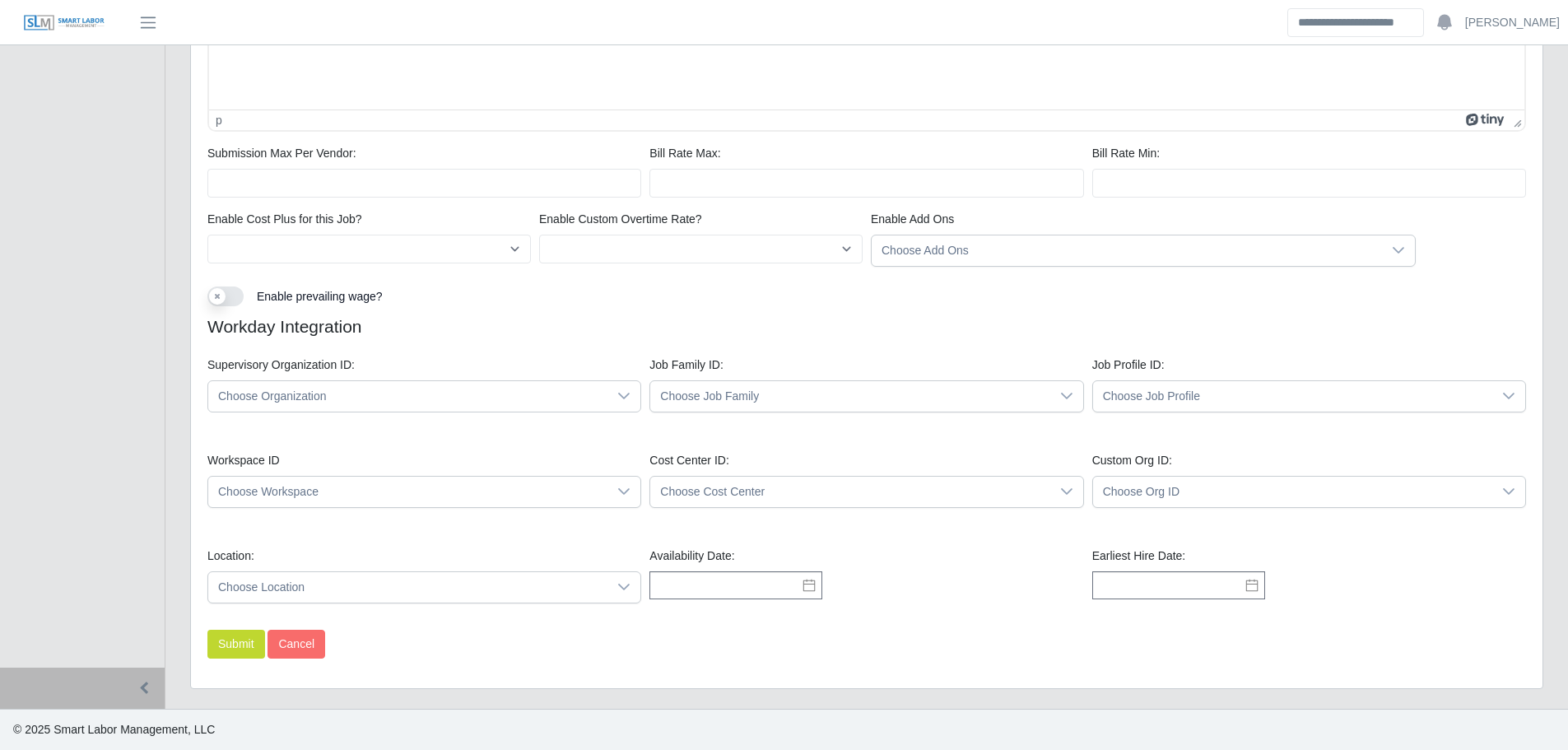
click at [433, 397] on span "Choose Organization" at bounding box center [407, 396] width 399 height 30
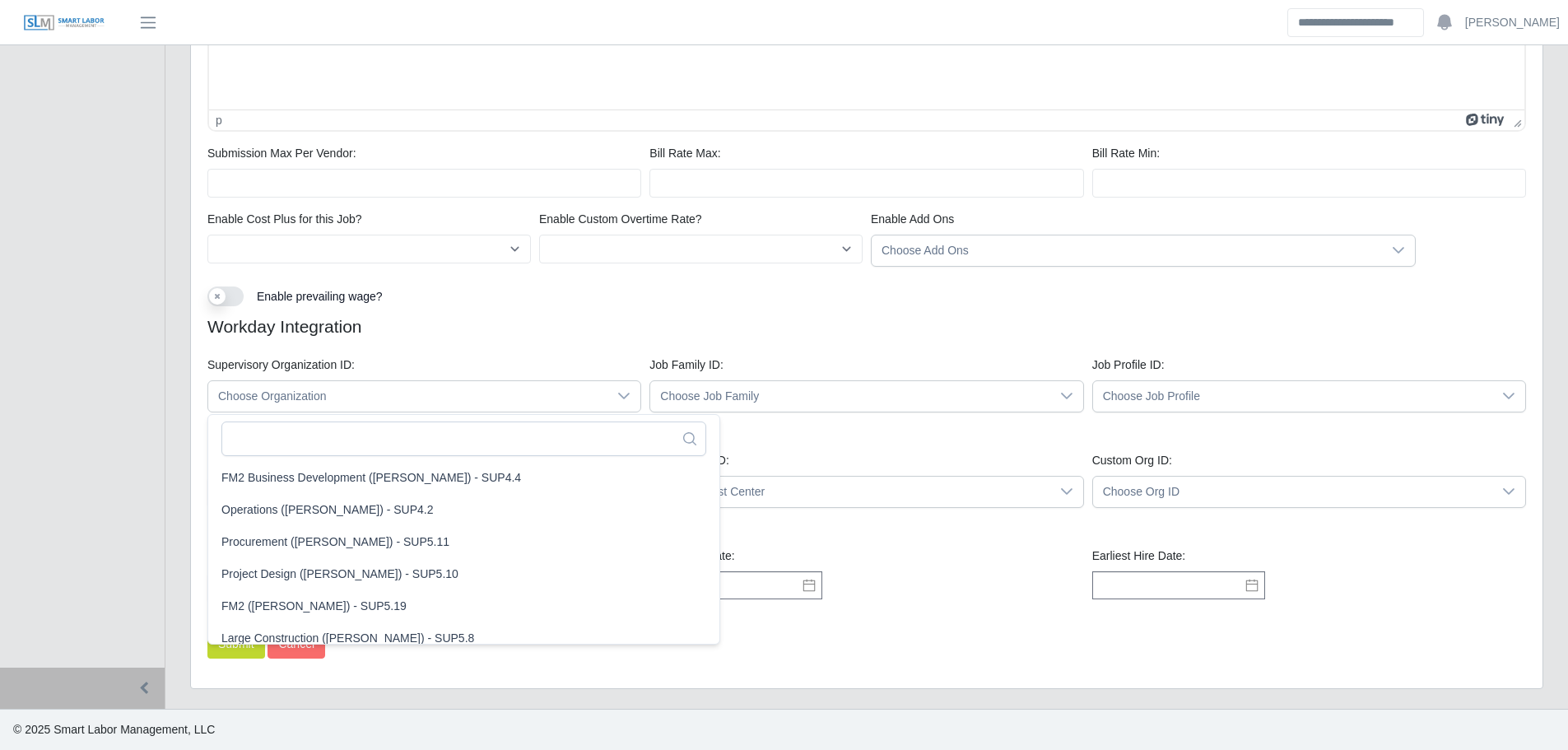
click at [470, 340] on div "Workday Integration Supervisory Organization ID: Choose Organization Job Family…" at bounding box center [866, 473] width 1318 height 314
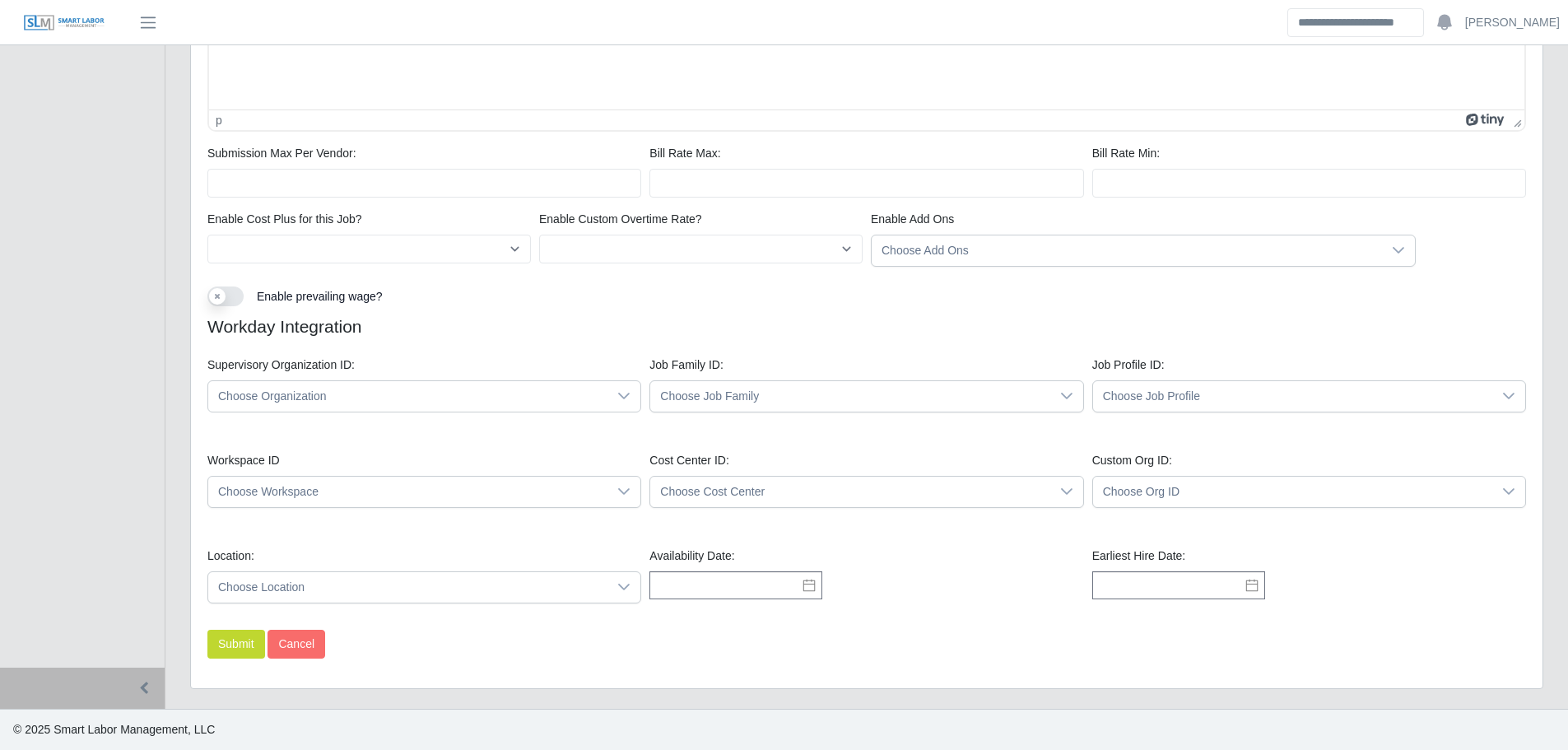
click at [397, 394] on span "Choose Organization" at bounding box center [407, 396] width 399 height 30
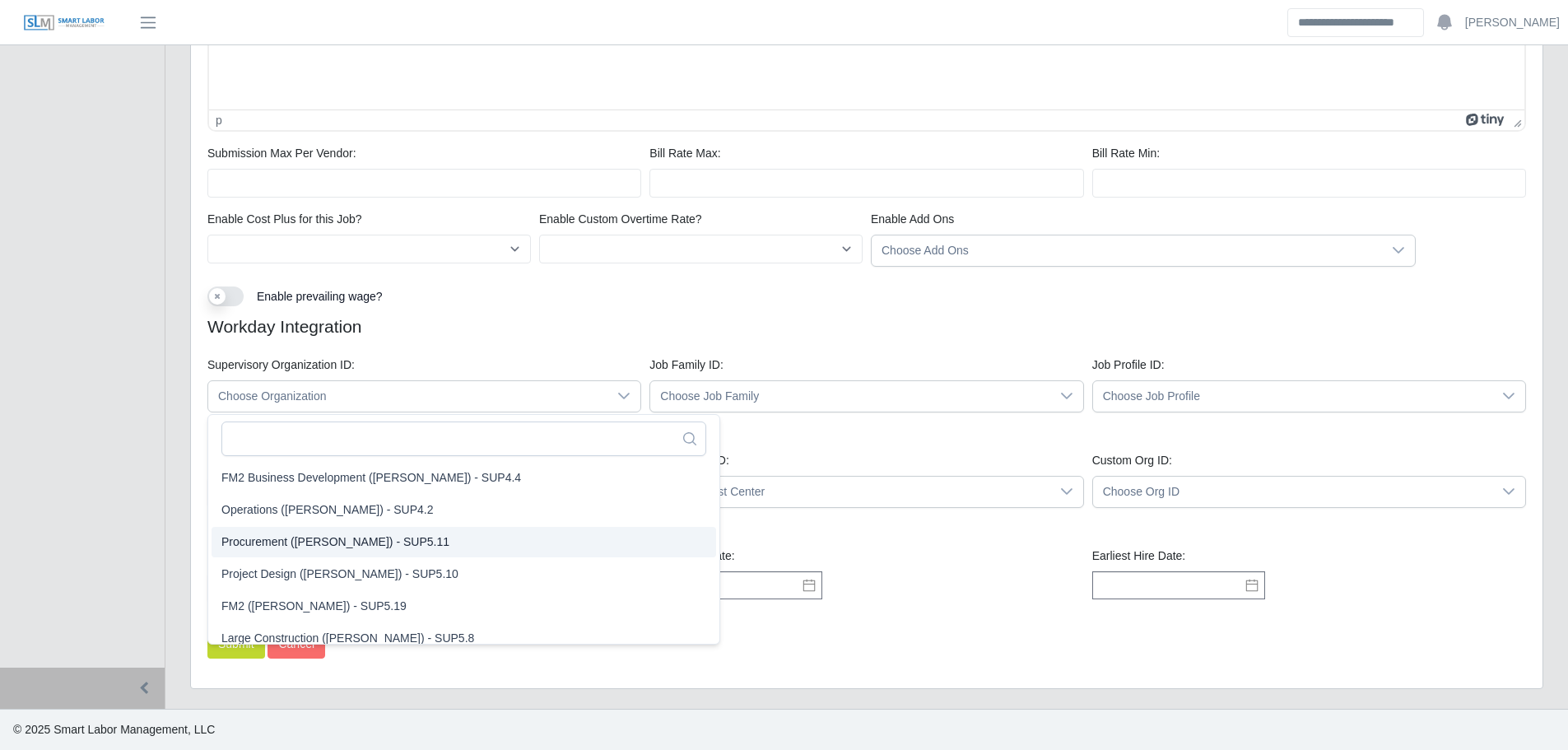
click at [826, 329] on h4 "Workday Integration" at bounding box center [866, 327] width 1318 height 21
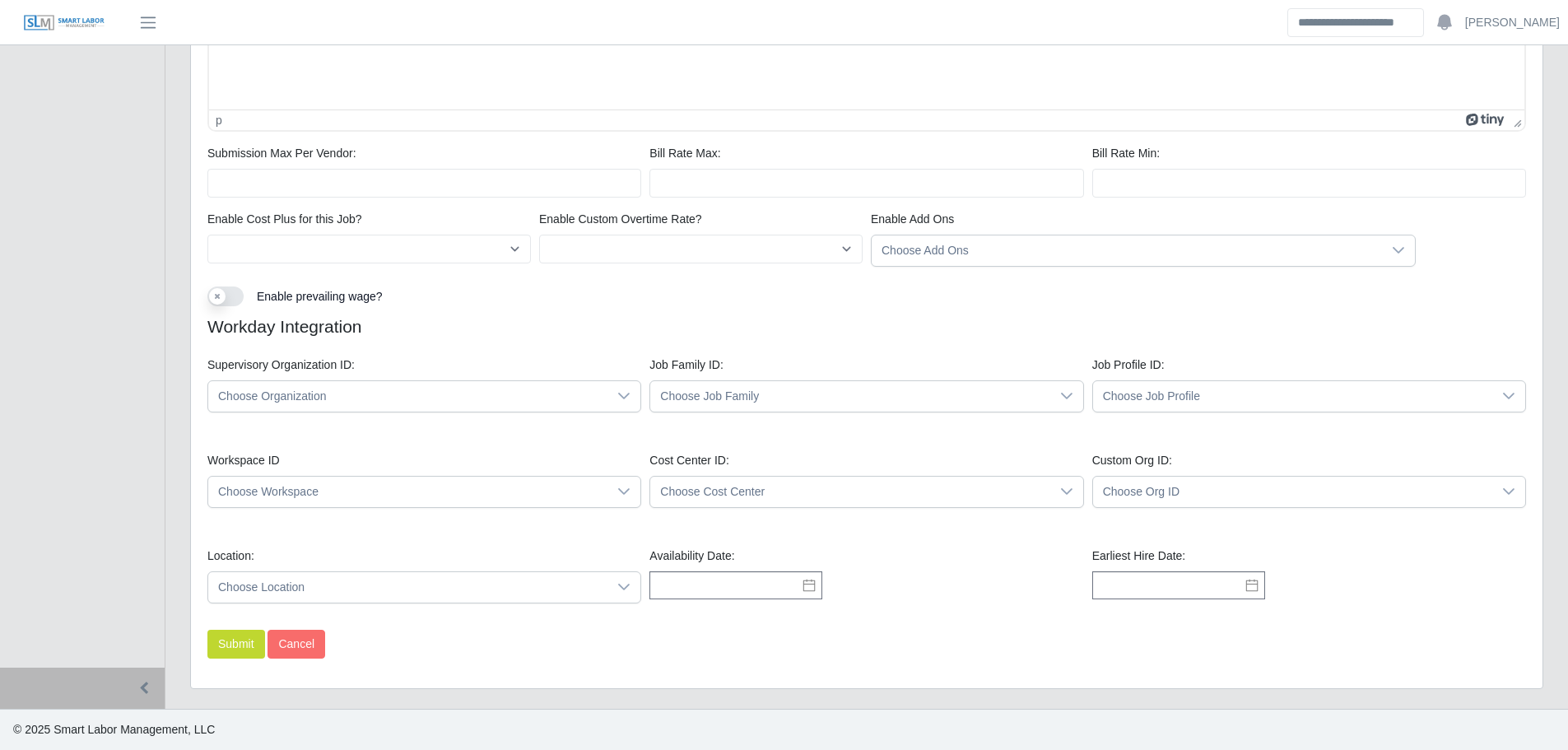
click at [755, 399] on span "Choose Job Family" at bounding box center [849, 396] width 399 height 30
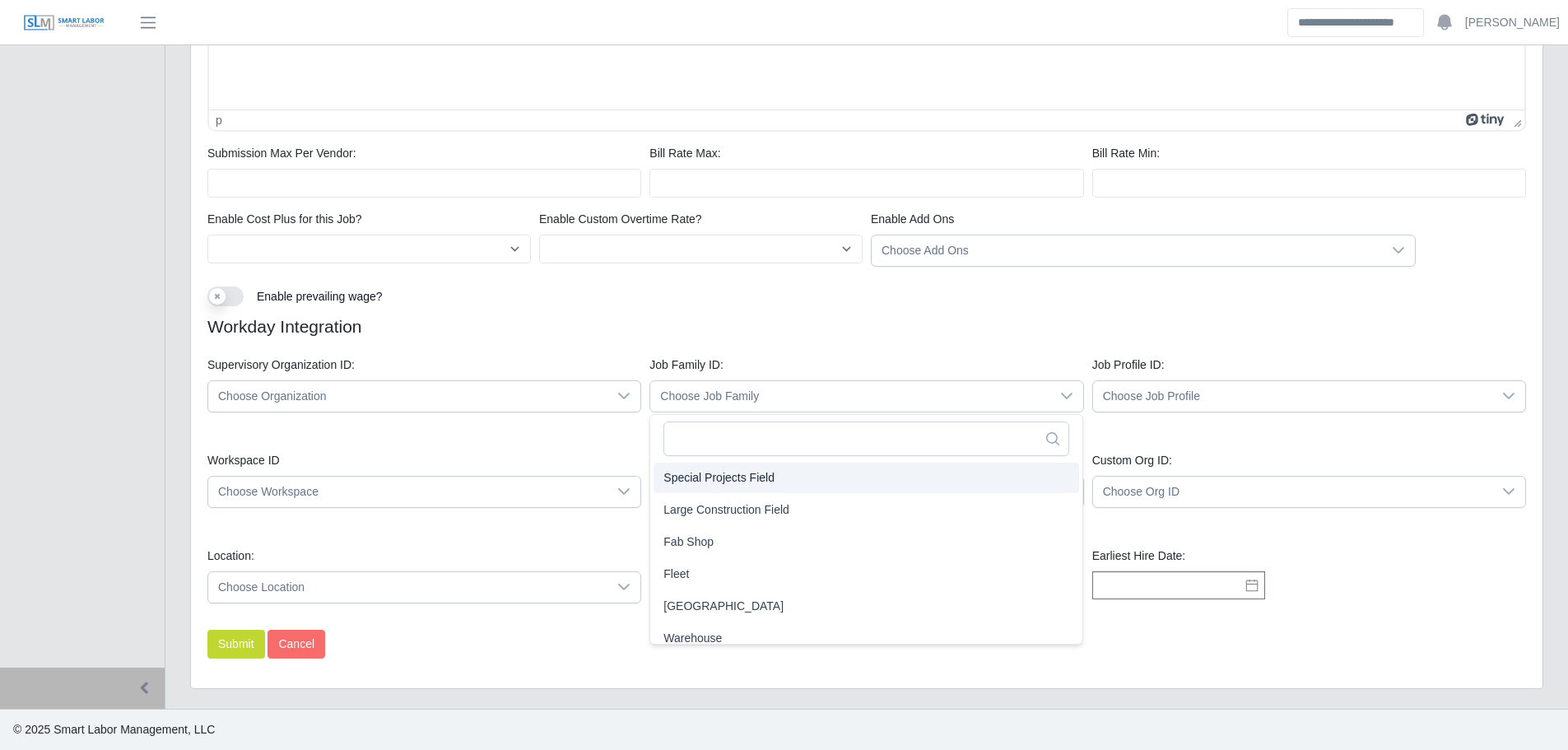
click at [748, 318] on h4 "Workday Integration" at bounding box center [866, 327] width 1318 height 21
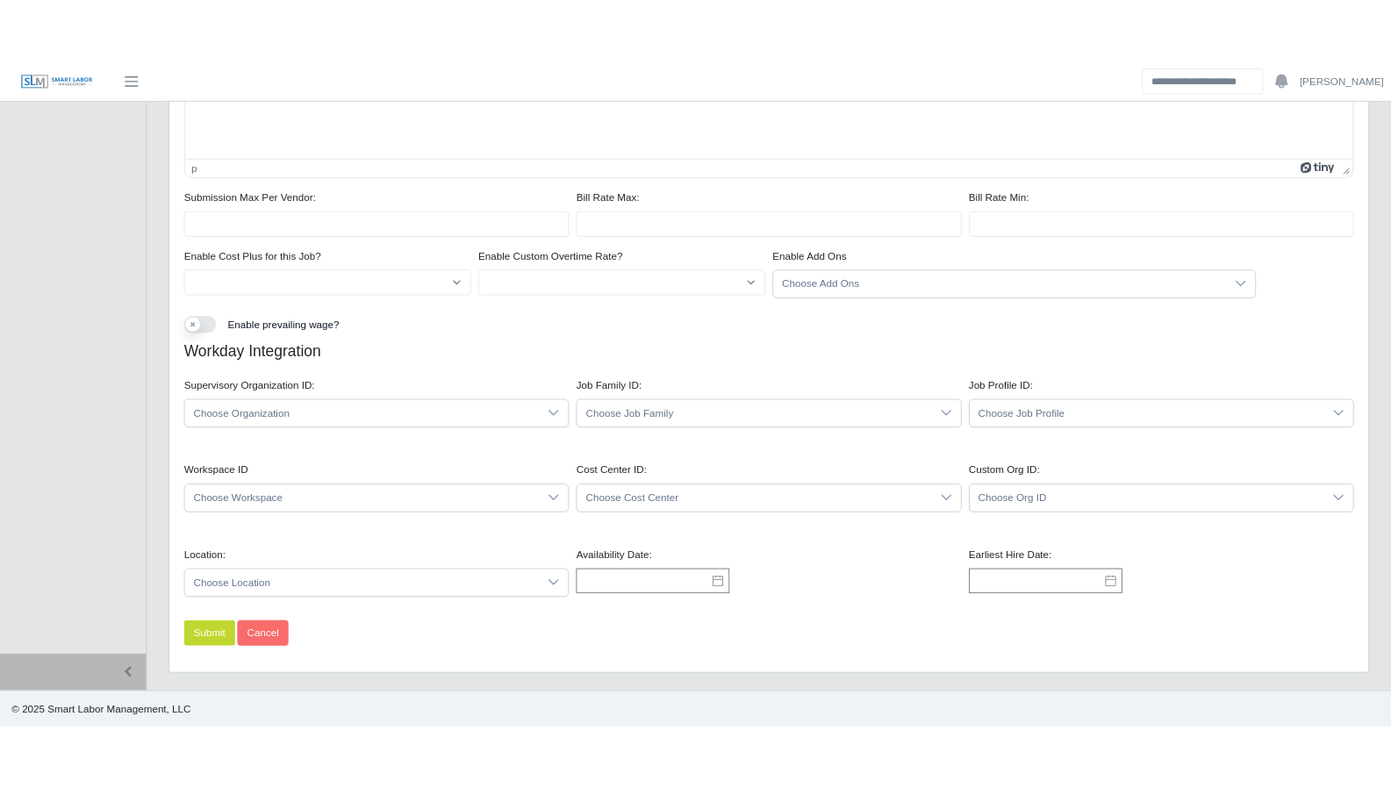
scroll to position [1216, 0]
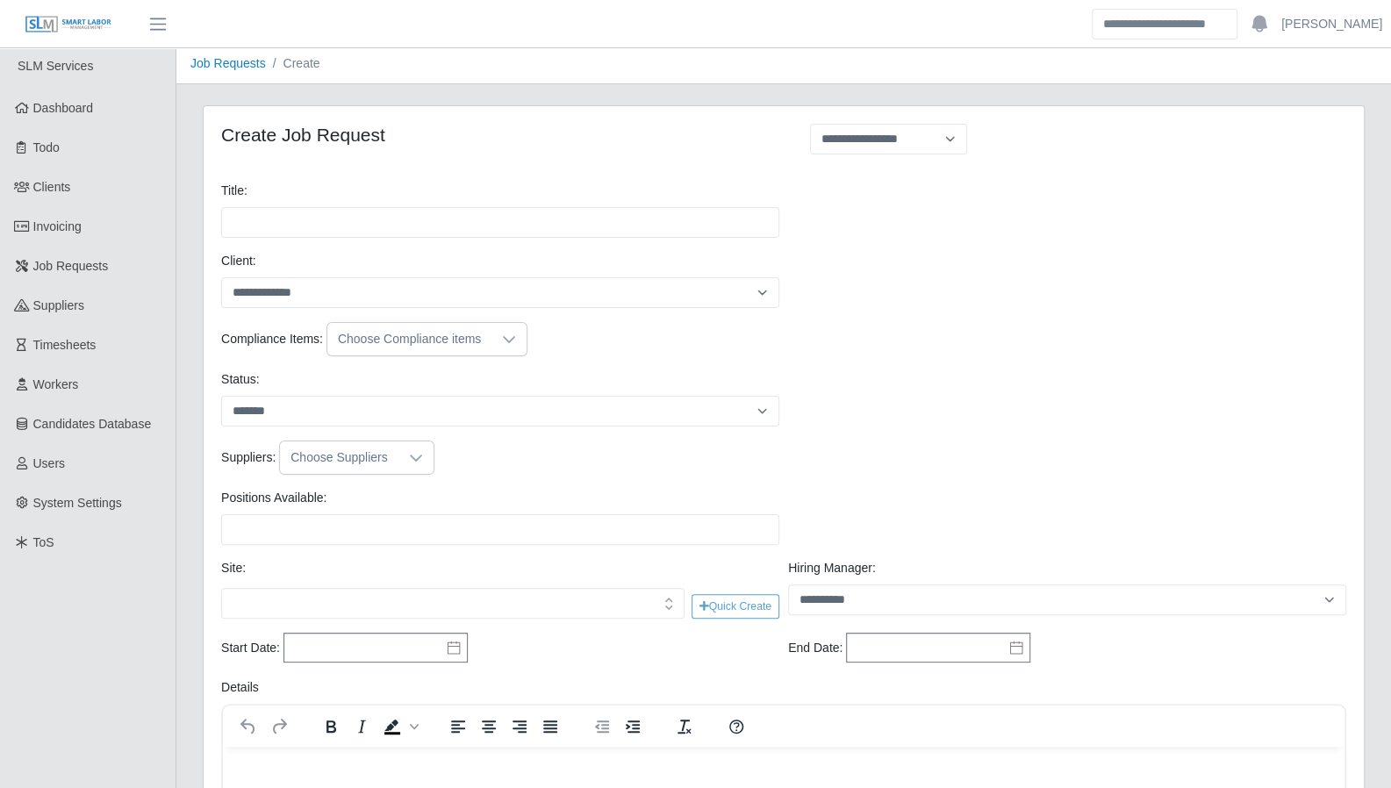
scroll to position [0, 0]
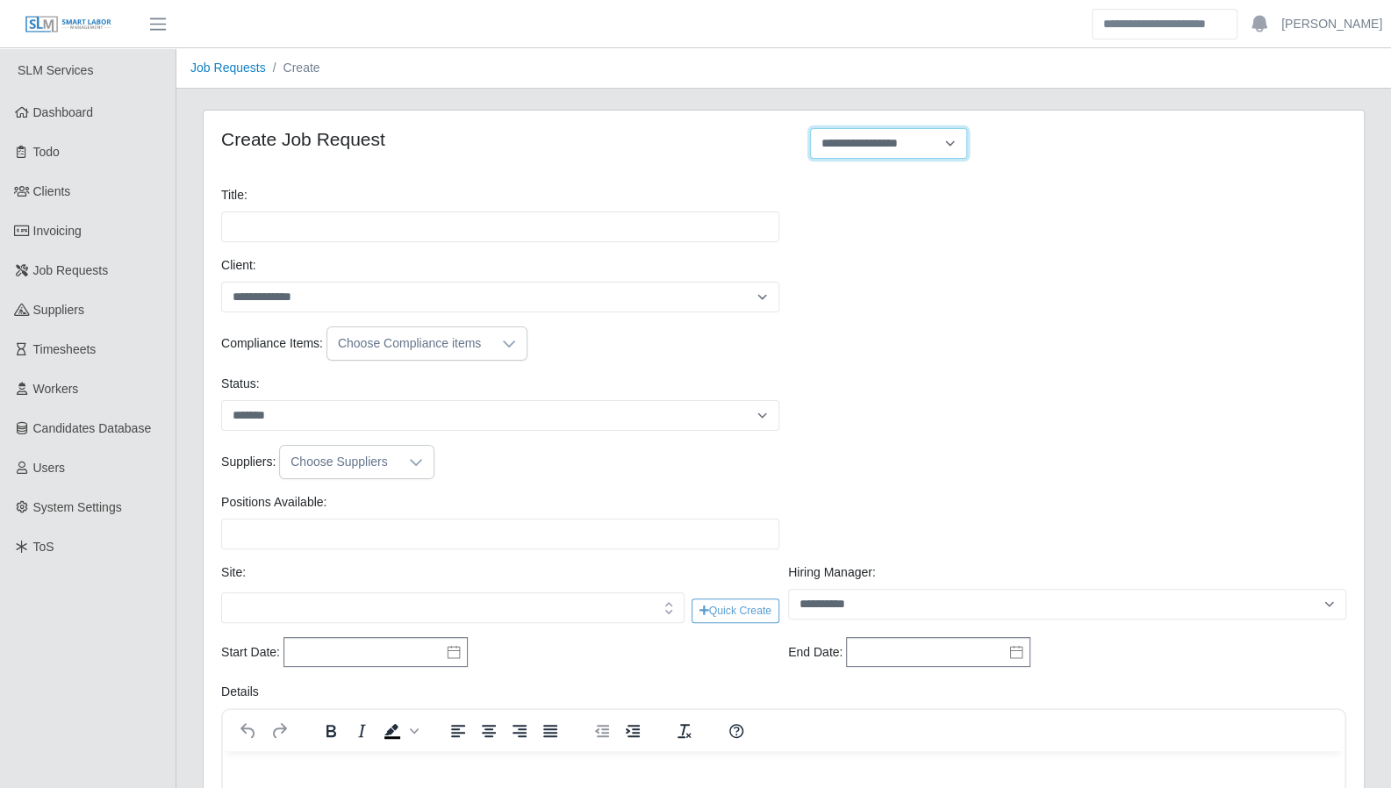
click at [863, 147] on select "**********" at bounding box center [888, 143] width 157 height 31
click at [776, 342] on div "Compliance Items: Choose Compliance items" at bounding box center [783, 343] width 1133 height 34
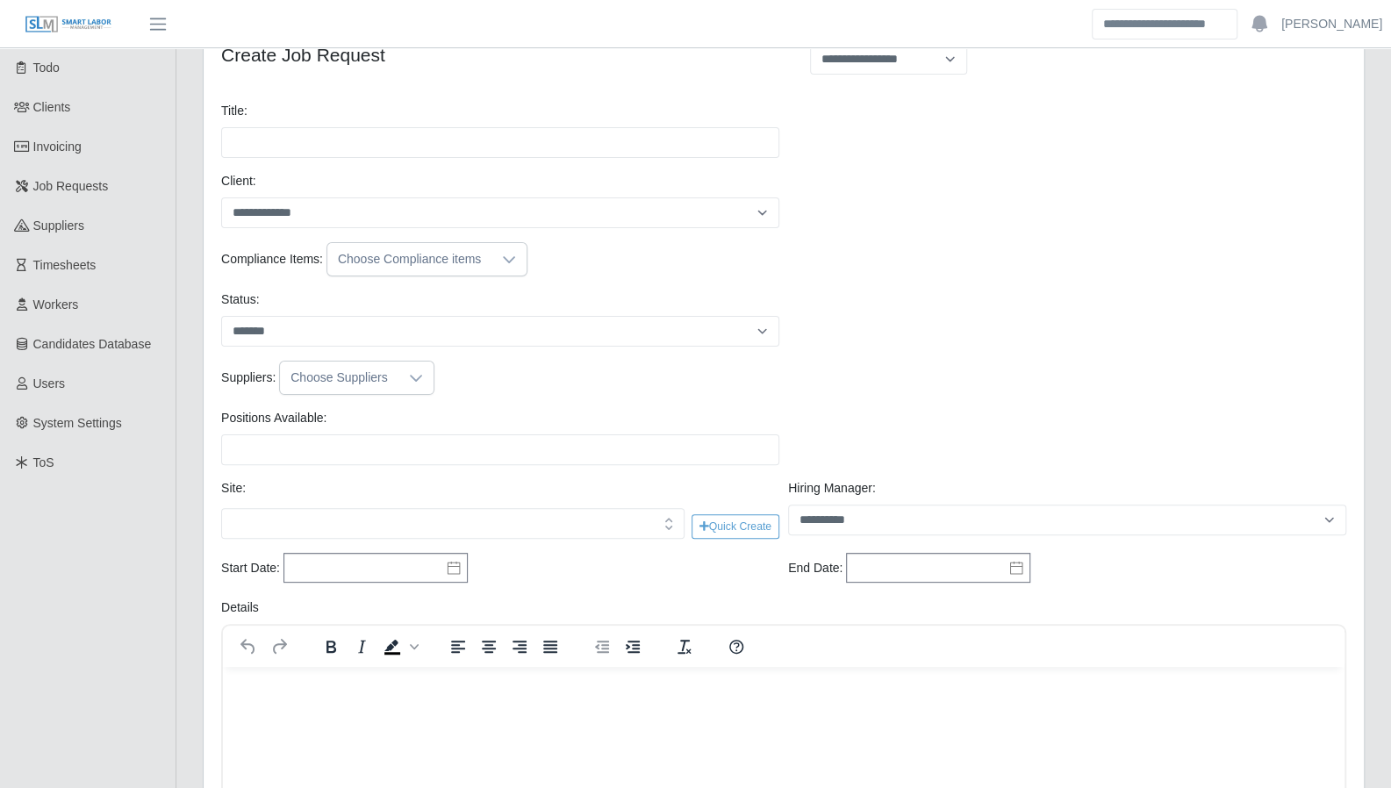
scroll to position [88, 0]
click at [404, 257] on div "Choose Compliance items" at bounding box center [409, 256] width 164 height 32
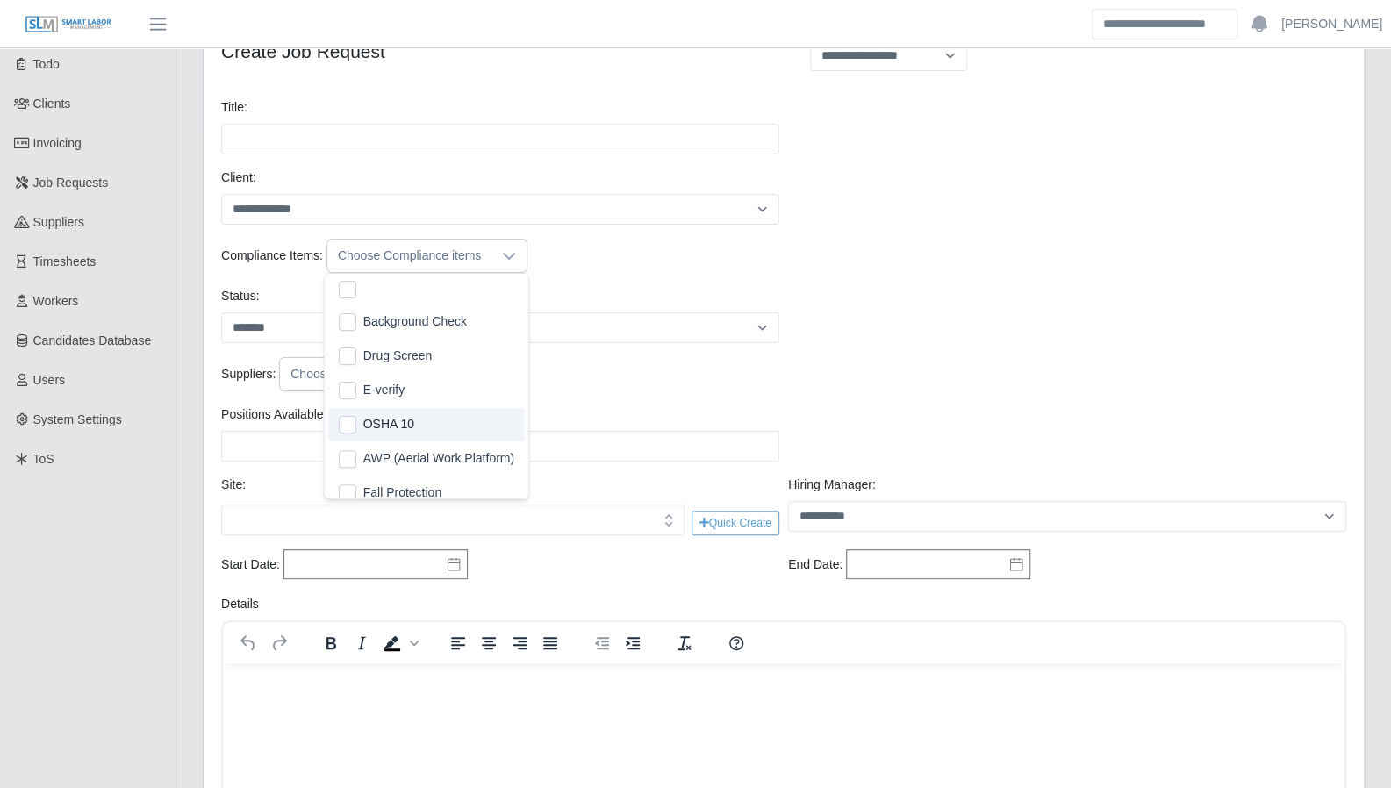
click at [669, 371] on div "Suppliers: Choose Suppliers" at bounding box center [783, 374] width 1133 height 34
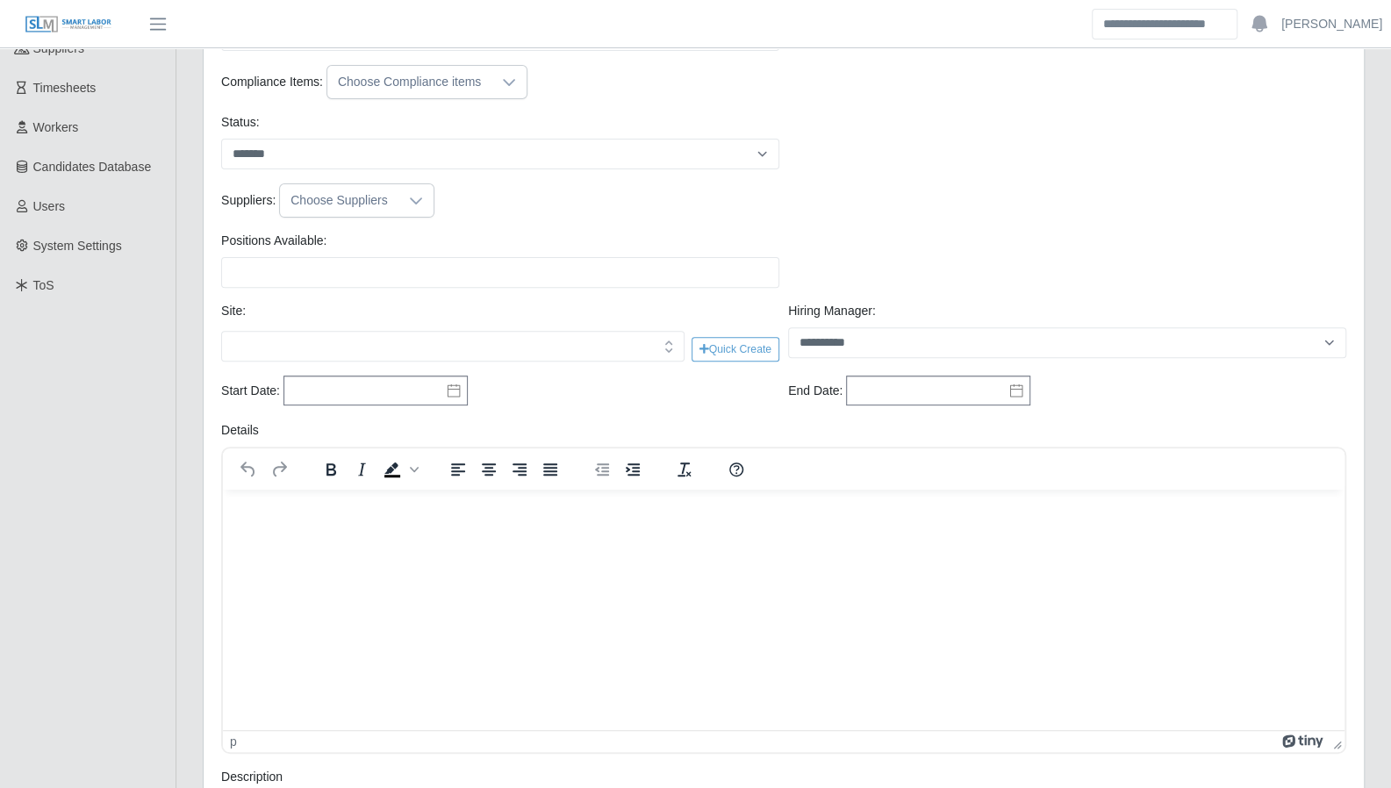
scroll to position [263, 0]
click at [377, 336] on input "text" at bounding box center [452, 345] width 440 height 18
drag, startPoint x: 671, startPoint y: 344, endPoint x: 646, endPoint y: 347, distance: 25.6
click at [669, 343] on icon "button" at bounding box center [669, 345] width 18 height 18
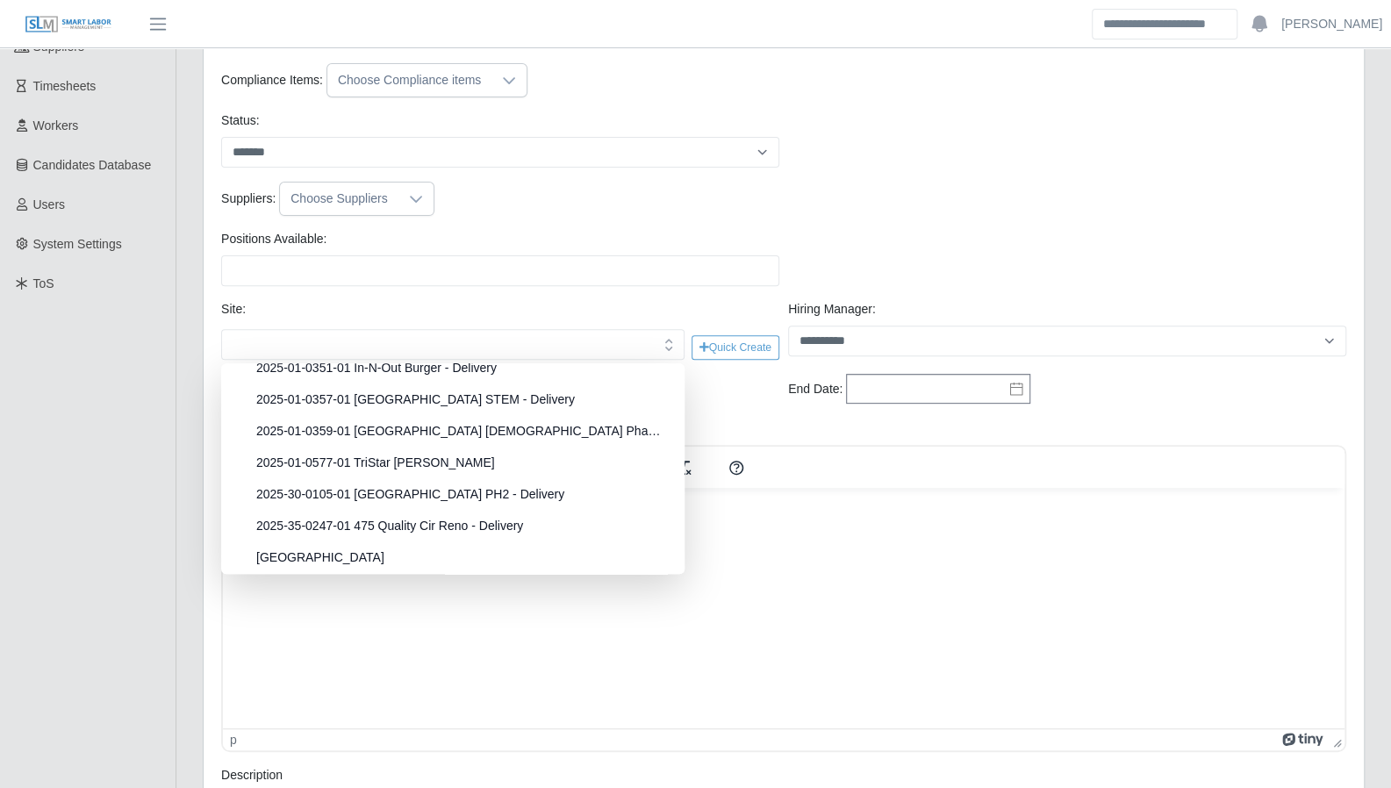
scroll to position [5134, 0]
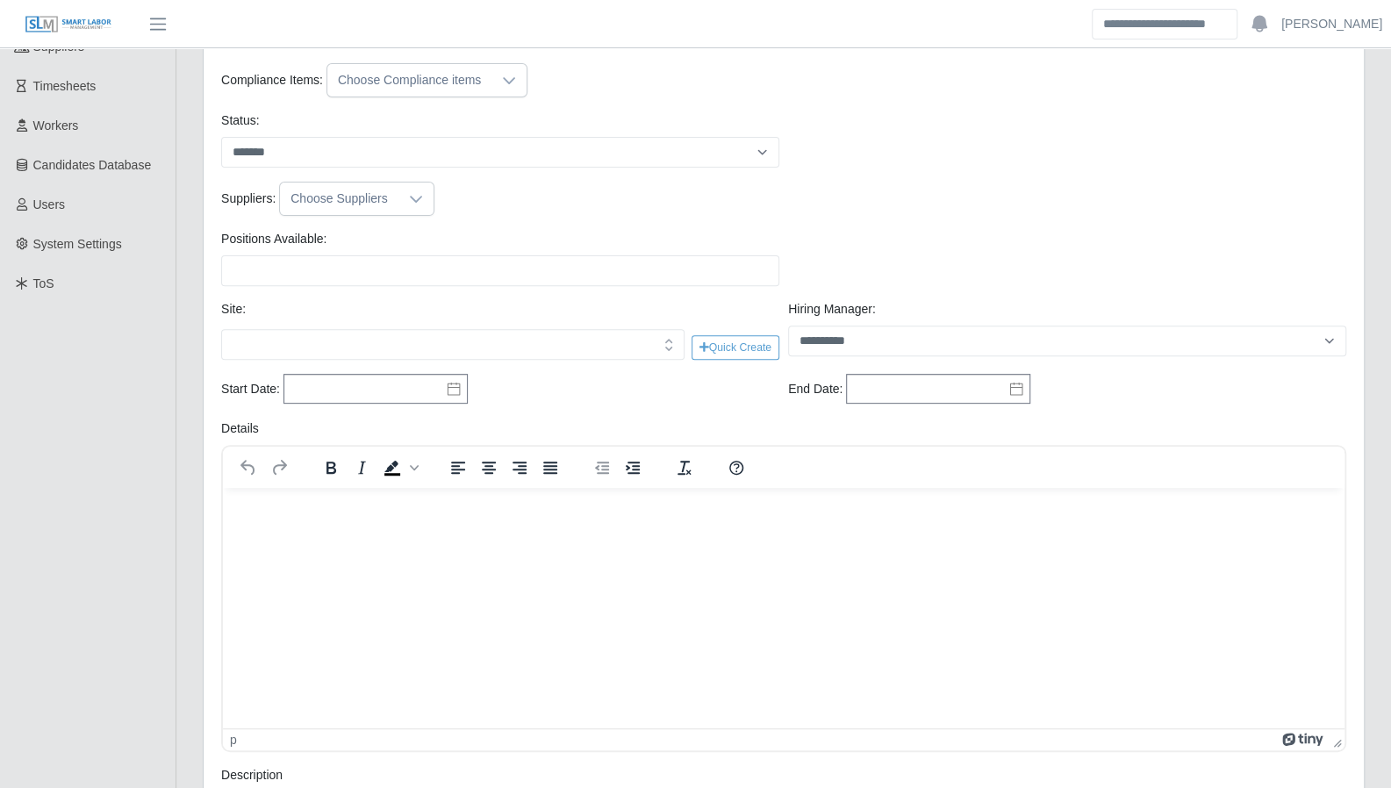
drag, startPoint x: 862, startPoint y: 218, endPoint x: 851, endPoint y: 232, distance: 17.5
click at [861, 218] on div "Suppliers: Choose Suppliers" at bounding box center [783, 206] width 1133 height 48
click at [532, 348] on input "text" at bounding box center [452, 345] width 440 height 18
click at [661, 338] on icon "button" at bounding box center [669, 345] width 18 height 18
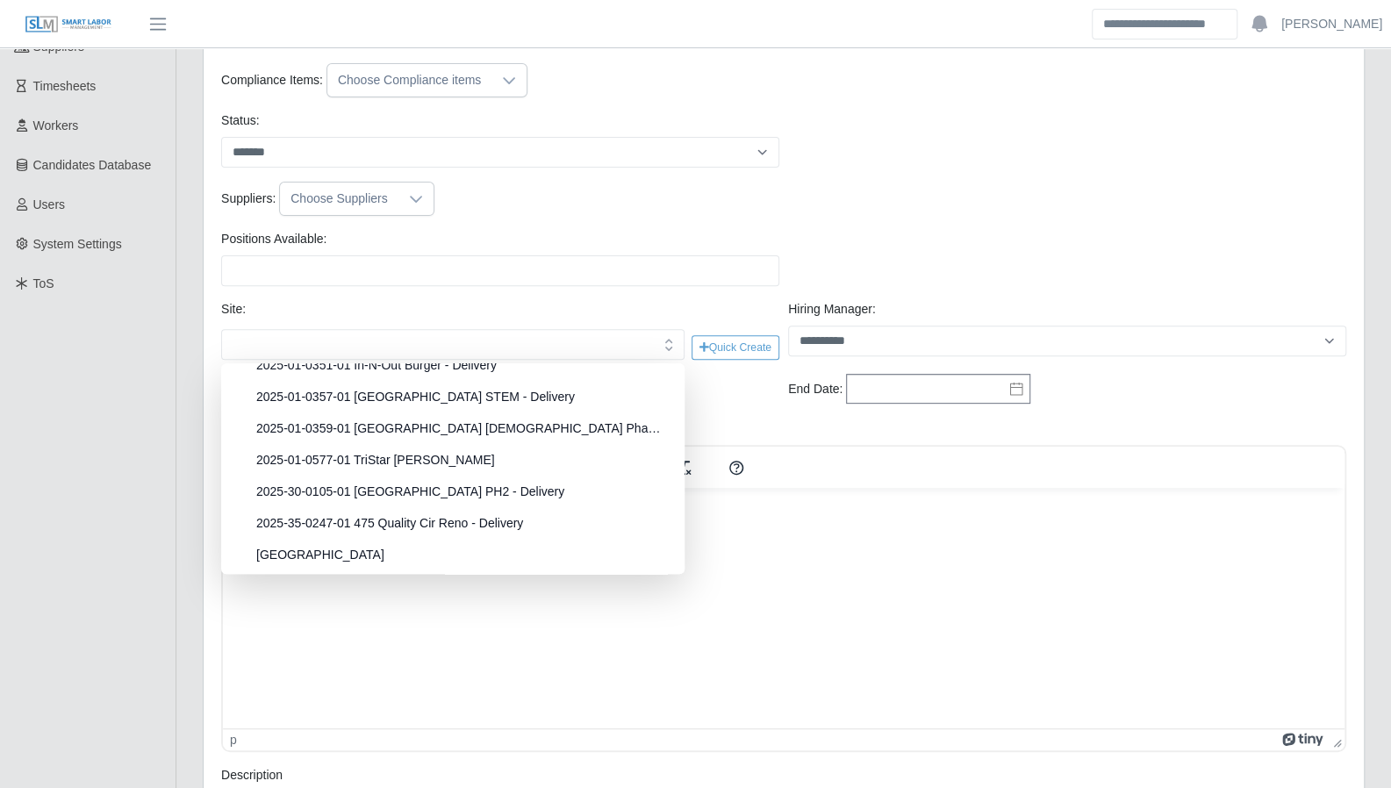
click at [904, 204] on div "Suppliers: Choose Suppliers" at bounding box center [783, 199] width 1133 height 34
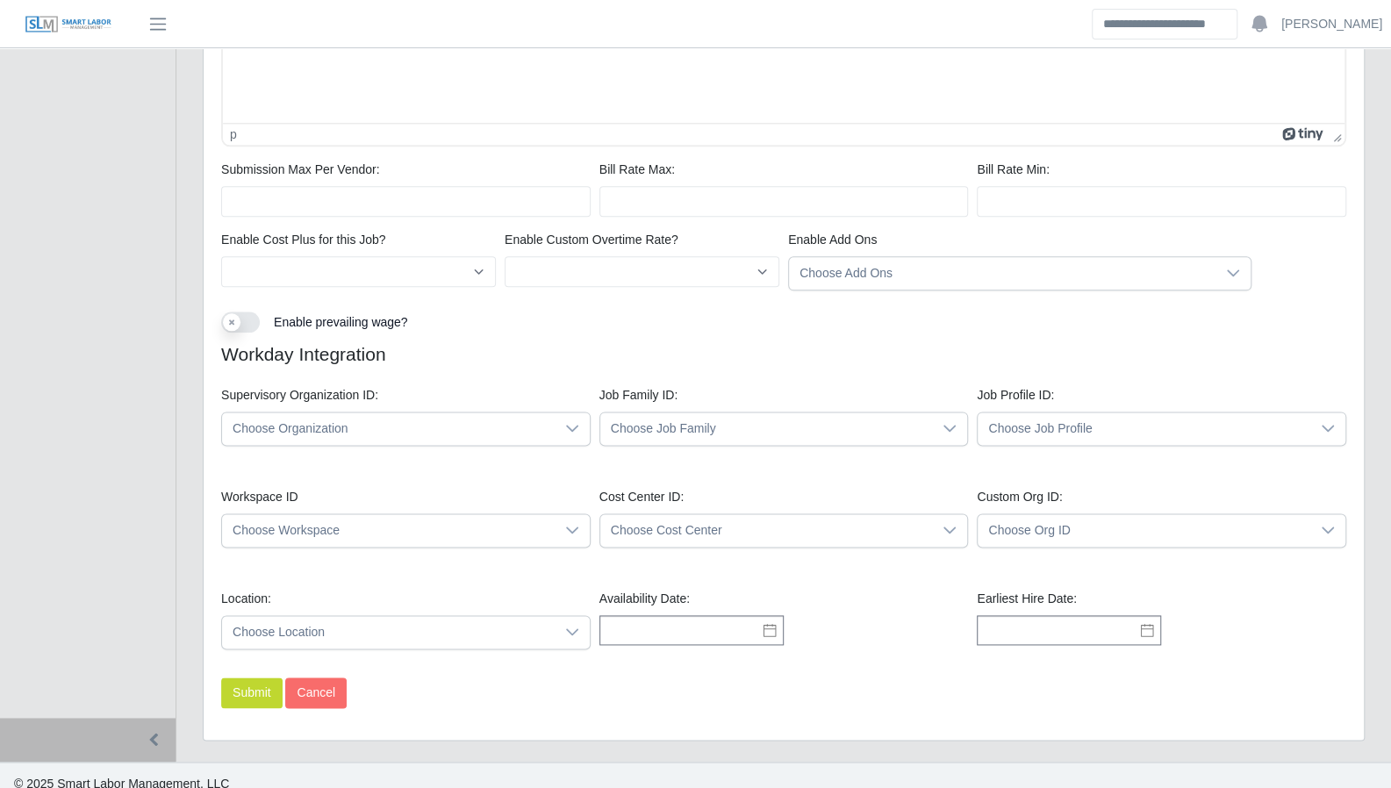
scroll to position [1227, 0]
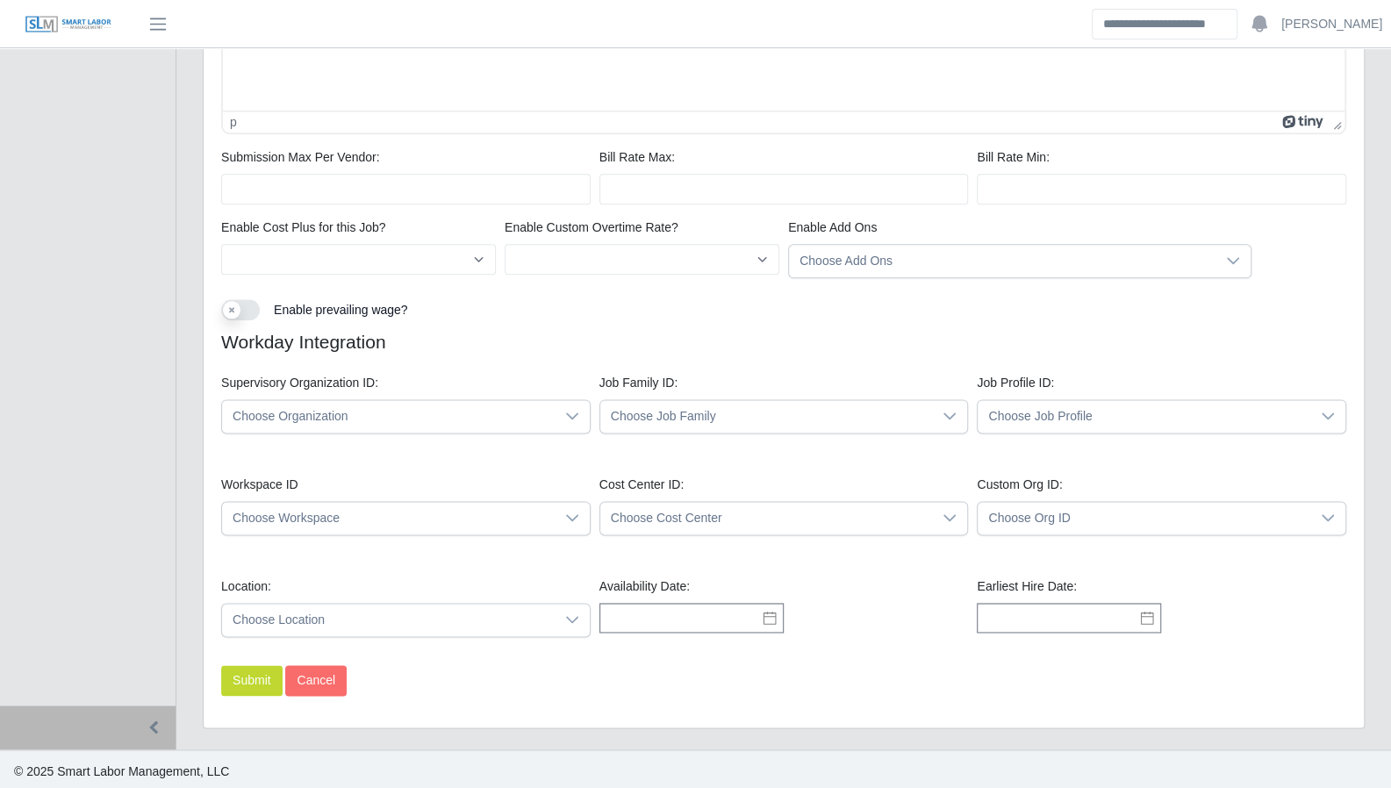
click at [386, 416] on span "Choose Organization" at bounding box center [388, 416] width 332 height 32
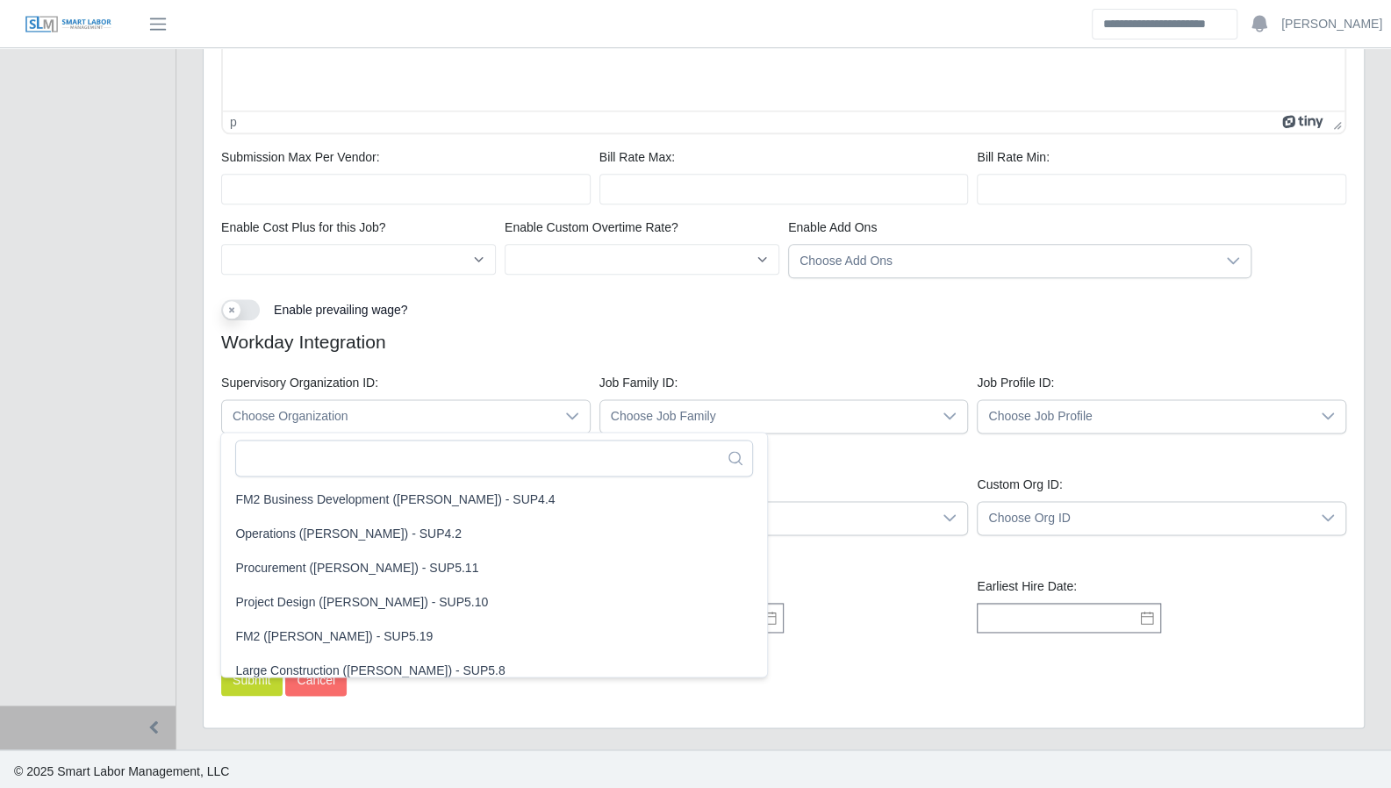
click at [716, 336] on h4 "Workday Integration" at bounding box center [783, 342] width 1125 height 22
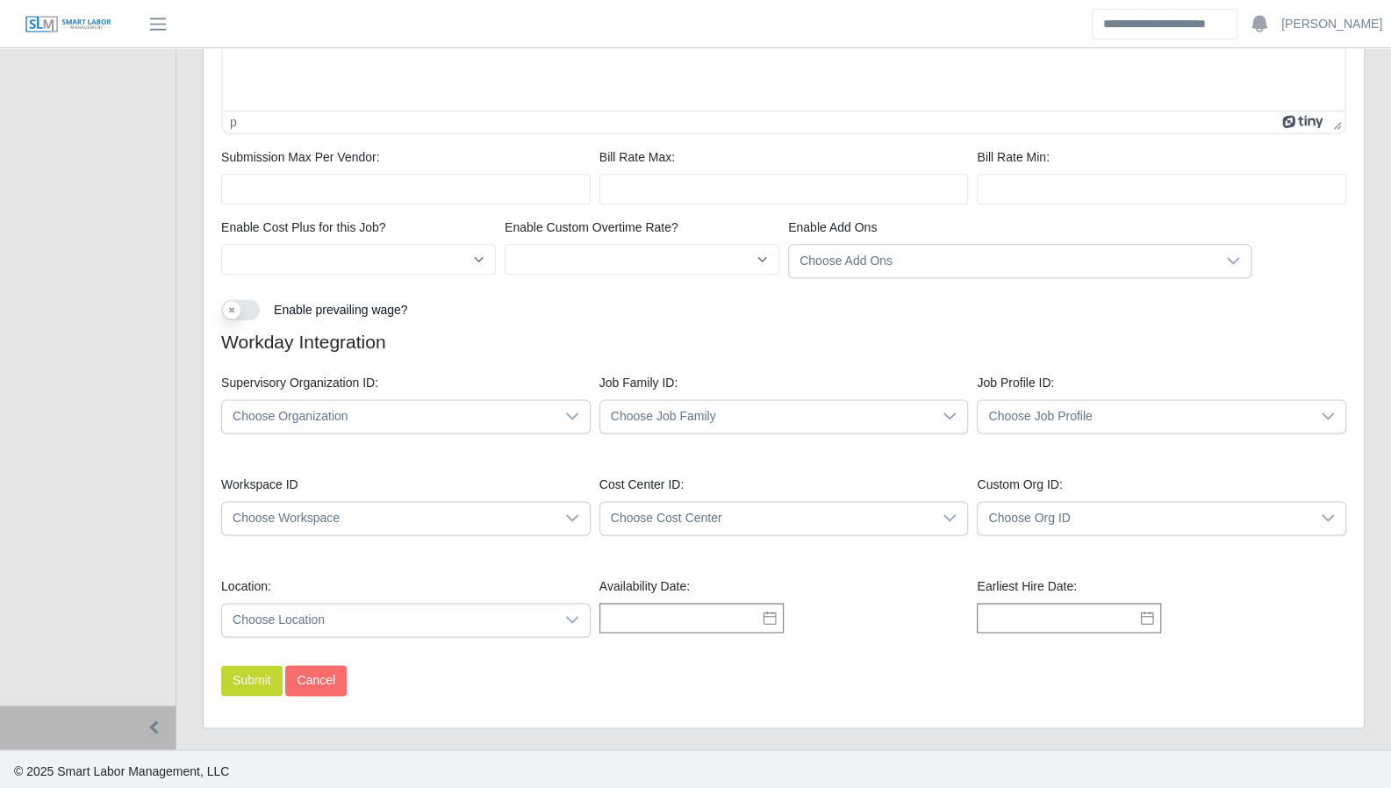
click at [720, 406] on span "Choose Job Family" at bounding box center [766, 416] width 332 height 32
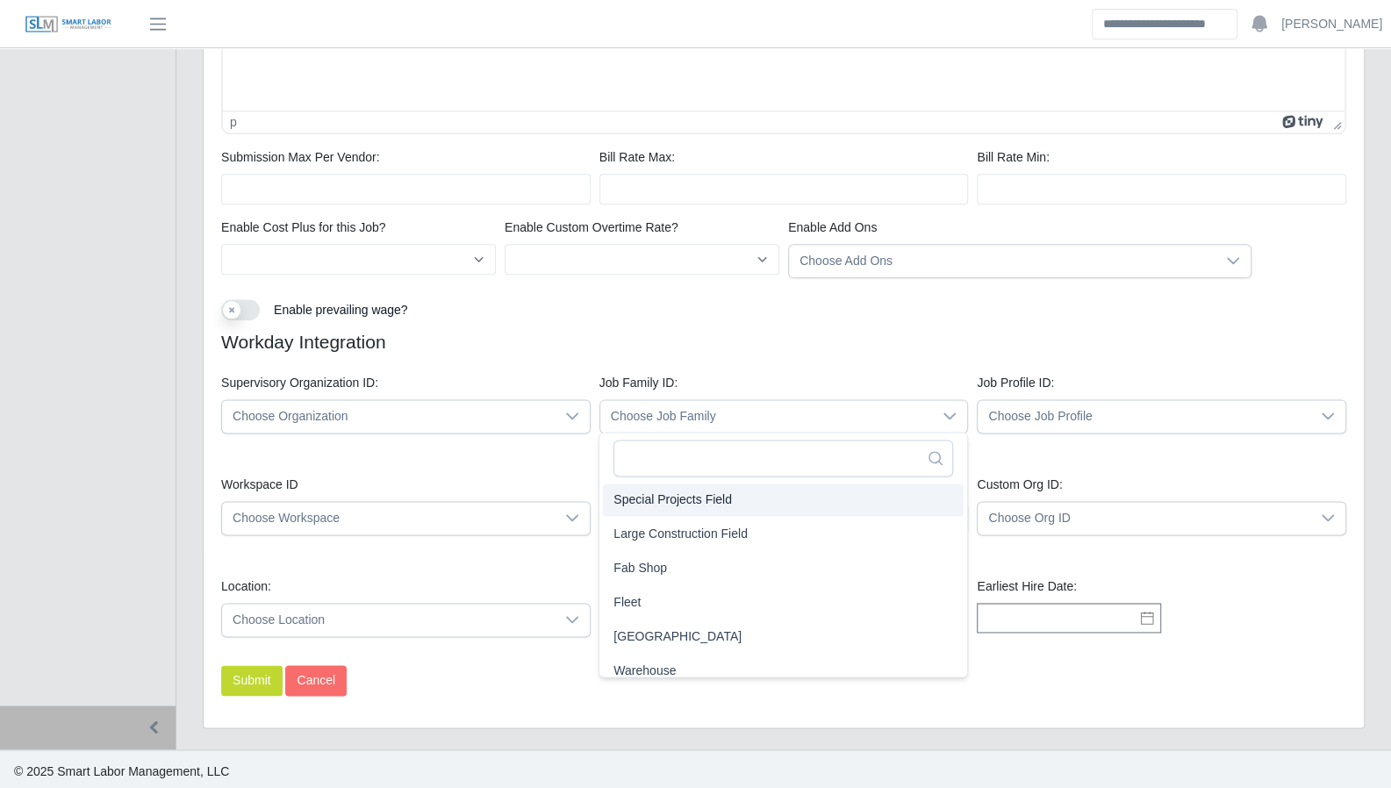
click at [800, 331] on h4 "Workday Integration" at bounding box center [783, 342] width 1125 height 22
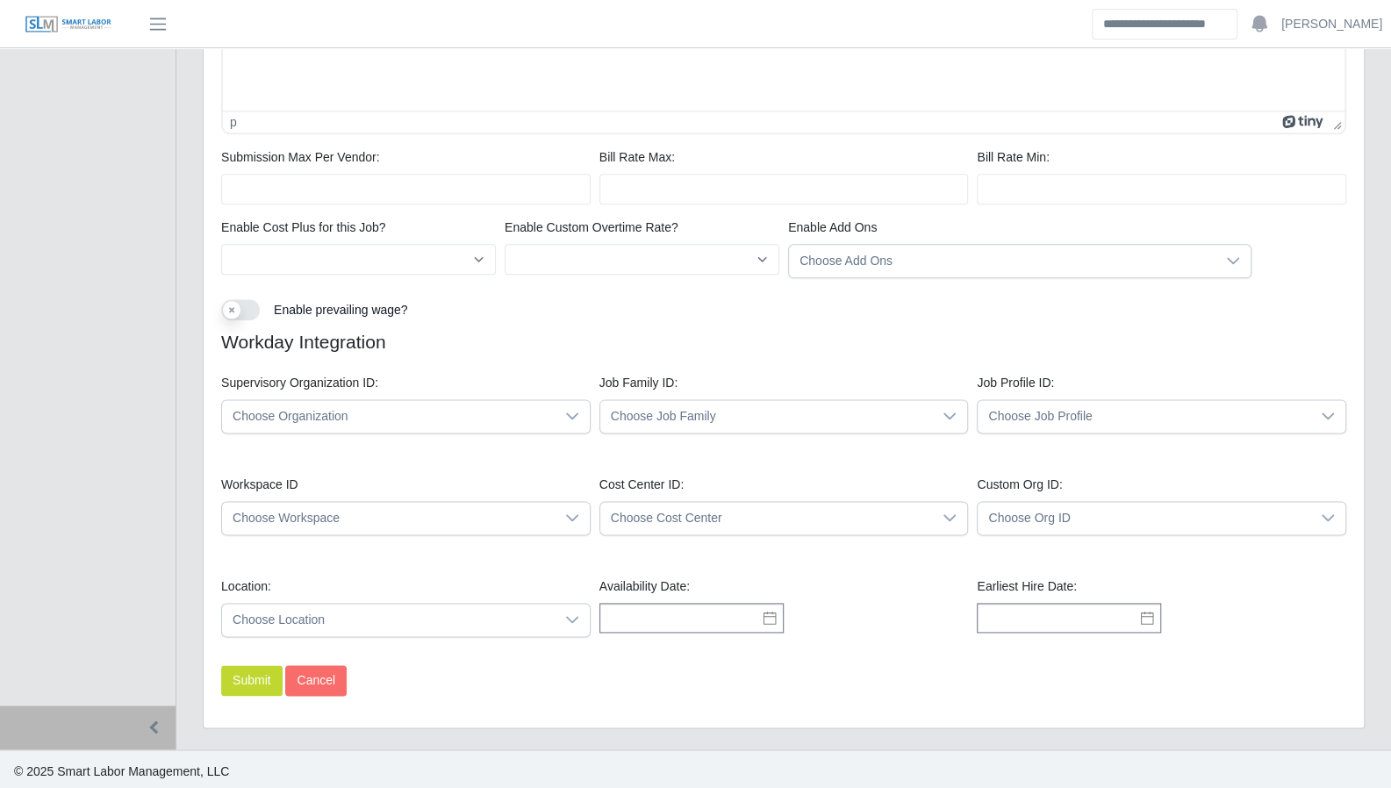
click at [1049, 415] on span "Choose Job Profile" at bounding box center [1143, 416] width 332 height 32
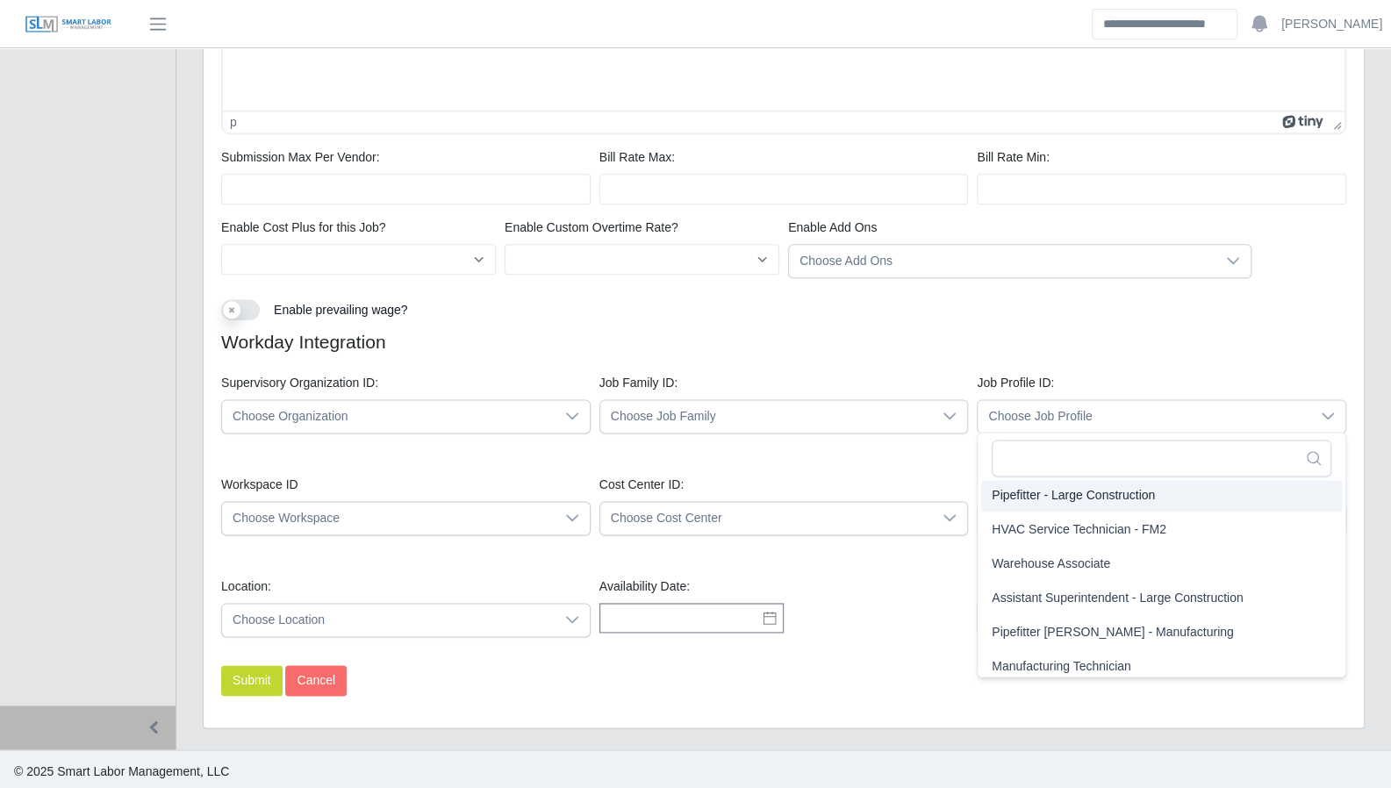
scroll to position [175, 0]
click at [996, 331] on h4 "Workday Integration" at bounding box center [783, 342] width 1125 height 22
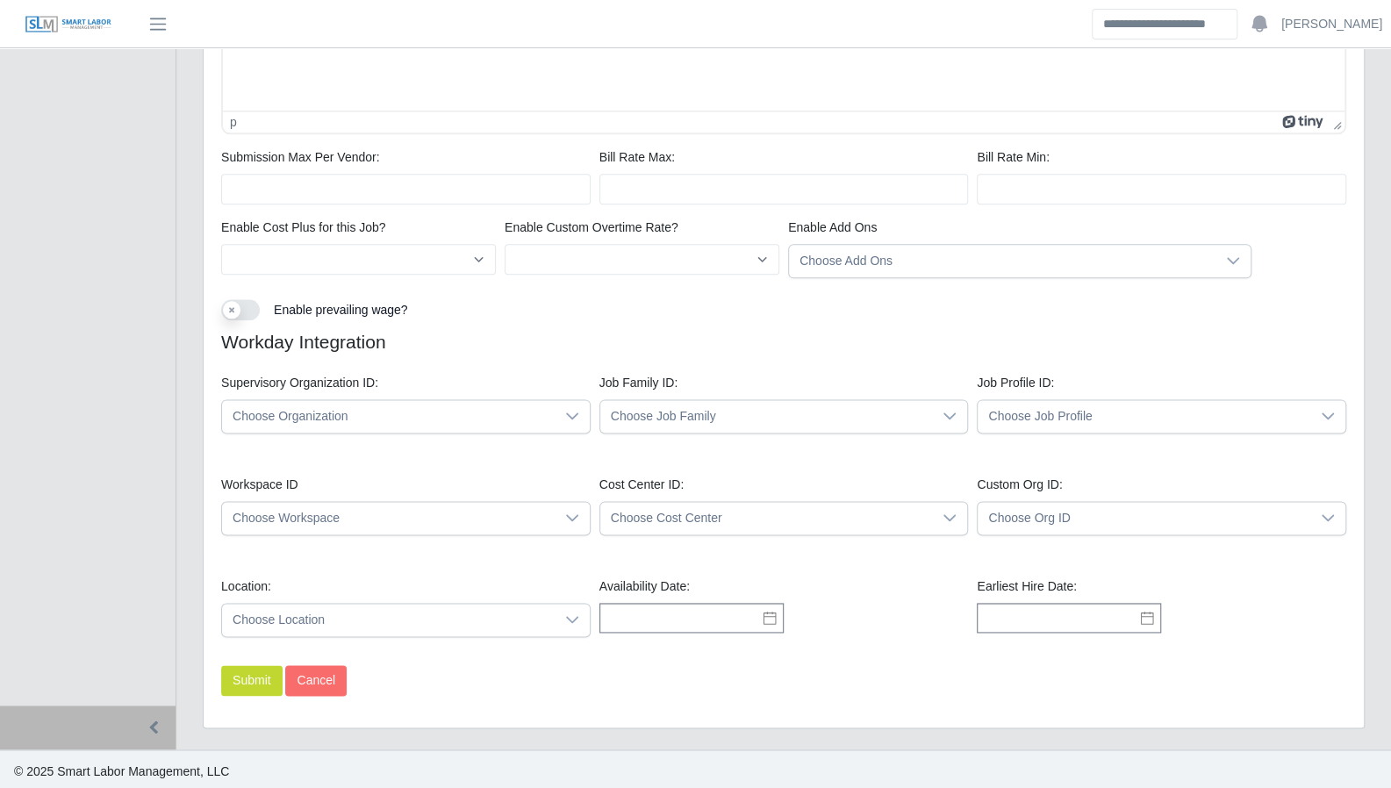
click at [384, 515] on span "Choose Workspace" at bounding box center [388, 518] width 332 height 32
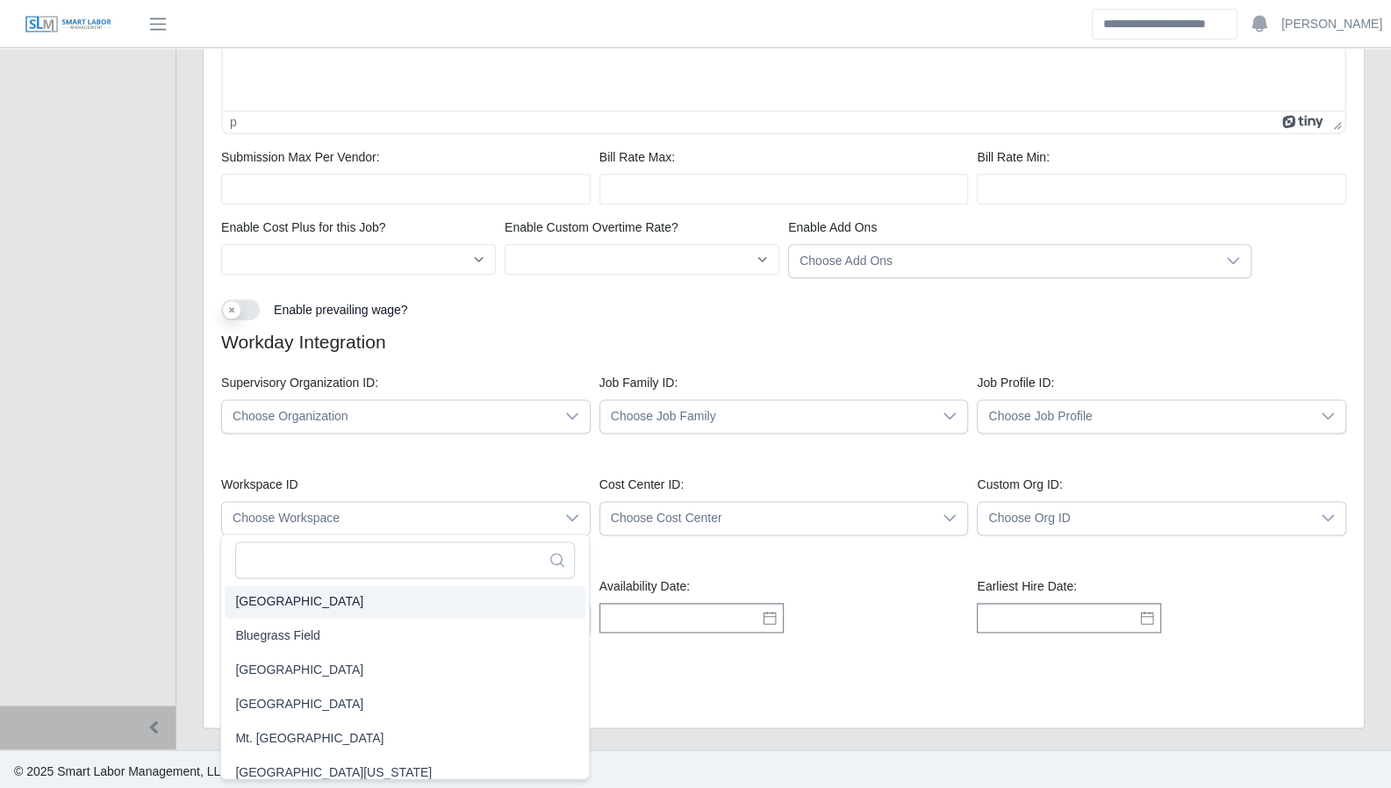
click at [750, 668] on div "Submit Cancel" at bounding box center [783, 680] width 1133 height 31
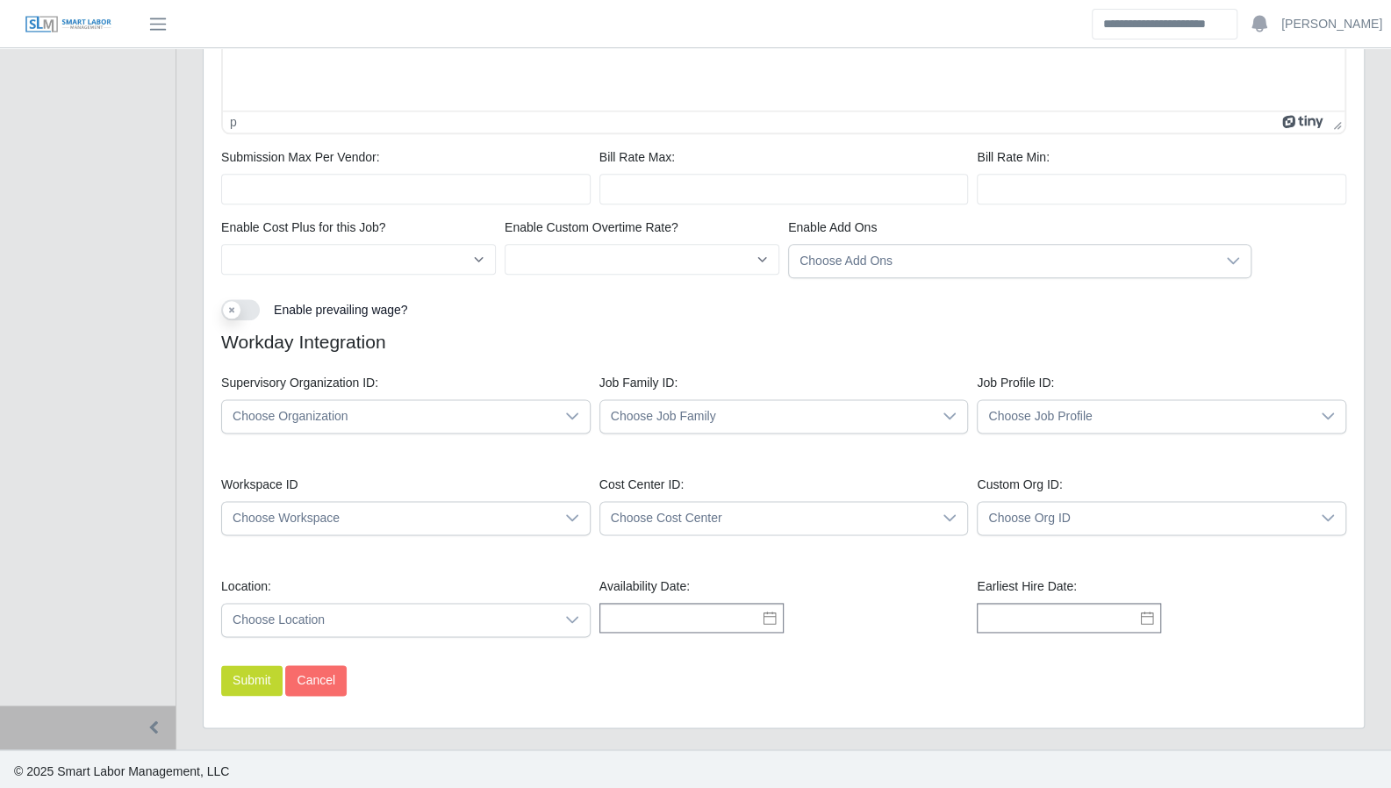
click at [772, 511] on span "Choose Cost Center" at bounding box center [766, 518] width 332 height 32
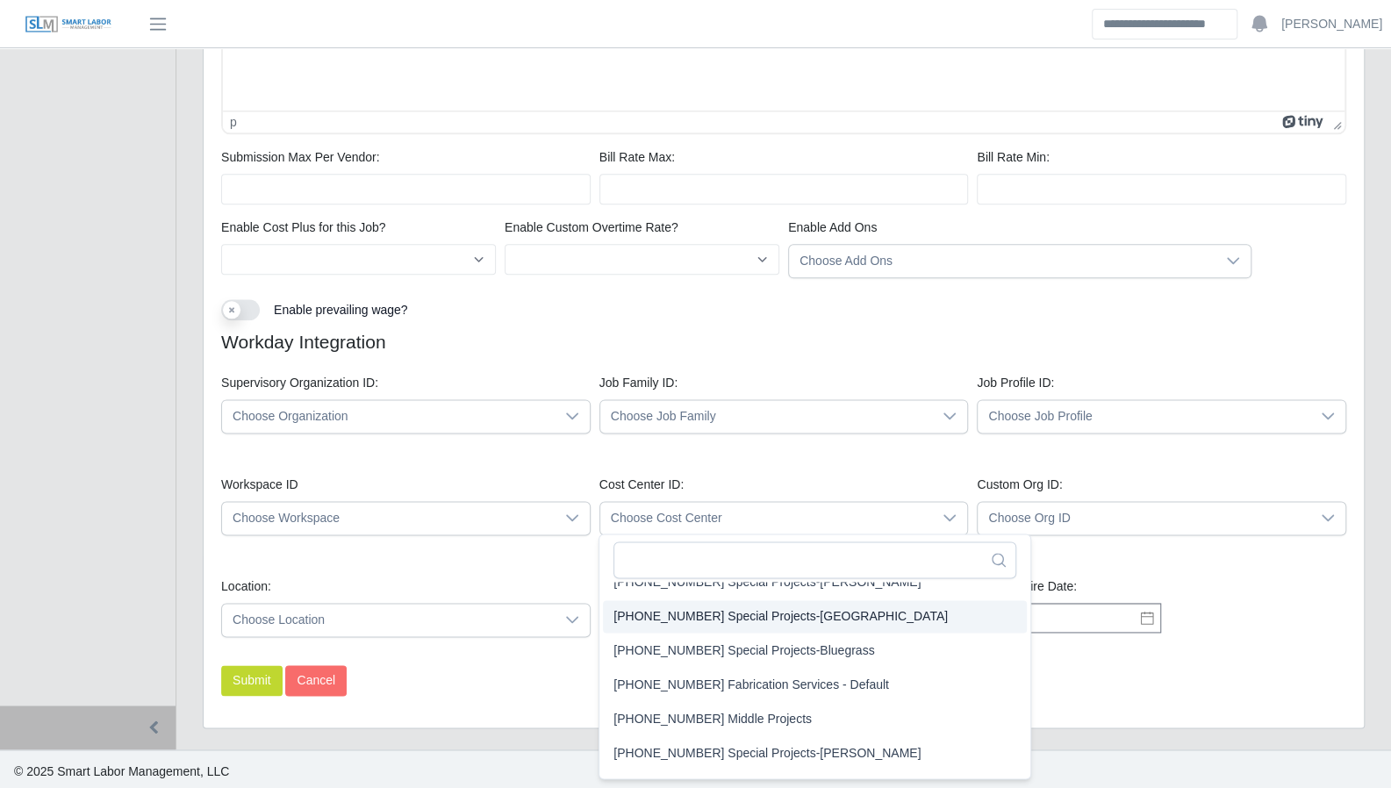
scroll to position [72, 0]
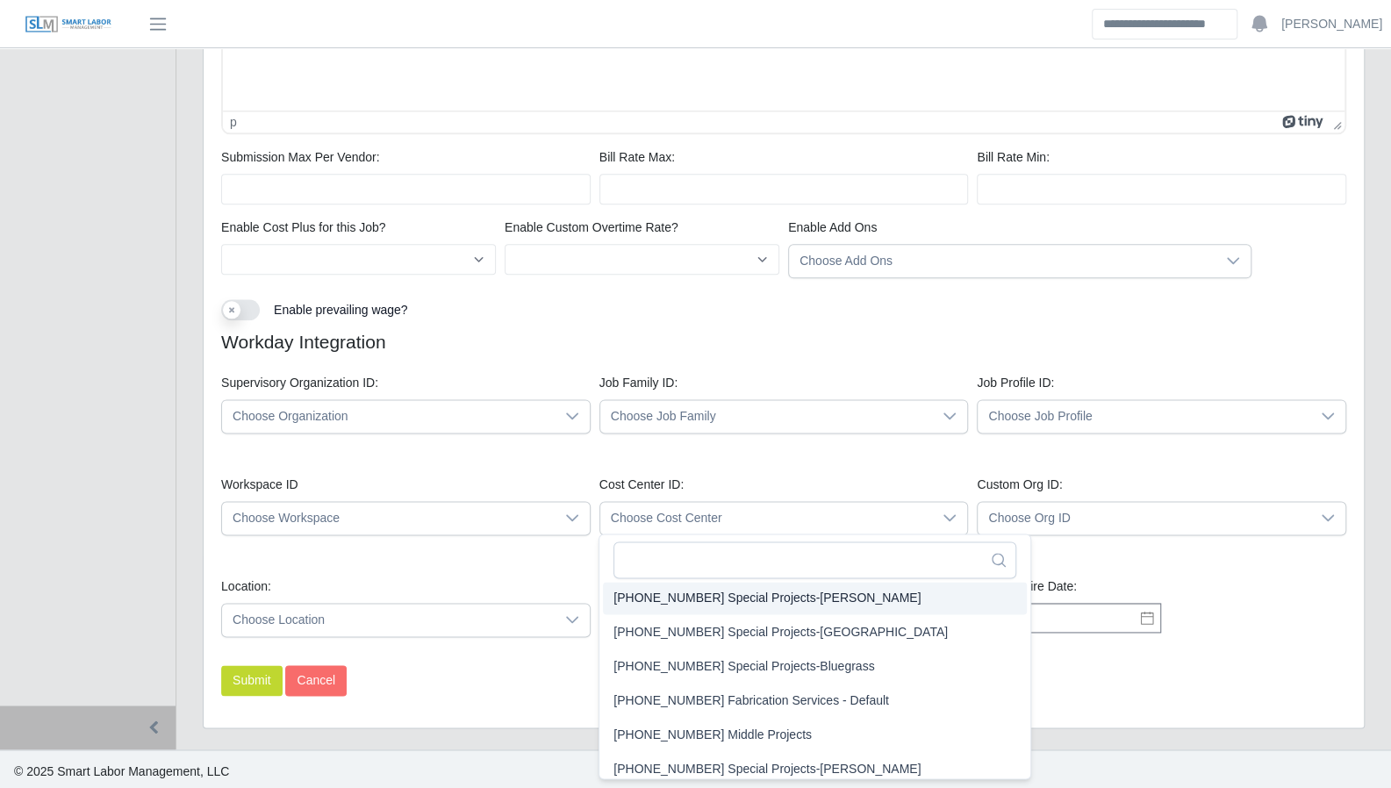
click at [753, 455] on div "Supervisory Organization ID: Choose Organization Job Family ID: Choose Job Fami…" at bounding box center [783, 411] width 1133 height 102
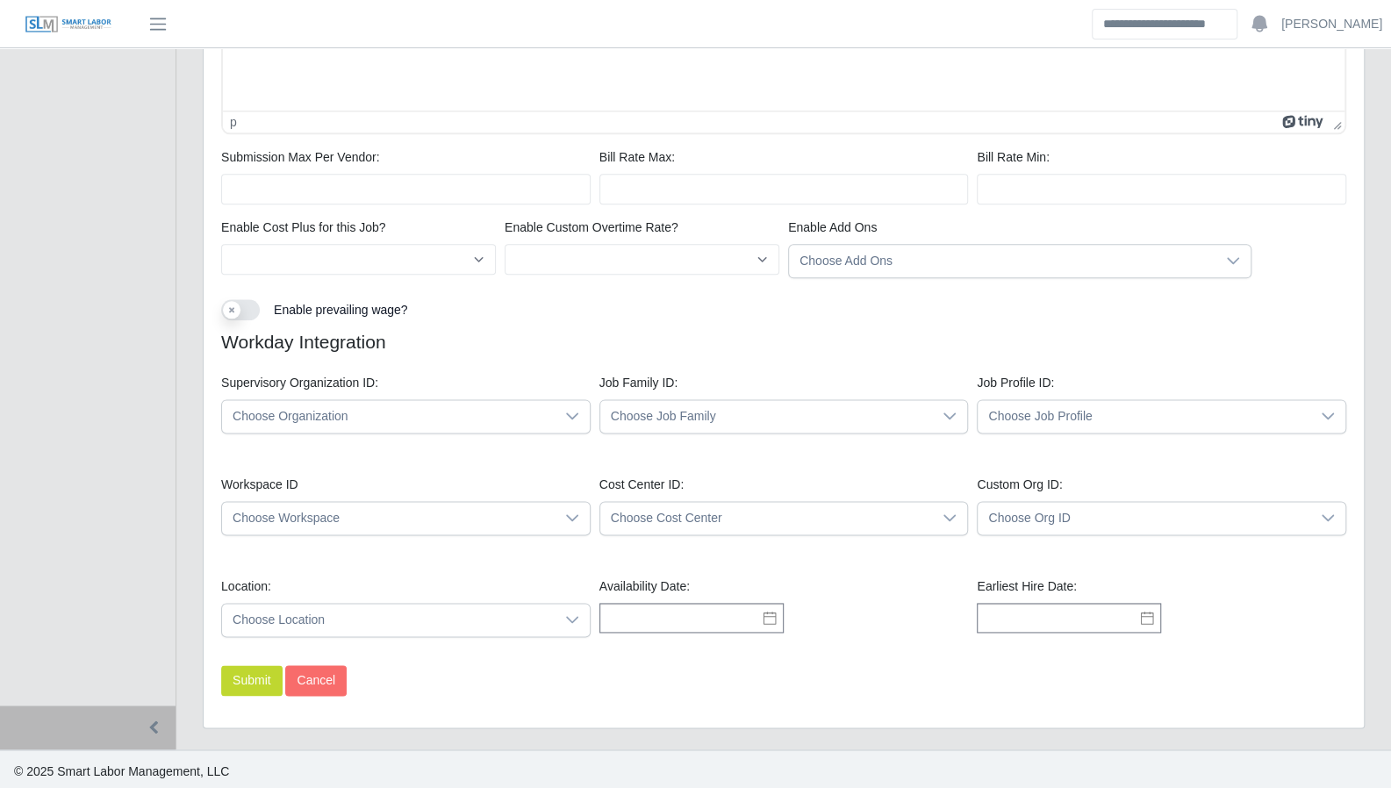
click at [411, 614] on span "Choose Location" at bounding box center [388, 620] width 332 height 32
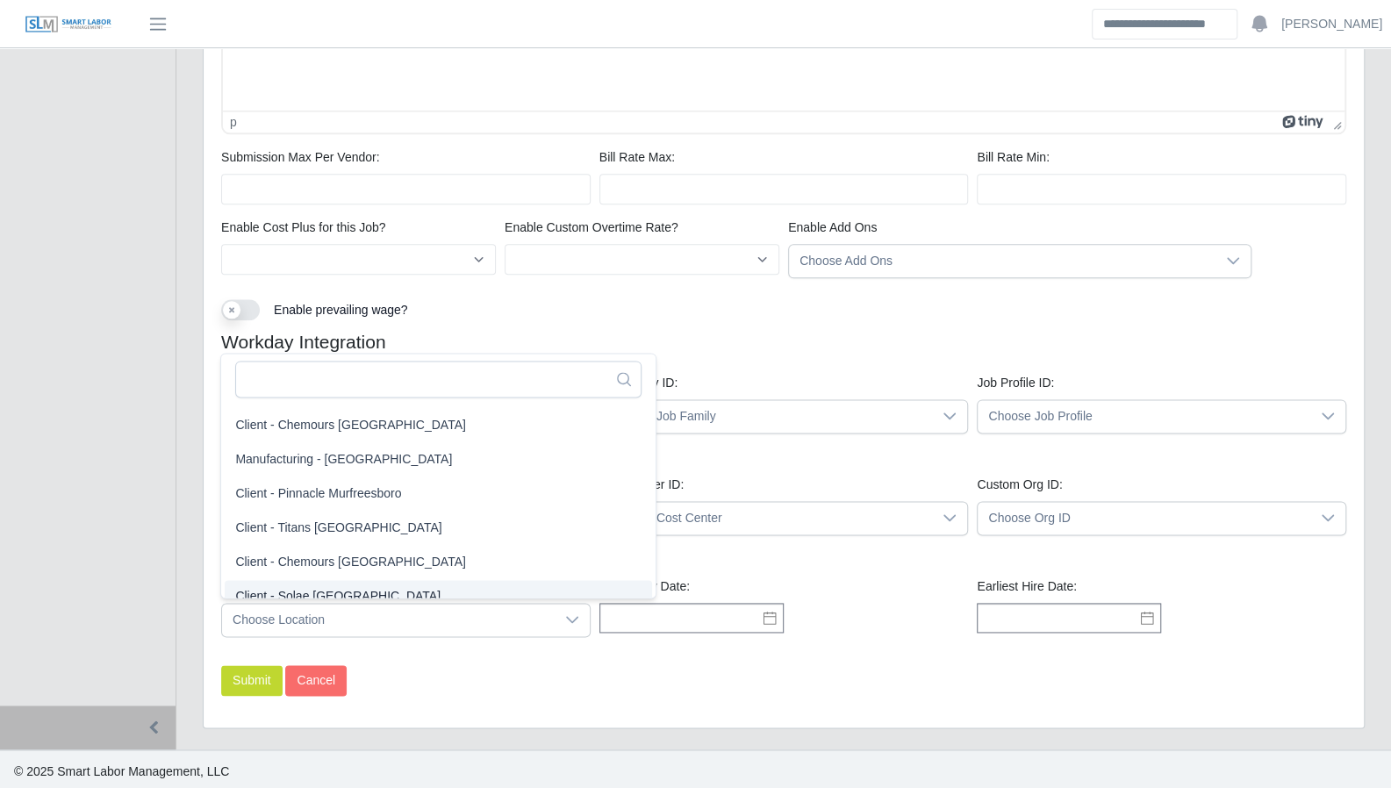
scroll to position [113, 0]
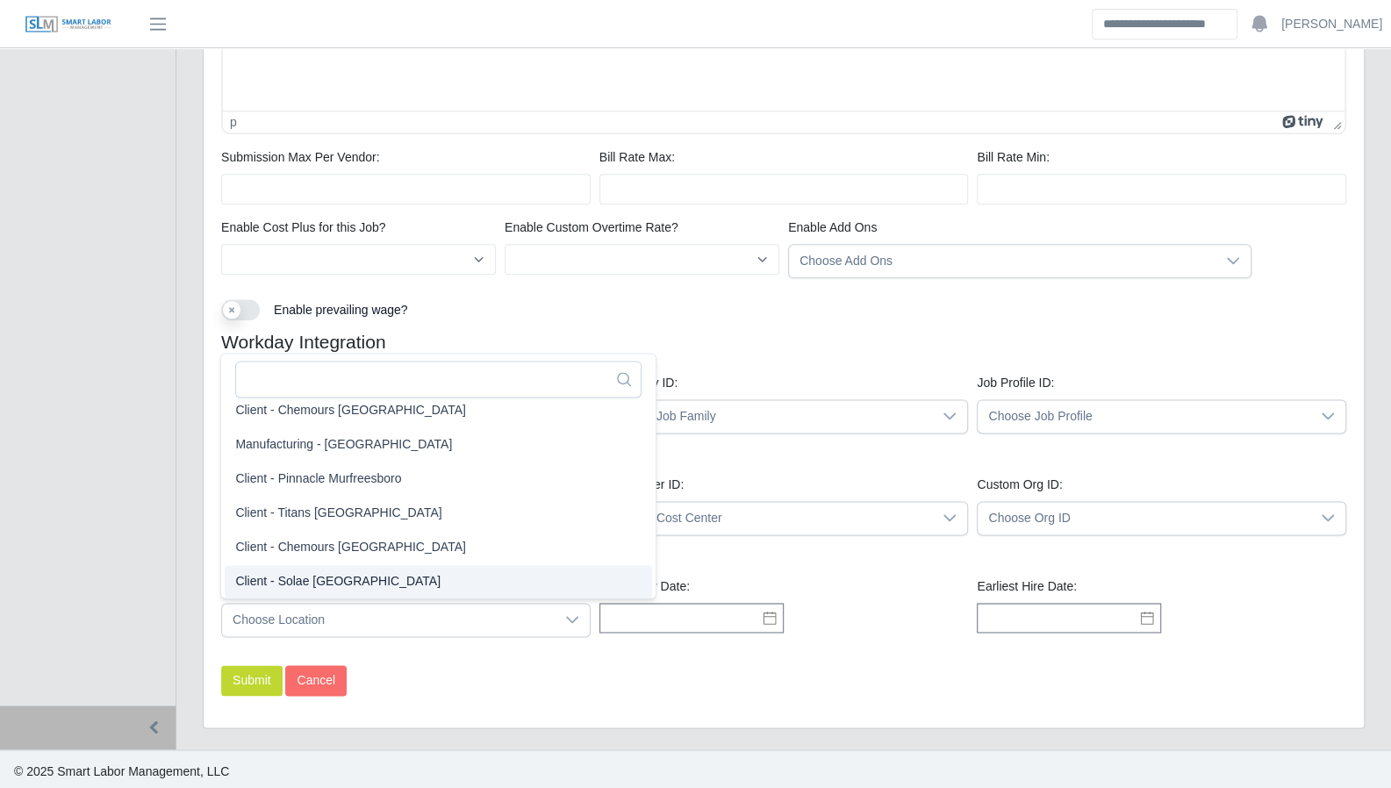
click at [382, 647] on div "Location: Choose Location Availability Date: Earliest Hire Date:" at bounding box center [783, 614] width 1133 height 102
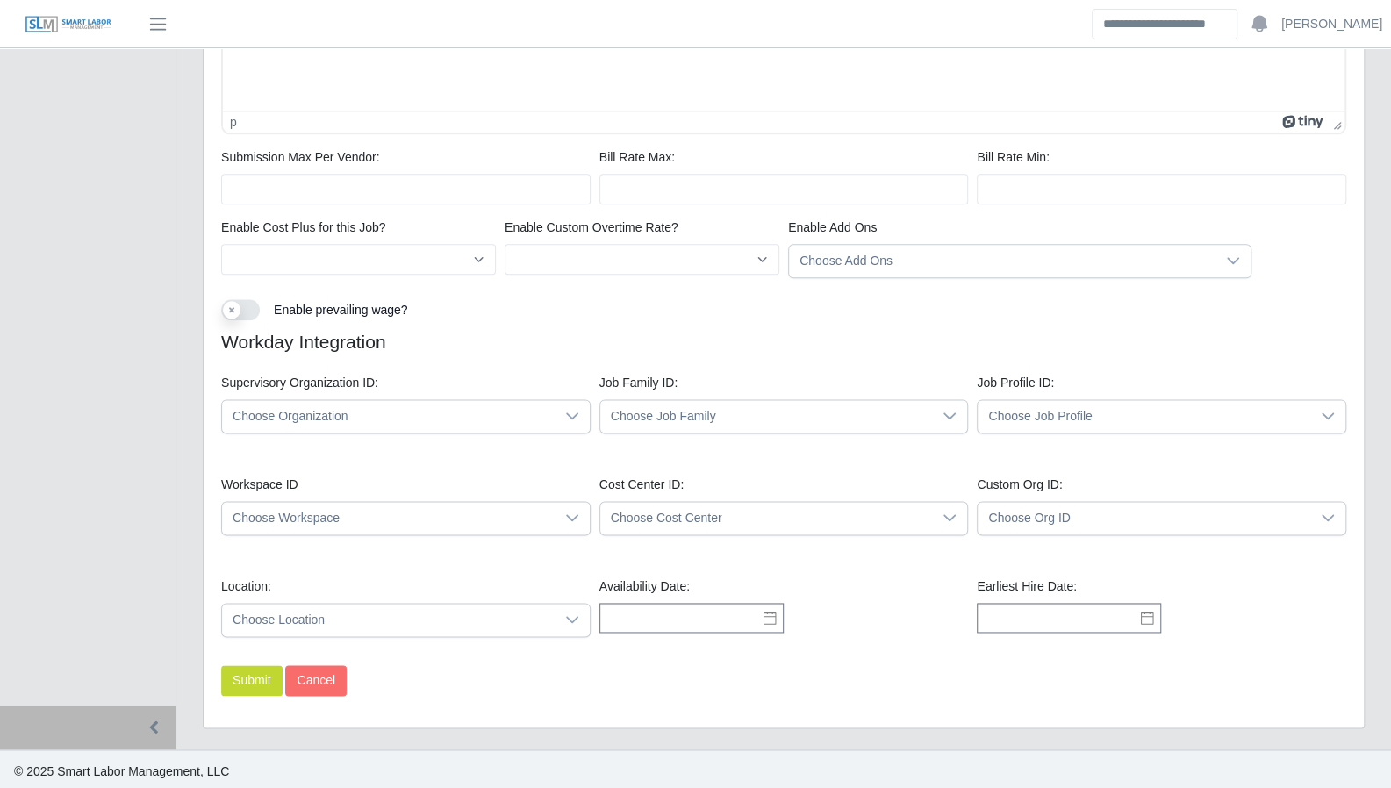
click at [770, 617] on icon at bounding box center [769, 618] width 14 height 14
click at [854, 665] on div "Submit Cancel" at bounding box center [783, 680] width 1133 height 31
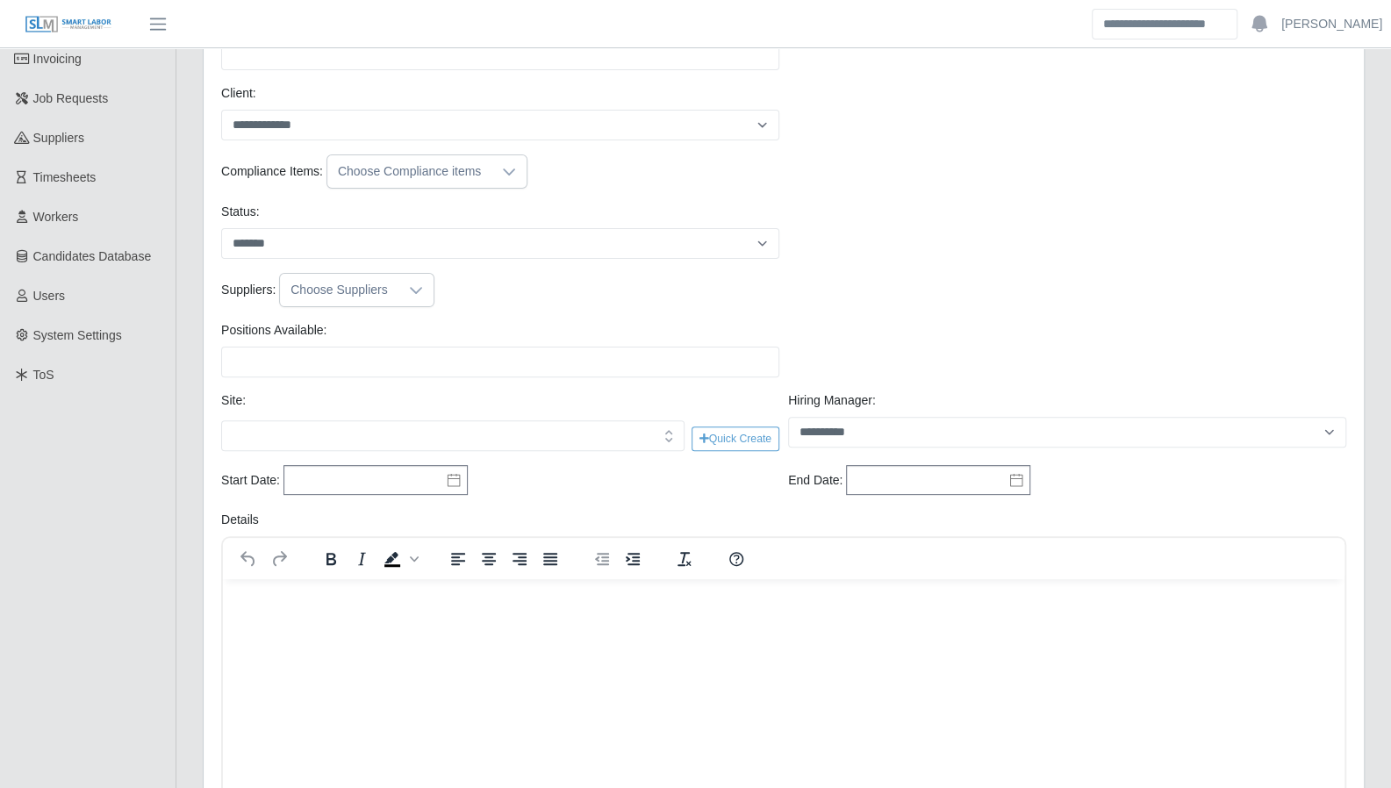
scroll to position [0, 0]
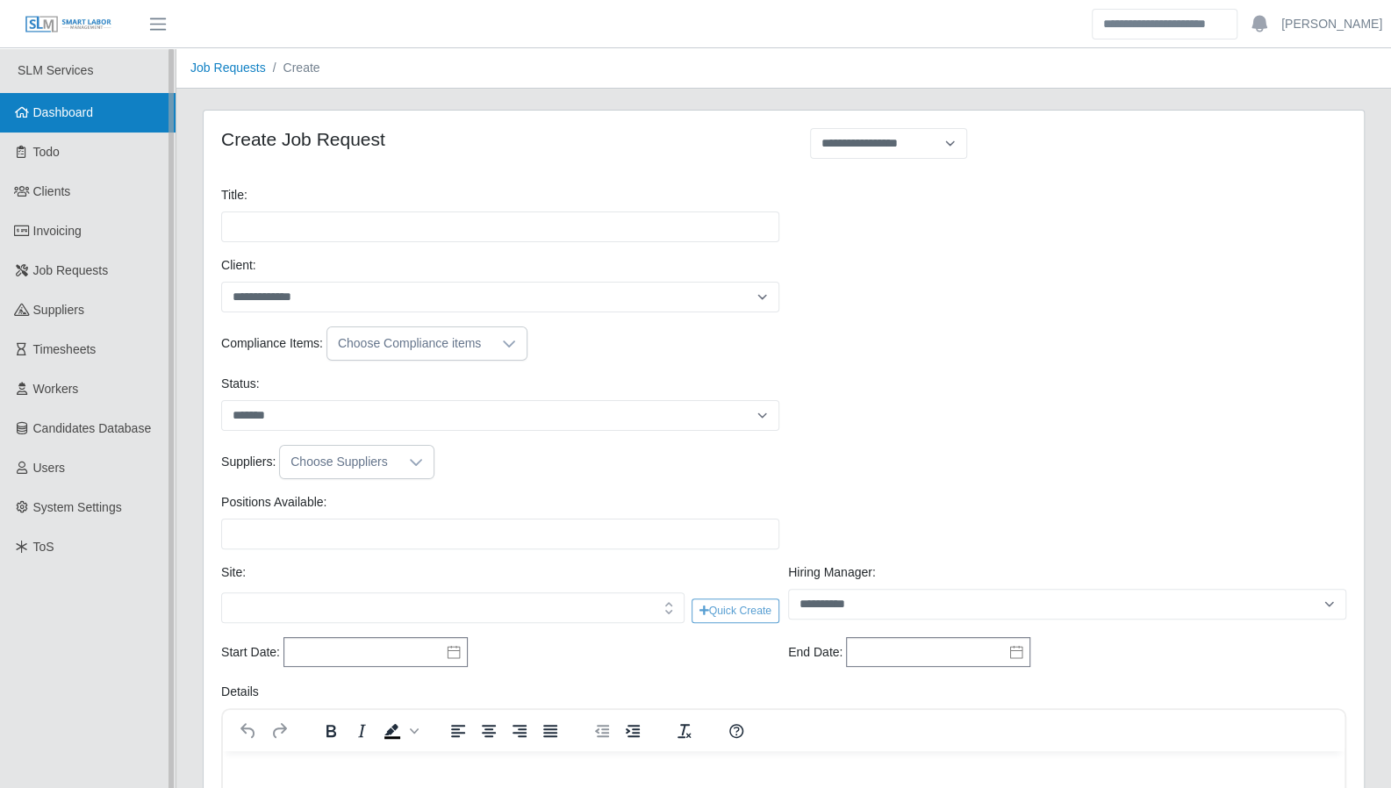
click at [89, 116] on span "Dashboard" at bounding box center [63, 112] width 61 height 14
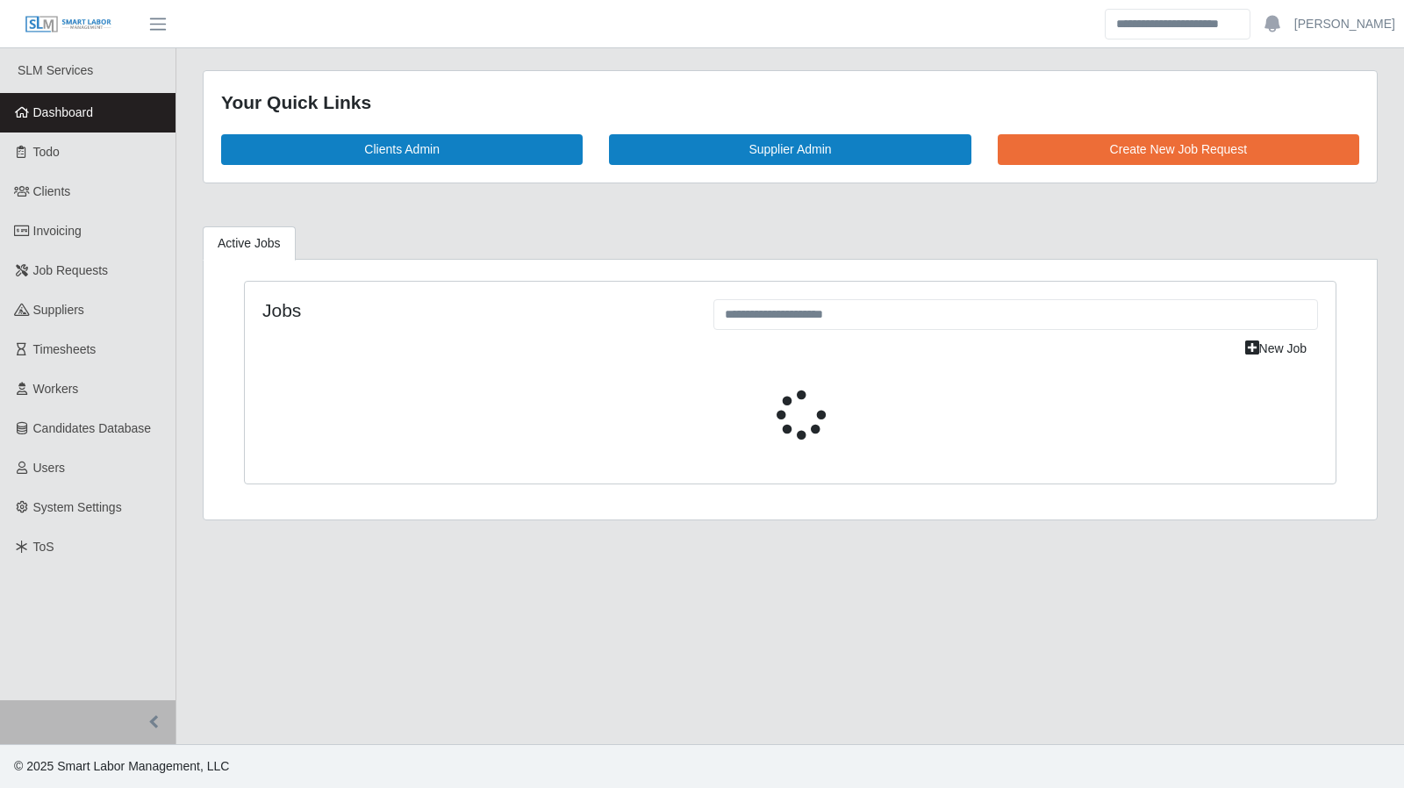
select select "****"
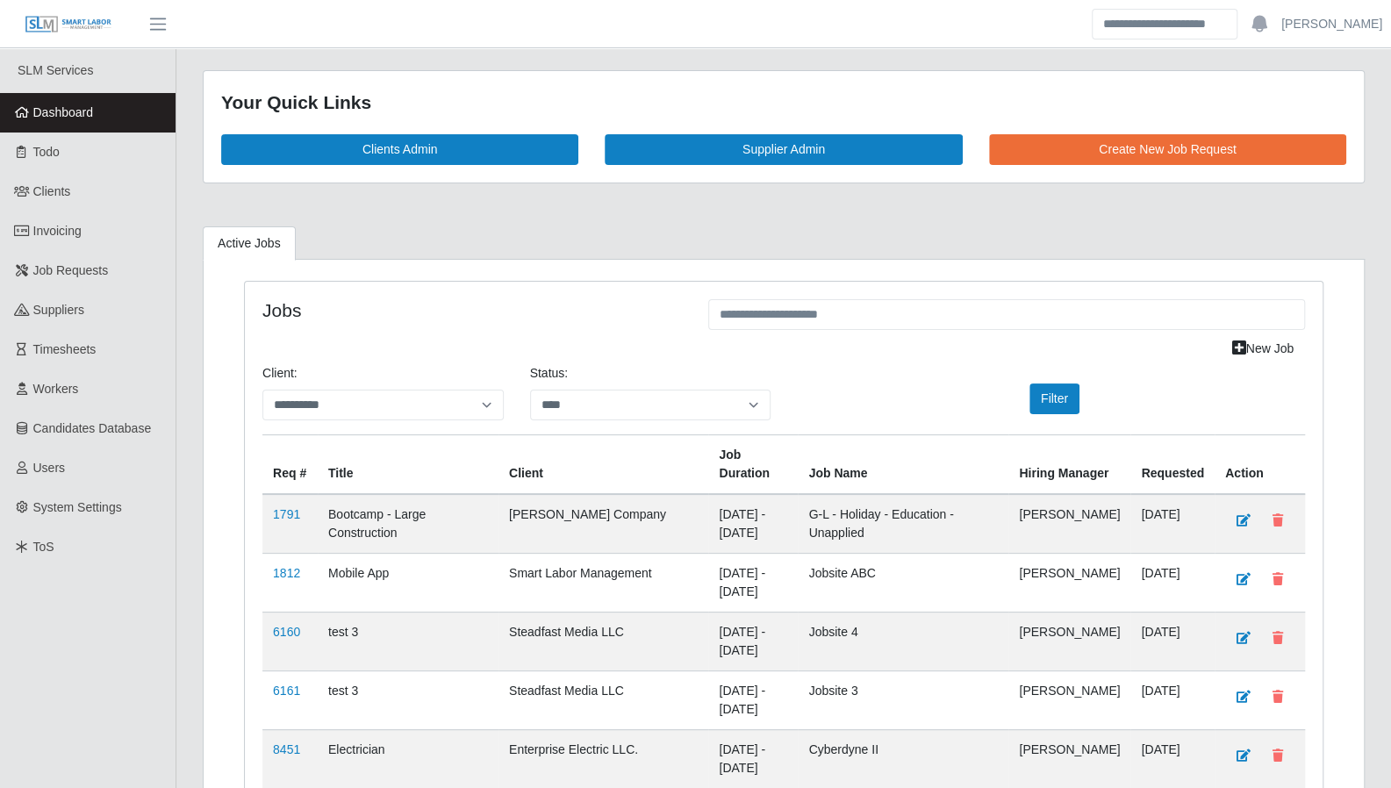
drag, startPoint x: 52, startPoint y: 706, endPoint x: 61, endPoint y: 705, distance: 9.7
click at [87, 128] on link "Dashboard" at bounding box center [87, 112] width 175 height 39
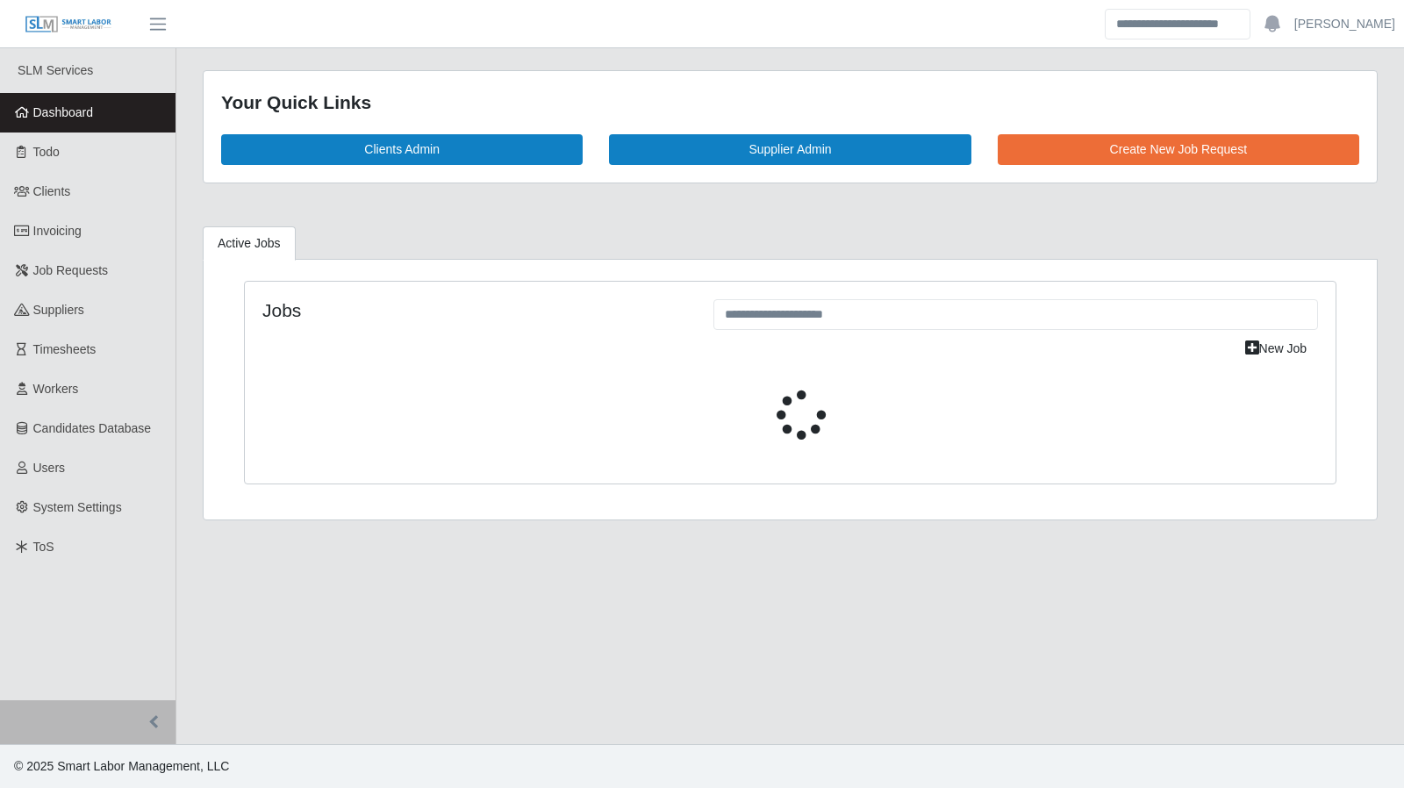
select select "****"
